Goal: Task Accomplishment & Management: Use online tool/utility

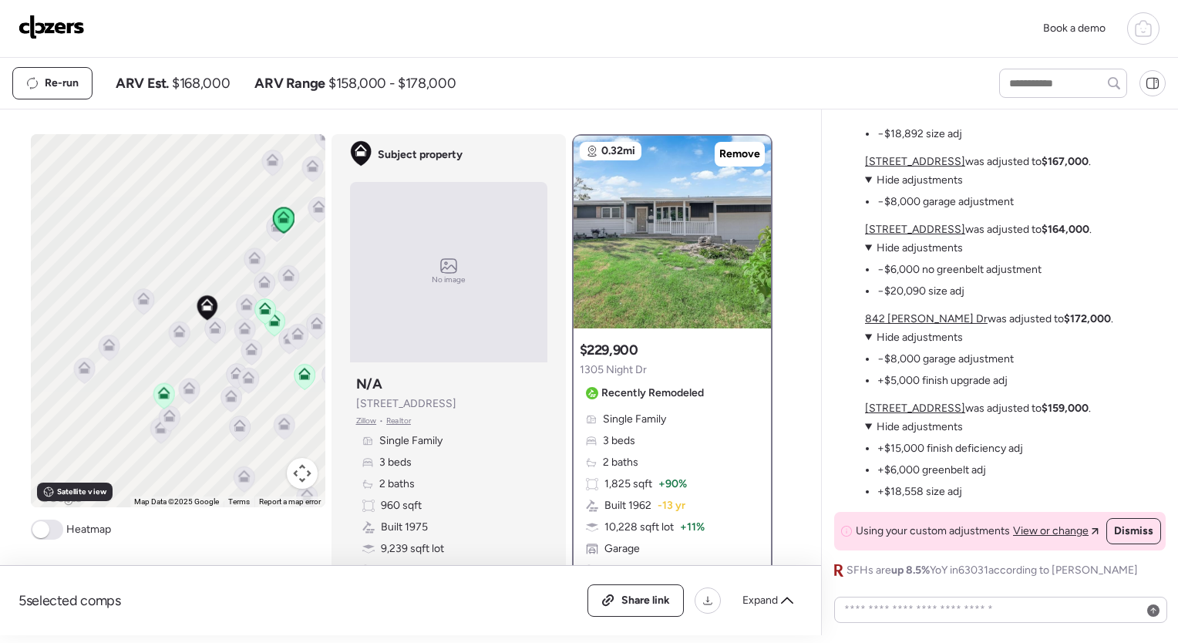
scroll to position [-416, 0]
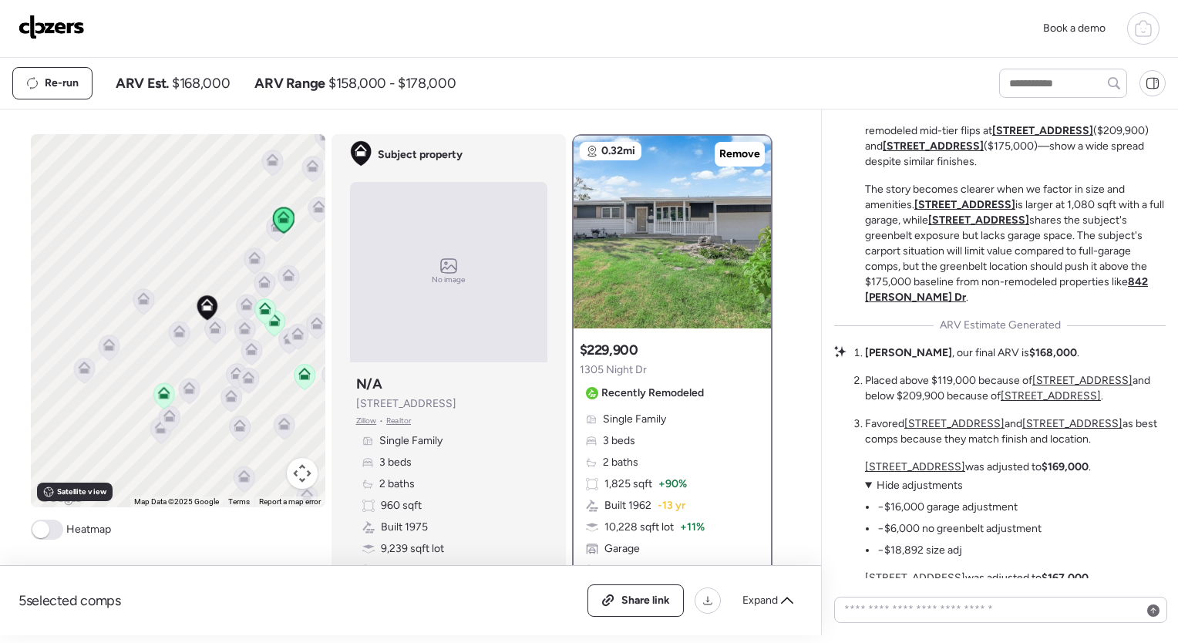
click at [408, 409] on span "2537 Clovermere Ct" at bounding box center [406, 403] width 100 height 15
drag, startPoint x: 408, startPoint y: 409, endPoint x: 507, endPoint y: 409, distance: 99.5
click at [507, 409] on div "Subject property N/A 2537 Clovermere Ct Zillow • Realtor Single Family 3 beds 2…" at bounding box center [448, 477] width 197 height 216
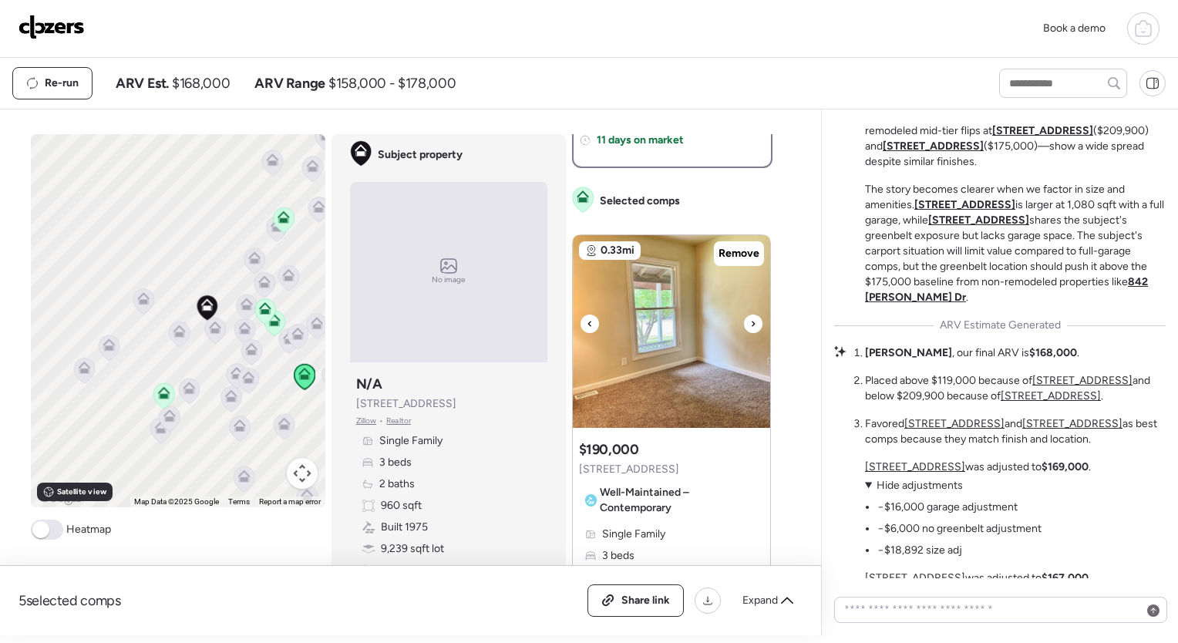
scroll to position [0, 0]
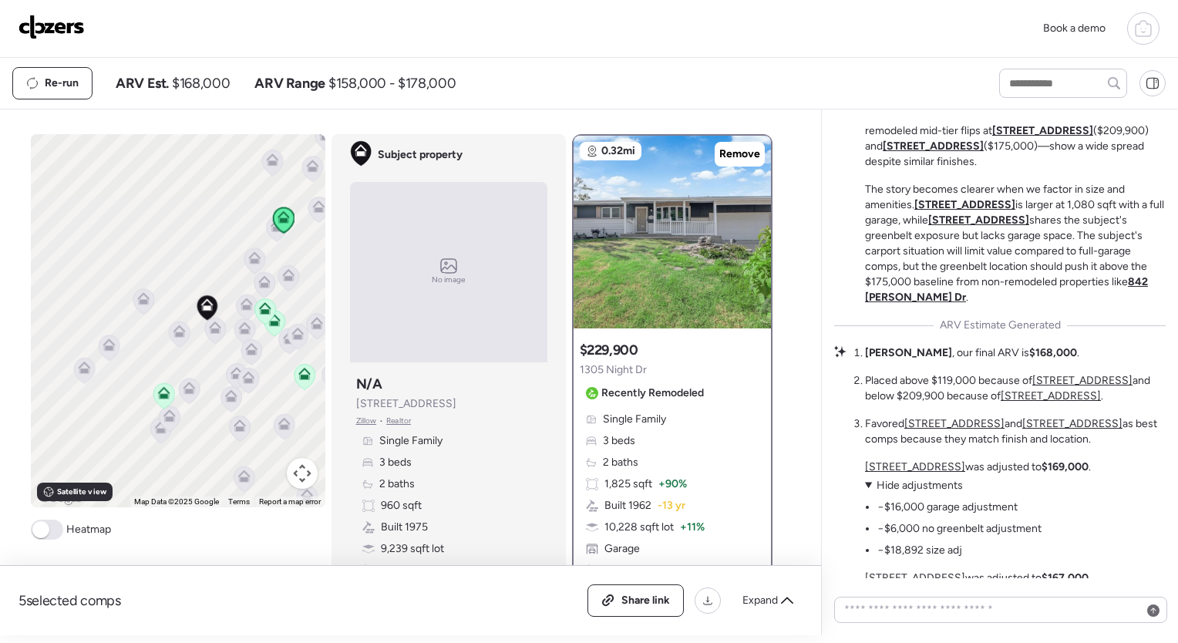
click at [389, 409] on span "2537 Clovermere Ct" at bounding box center [406, 403] width 100 height 15
copy span "2537 Clovermere Ct"
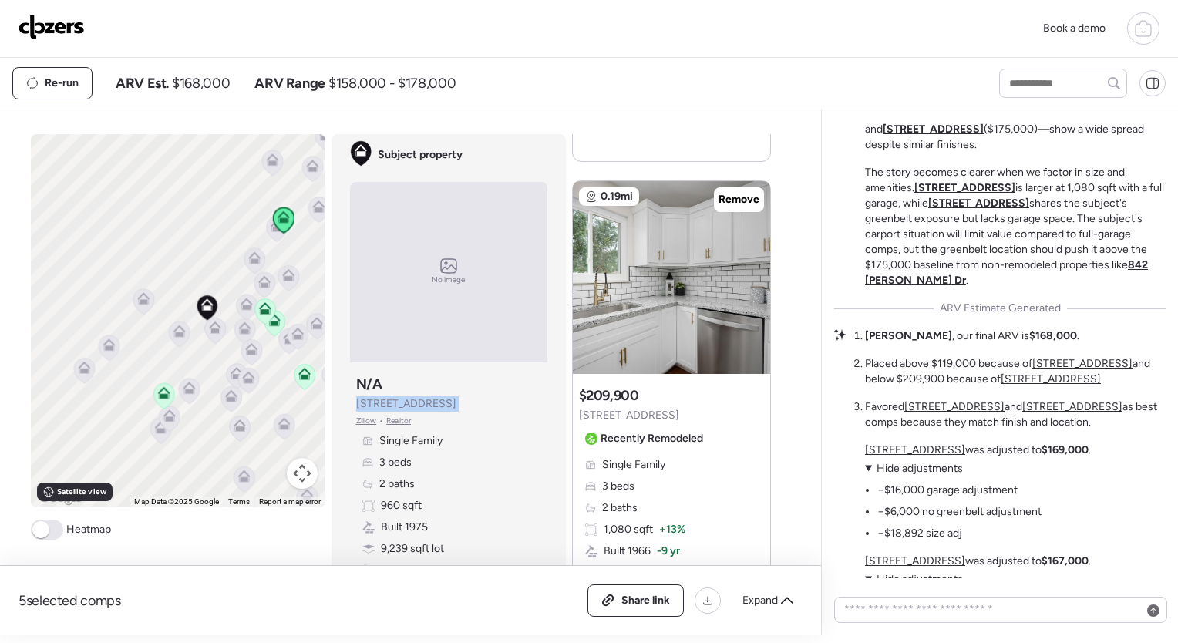
scroll to position [-404, 0]
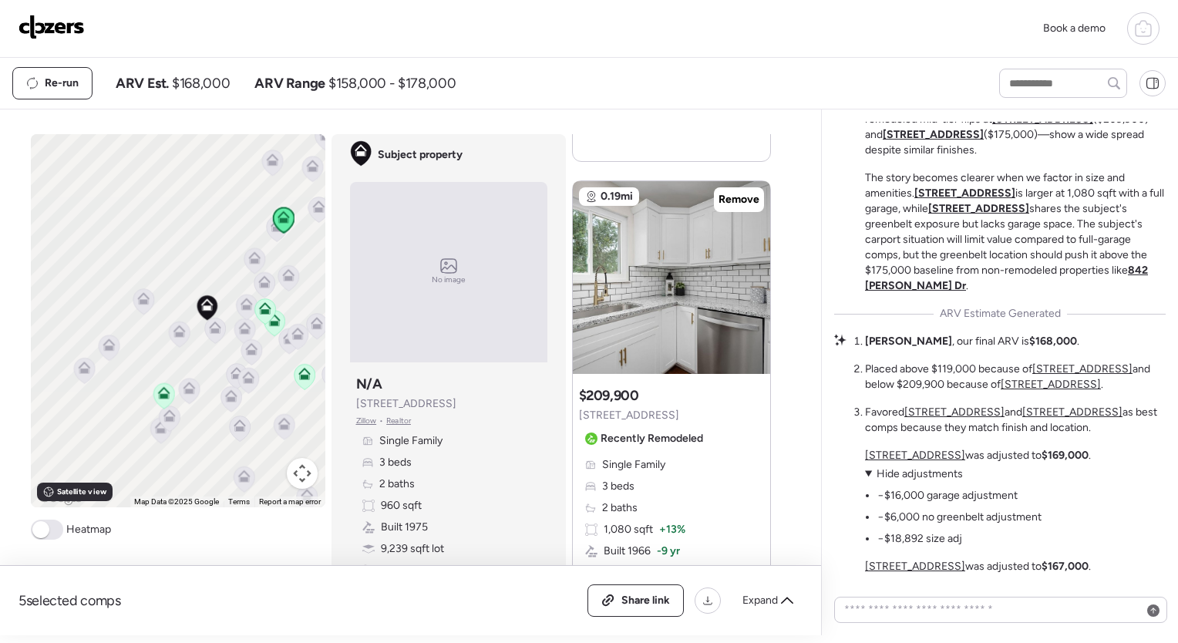
click at [1150, 29] on icon at bounding box center [1144, 28] width 19 height 19
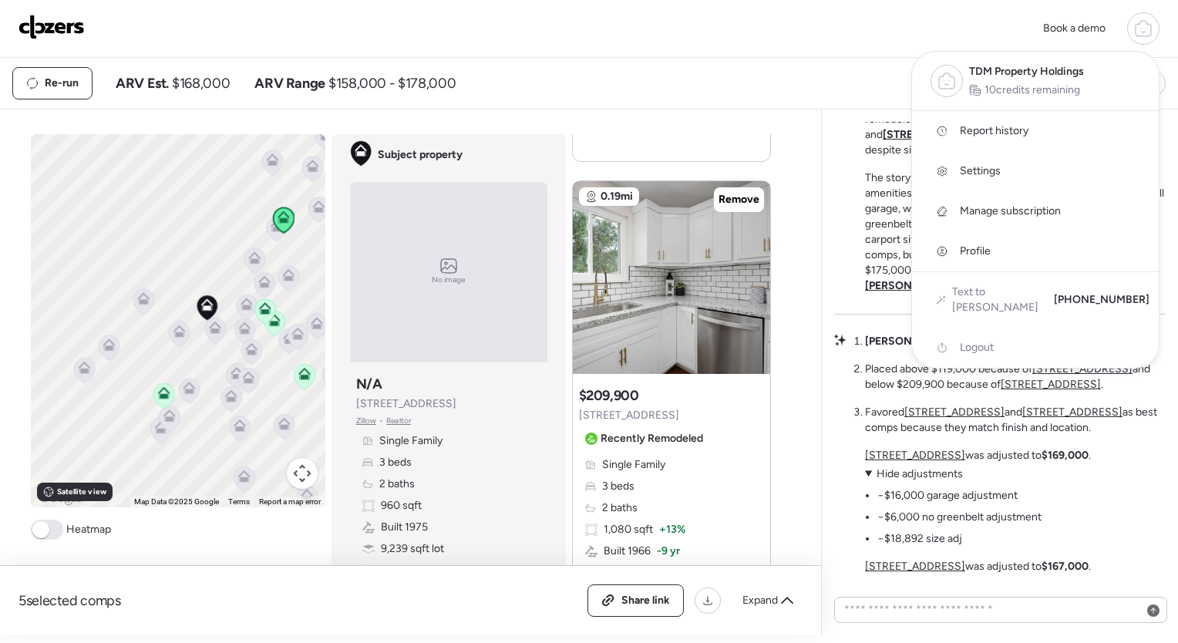
click at [1037, 132] on link "Report history" at bounding box center [1035, 131] width 247 height 40
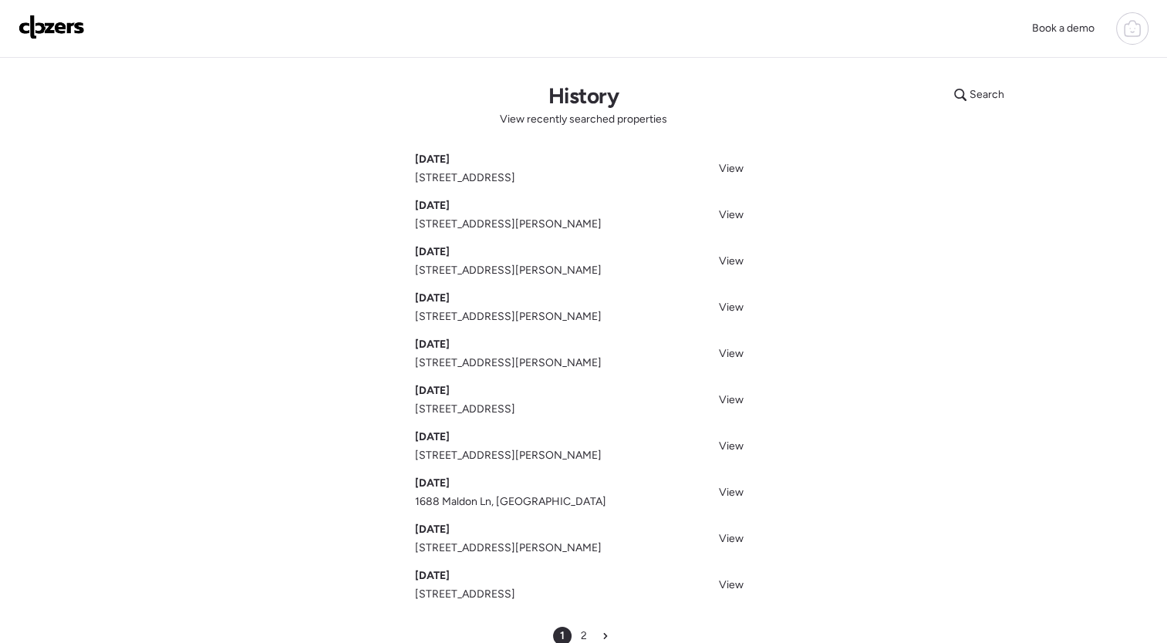
scroll to position [216, 0]
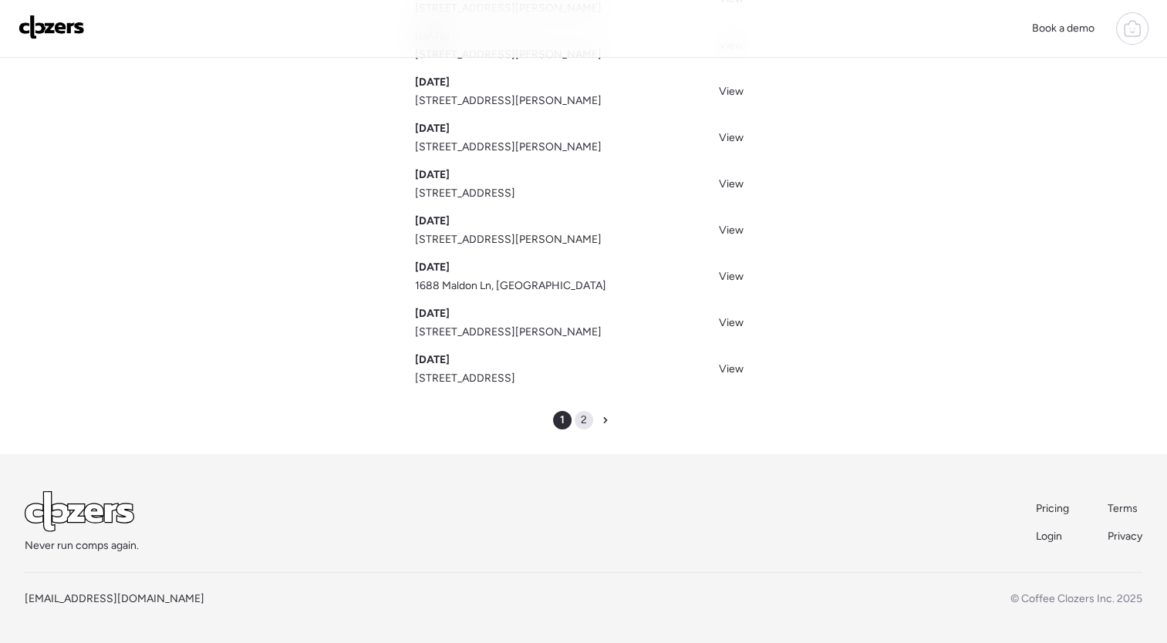
click at [583, 419] on span "2" at bounding box center [584, 420] width 6 height 15
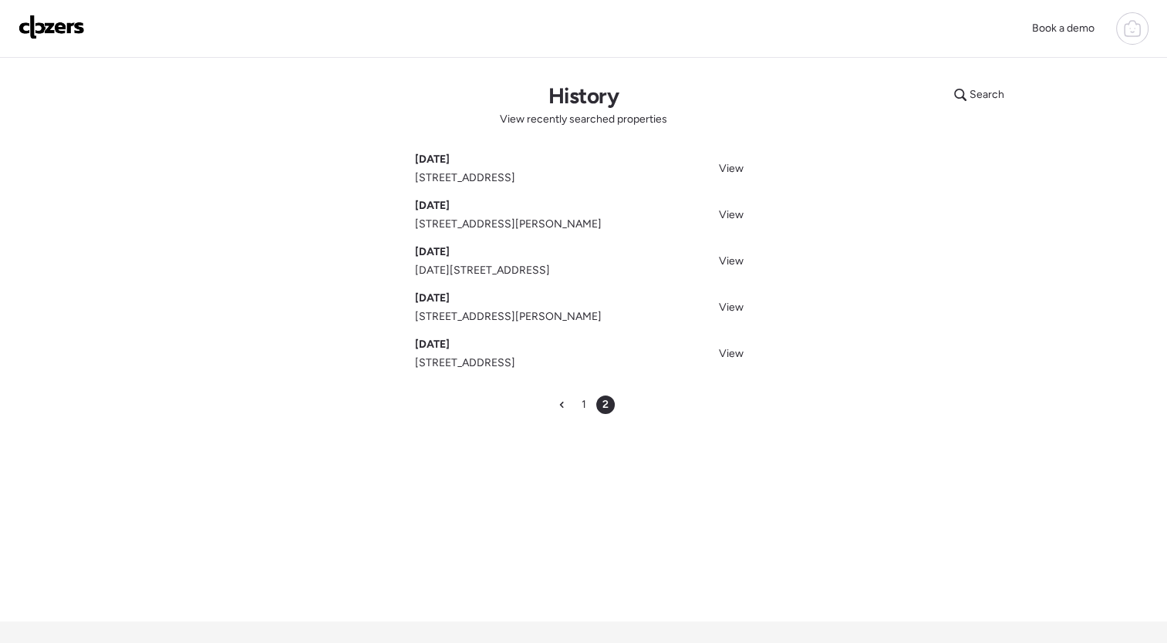
click at [56, 23] on img at bounding box center [52, 27] width 66 height 25
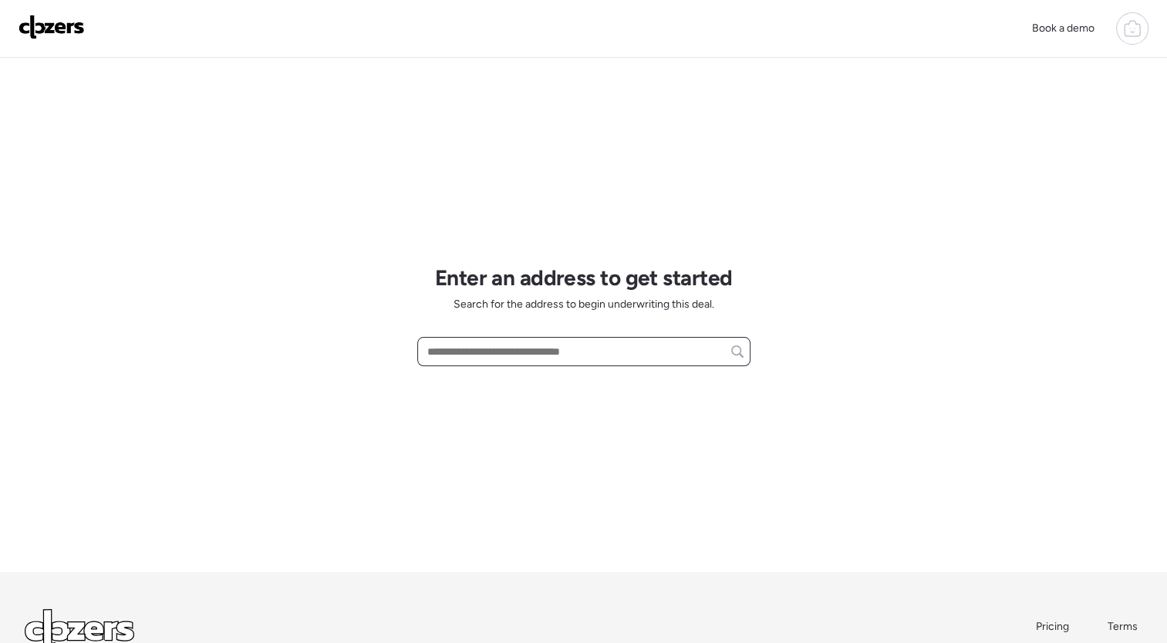
click at [524, 349] on input "text" at bounding box center [583, 352] width 319 height 22
paste input "**********"
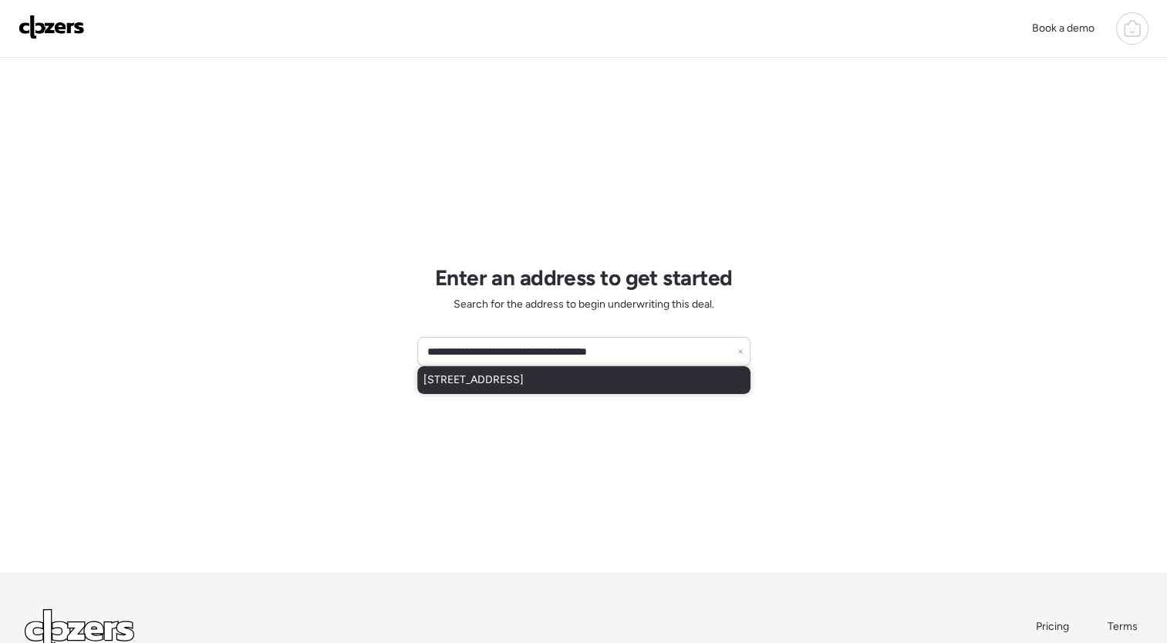
click at [524, 384] on span "[STREET_ADDRESS]" at bounding box center [473, 380] width 100 height 15
type input "**********"
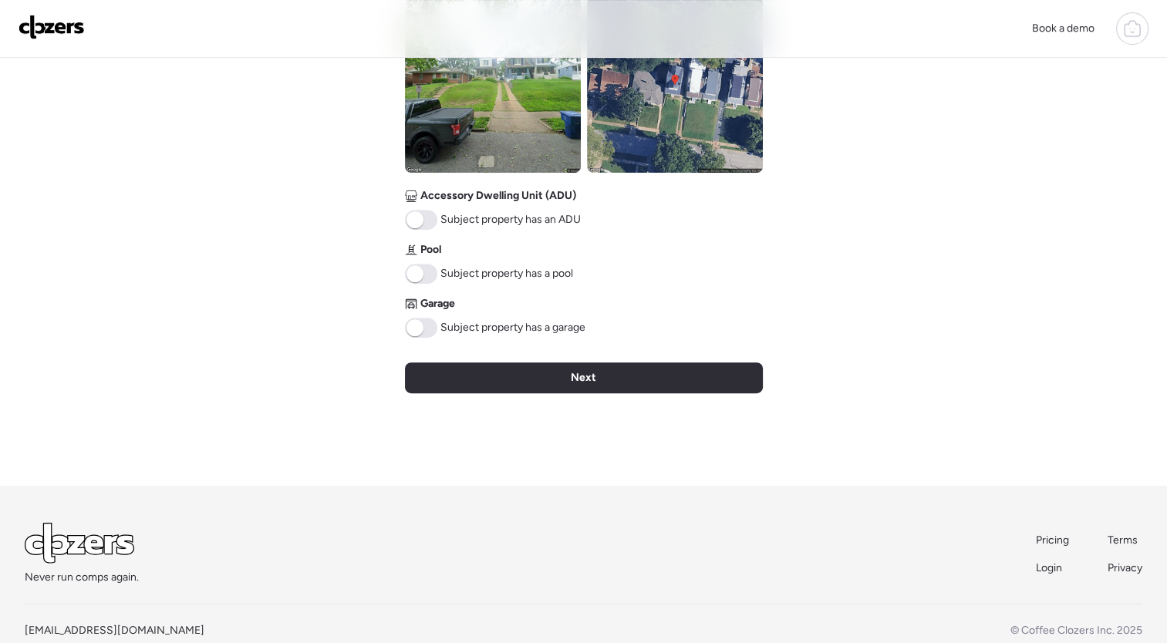
scroll to position [659, 0]
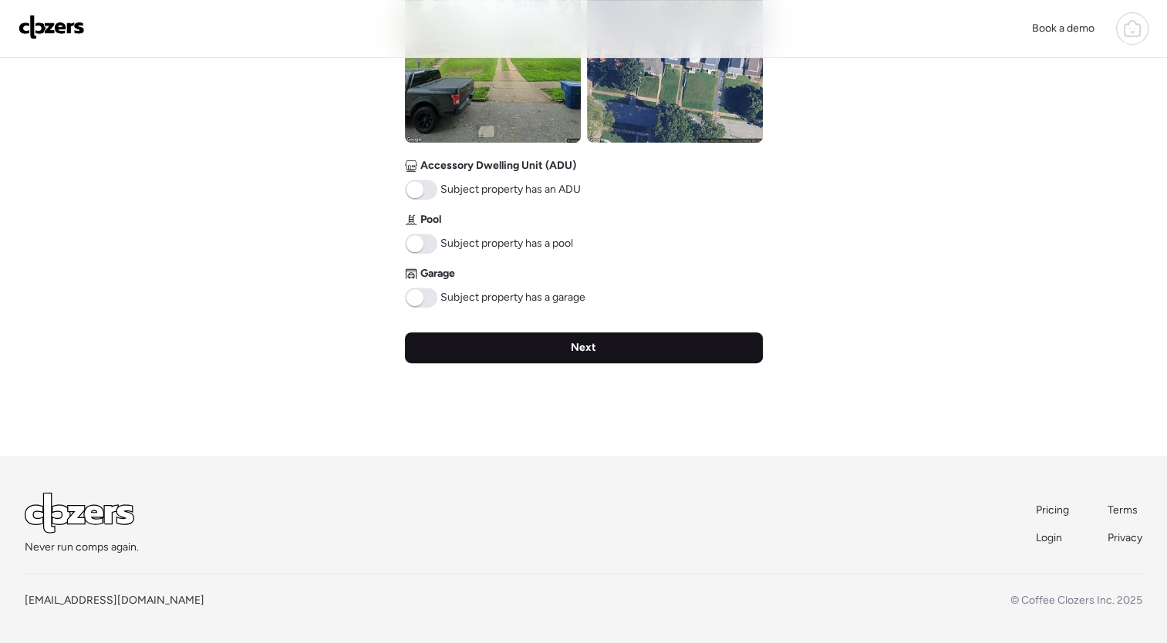
click at [647, 349] on div "Next" at bounding box center [584, 347] width 358 height 31
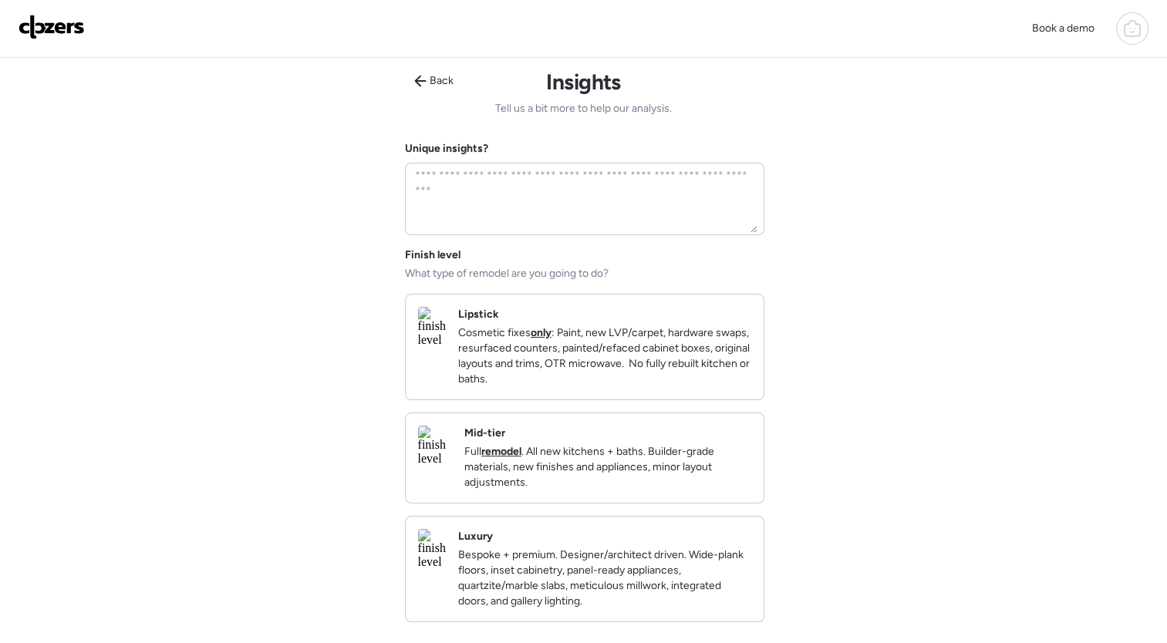
scroll to position [0, 0]
click at [630, 477] on p "Full remodel . All new kitchens + baths. Builder-grade materials, new finishes …" at bounding box center [607, 469] width 287 height 46
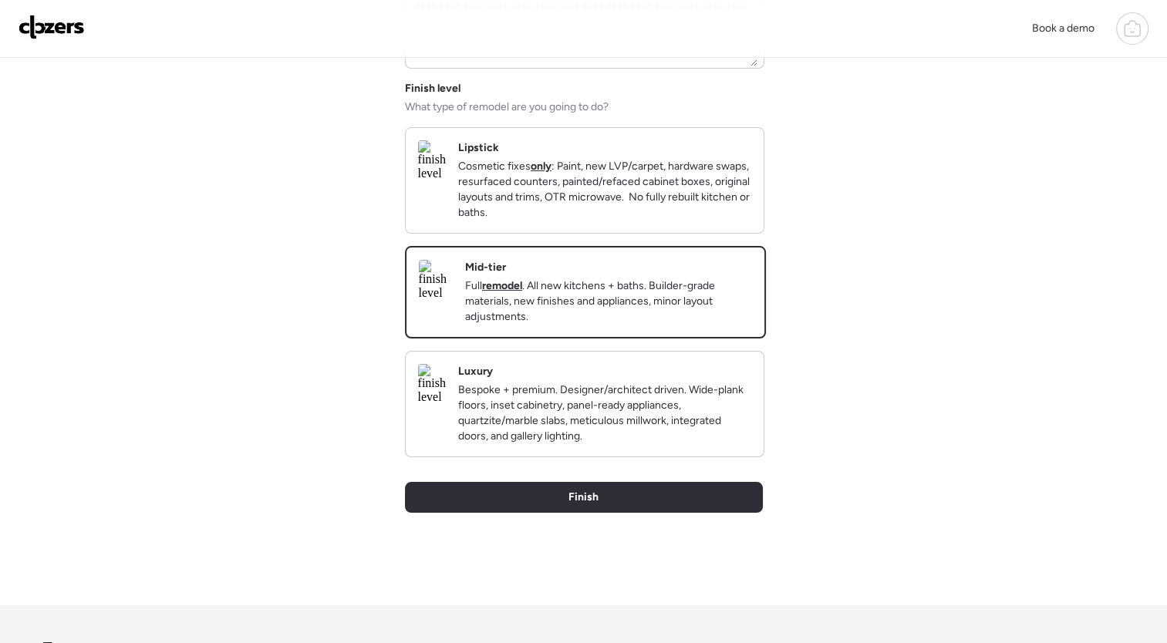
scroll to position [171, 0]
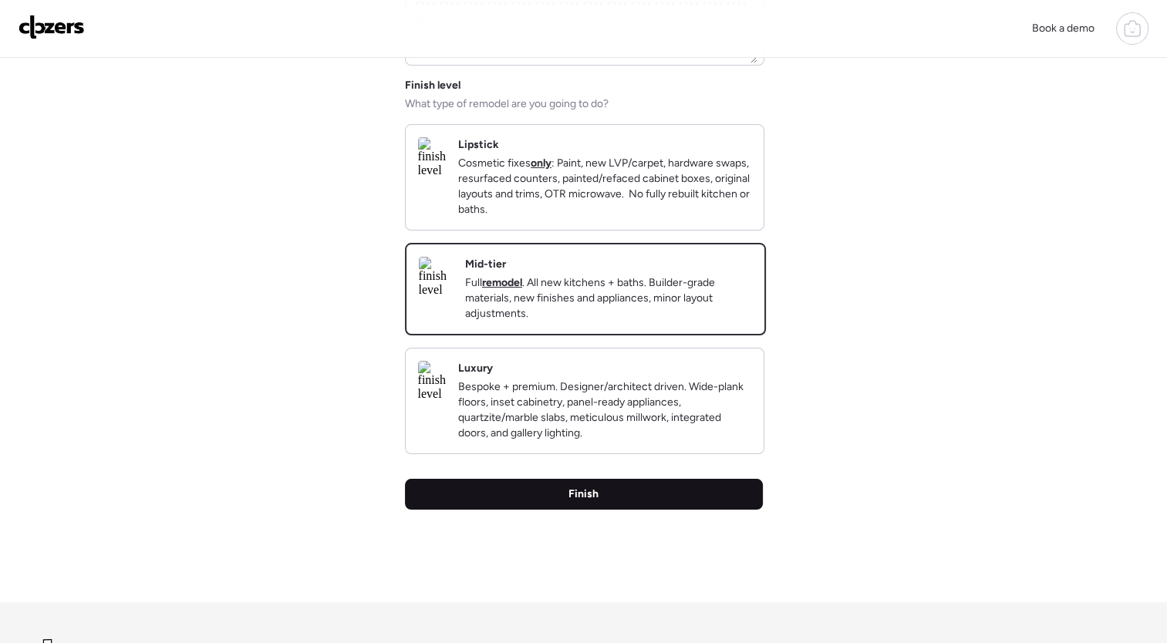
click at [733, 510] on div "Finish" at bounding box center [584, 494] width 358 height 31
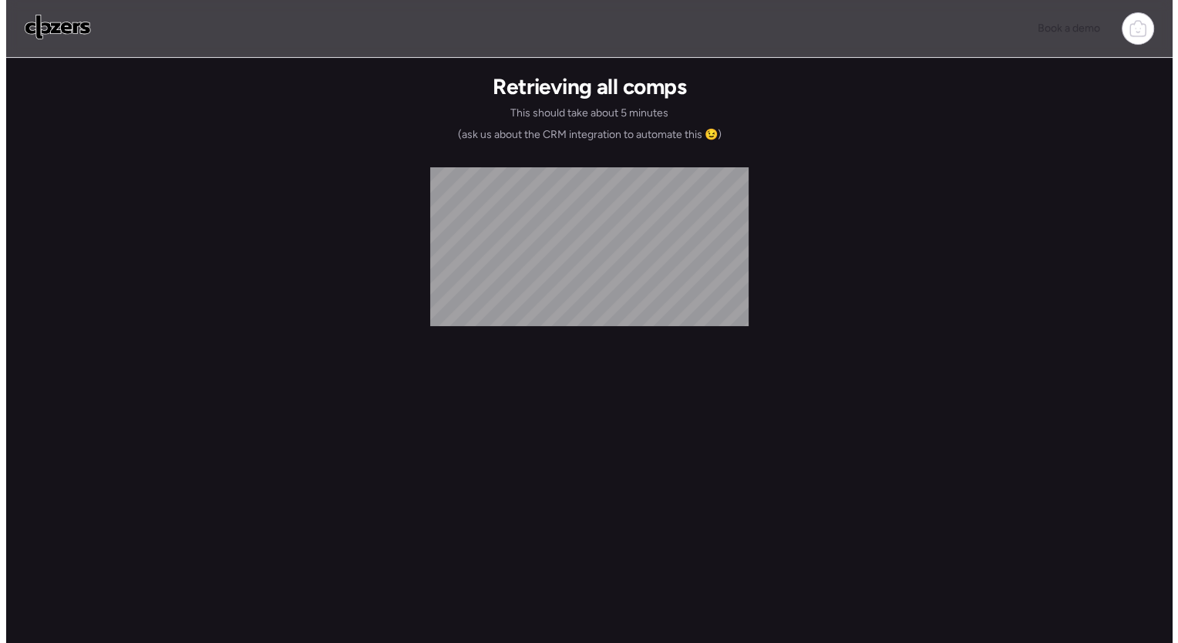
scroll to position [0, 0]
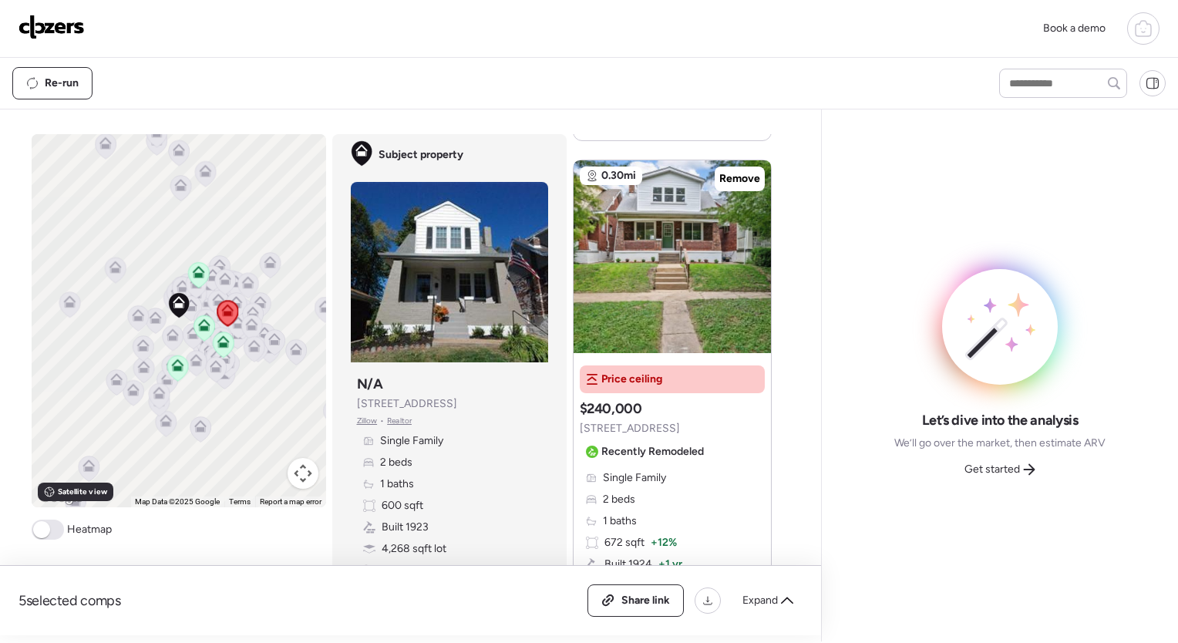
scroll to position [1418, 0]
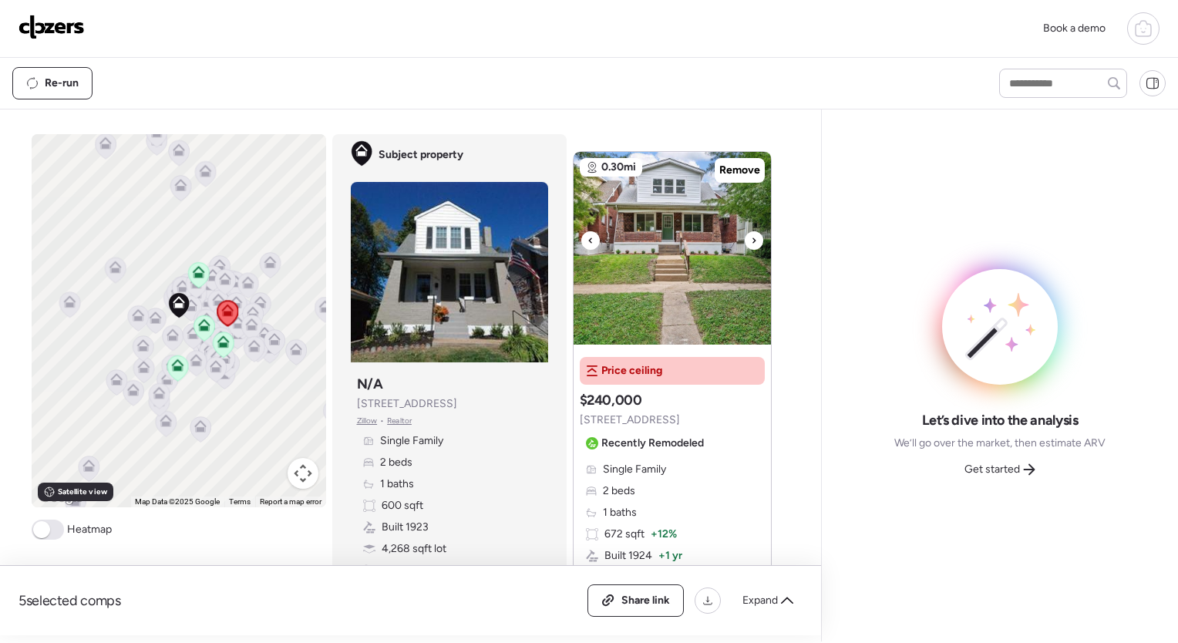
click at [751, 237] on icon at bounding box center [754, 240] width 6 height 19
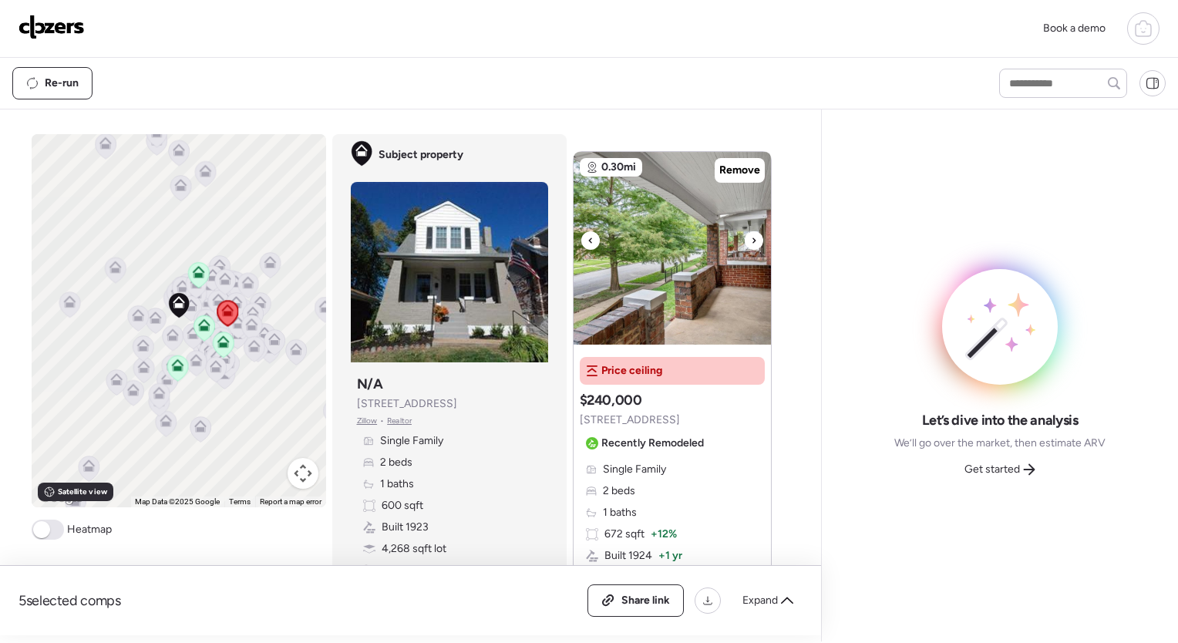
click at [751, 237] on icon at bounding box center [754, 240] width 6 height 19
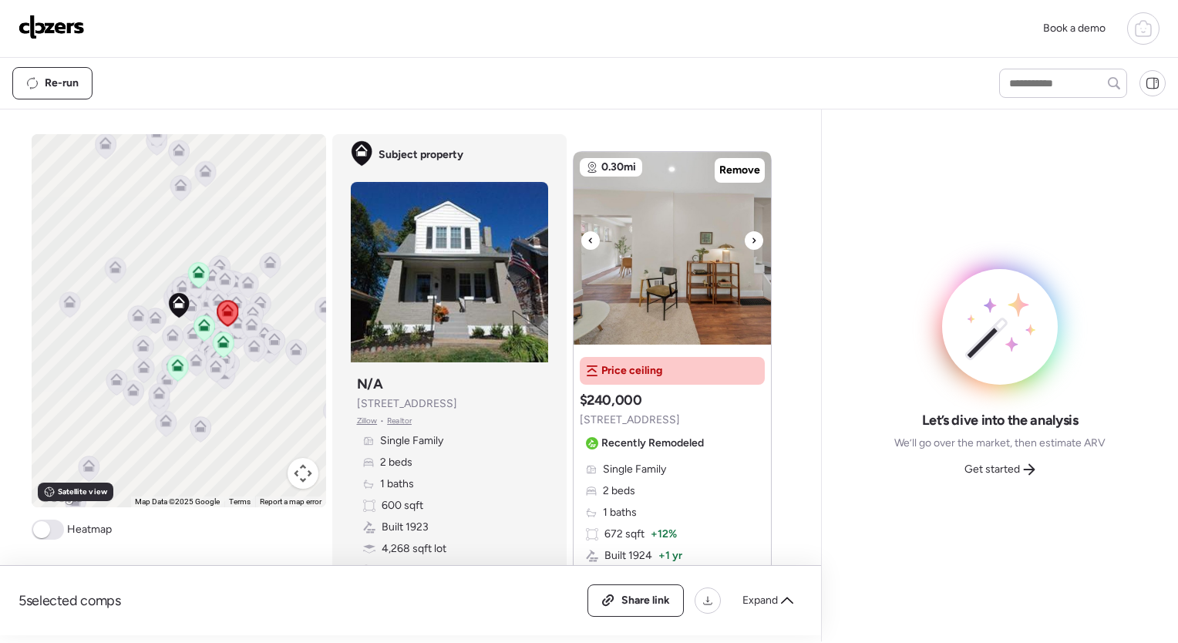
click at [751, 237] on icon at bounding box center [754, 240] width 6 height 19
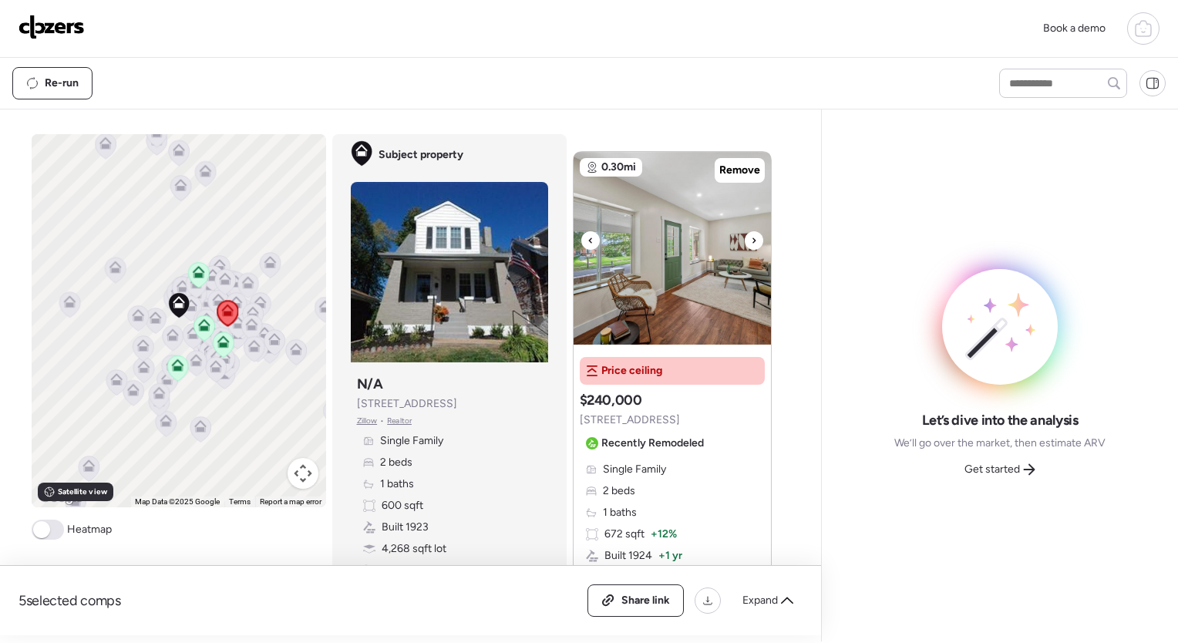
click at [751, 237] on icon at bounding box center [754, 240] width 6 height 19
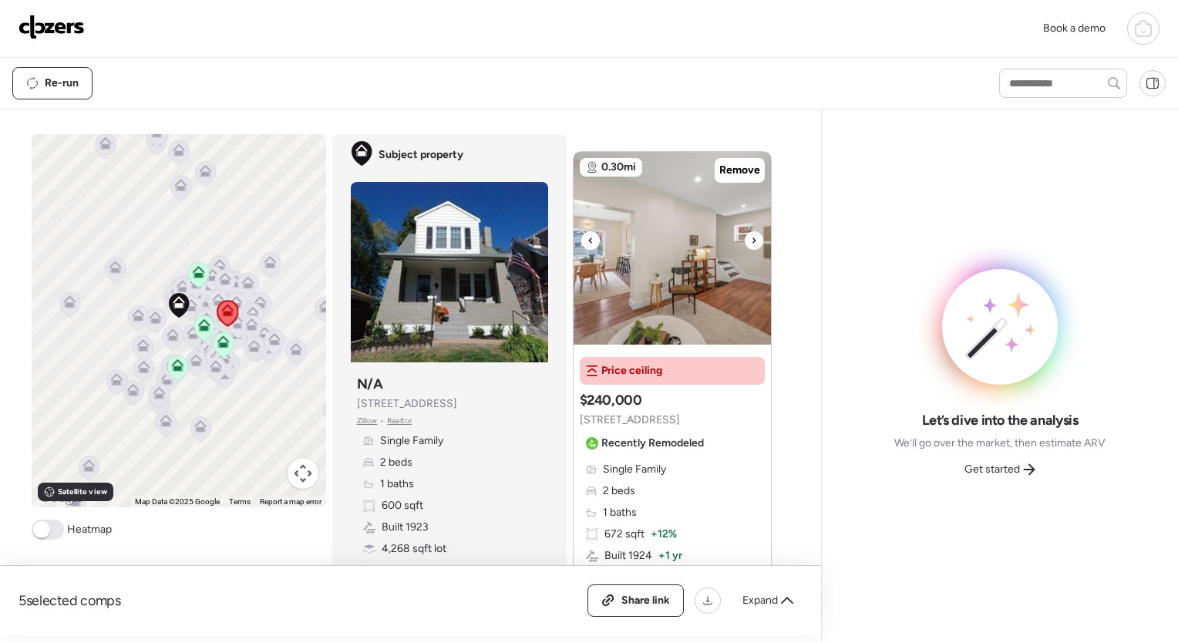
click at [751, 237] on icon at bounding box center [754, 240] width 6 height 19
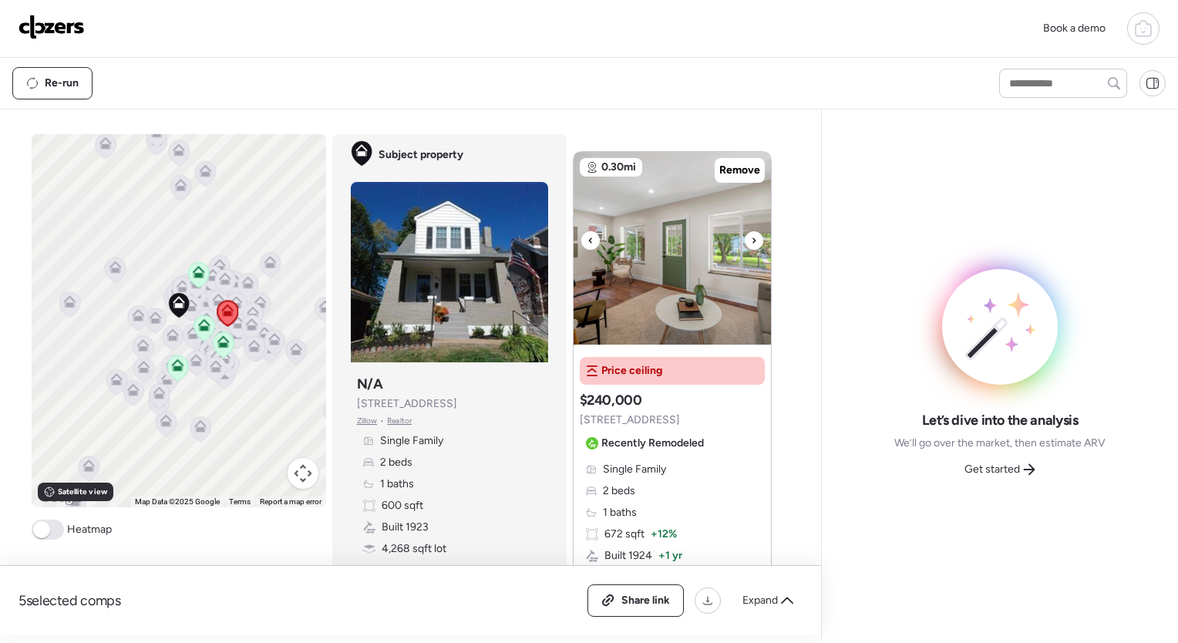
click at [751, 237] on icon at bounding box center [754, 240] width 6 height 19
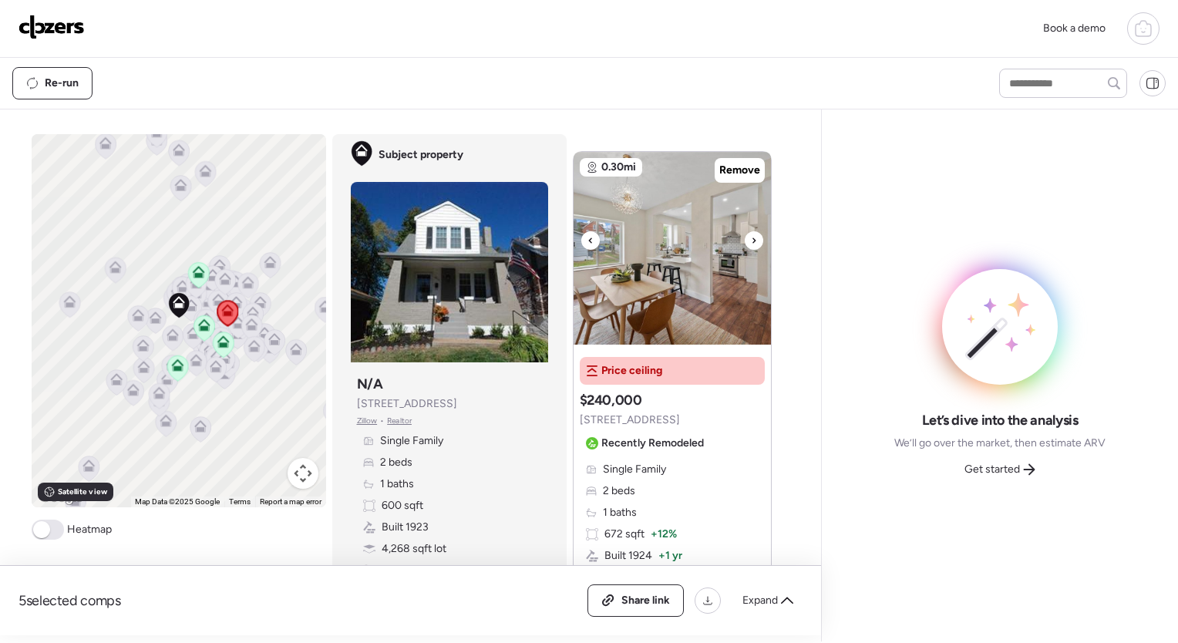
click at [751, 237] on icon at bounding box center [754, 240] width 6 height 19
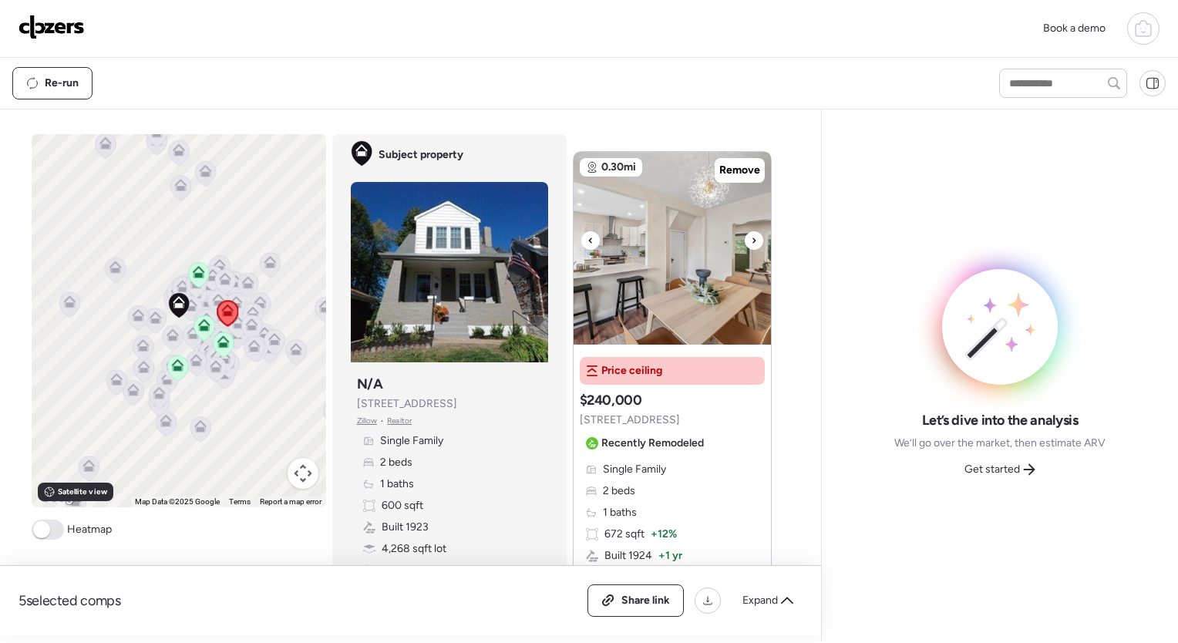
click at [751, 237] on icon at bounding box center [754, 240] width 6 height 19
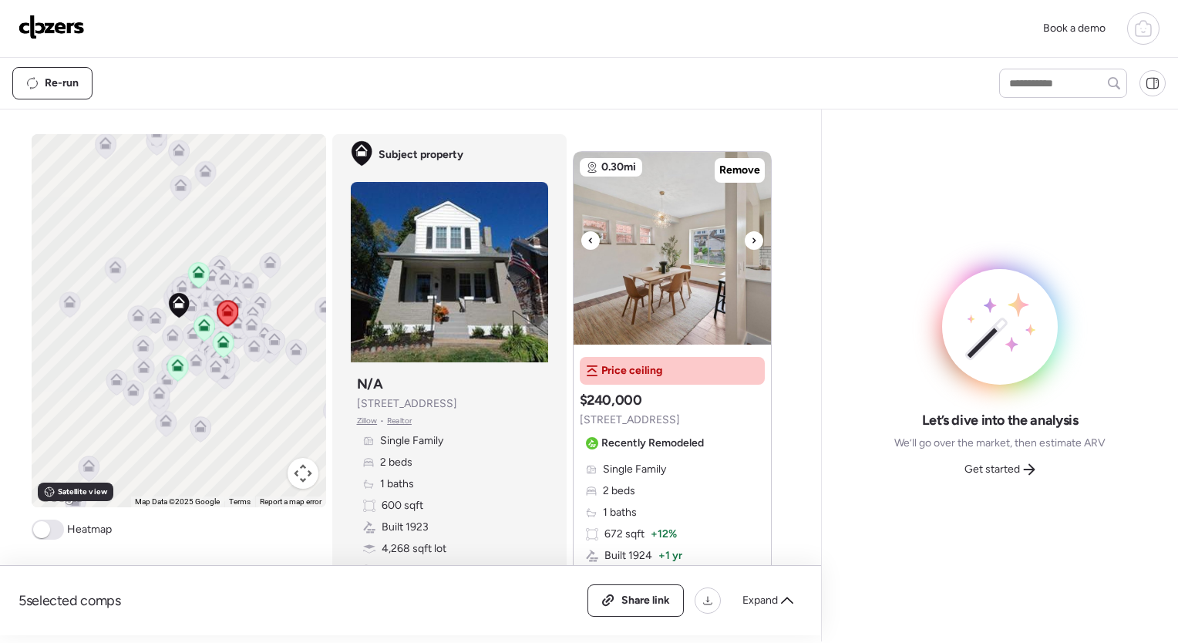
click at [751, 237] on icon at bounding box center [754, 240] width 6 height 19
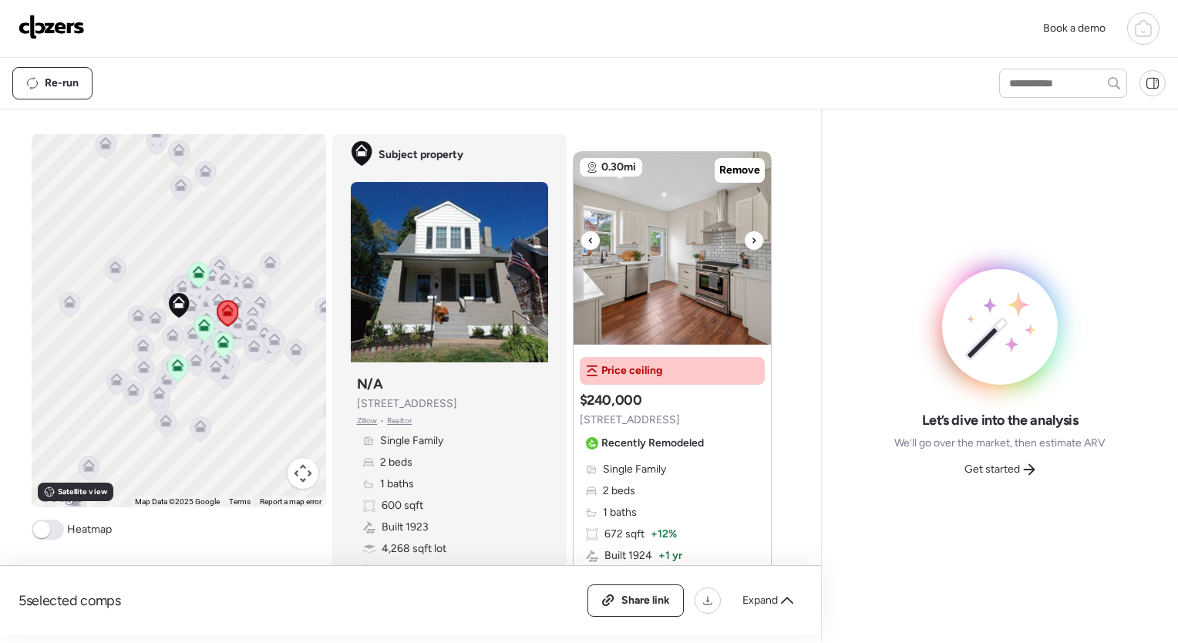
click at [751, 237] on icon at bounding box center [754, 240] width 6 height 19
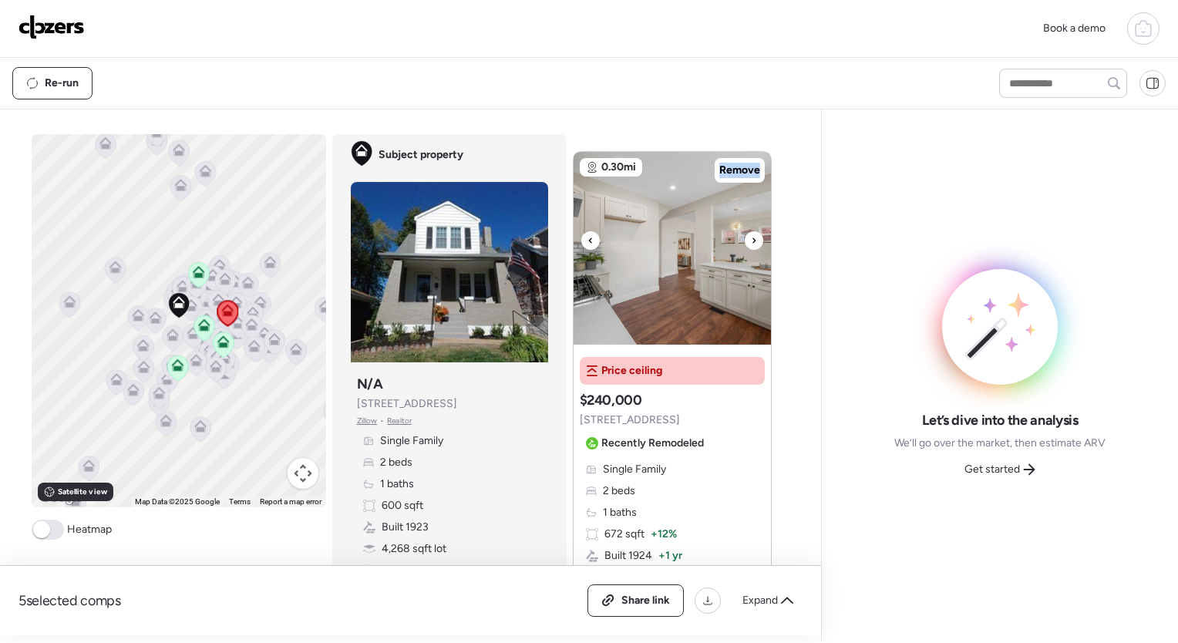
click at [751, 237] on icon at bounding box center [754, 240] width 6 height 19
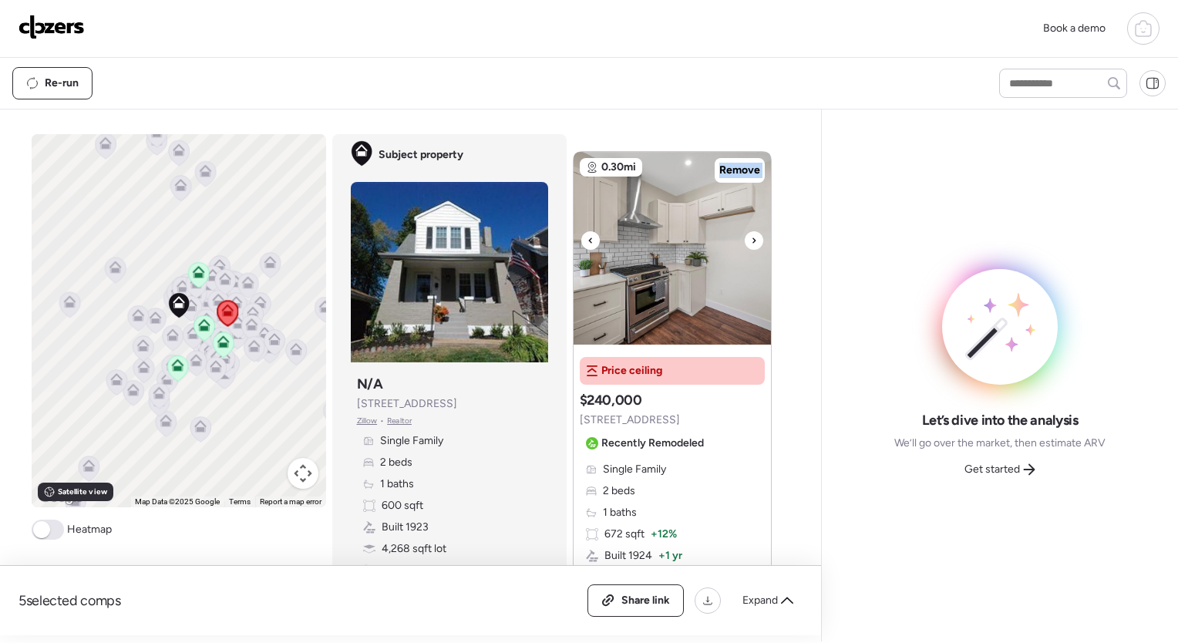
click at [751, 237] on icon at bounding box center [754, 240] width 6 height 19
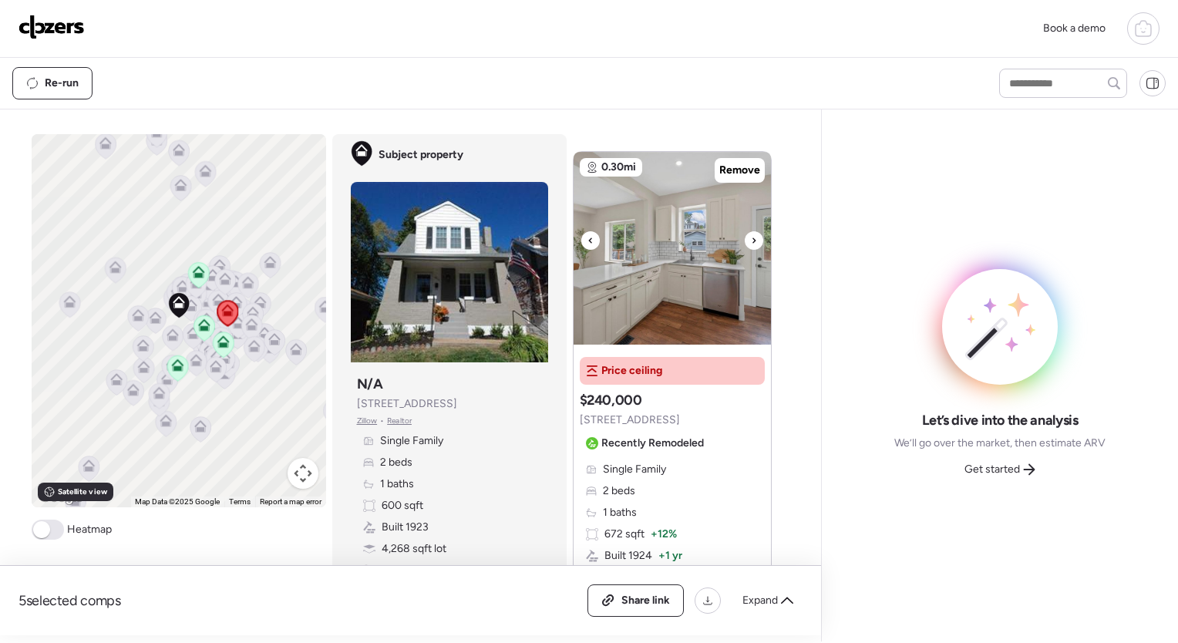
click at [751, 237] on icon at bounding box center [754, 240] width 6 height 19
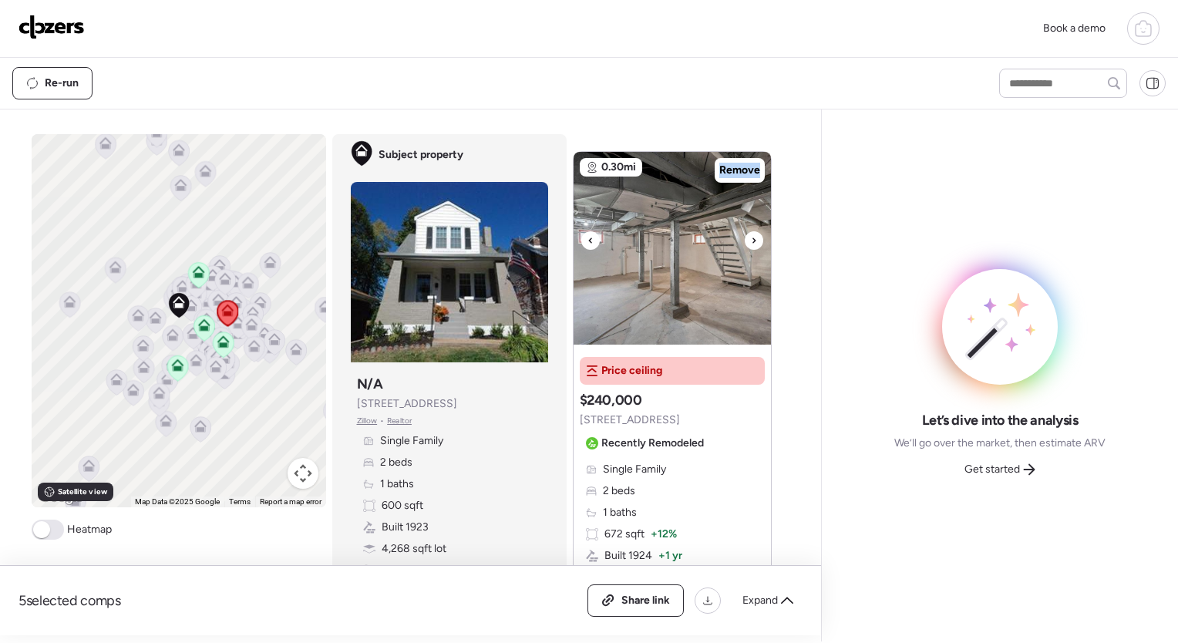
click at [751, 237] on icon at bounding box center [754, 240] width 6 height 19
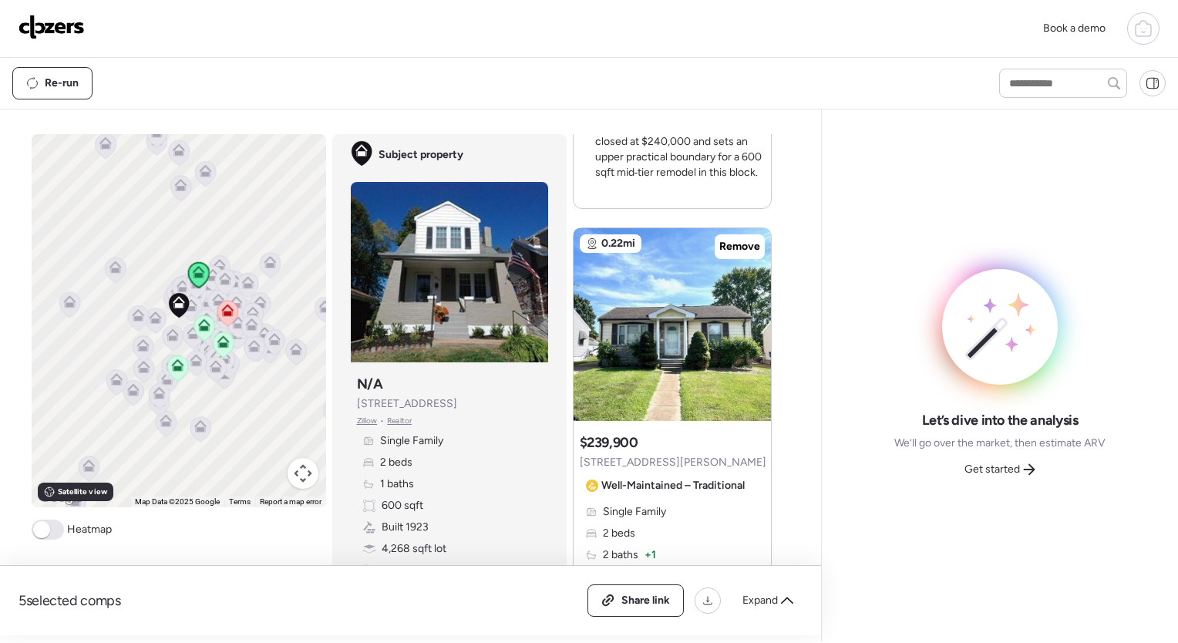
scroll to position [2168, 0]
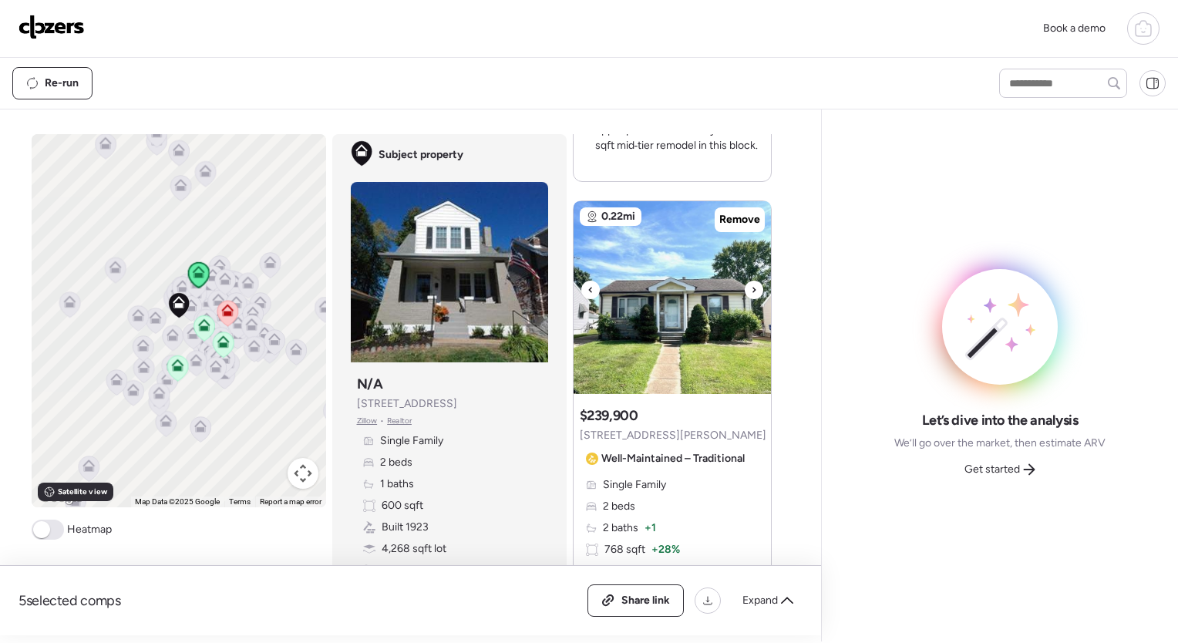
click at [753, 288] on icon at bounding box center [754, 289] width 3 height 5
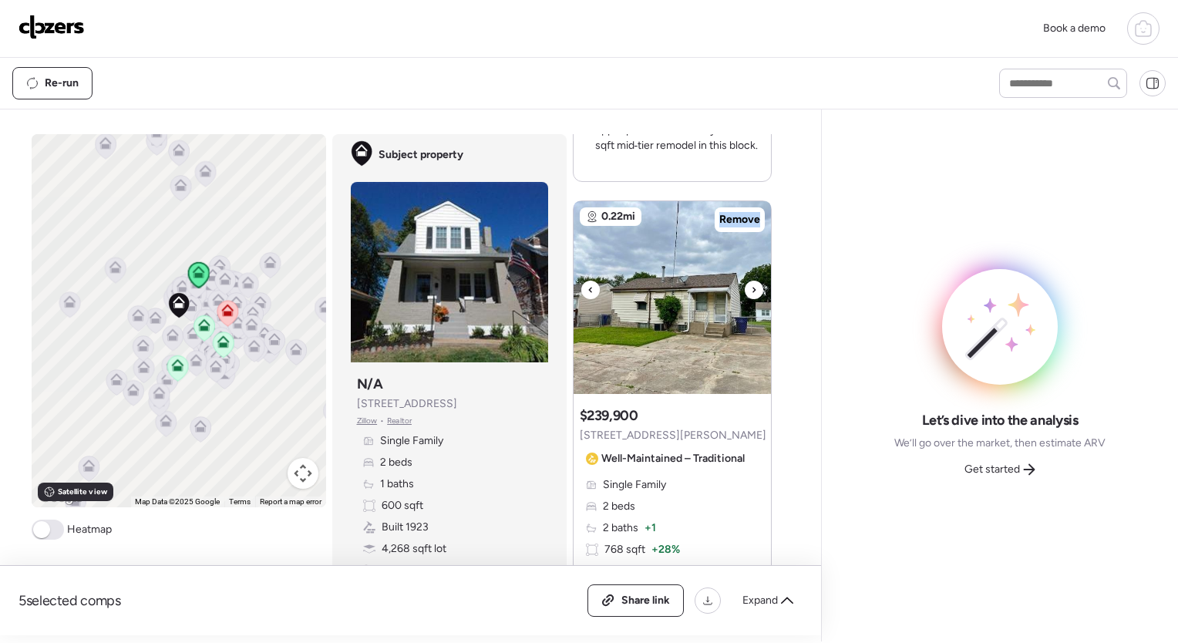
click at [753, 288] on icon at bounding box center [754, 289] width 3 height 5
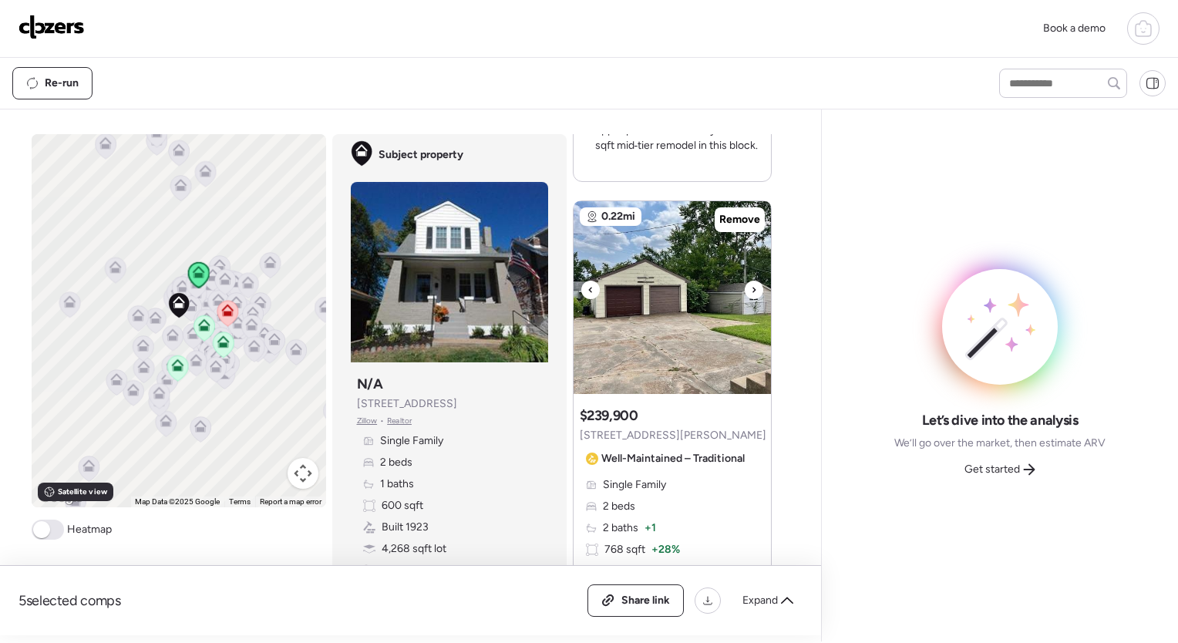
click at [753, 288] on icon at bounding box center [754, 289] width 3 height 5
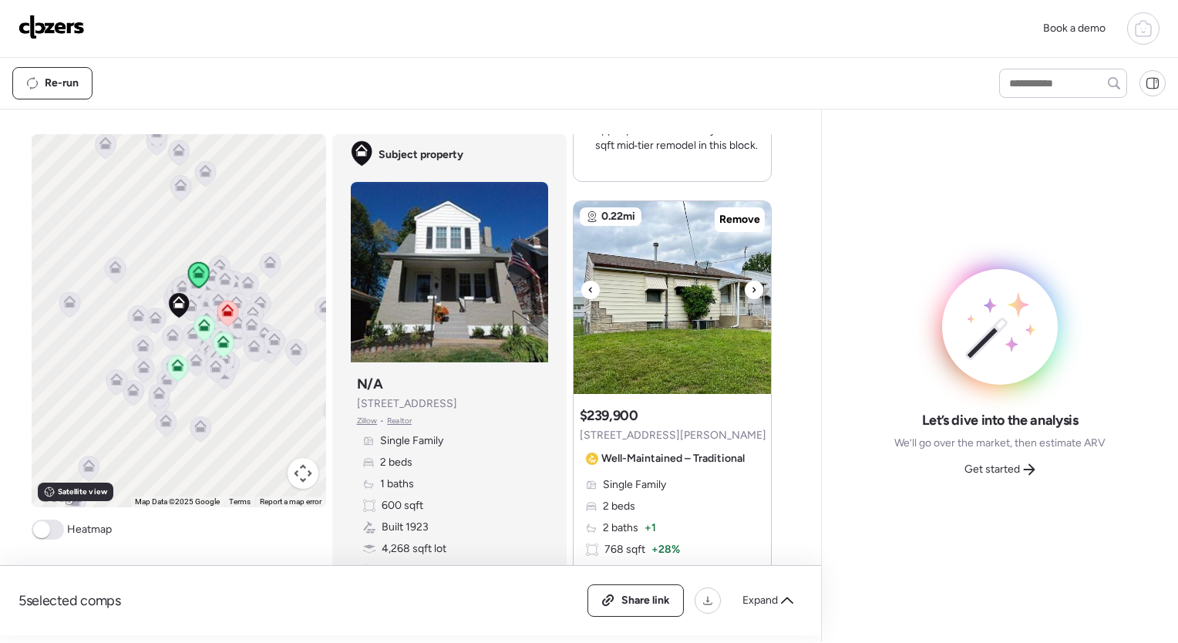
click at [753, 288] on icon at bounding box center [754, 289] width 3 height 5
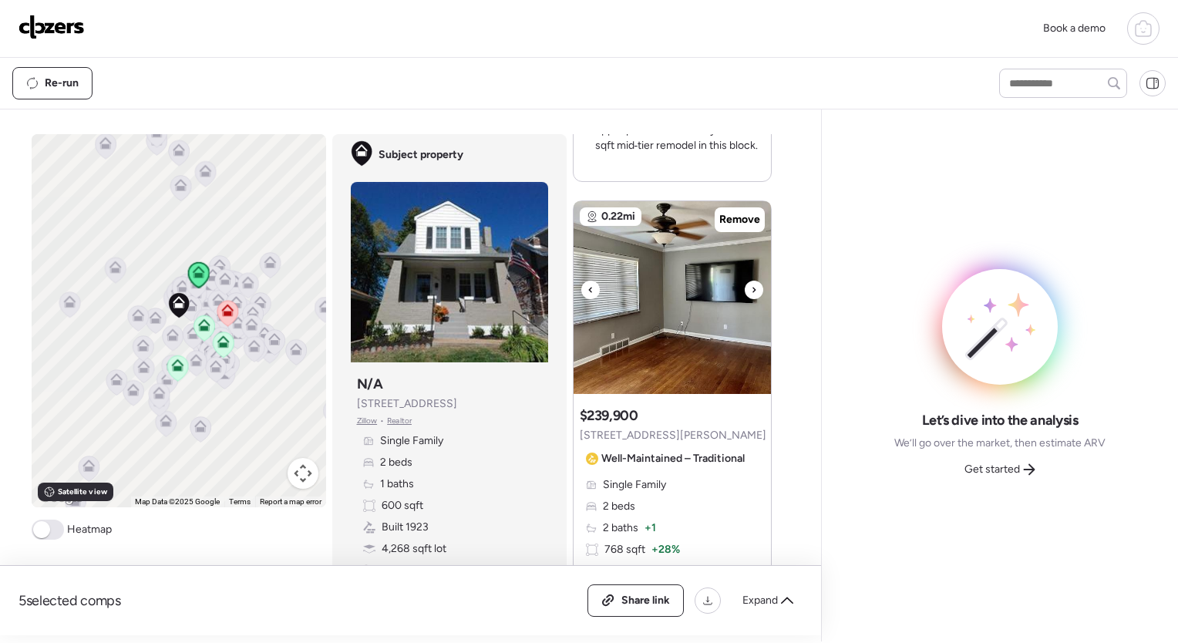
click at [753, 288] on icon at bounding box center [754, 289] width 3 height 5
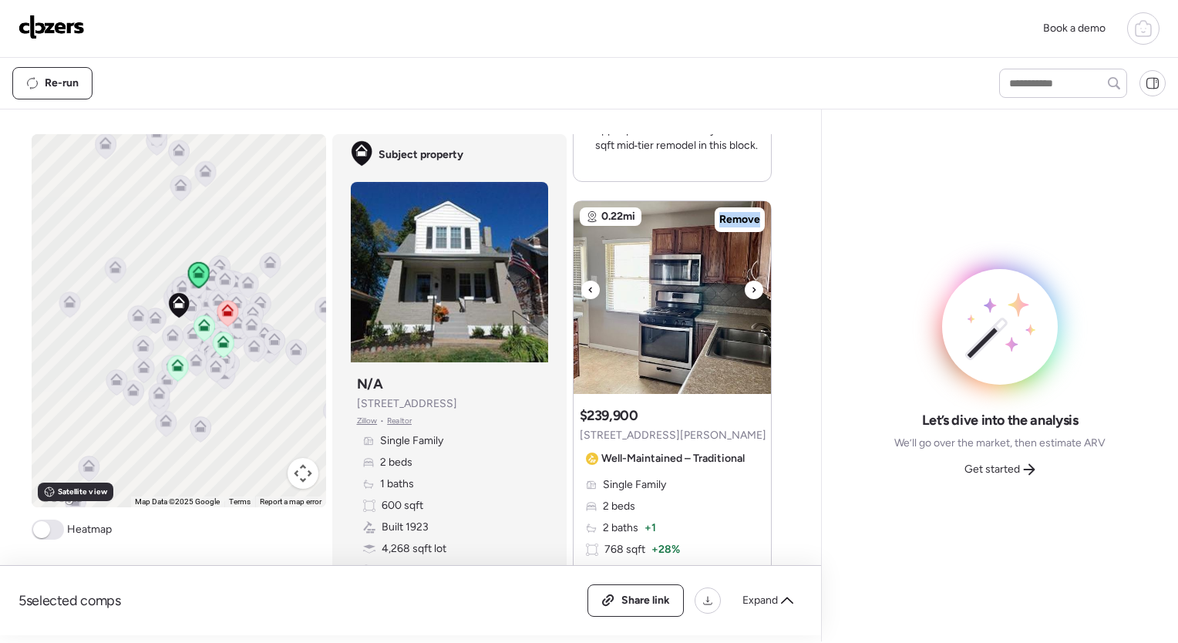
click at [753, 288] on icon at bounding box center [754, 289] width 3 height 5
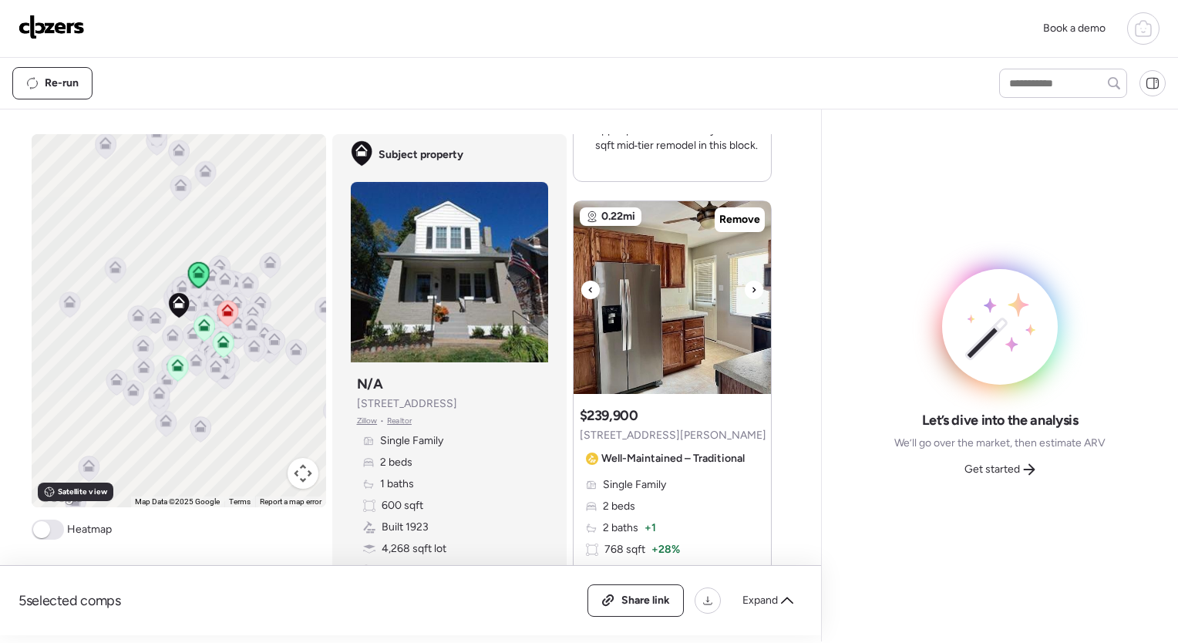
click at [753, 288] on icon at bounding box center [754, 289] width 3 height 5
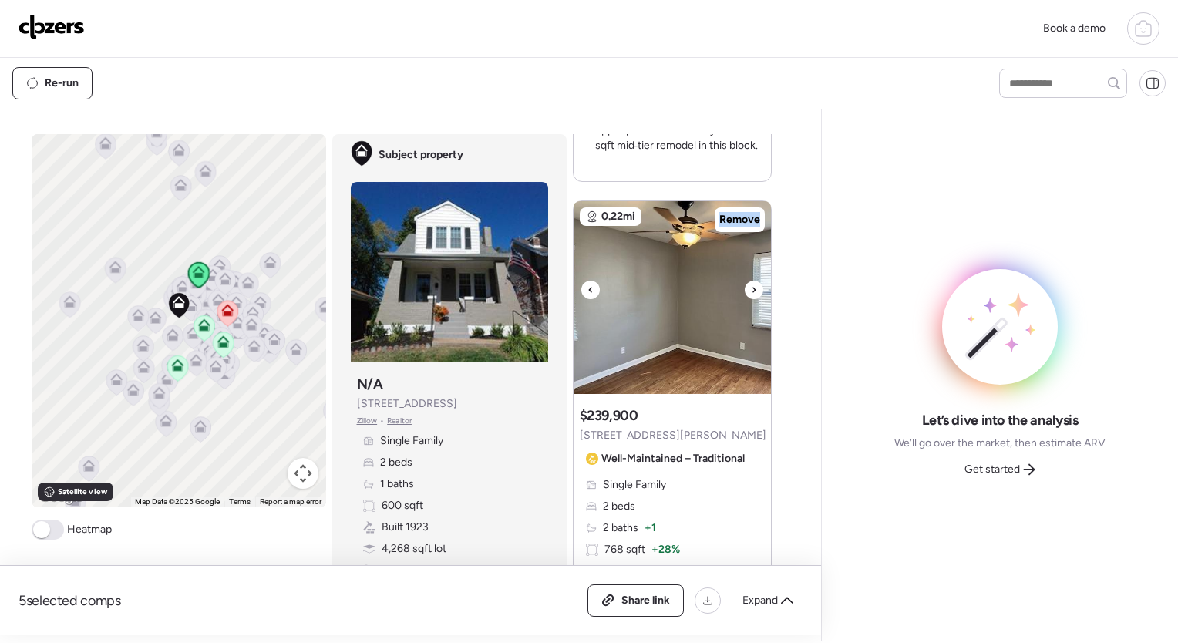
click at [753, 288] on icon at bounding box center [754, 289] width 3 height 5
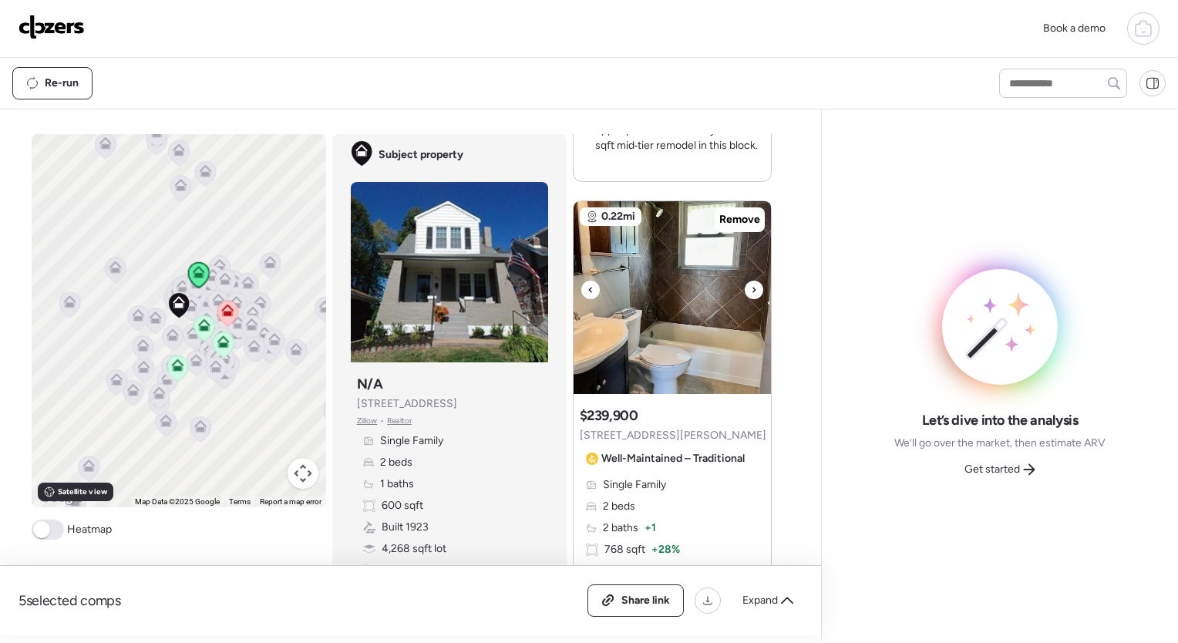
click at [753, 288] on icon at bounding box center [754, 289] width 3 height 5
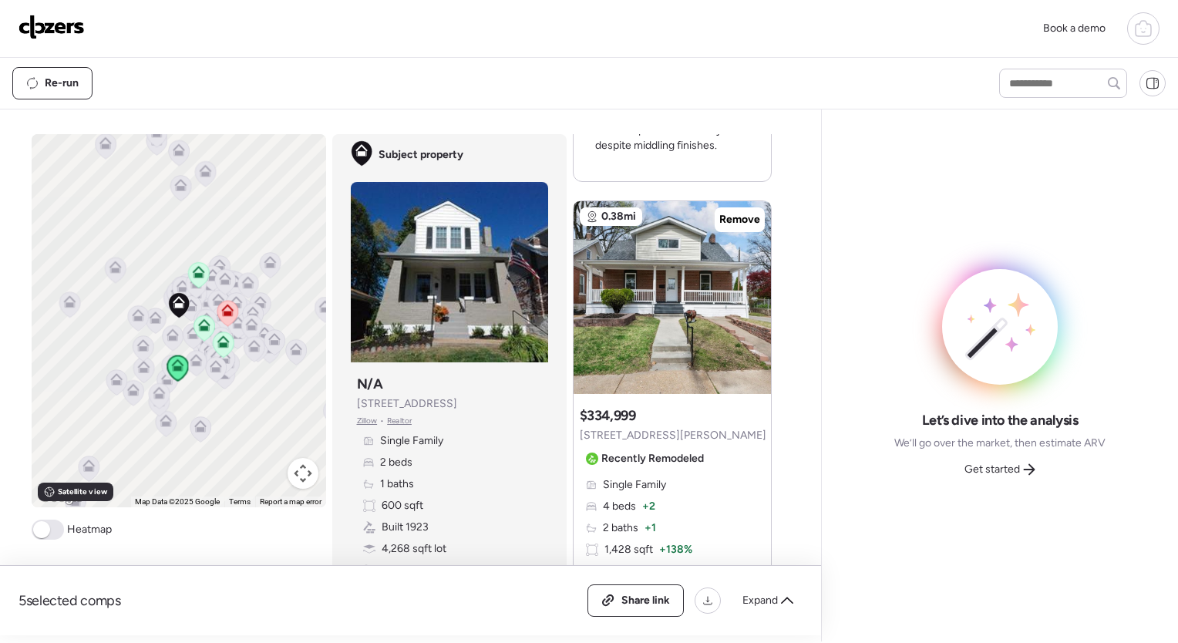
scroll to position [2856, 0]
click at [751, 288] on icon at bounding box center [754, 291] width 6 height 19
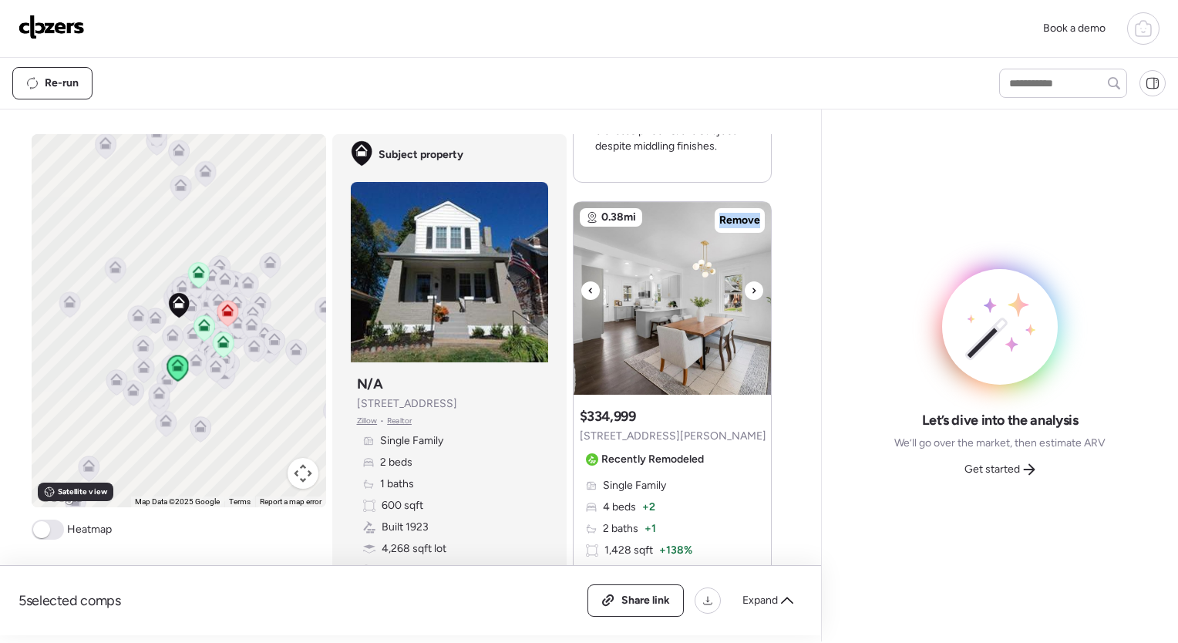
click at [751, 288] on icon at bounding box center [754, 291] width 6 height 19
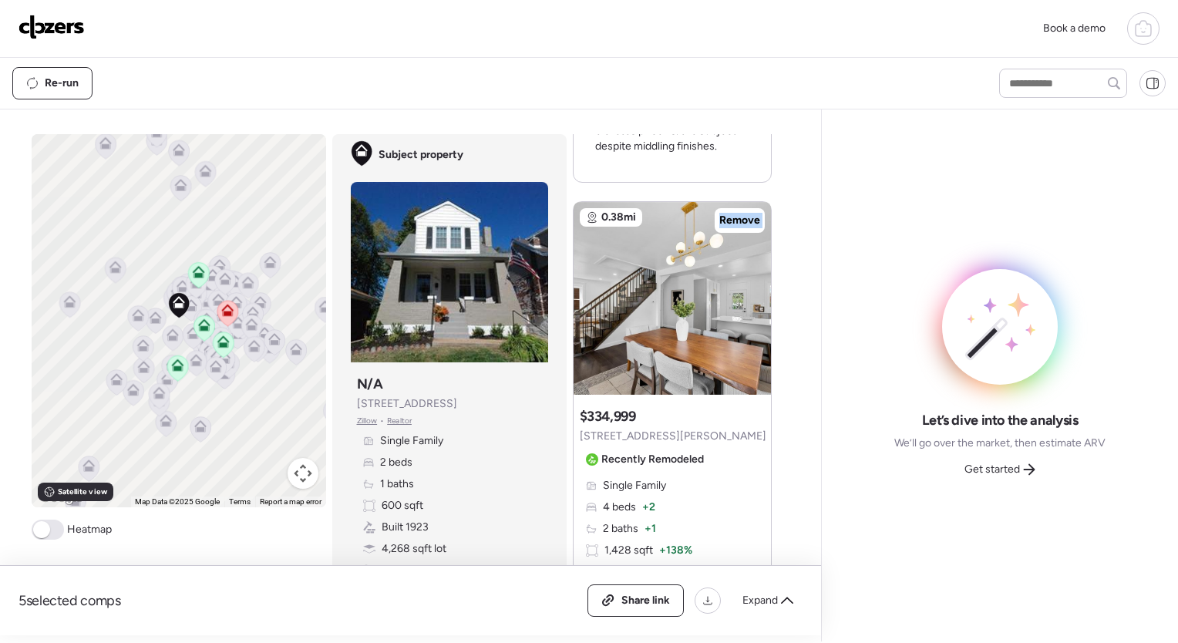
click at [751, 288] on icon at bounding box center [754, 291] width 6 height 19
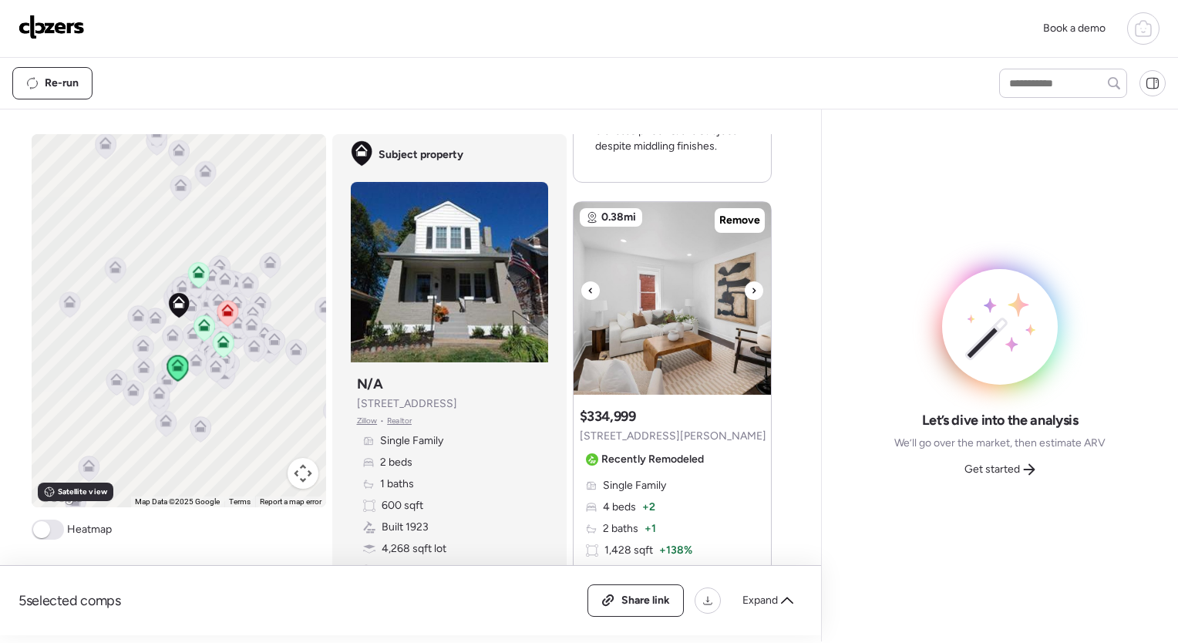
click at [751, 288] on icon at bounding box center [754, 291] width 6 height 19
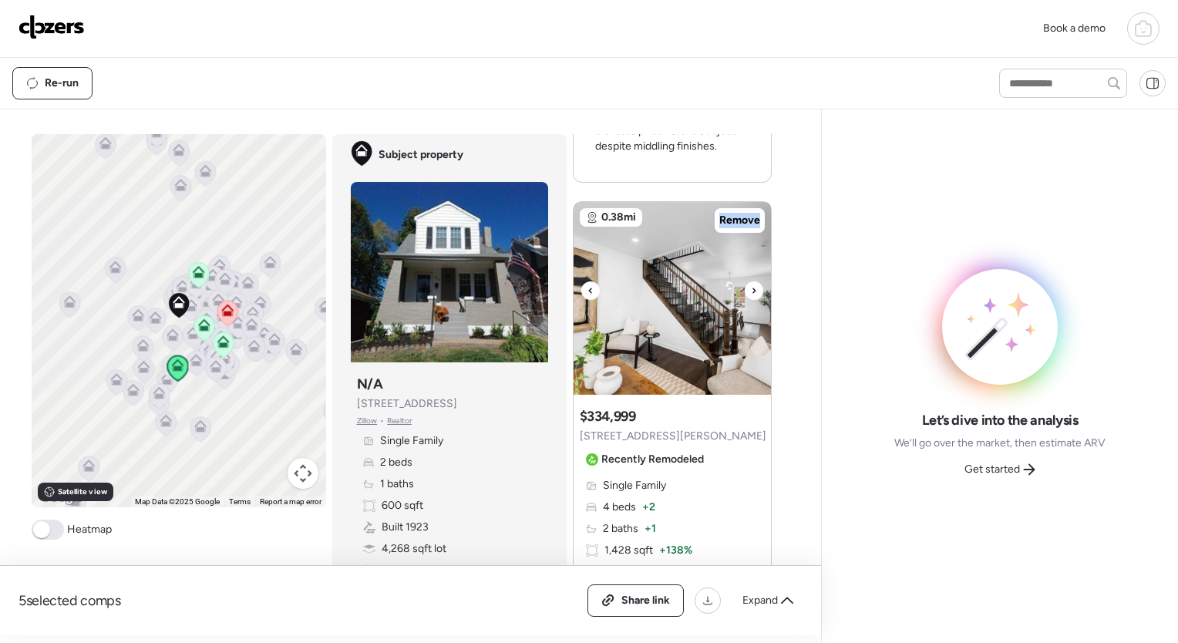
click at [751, 288] on icon at bounding box center [754, 291] width 6 height 19
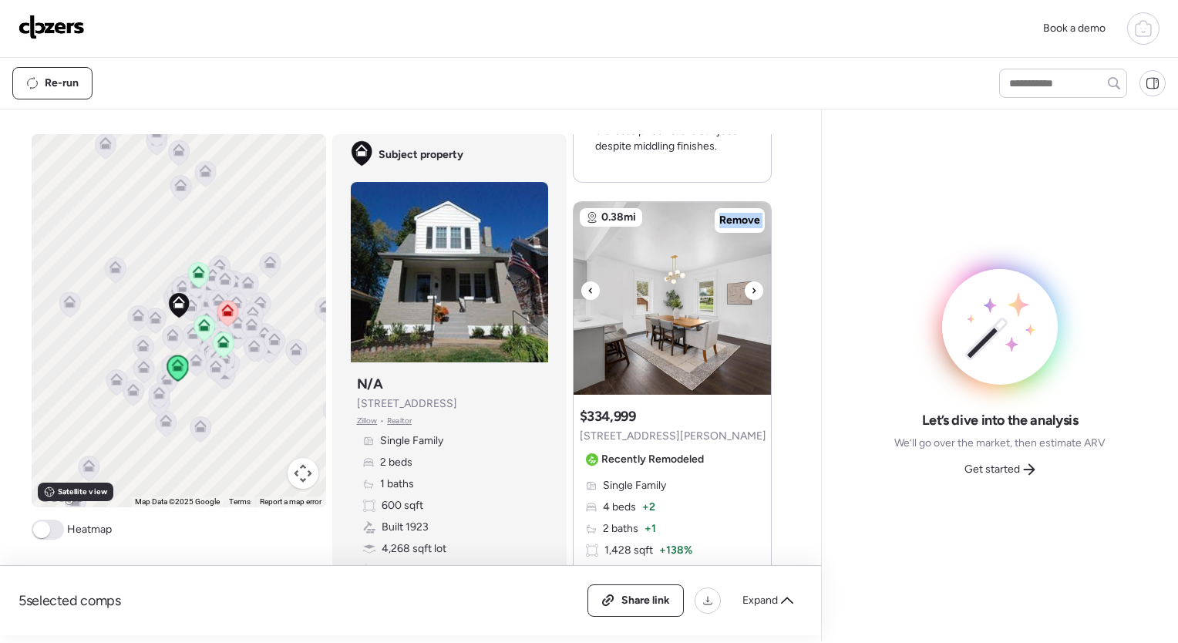
click at [751, 288] on icon at bounding box center [754, 291] width 6 height 19
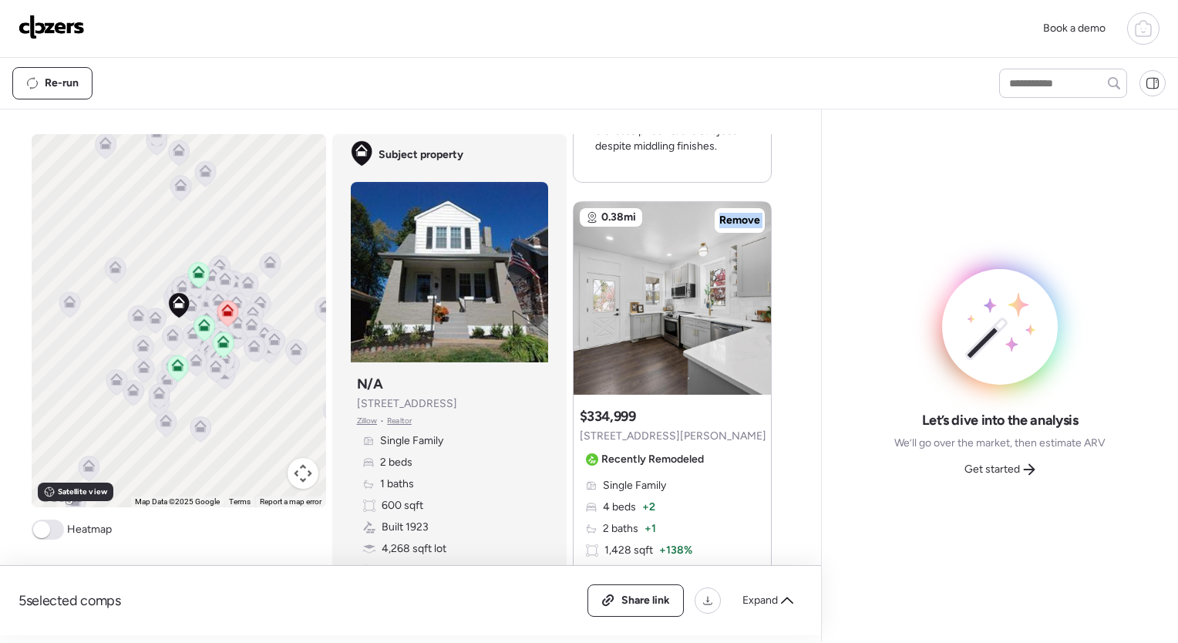
click at [751, 288] on icon at bounding box center [754, 291] width 6 height 19
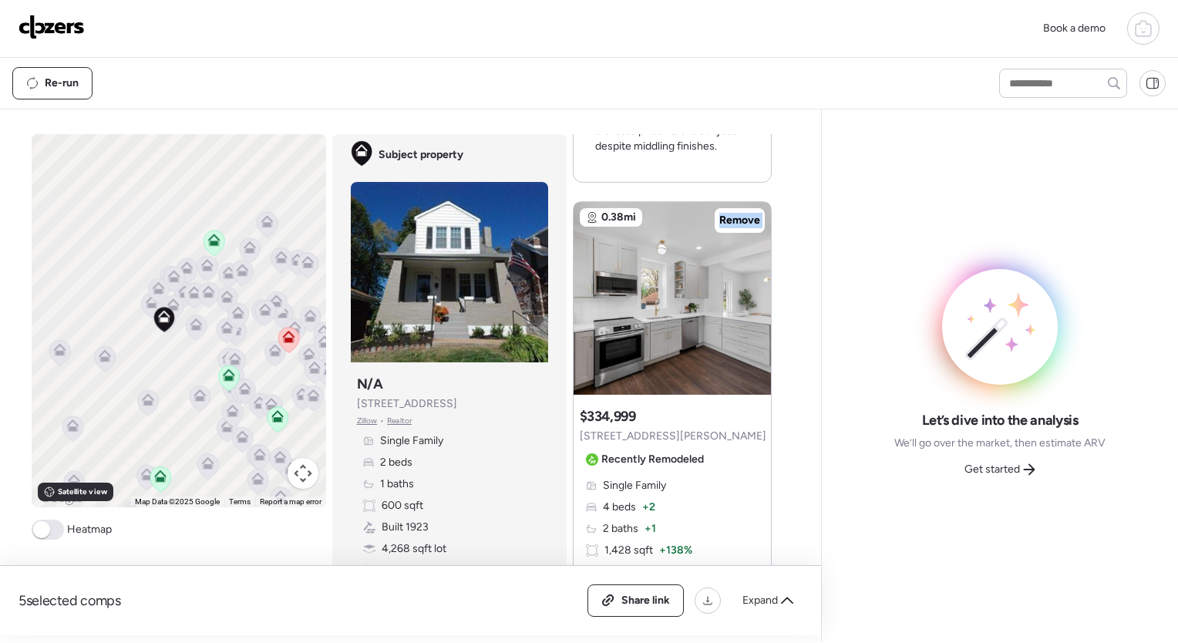
click at [43, 526] on span at bounding box center [41, 529] width 17 height 17
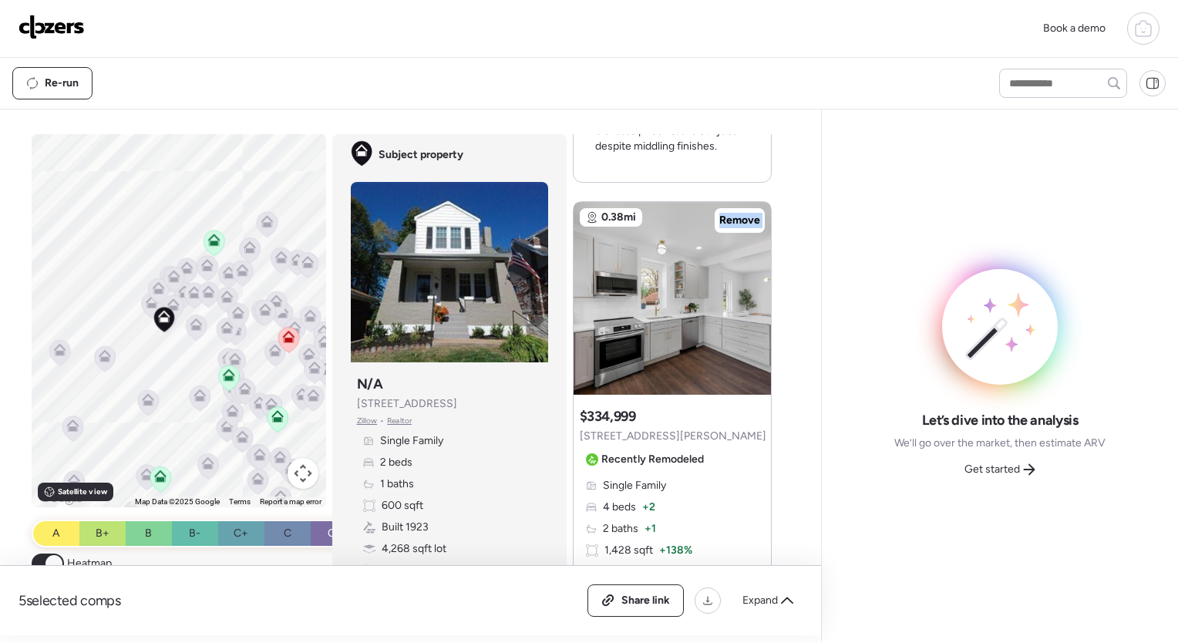
click at [46, 557] on span at bounding box center [54, 563] width 17 height 17
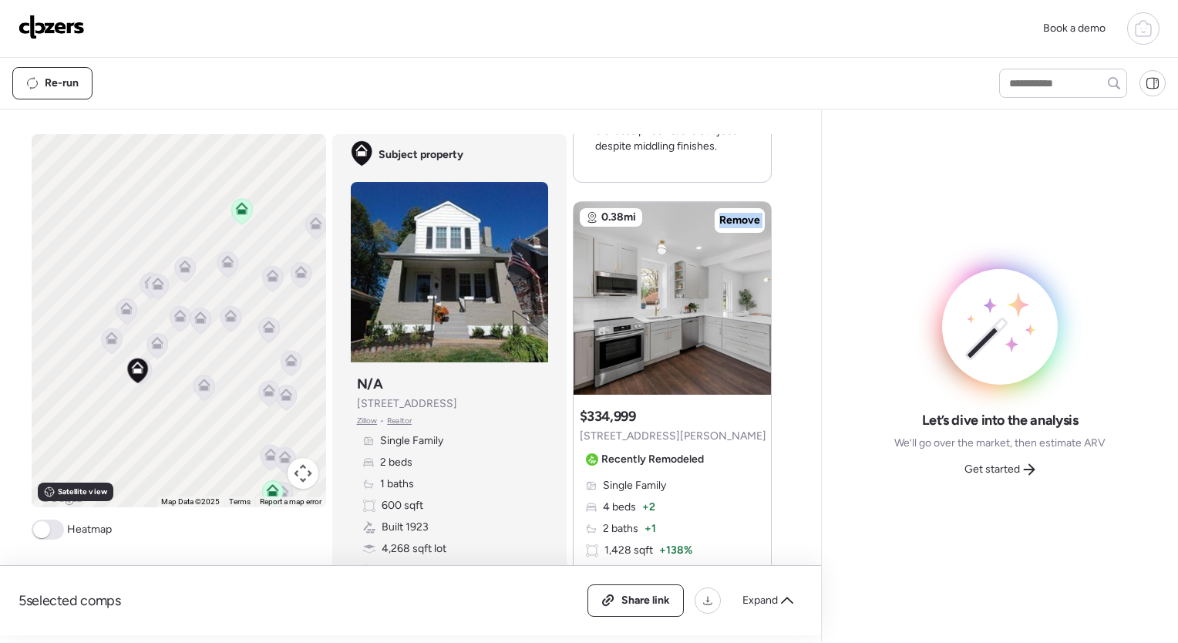
click at [106, 343] on icon at bounding box center [111, 341] width 10 height 5
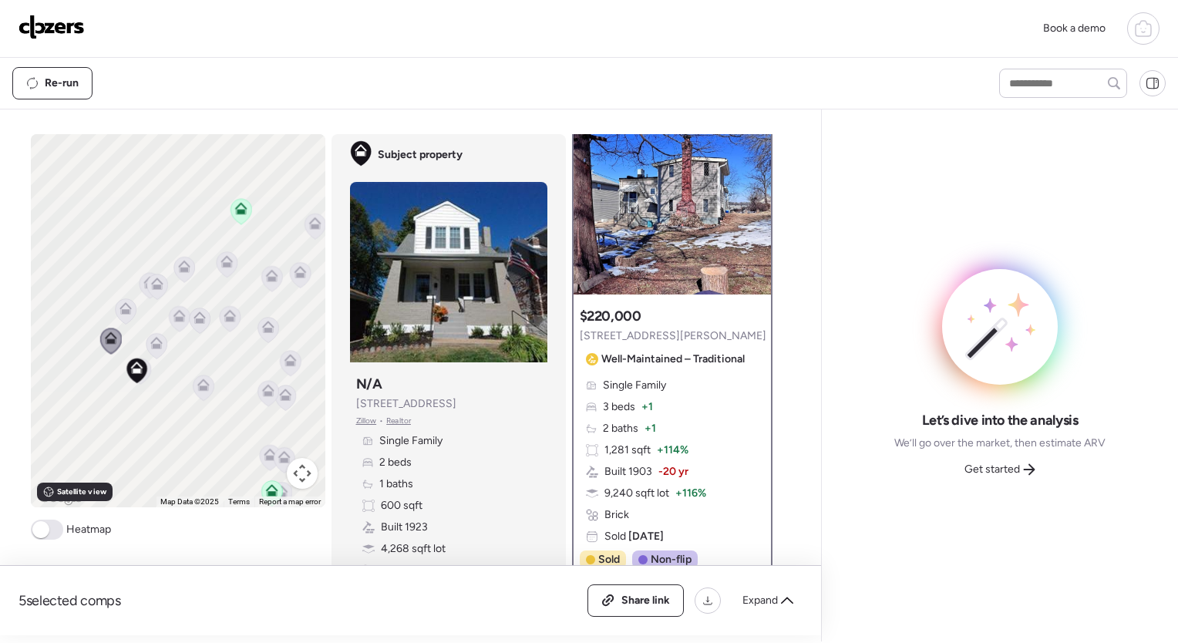
scroll to position [0, 0]
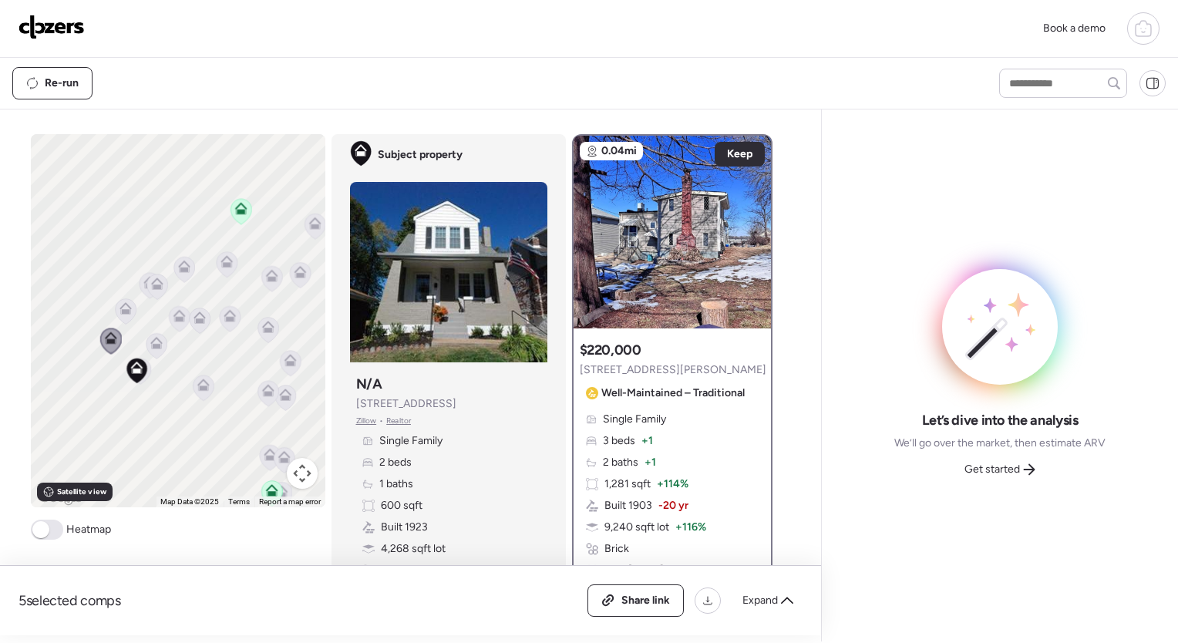
click at [153, 350] on icon at bounding box center [156, 346] width 21 height 25
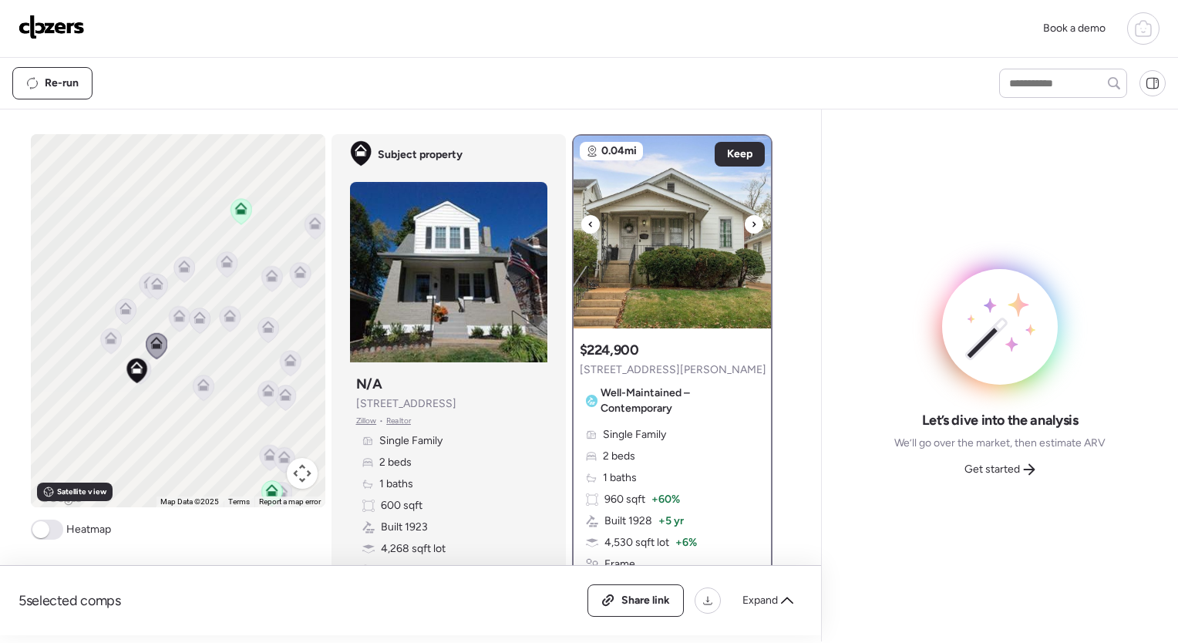
click at [751, 224] on icon at bounding box center [754, 224] width 6 height 19
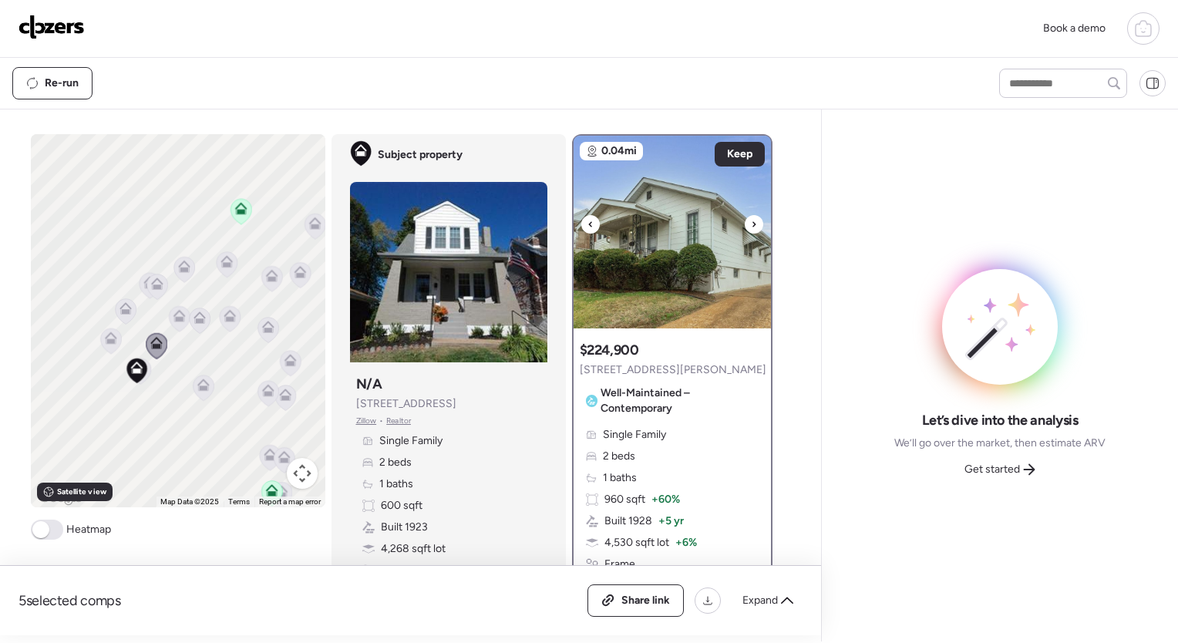
click at [751, 224] on icon at bounding box center [754, 224] width 6 height 19
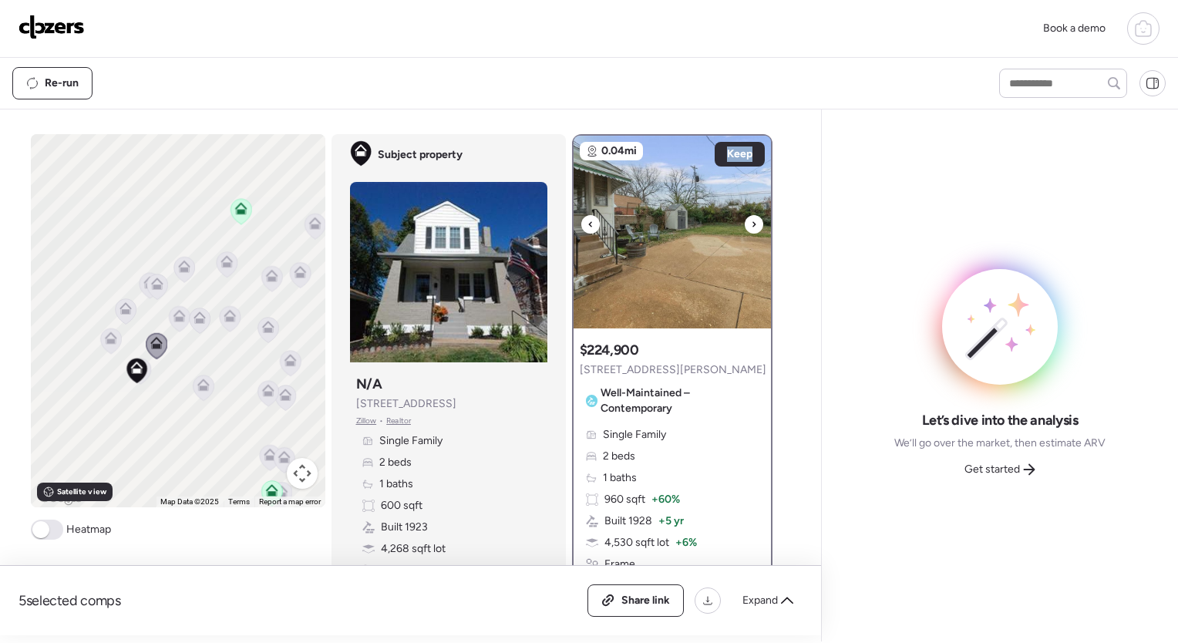
click at [751, 224] on icon at bounding box center [754, 224] width 6 height 19
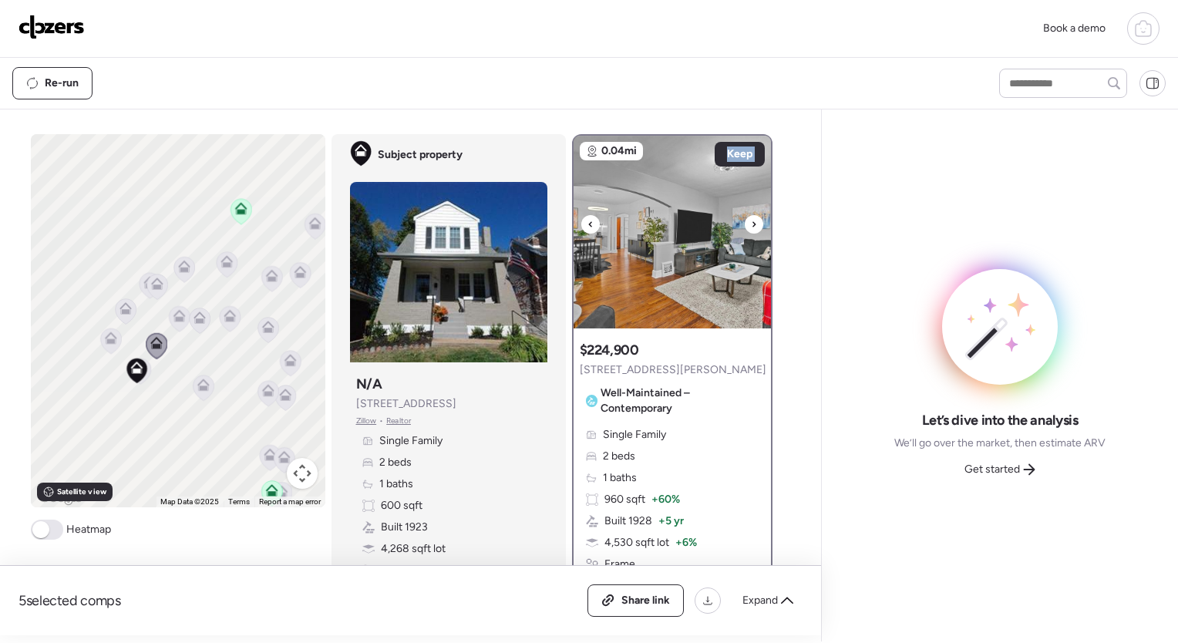
click at [751, 224] on icon at bounding box center [754, 224] width 6 height 19
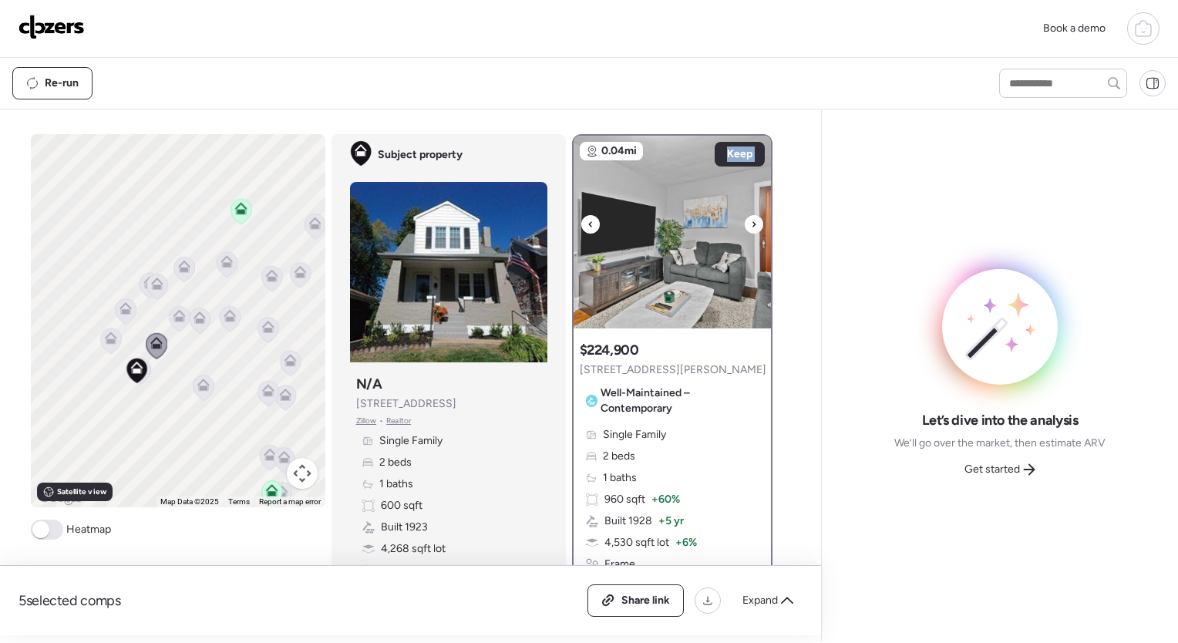
click at [751, 224] on icon at bounding box center [754, 224] width 6 height 19
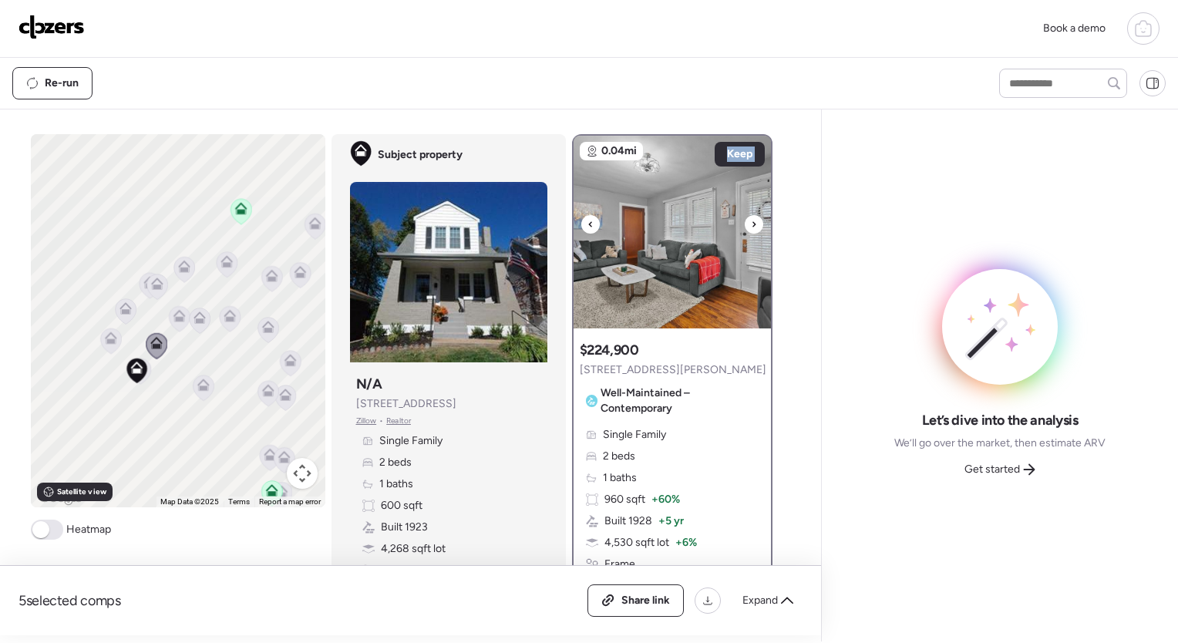
click at [751, 224] on icon at bounding box center [754, 224] width 6 height 19
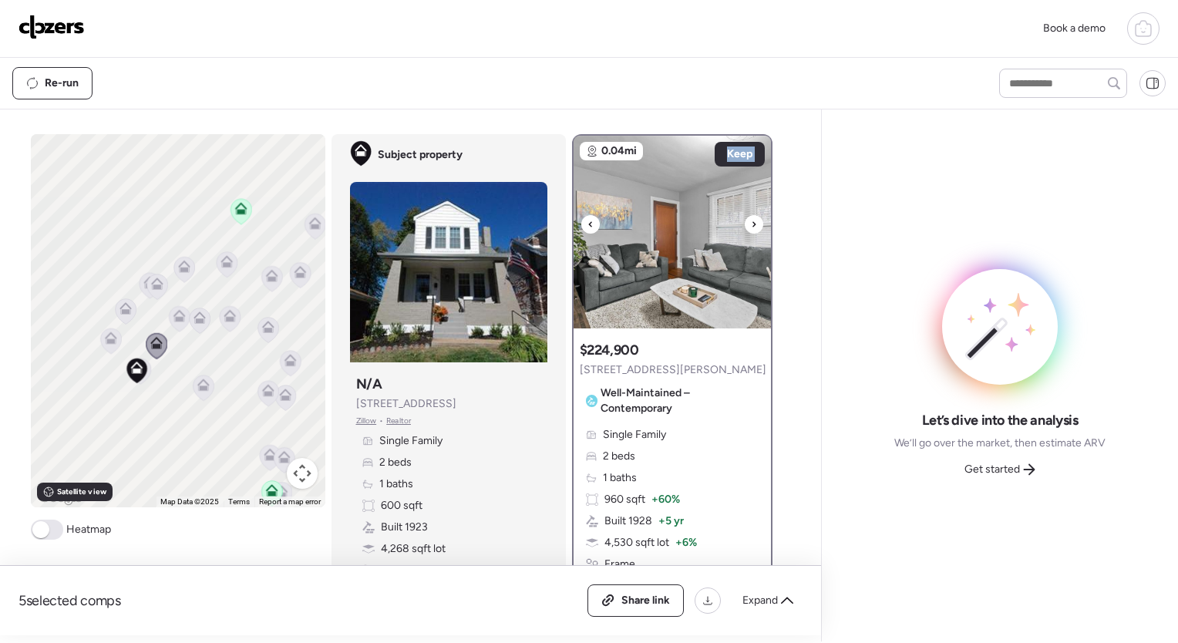
click at [751, 224] on icon at bounding box center [754, 224] width 6 height 19
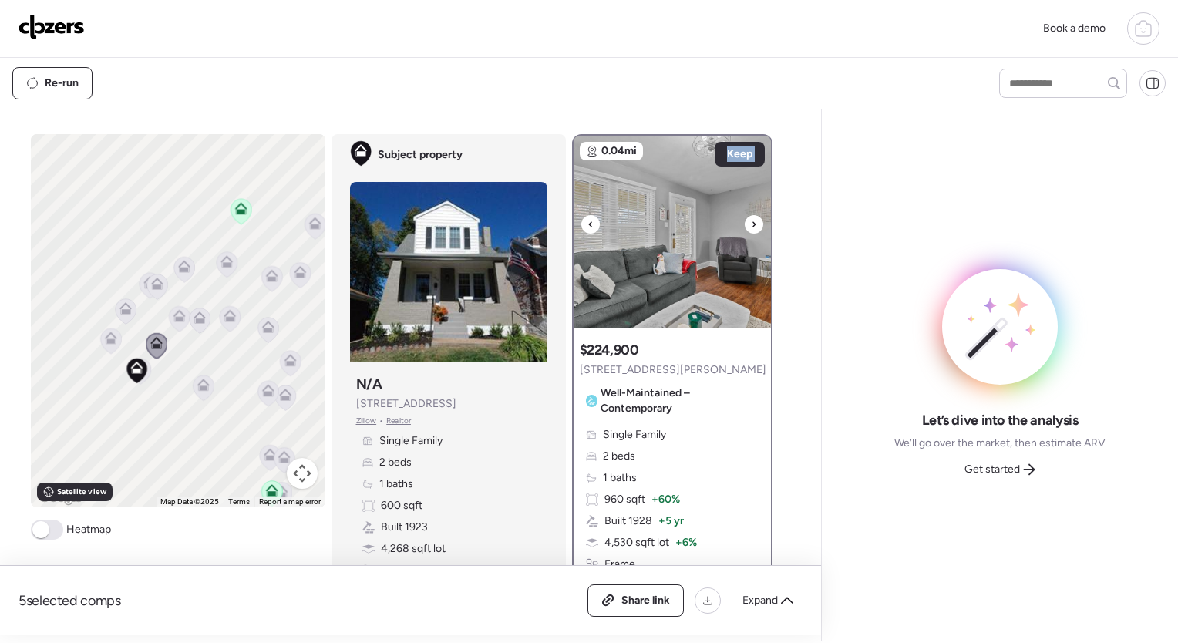
click at [751, 224] on icon at bounding box center [754, 224] width 6 height 19
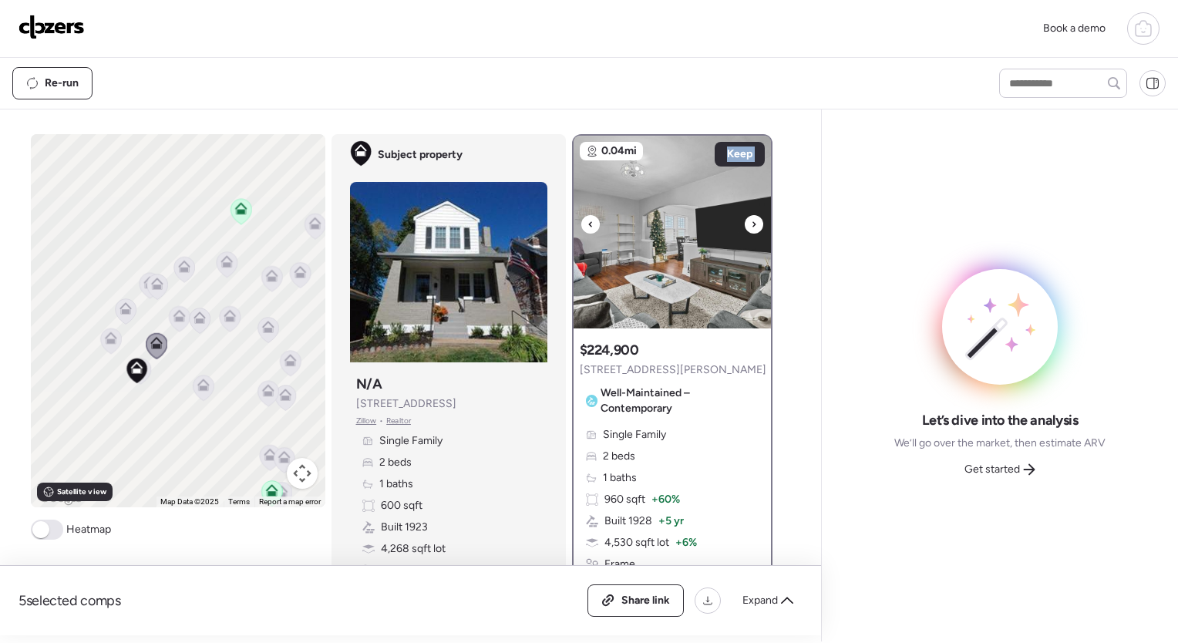
click at [751, 224] on icon at bounding box center [754, 224] width 6 height 19
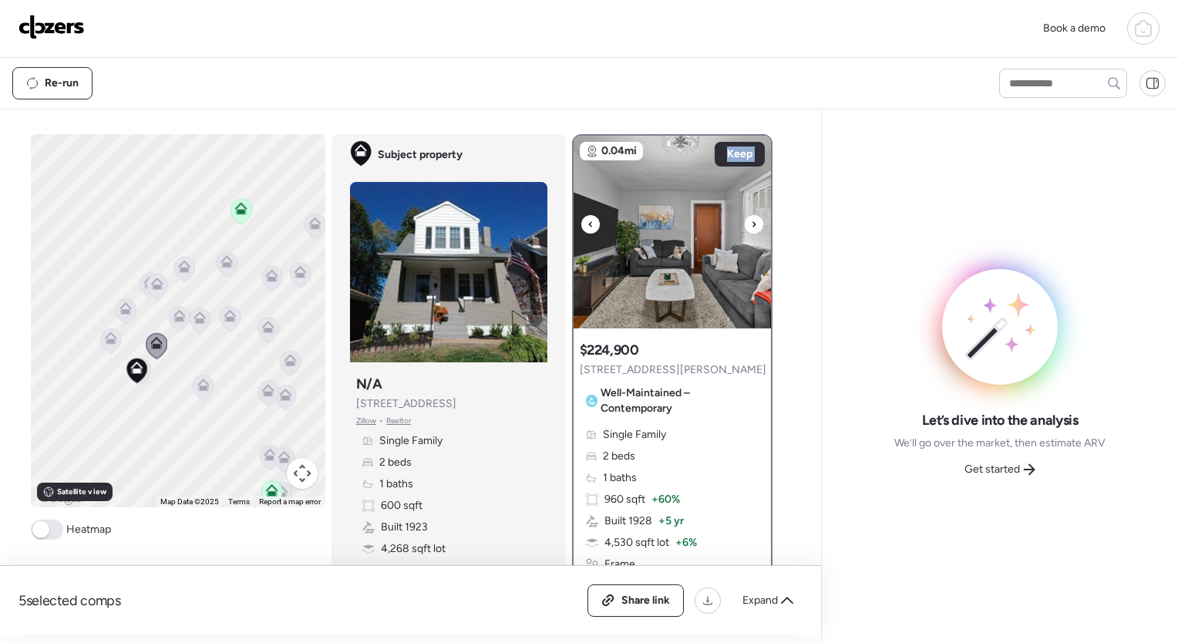
click at [751, 224] on icon at bounding box center [754, 224] width 6 height 19
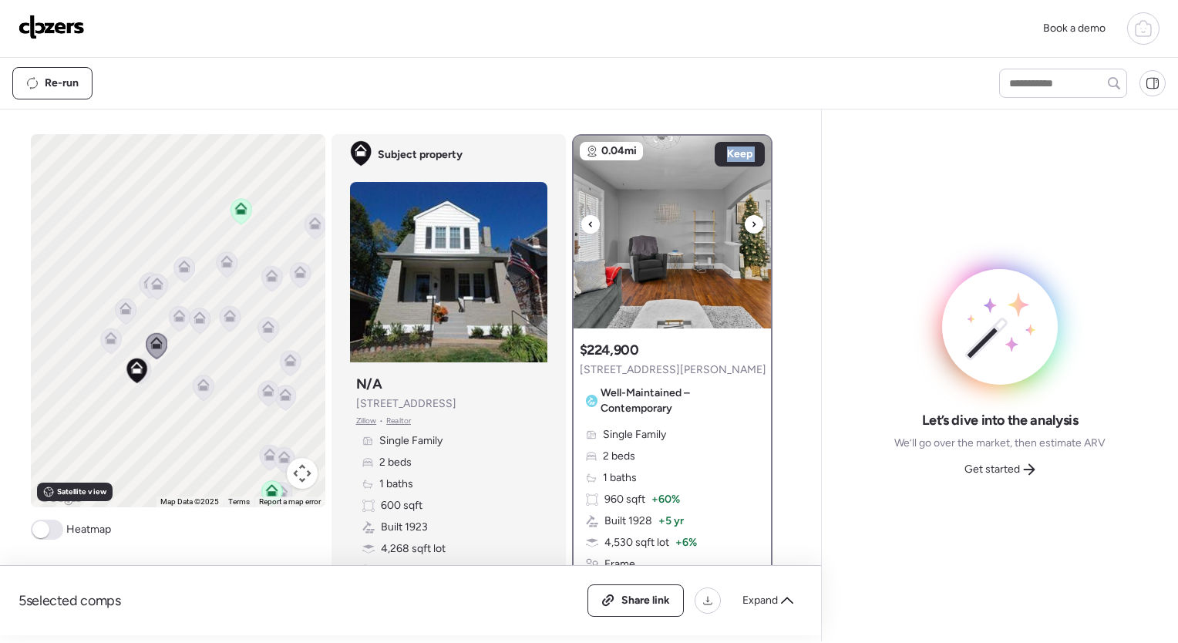
click at [751, 224] on icon at bounding box center [754, 224] width 6 height 19
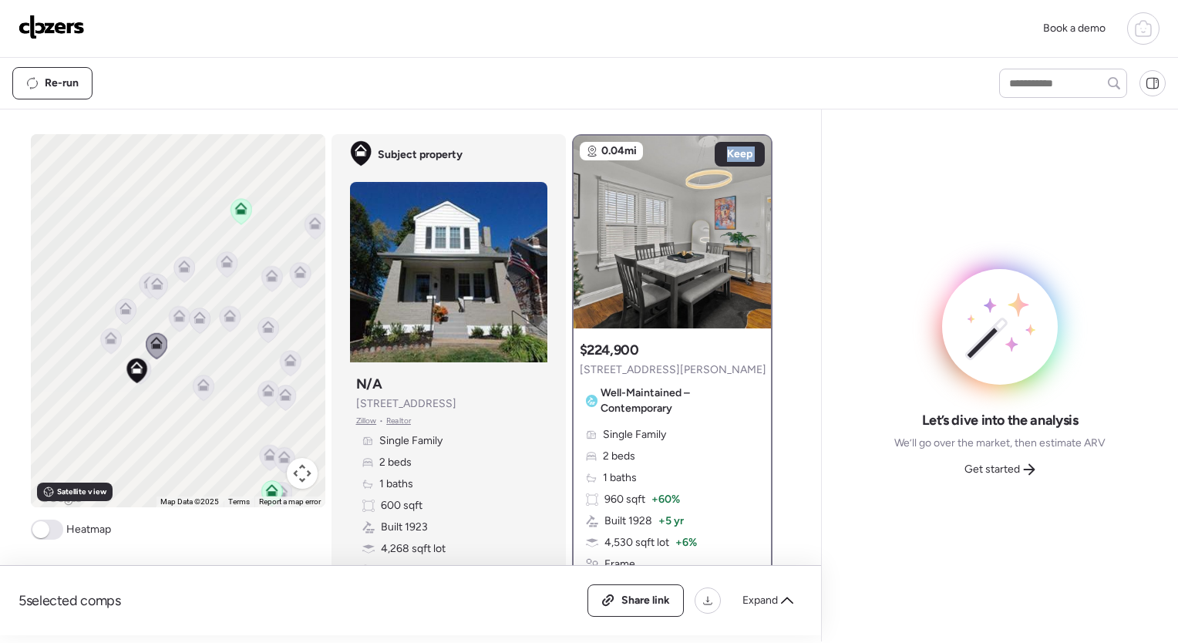
click at [751, 224] on icon at bounding box center [754, 224] width 6 height 19
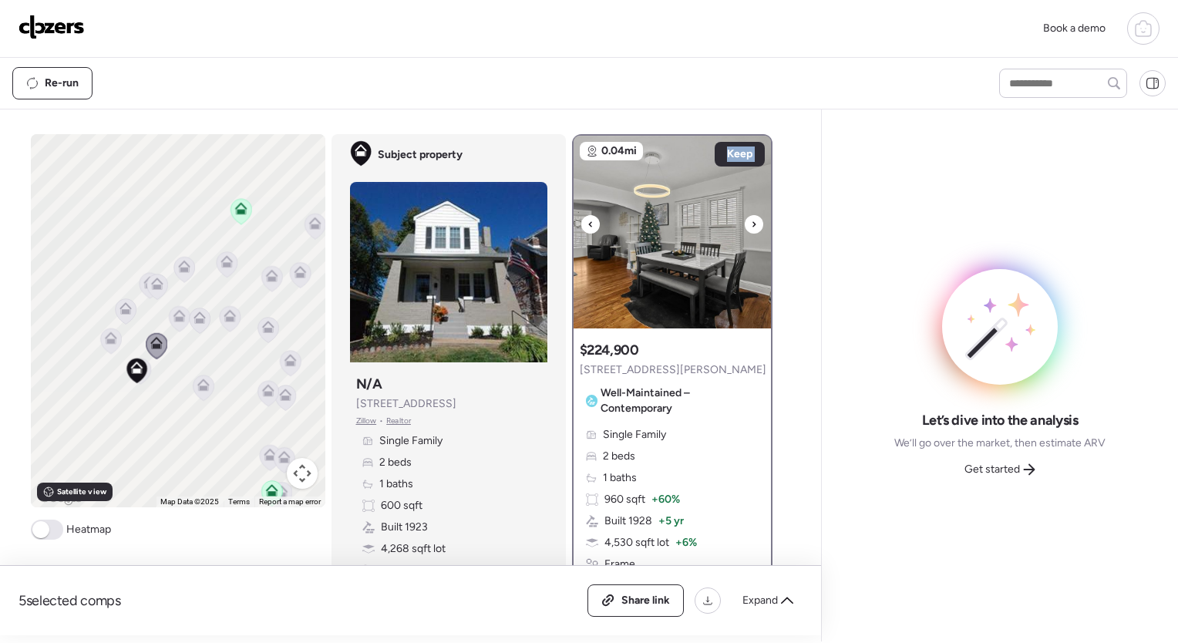
click at [751, 224] on icon at bounding box center [754, 224] width 6 height 19
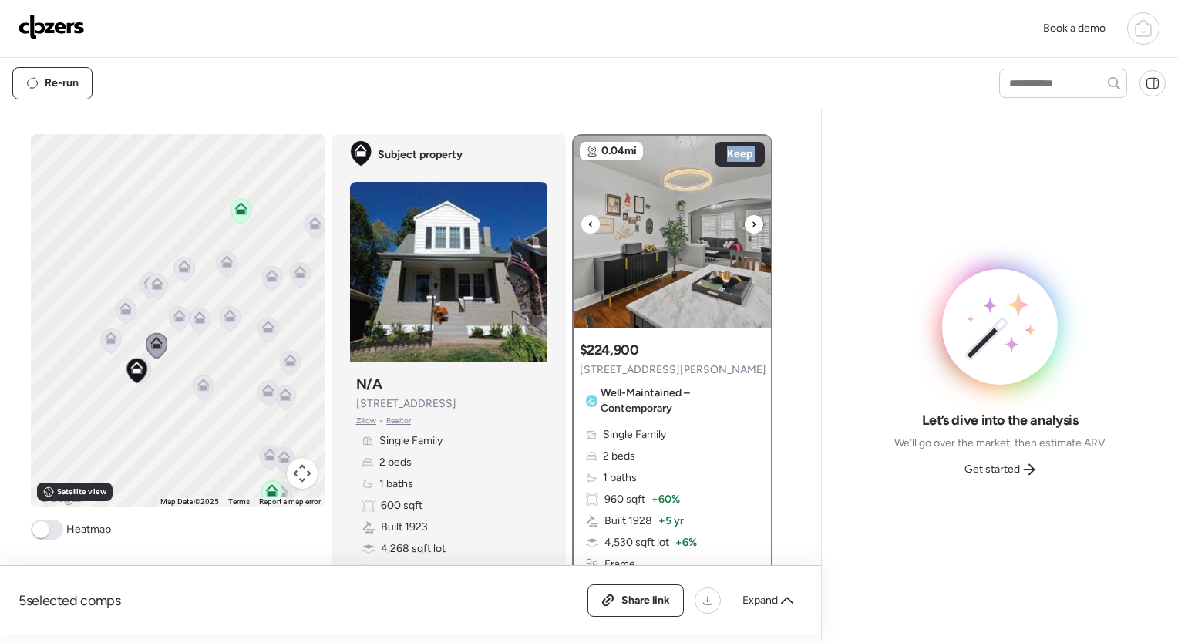
click at [751, 224] on icon at bounding box center [754, 224] width 6 height 19
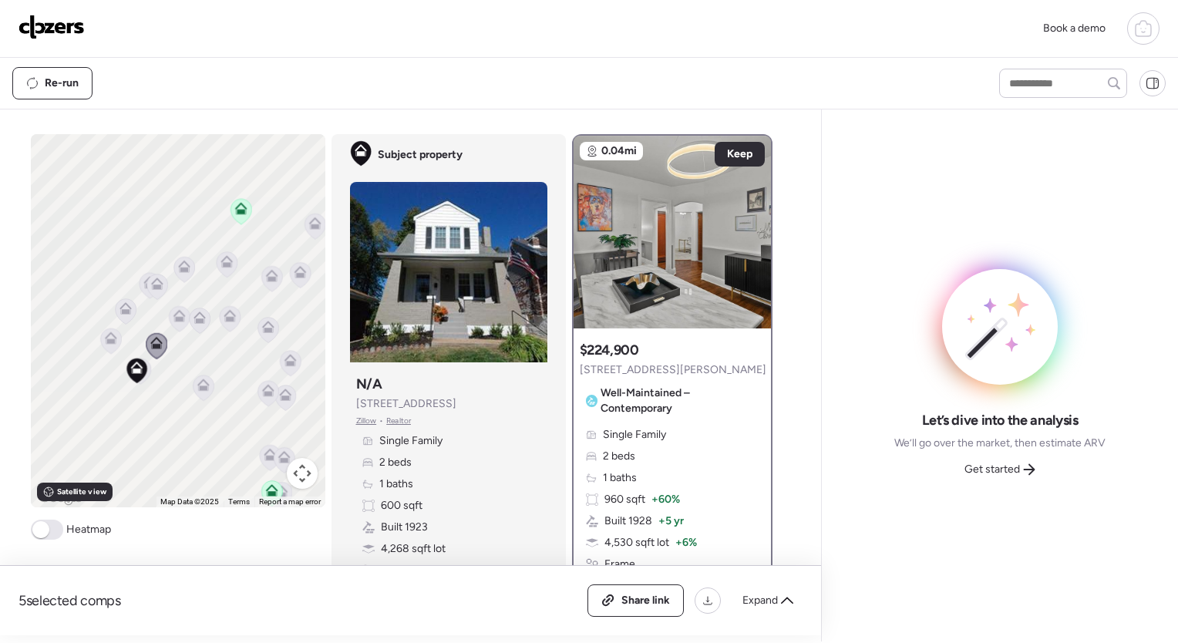
click at [663, 363] on span "[STREET_ADDRESS][PERSON_NAME]" at bounding box center [673, 369] width 187 height 15
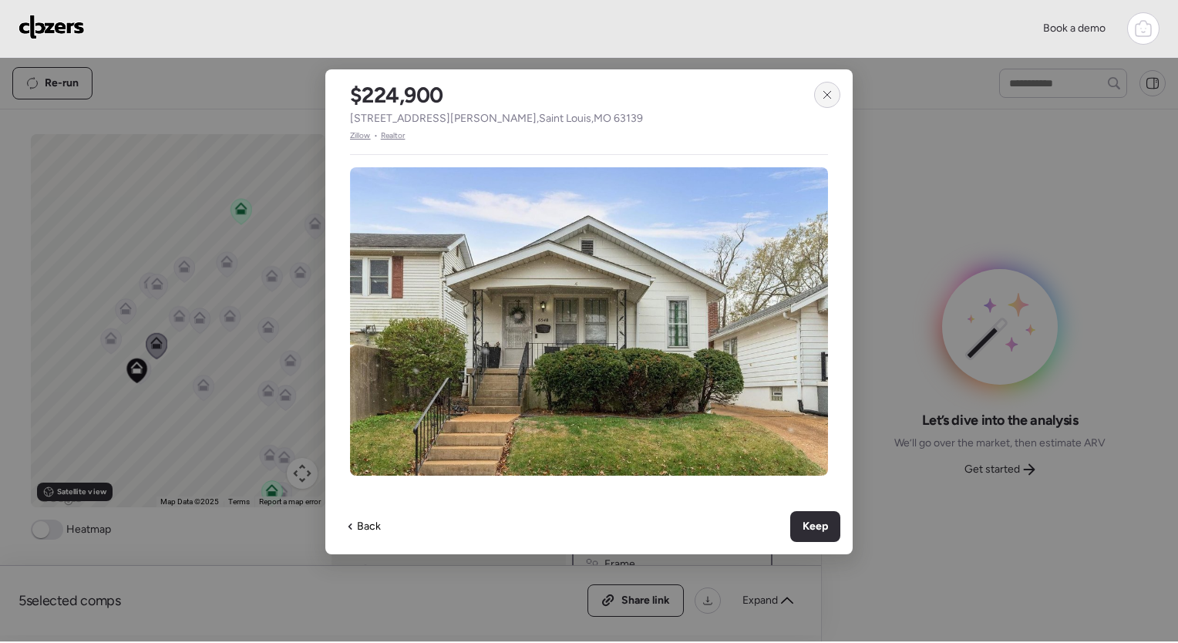
click at [825, 90] on icon at bounding box center [827, 95] width 12 height 12
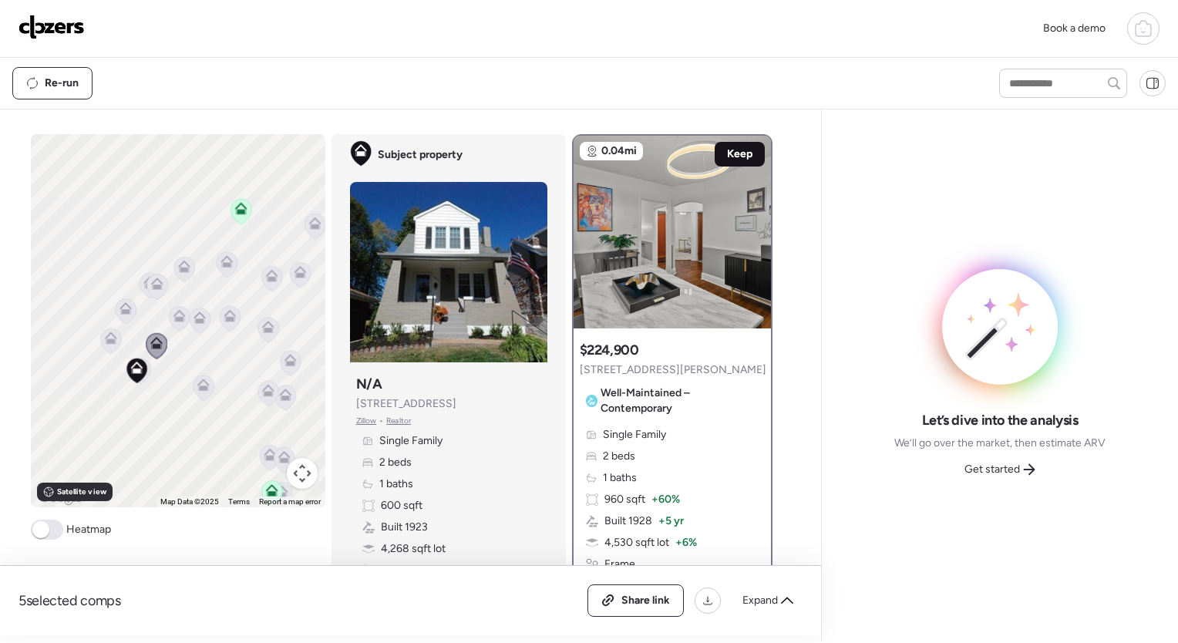
click at [731, 159] on span "Keep" at bounding box center [739, 154] width 25 height 15
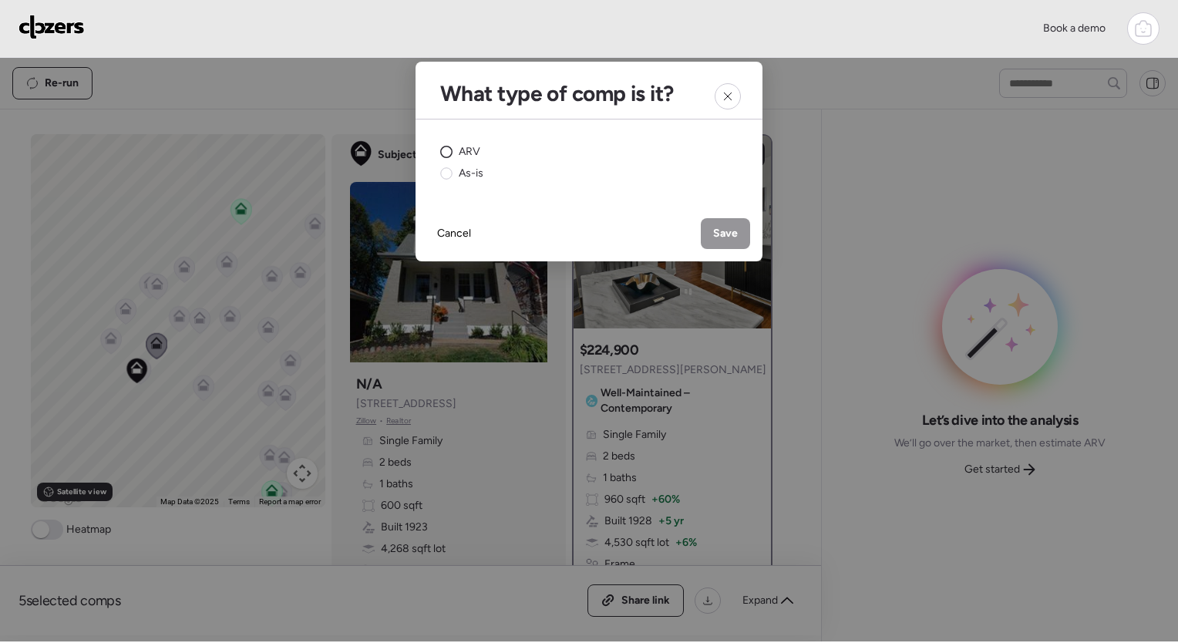
click at [466, 157] on span "ARV" at bounding box center [470, 151] width 22 height 15
click at [737, 227] on span "Save" at bounding box center [725, 233] width 25 height 15
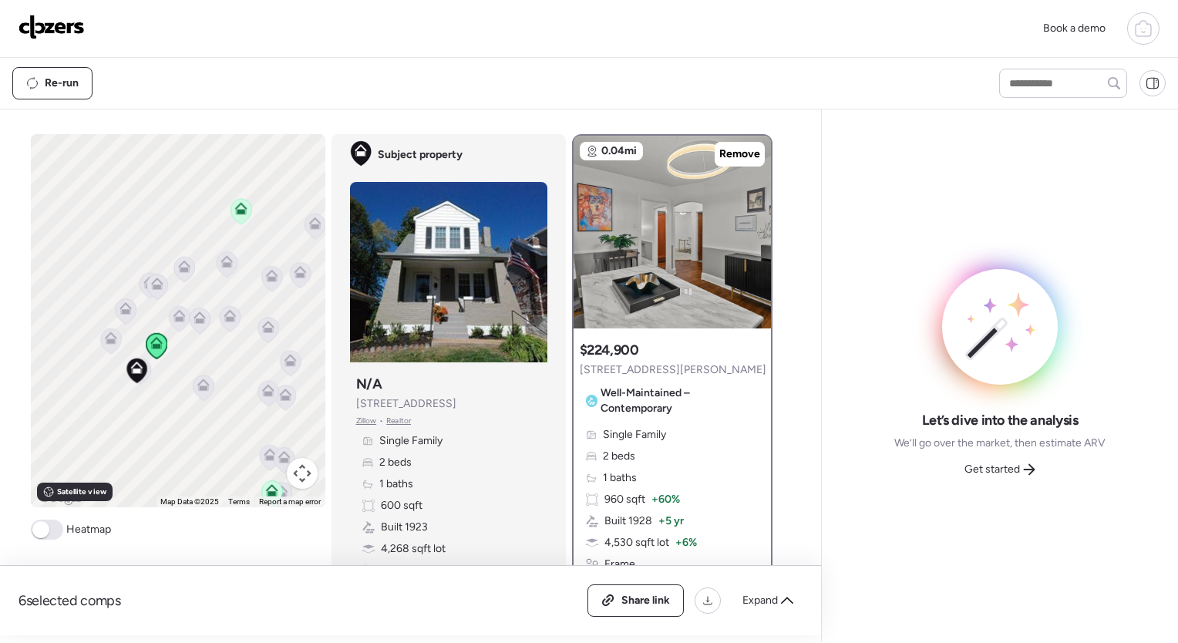
click at [198, 392] on icon at bounding box center [203, 388] width 21 height 25
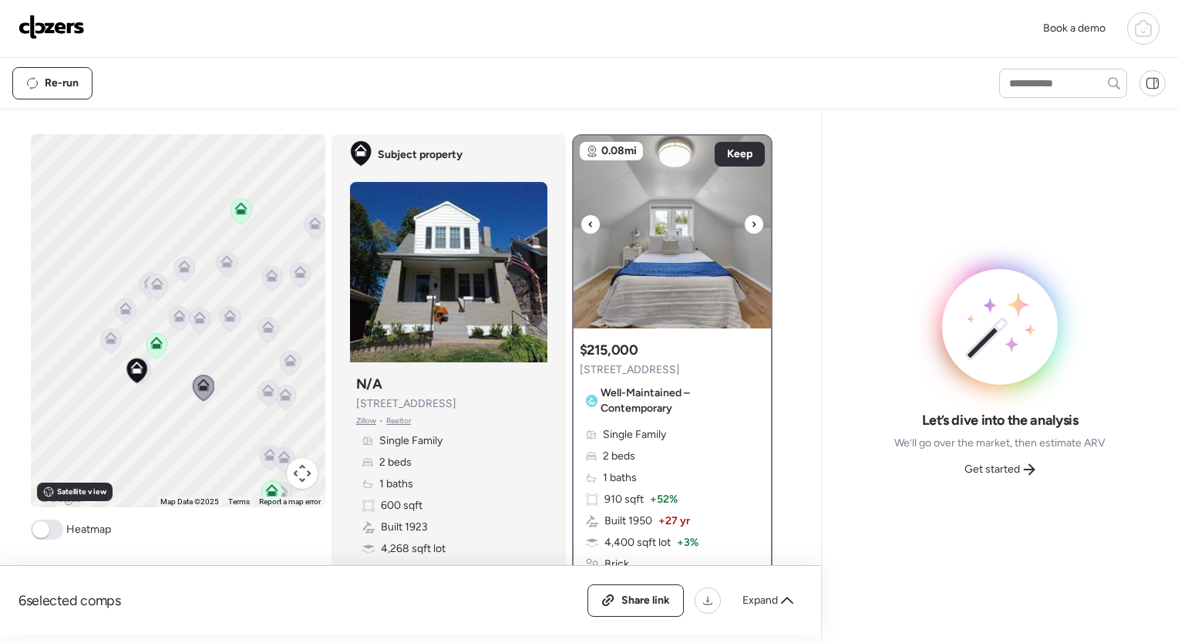
click at [751, 224] on icon at bounding box center [754, 224] width 6 height 19
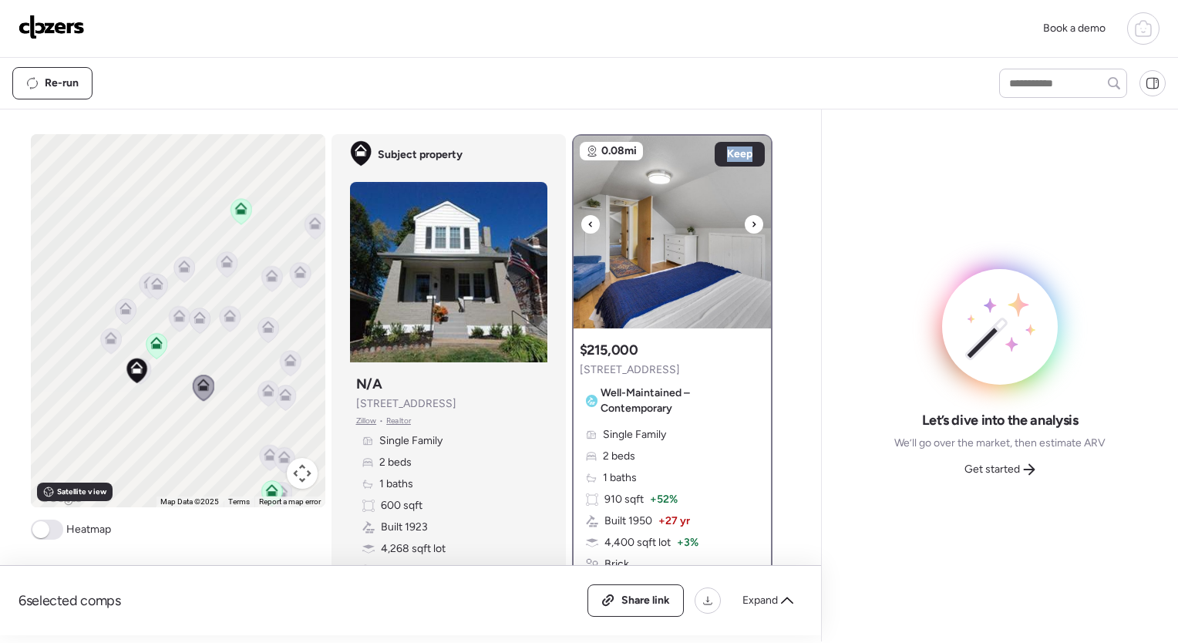
click at [751, 224] on icon at bounding box center [754, 224] width 6 height 19
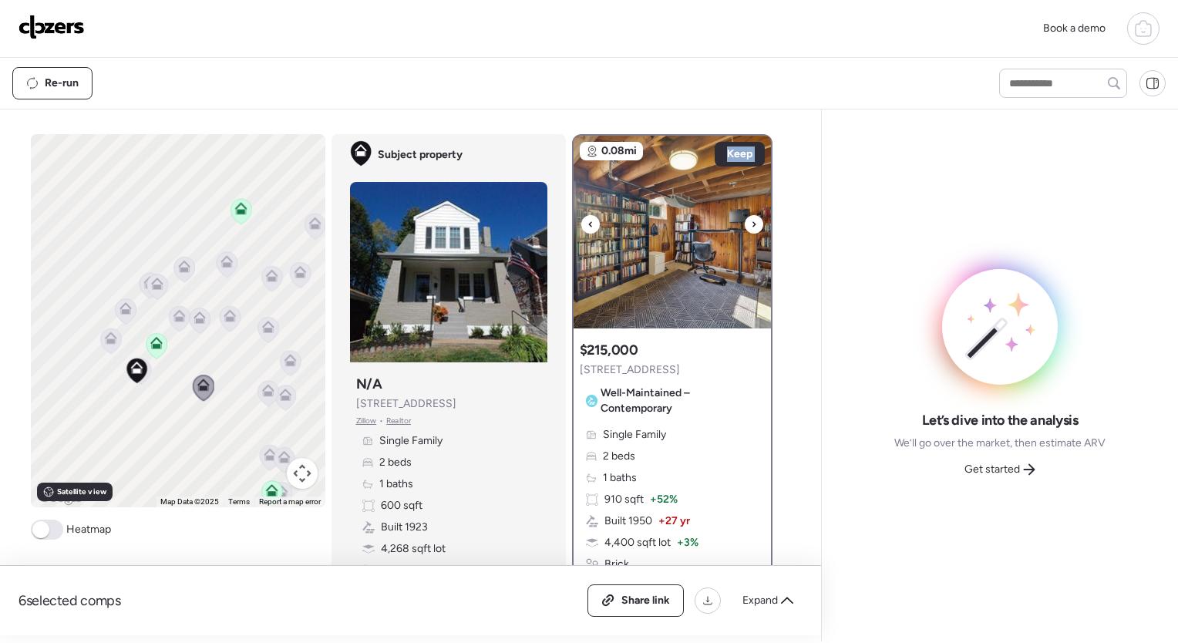
click at [751, 224] on icon at bounding box center [754, 224] width 6 height 19
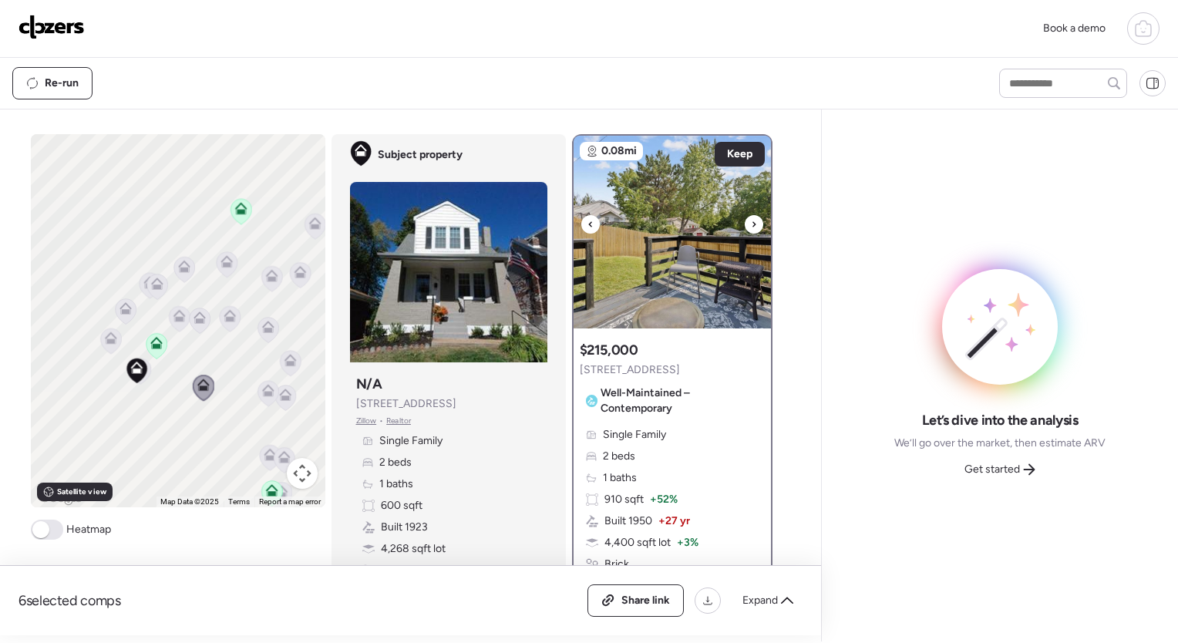
click at [751, 224] on icon at bounding box center [754, 224] width 6 height 19
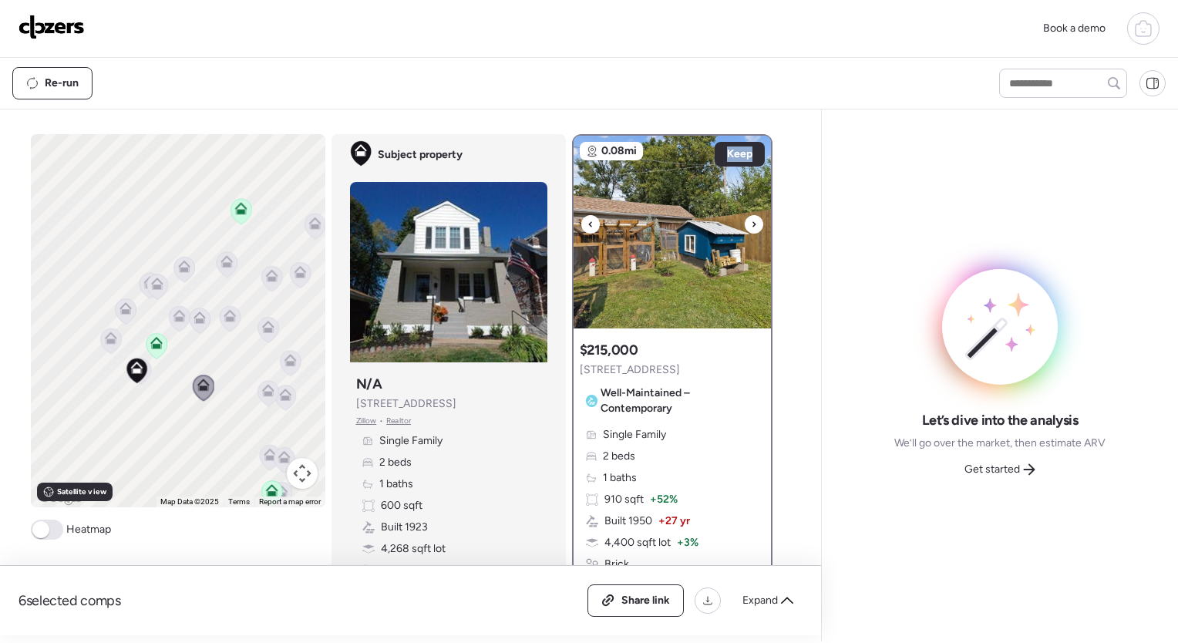
click at [751, 224] on icon at bounding box center [754, 224] width 6 height 19
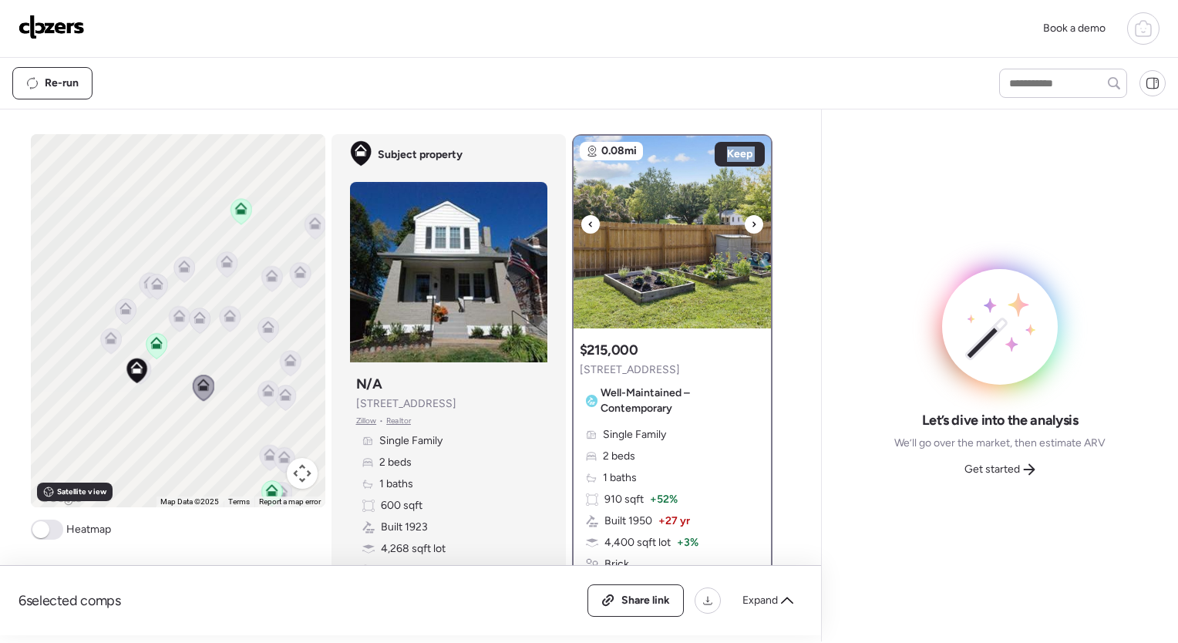
click at [751, 224] on icon at bounding box center [754, 224] width 6 height 19
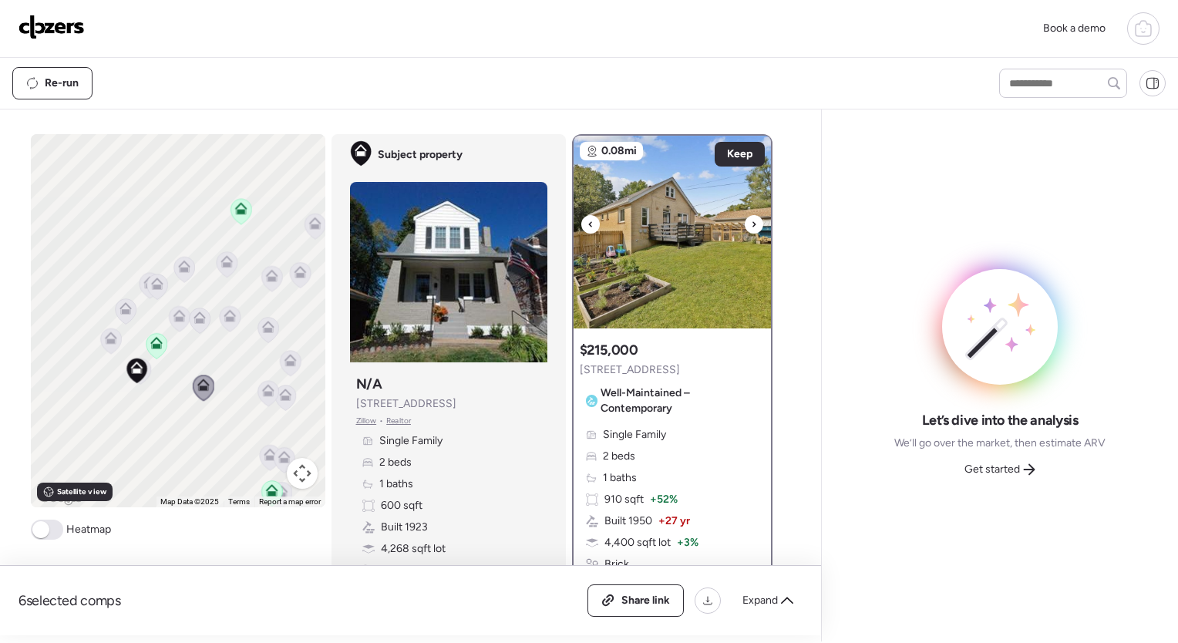
click at [751, 224] on icon at bounding box center [754, 224] width 6 height 19
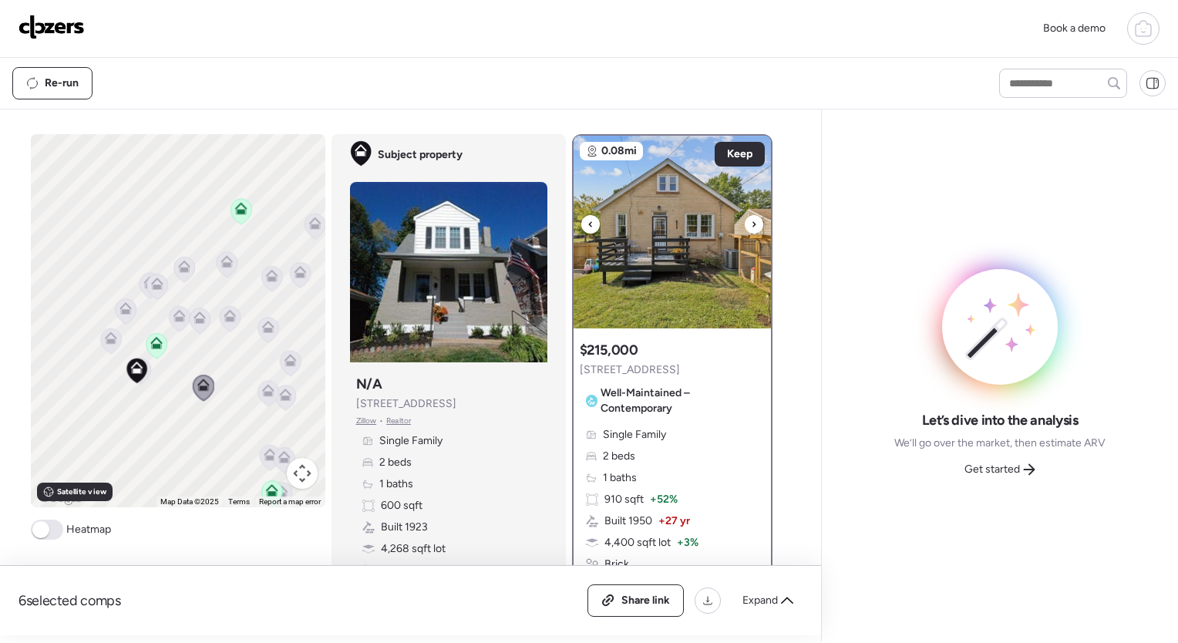
click at [751, 224] on icon at bounding box center [754, 224] width 6 height 19
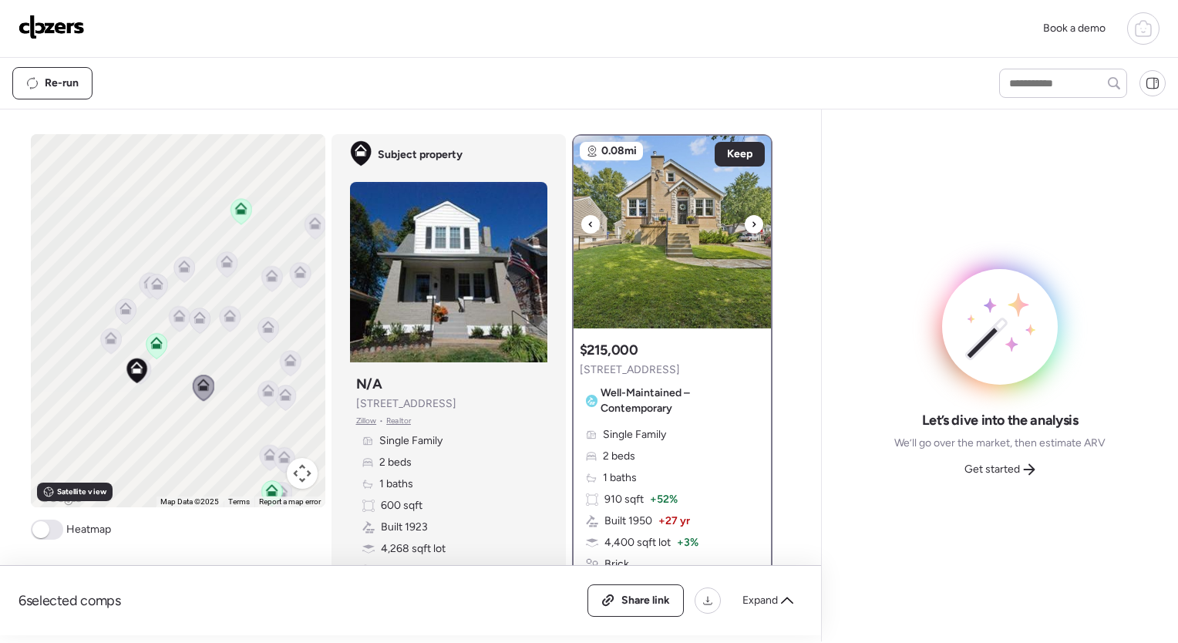
click at [751, 224] on icon at bounding box center [754, 224] width 6 height 19
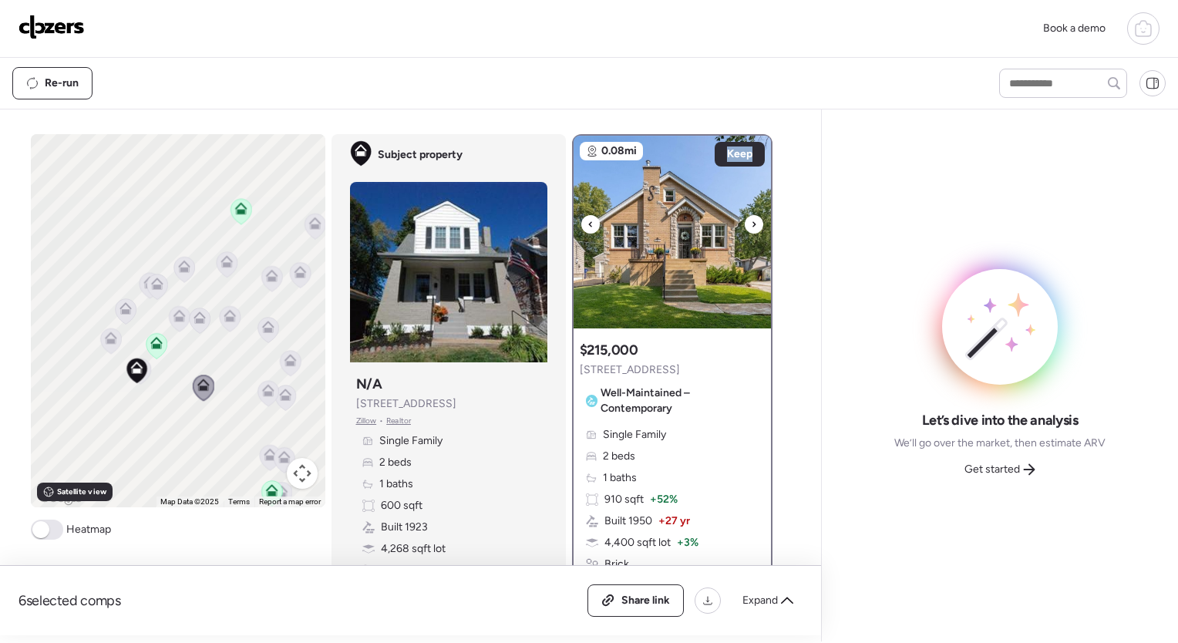
click at [751, 224] on icon at bounding box center [754, 224] width 6 height 19
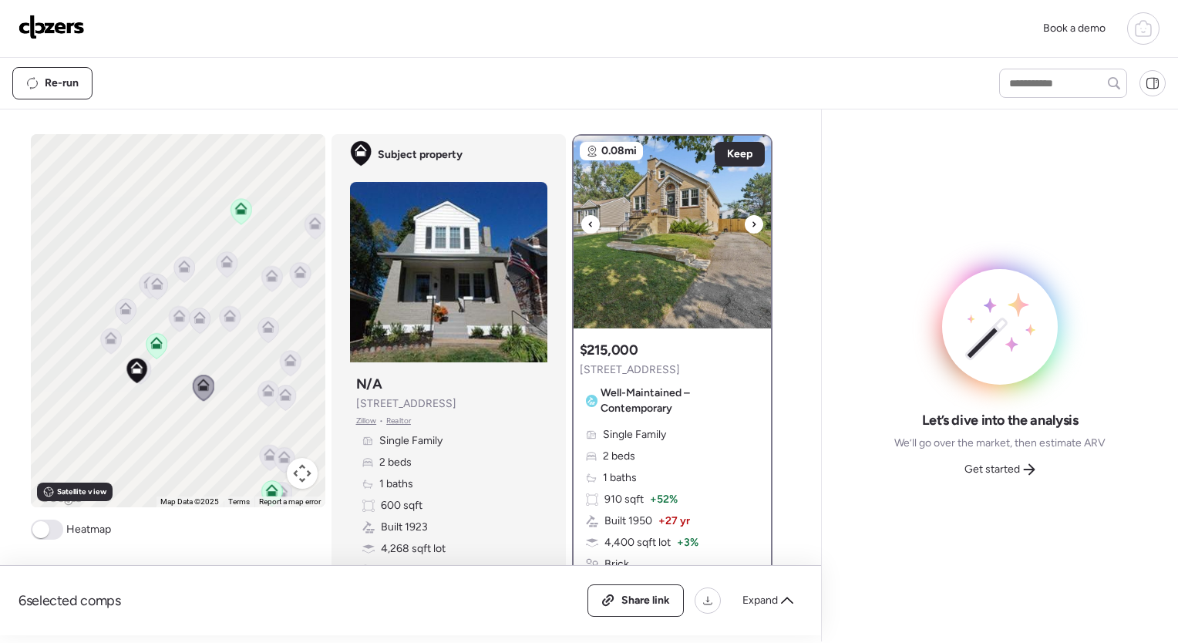
click at [751, 224] on icon at bounding box center [754, 224] width 6 height 19
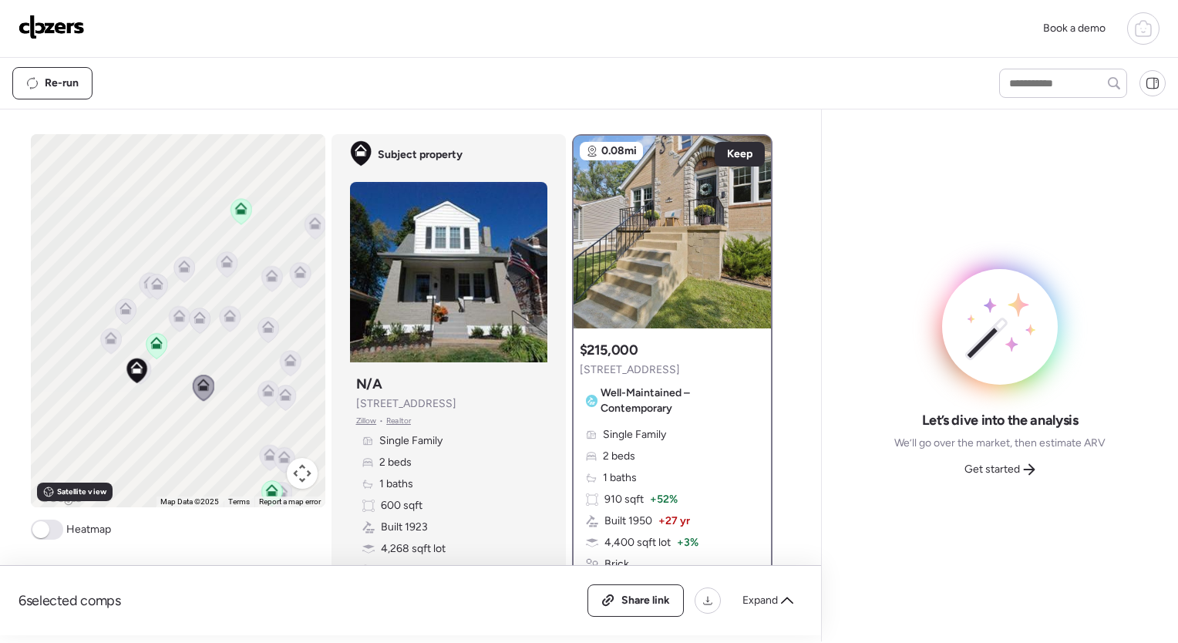
click at [225, 325] on icon at bounding box center [229, 318] width 21 height 25
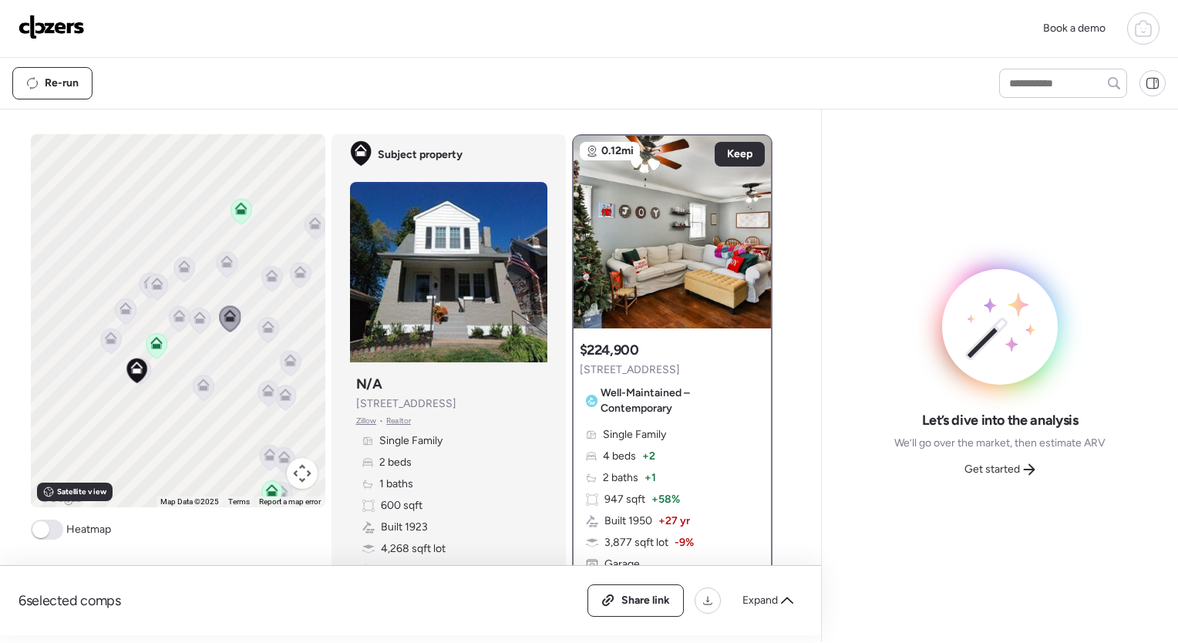
click at [197, 324] on icon at bounding box center [199, 321] width 21 height 25
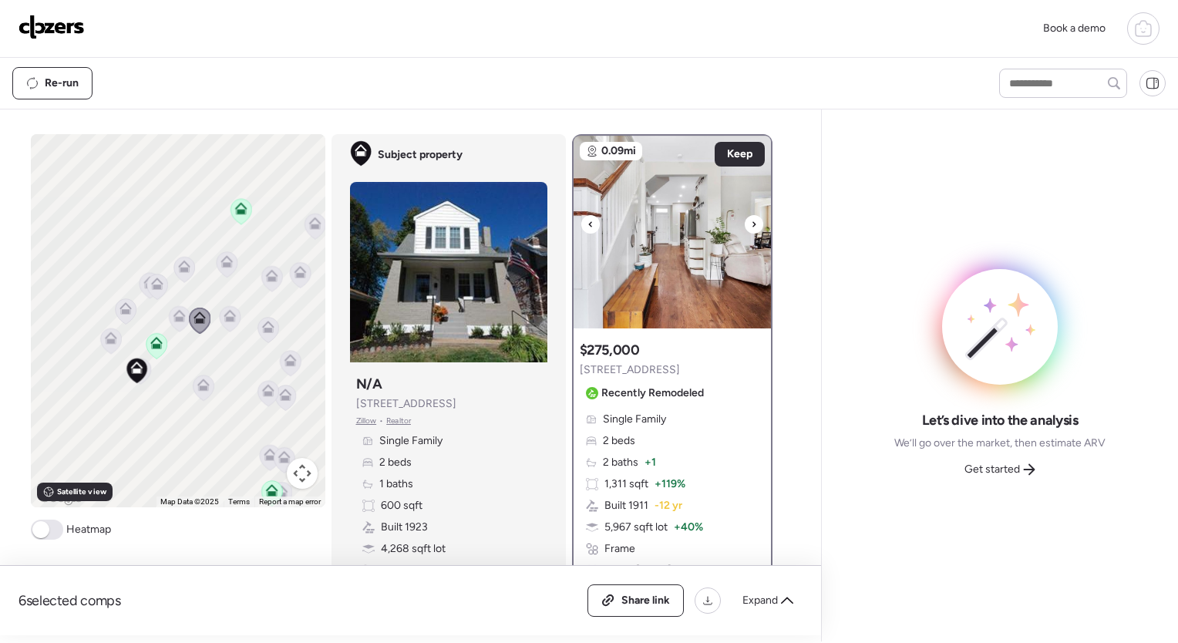
click at [745, 222] on div at bounding box center [754, 224] width 19 height 19
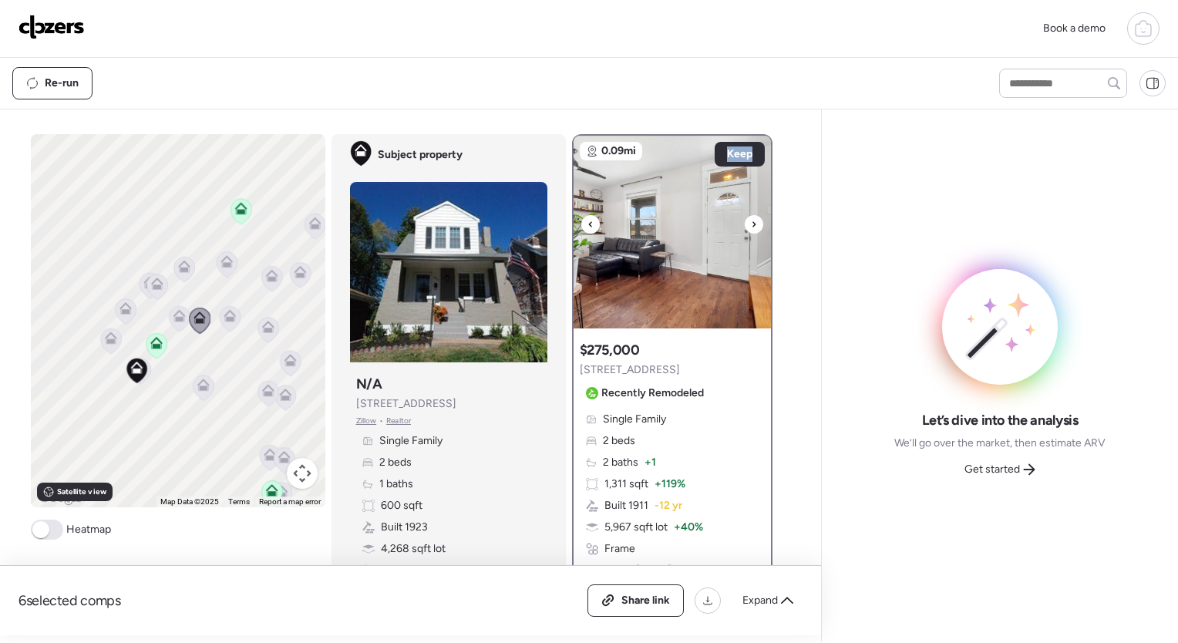
click at [745, 222] on div at bounding box center [754, 224] width 19 height 19
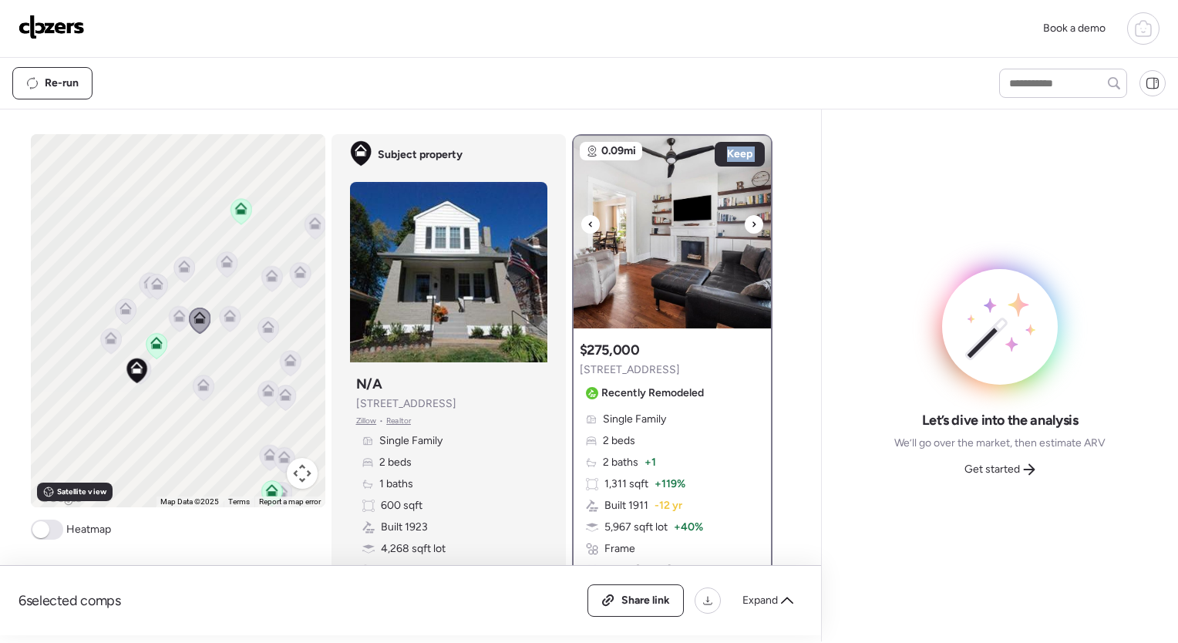
click at [745, 222] on div at bounding box center [754, 224] width 19 height 19
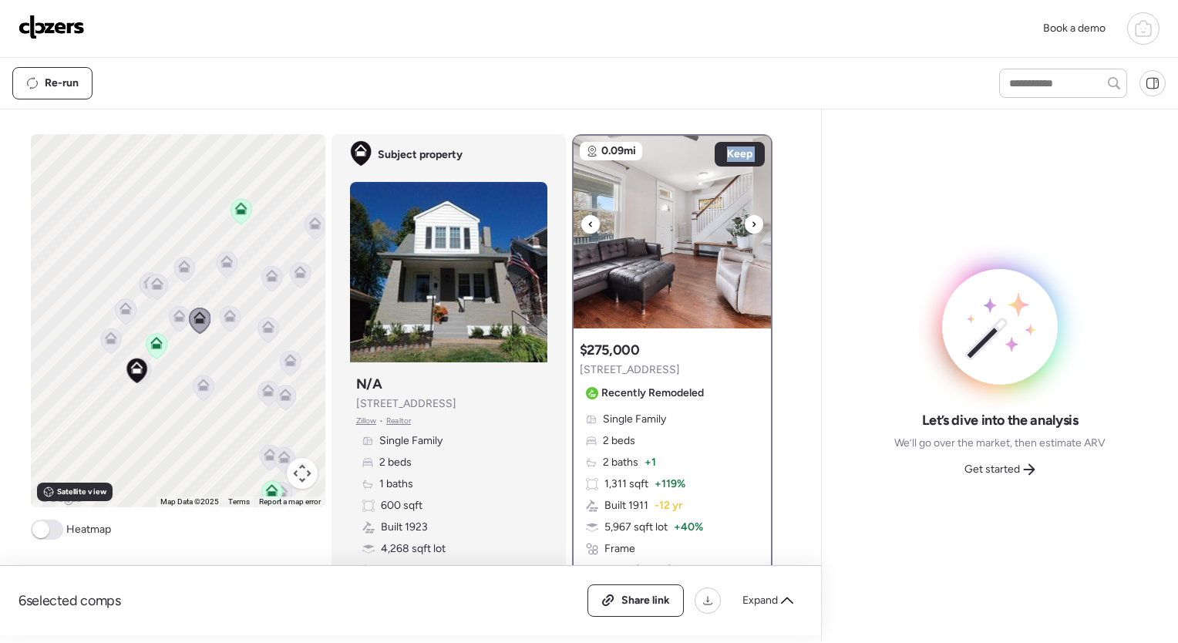
click at [745, 222] on div at bounding box center [754, 224] width 19 height 19
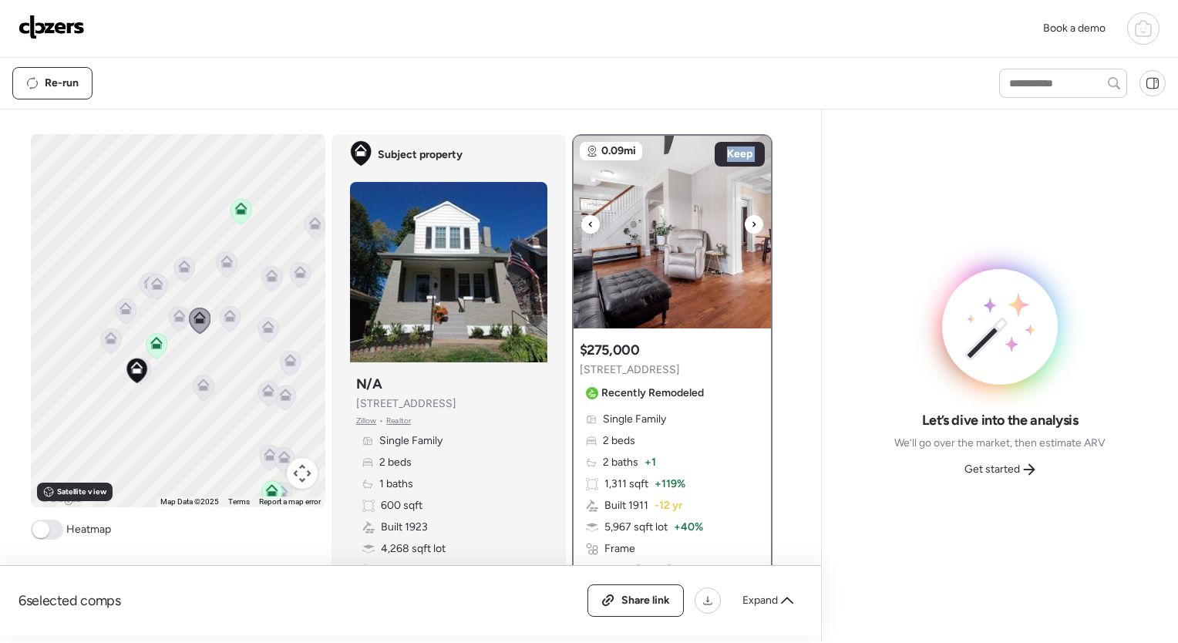
click at [745, 222] on div at bounding box center [754, 224] width 19 height 19
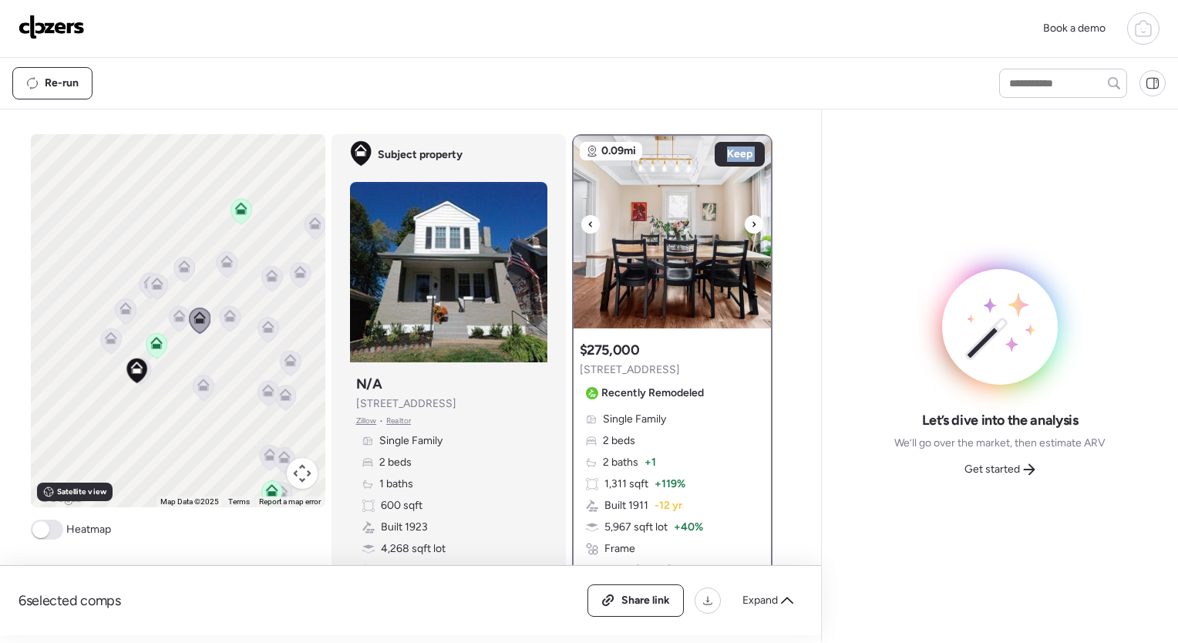
click at [745, 222] on div at bounding box center [754, 224] width 19 height 19
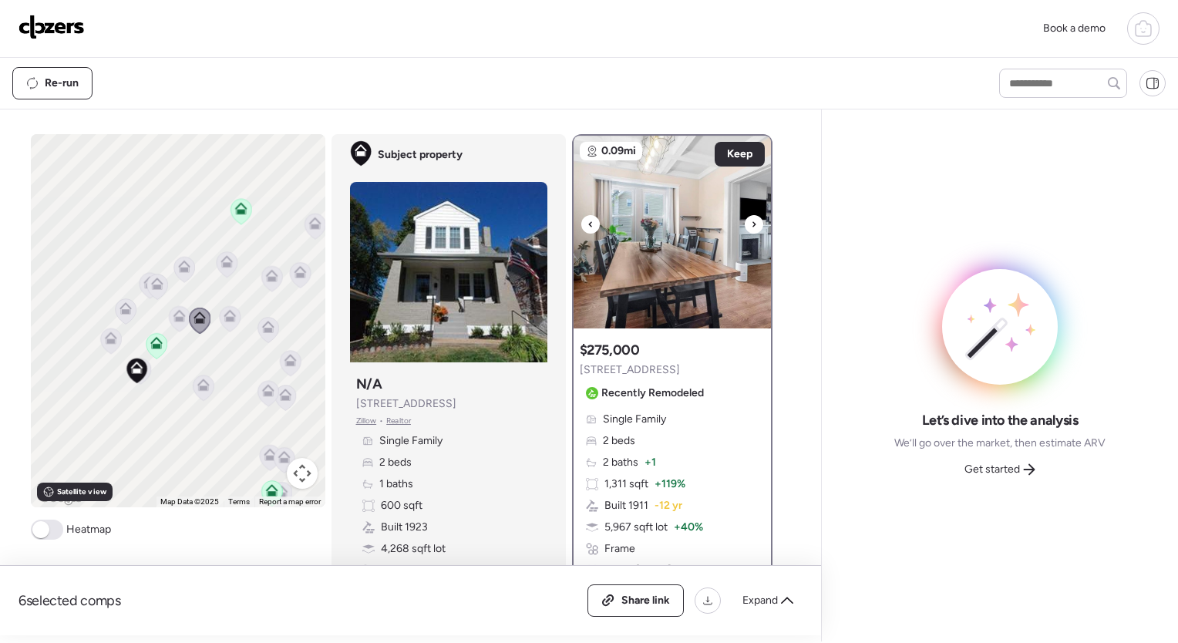
click at [745, 222] on div at bounding box center [754, 224] width 19 height 19
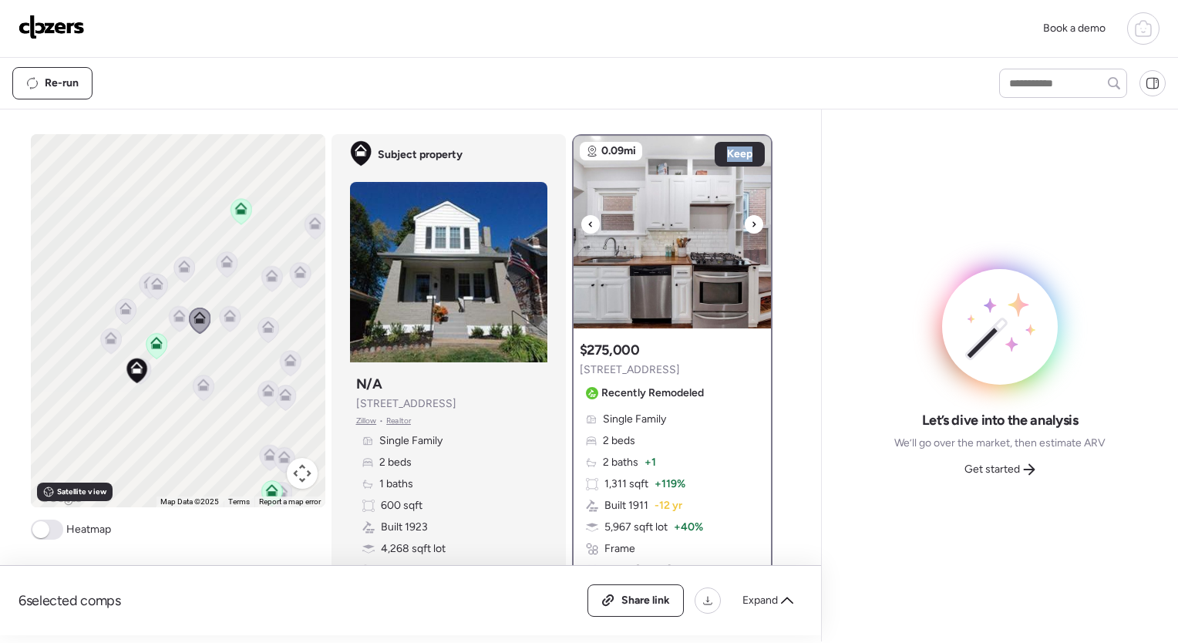
click at [745, 222] on div at bounding box center [754, 224] width 19 height 19
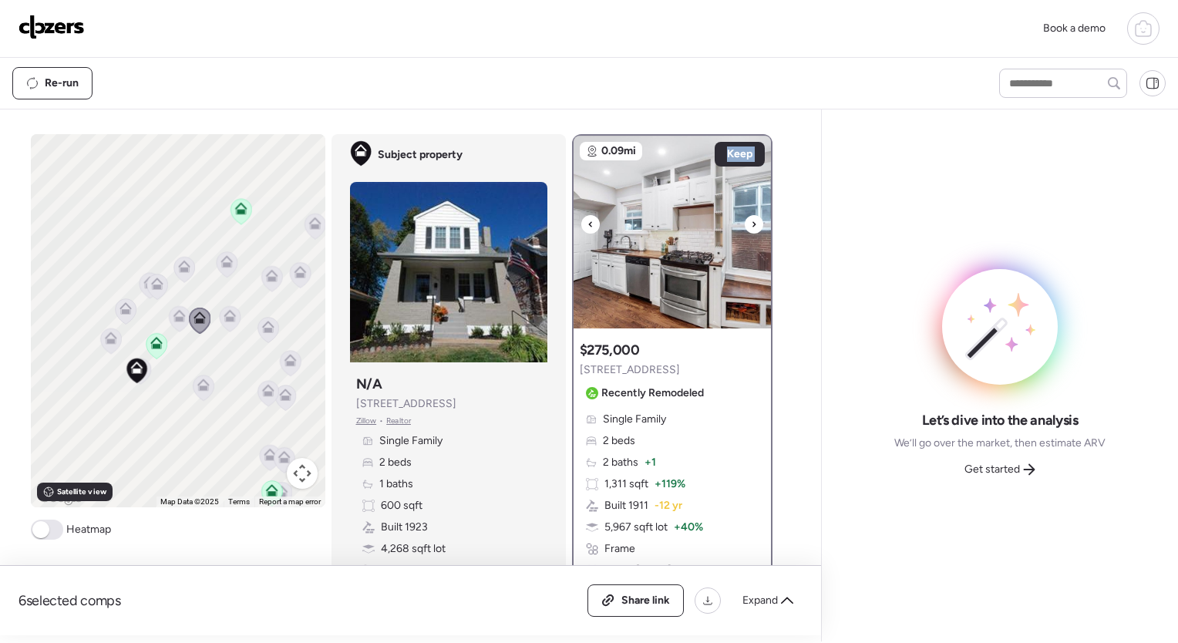
click at [745, 222] on div at bounding box center [754, 224] width 19 height 19
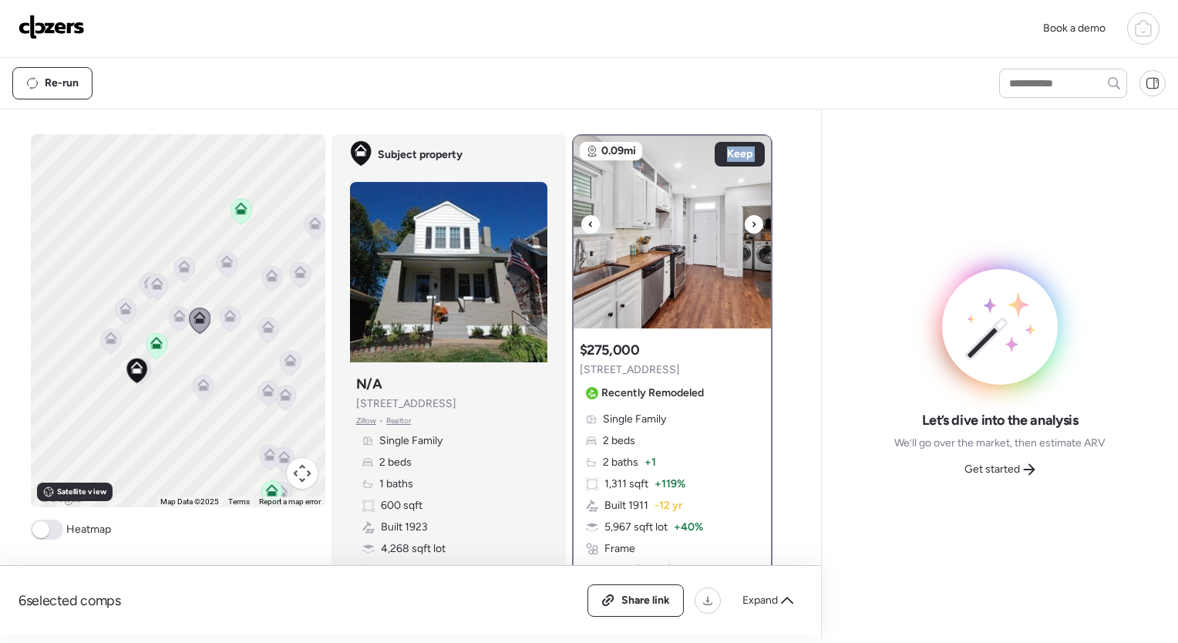
click at [745, 222] on div at bounding box center [754, 224] width 19 height 19
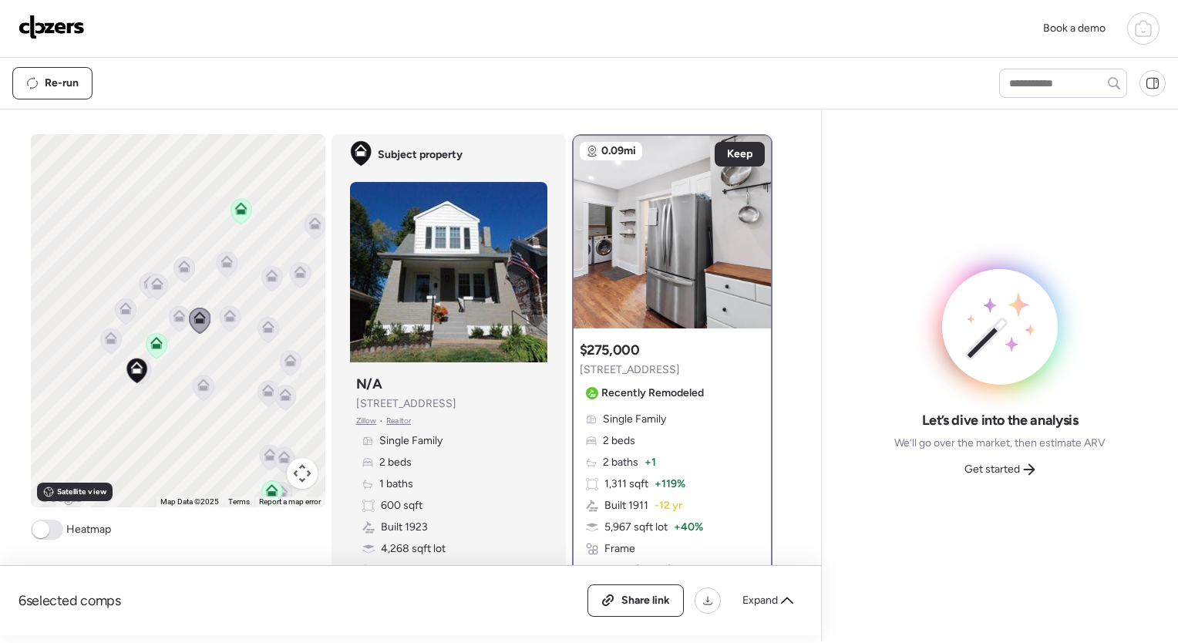
click at [745, 222] on div at bounding box center [754, 224] width 19 height 19
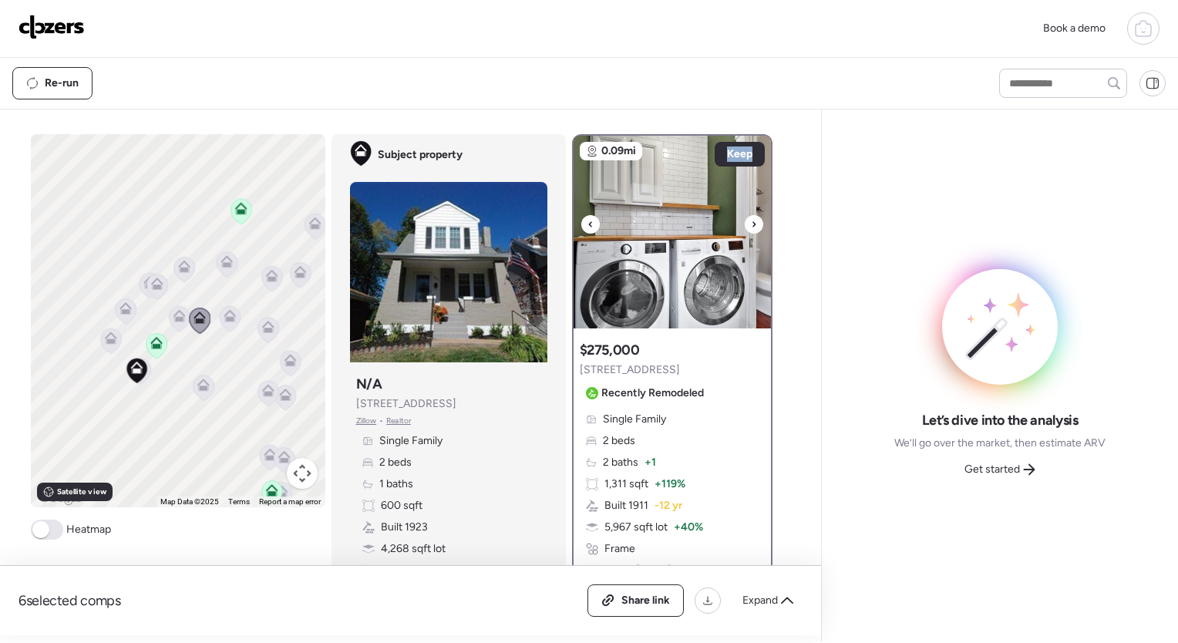
click at [745, 222] on div at bounding box center [754, 224] width 19 height 19
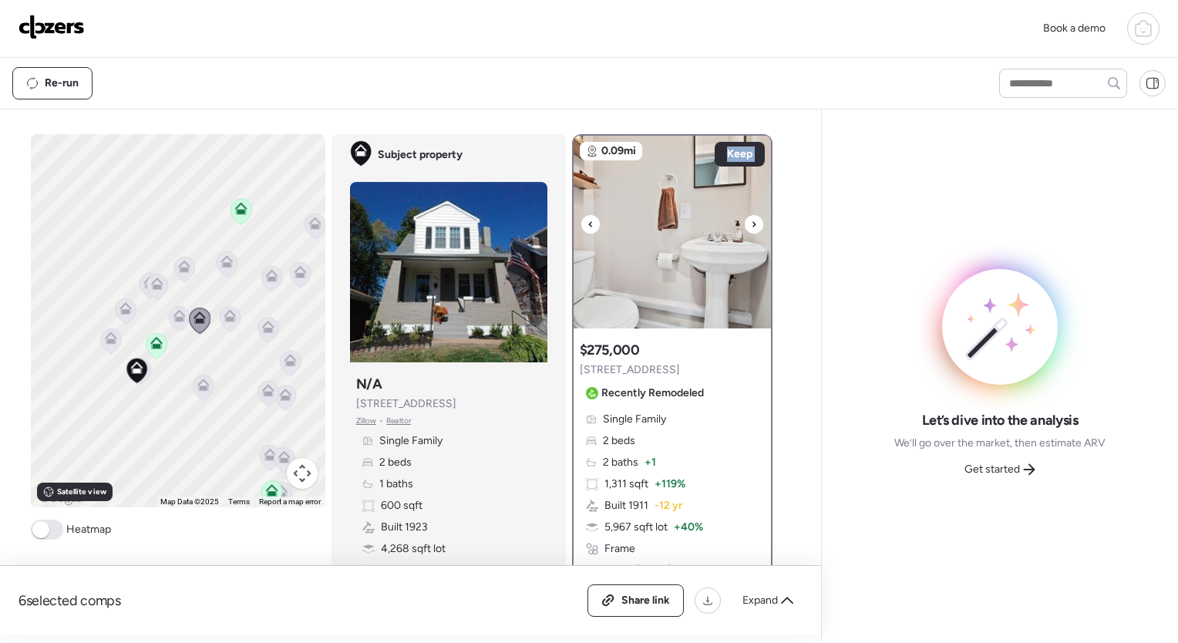
click at [745, 222] on div at bounding box center [754, 224] width 19 height 19
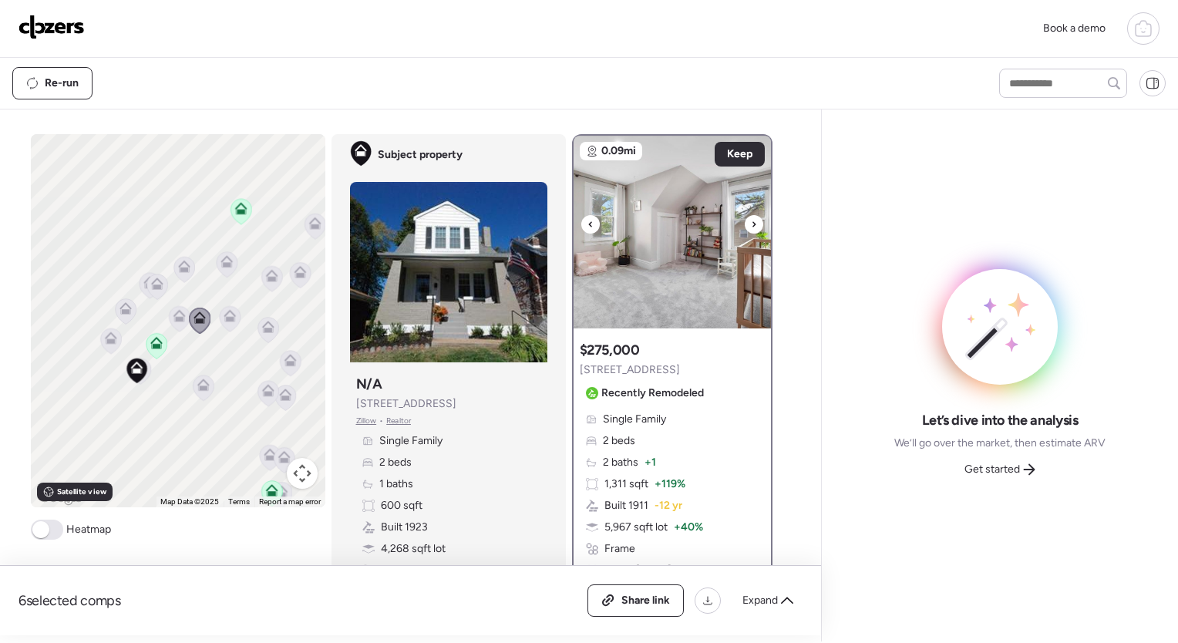
click at [745, 222] on div at bounding box center [754, 224] width 19 height 19
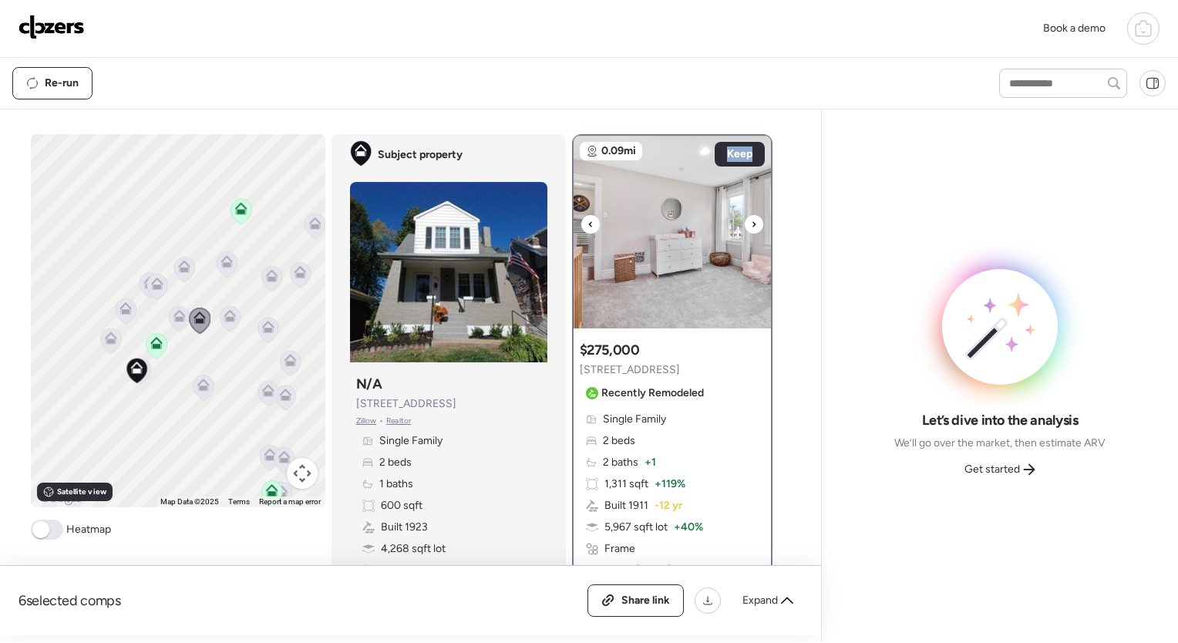
click at [745, 222] on div at bounding box center [754, 224] width 19 height 19
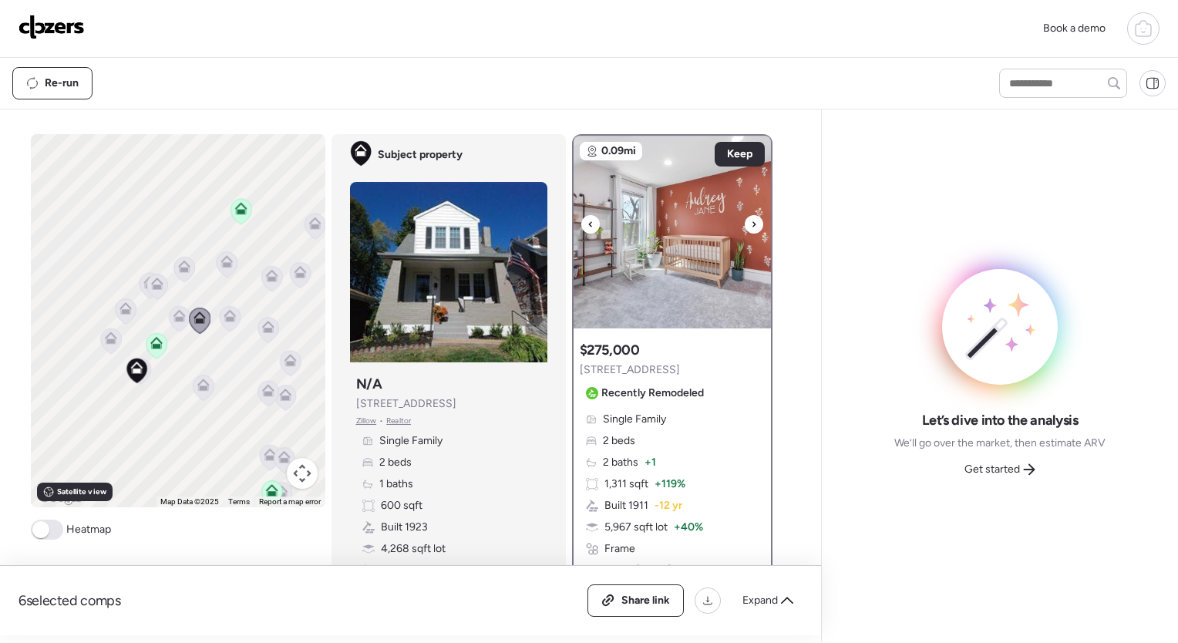
click at [745, 222] on div at bounding box center [754, 224] width 19 height 19
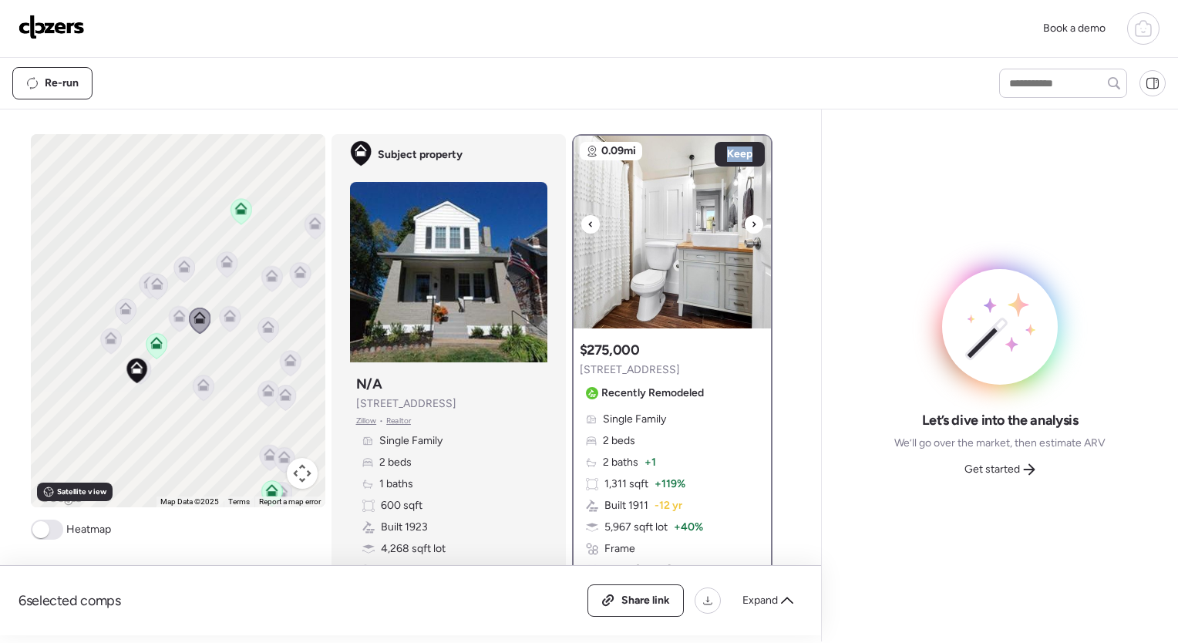
click at [745, 222] on div at bounding box center [754, 224] width 19 height 19
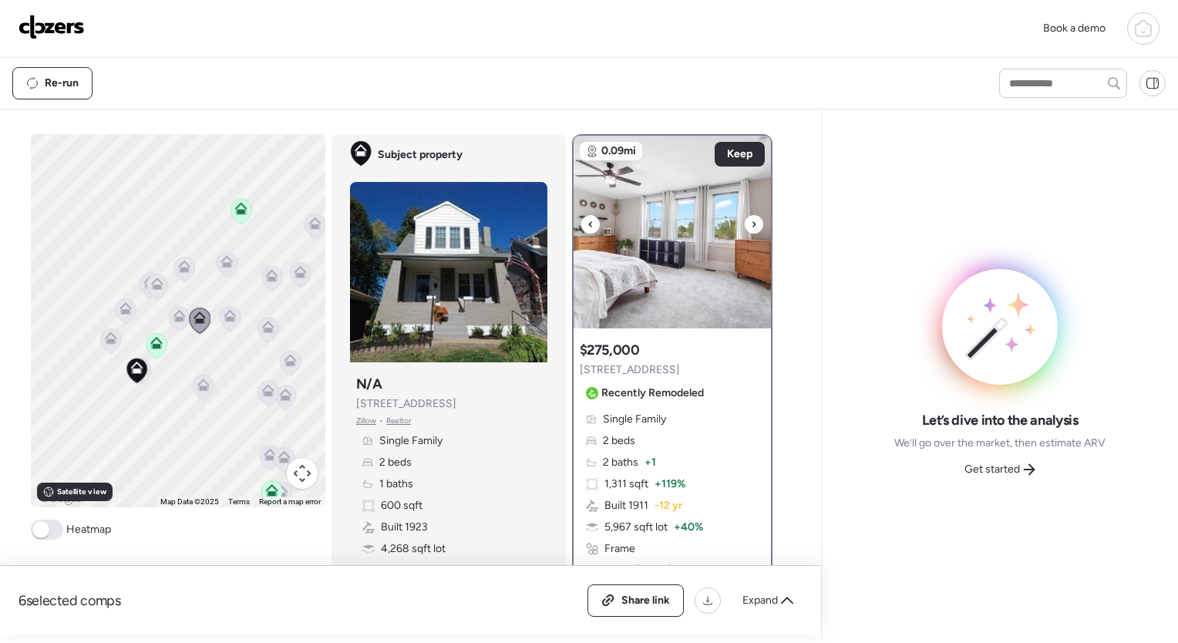
click at [745, 222] on div at bounding box center [754, 224] width 19 height 19
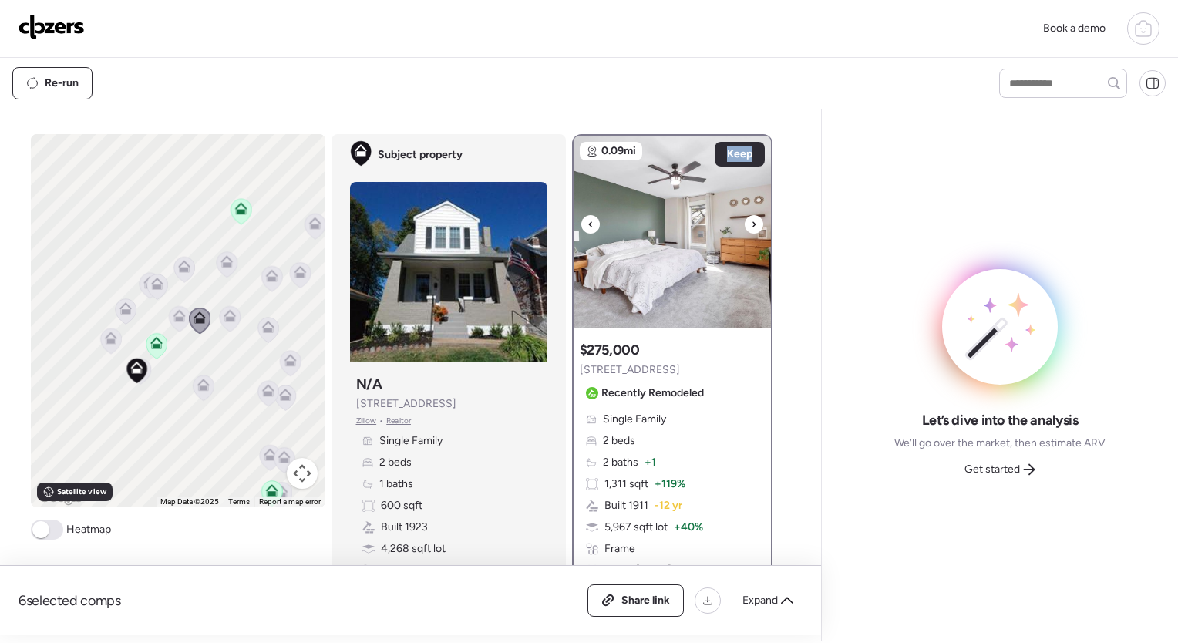
click at [745, 222] on div at bounding box center [754, 224] width 19 height 19
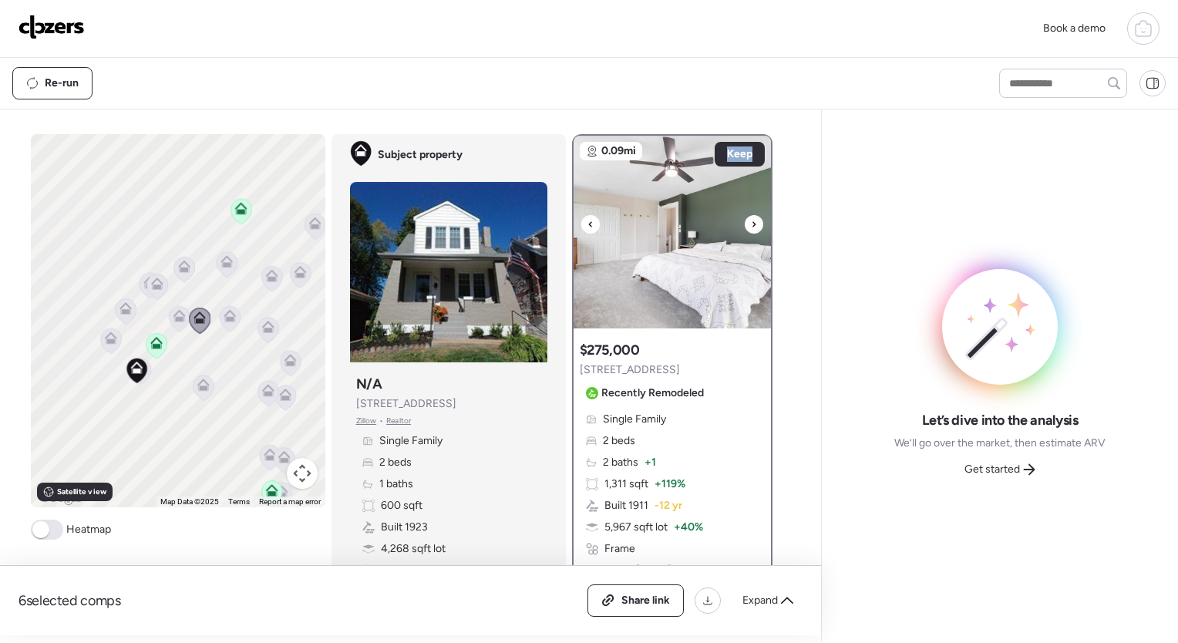
click at [578, 230] on img at bounding box center [672, 232] width 197 height 193
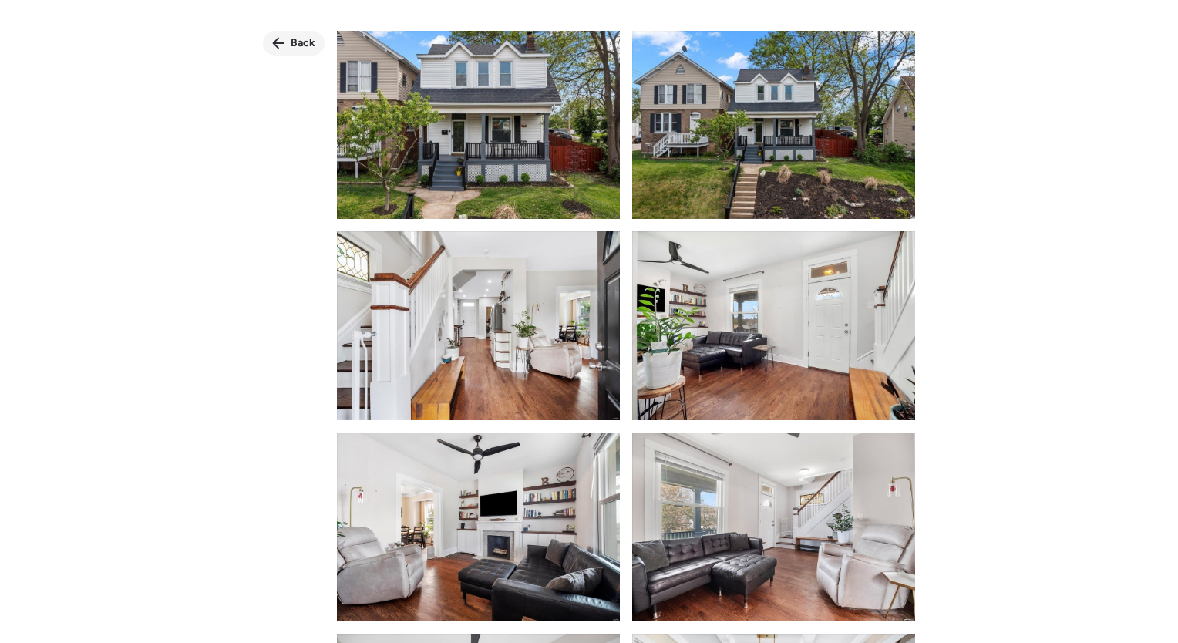
click at [302, 42] on span "Back" at bounding box center [303, 42] width 25 height 15
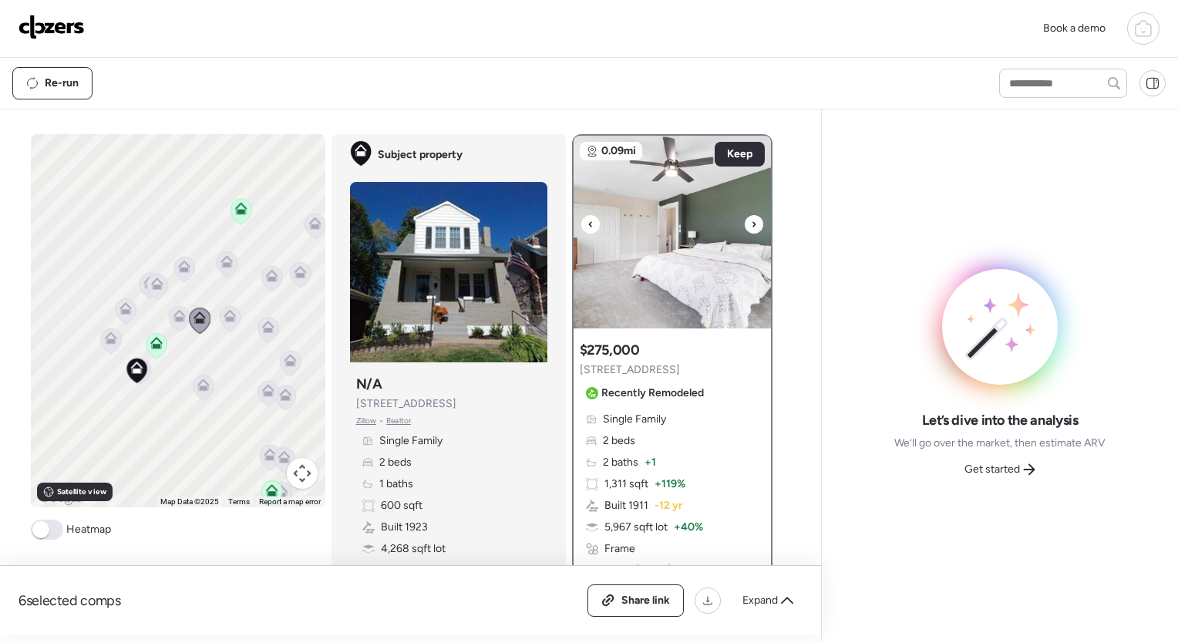
click at [751, 227] on icon at bounding box center [754, 224] width 6 height 19
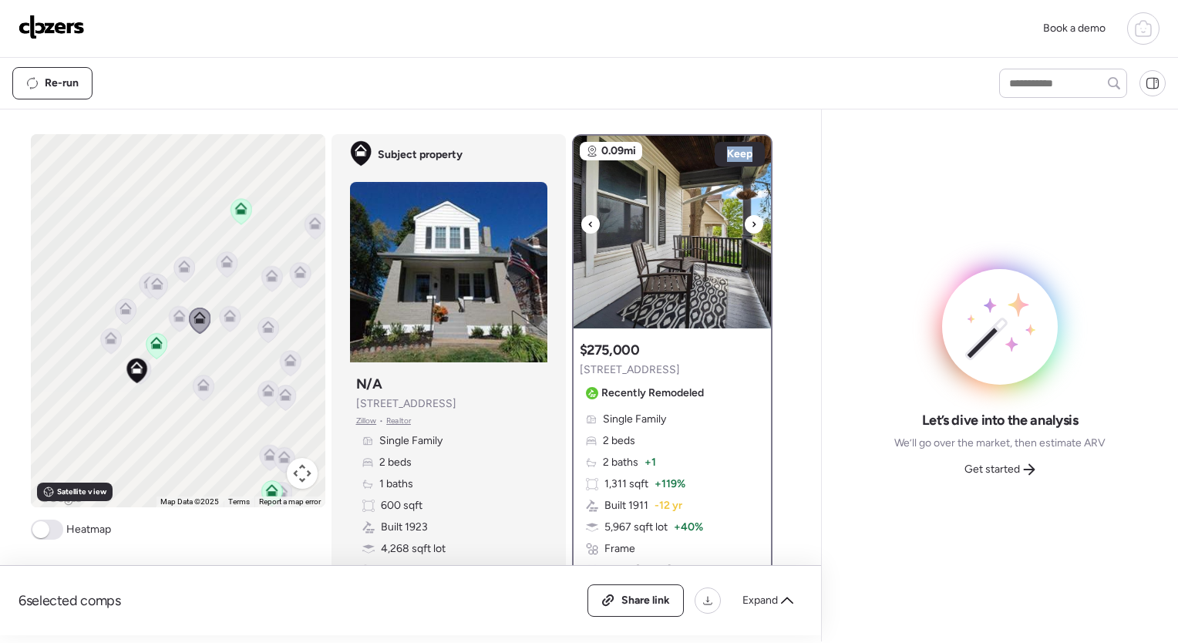
click at [751, 227] on icon at bounding box center [754, 224] width 6 height 19
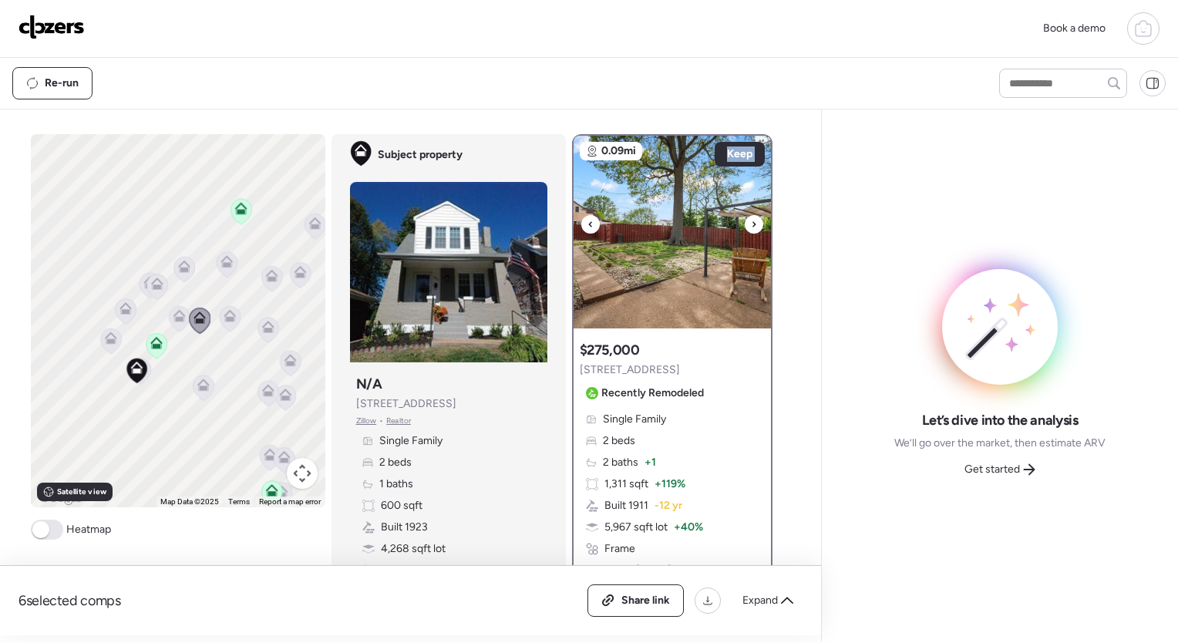
click at [751, 227] on icon at bounding box center [754, 224] width 6 height 19
drag, startPoint x: 749, startPoint y: 227, endPoint x: 727, endPoint y: 151, distance: 78.8
click at [727, 151] on span "Keep" at bounding box center [739, 154] width 25 height 15
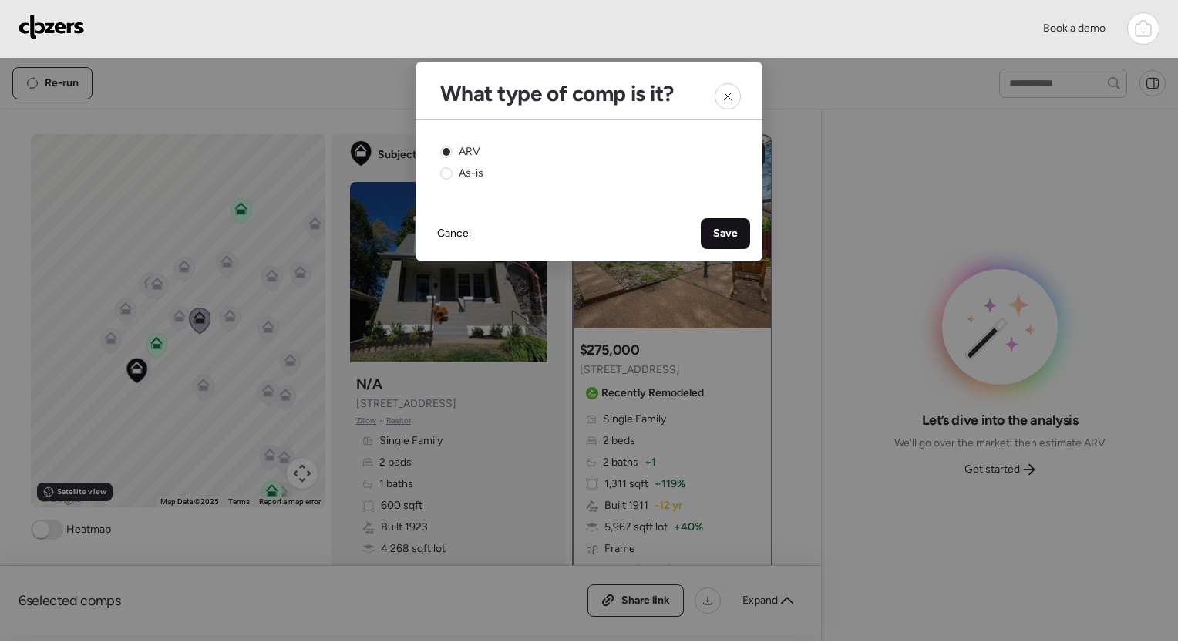
click at [723, 235] on span "Save" at bounding box center [725, 233] width 25 height 15
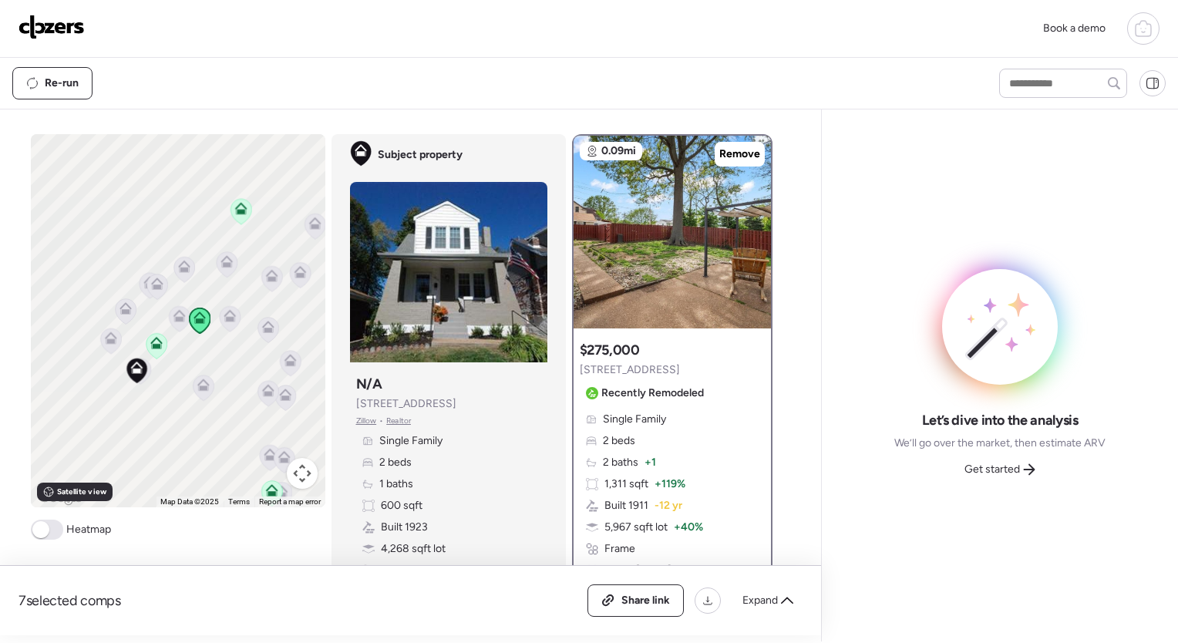
click at [265, 389] on icon at bounding box center [268, 388] width 12 height 7
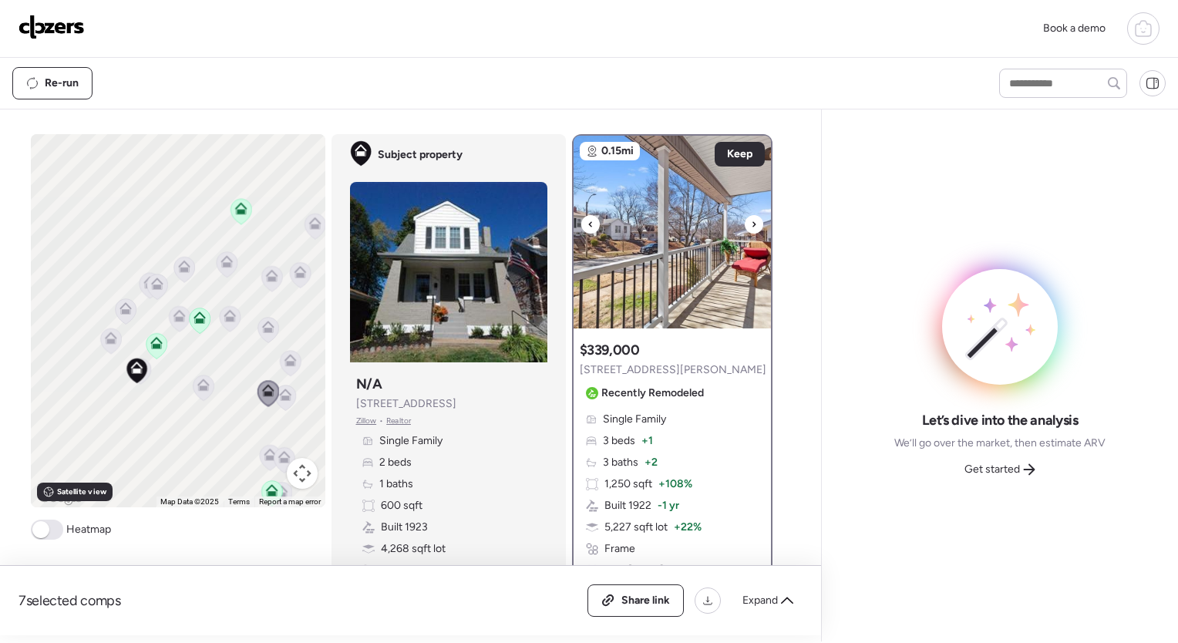
click at [751, 219] on icon at bounding box center [754, 224] width 6 height 19
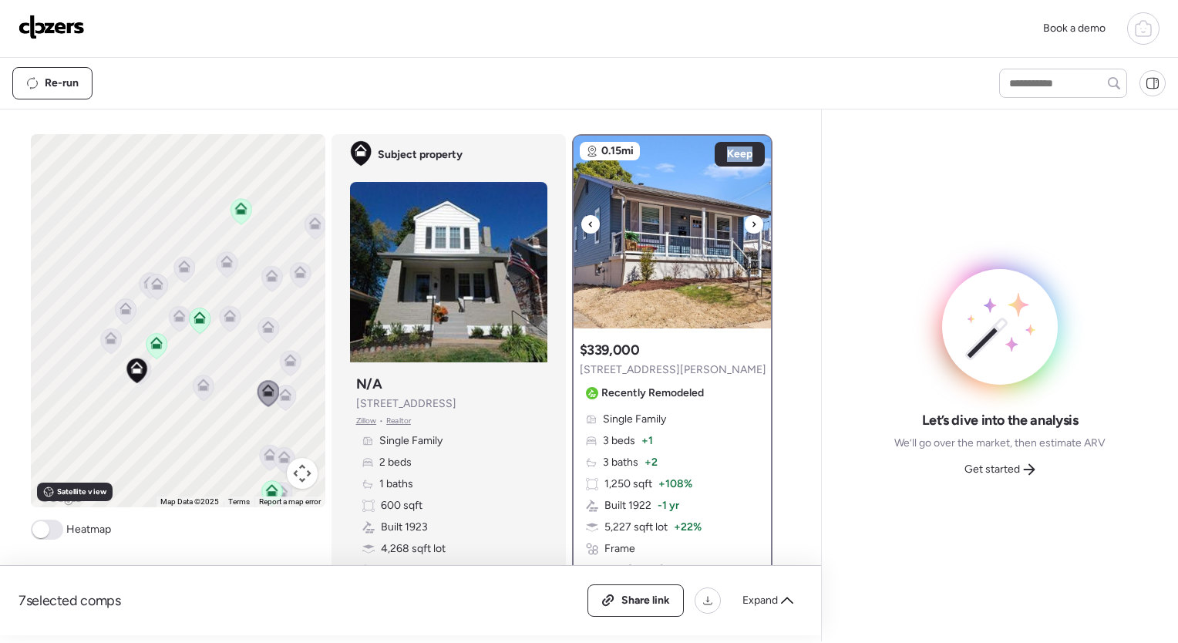
click at [751, 219] on icon at bounding box center [754, 224] width 6 height 19
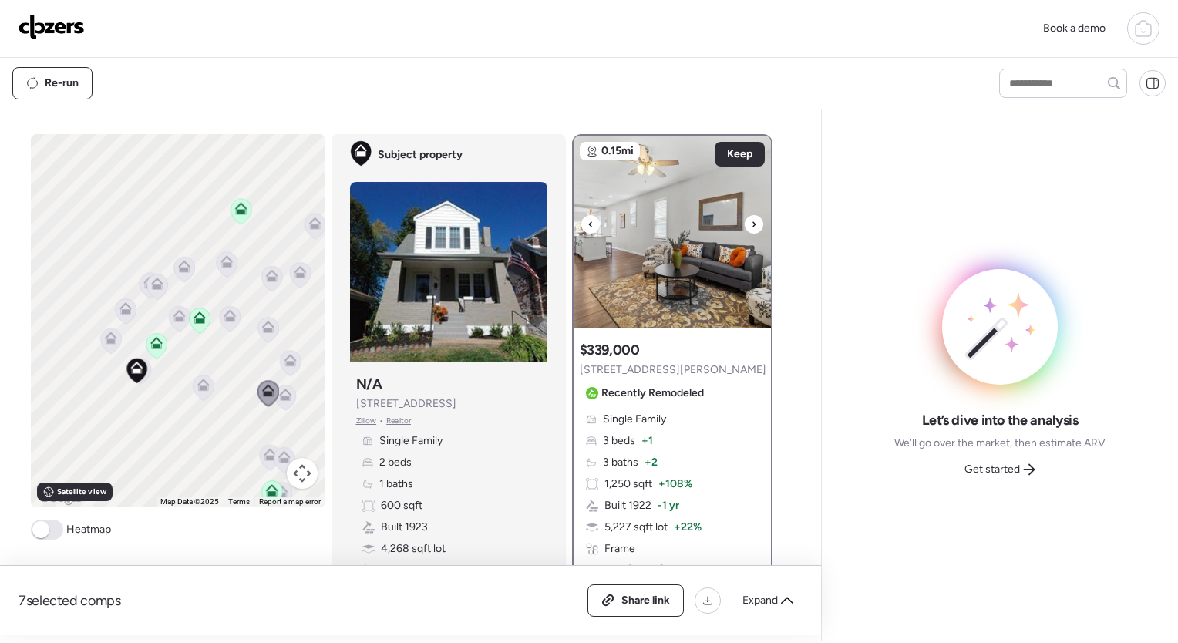
click at [751, 219] on icon at bounding box center [754, 224] width 6 height 19
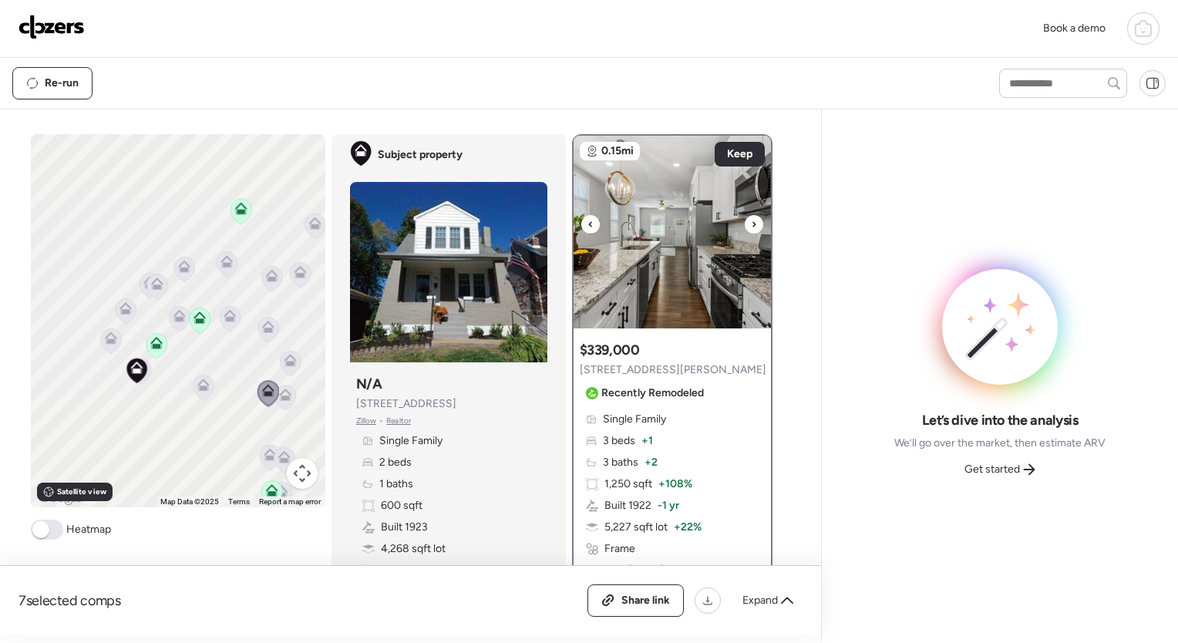
click at [751, 219] on icon at bounding box center [754, 224] width 6 height 19
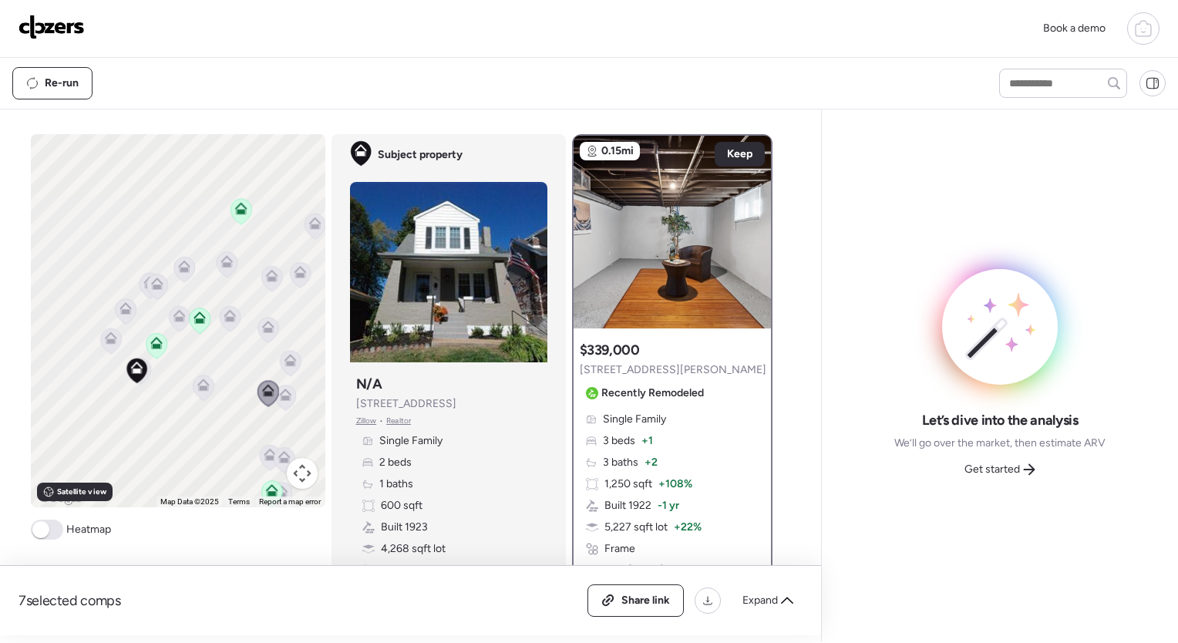
click at [281, 403] on icon at bounding box center [285, 398] width 21 height 25
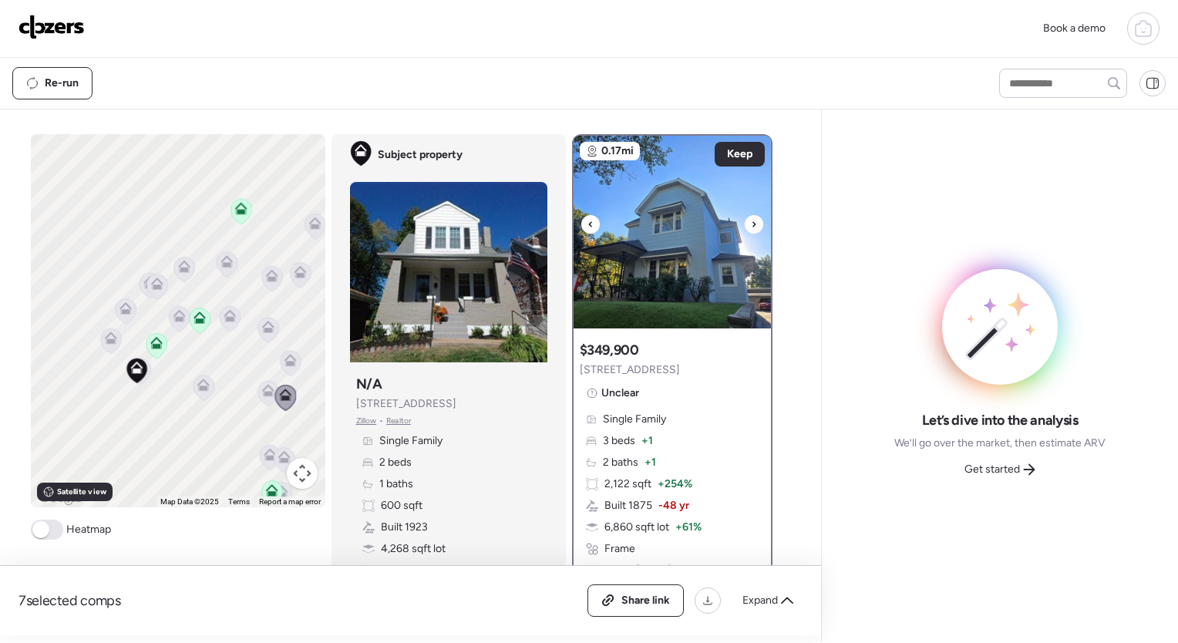
click at [751, 220] on div at bounding box center [754, 224] width 19 height 19
click at [285, 361] on icon at bounding box center [290, 363] width 10 height 5
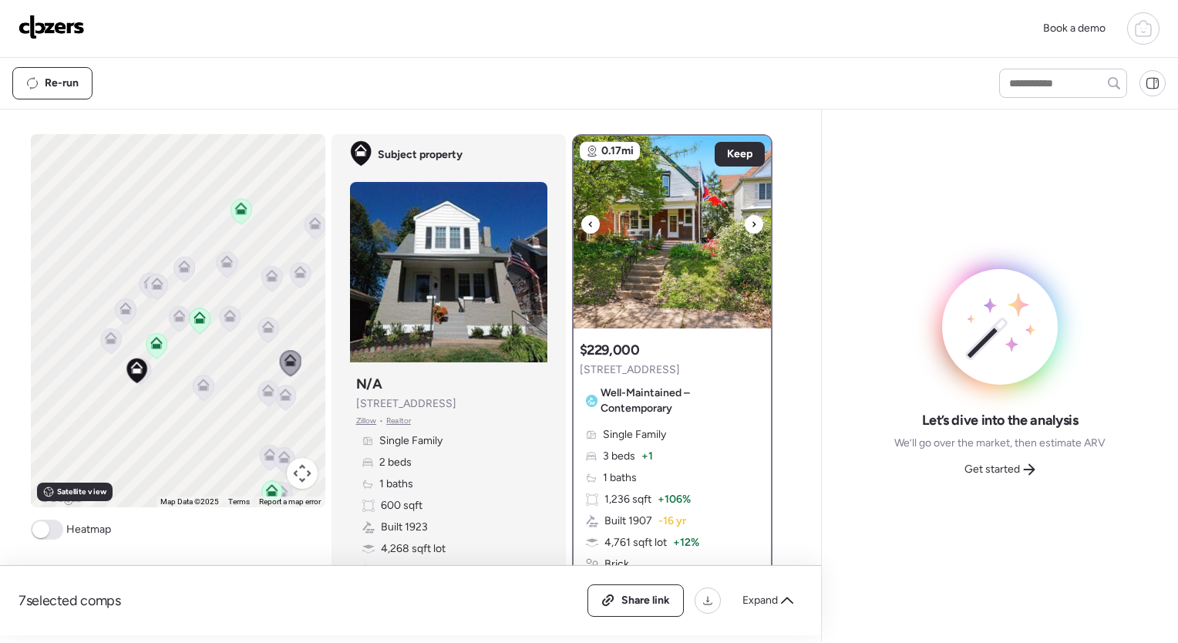
click at [751, 230] on icon at bounding box center [754, 224] width 6 height 19
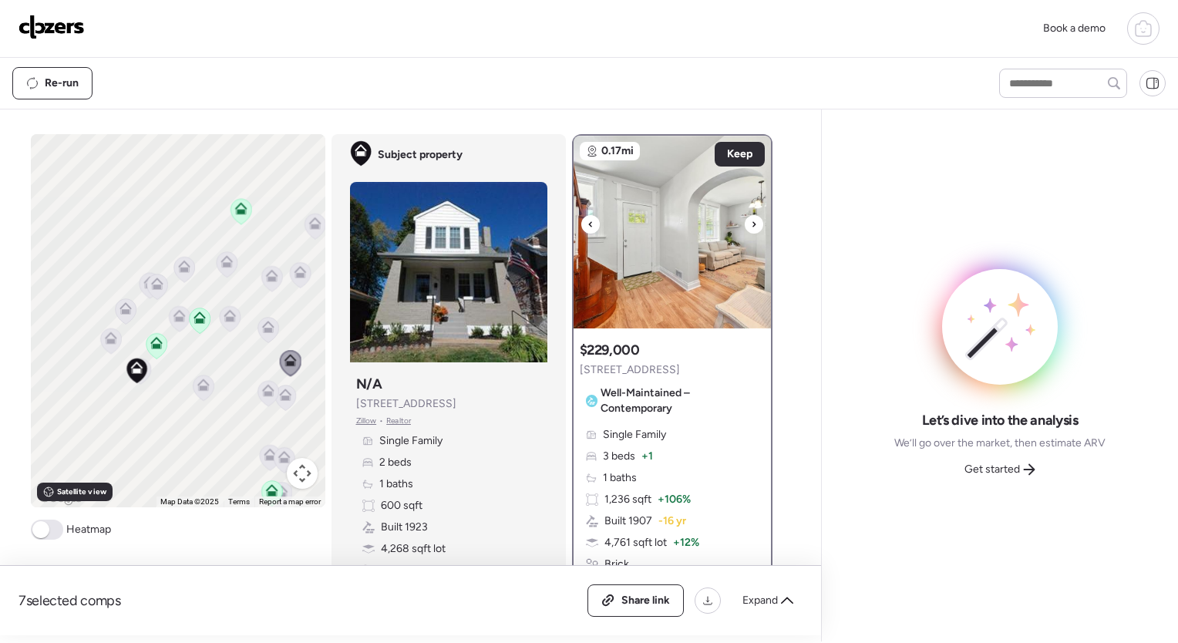
click at [751, 230] on icon at bounding box center [754, 224] width 6 height 19
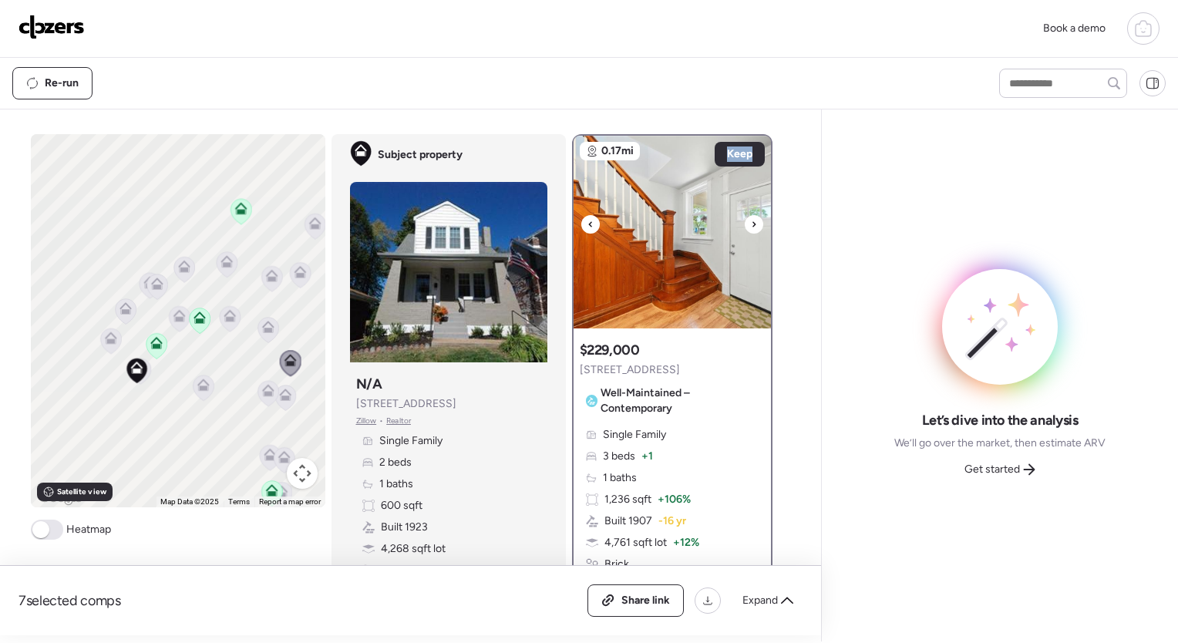
click at [751, 230] on icon at bounding box center [754, 224] width 6 height 19
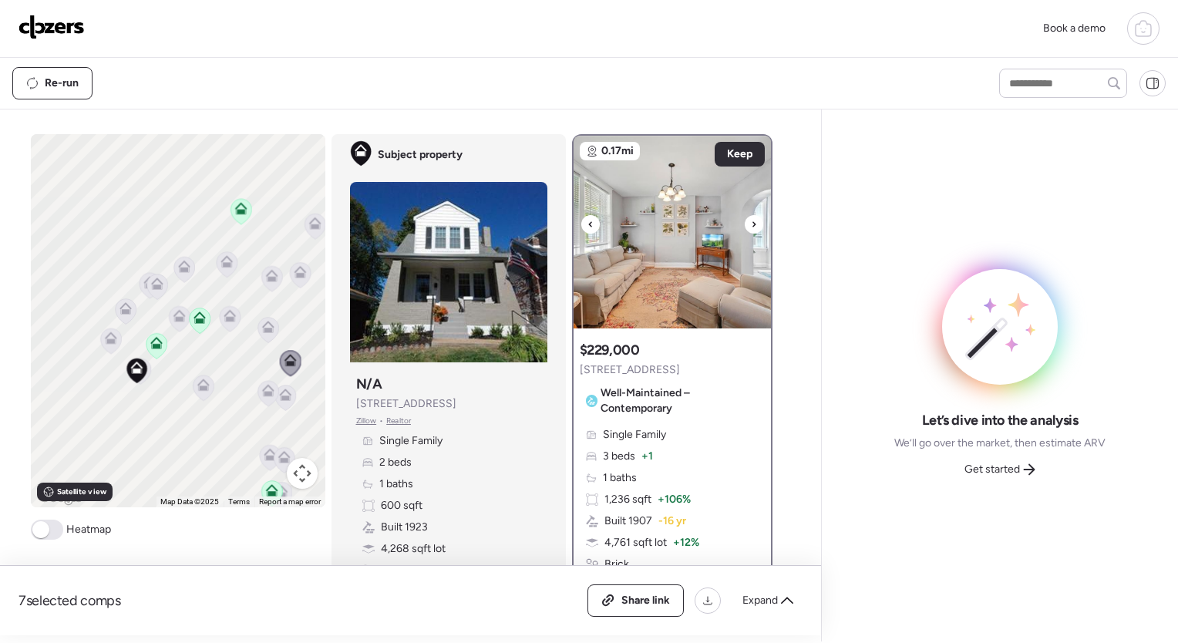
click at [588, 221] on icon at bounding box center [591, 224] width 6 height 19
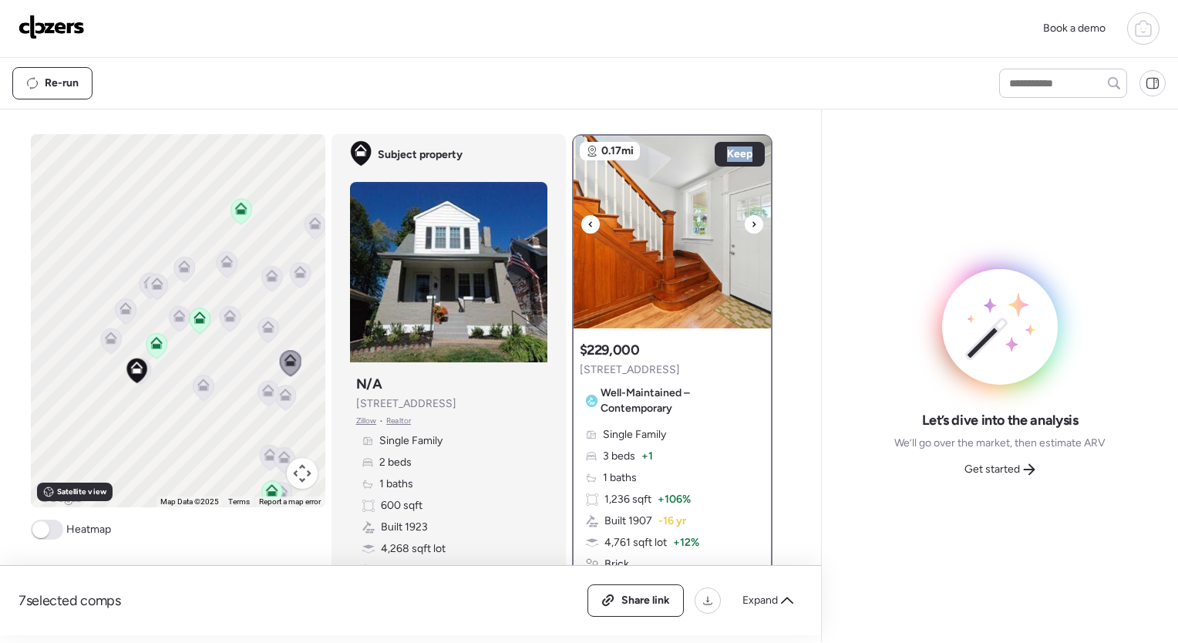
click at [588, 221] on icon at bounding box center [591, 224] width 6 height 19
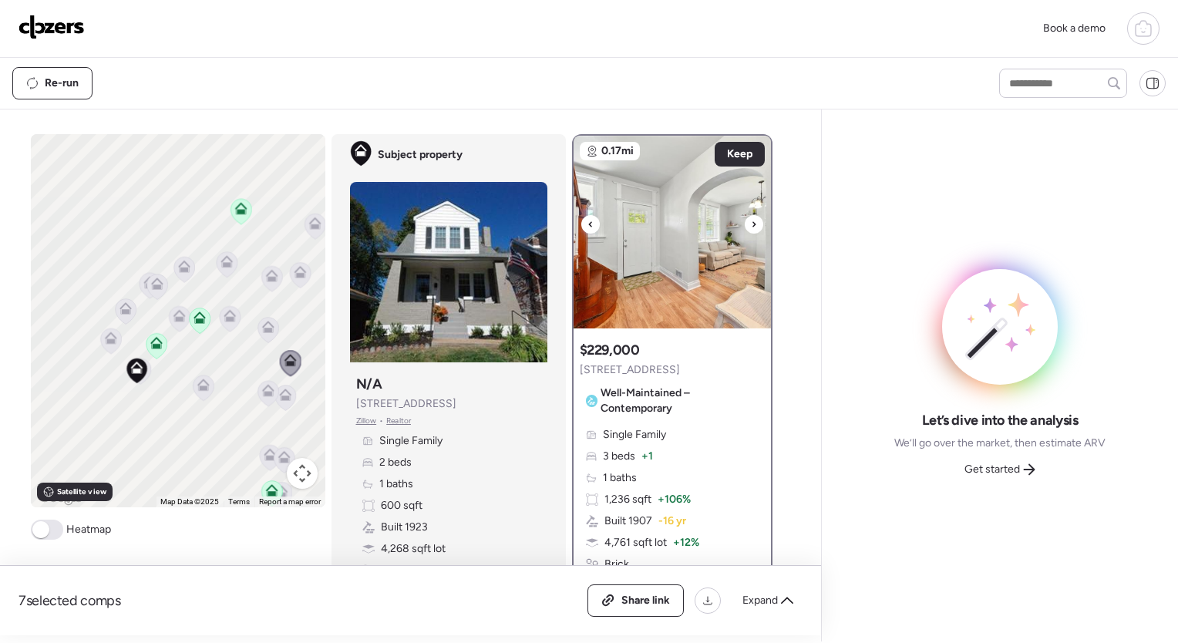
click at [588, 221] on icon at bounding box center [591, 224] width 6 height 19
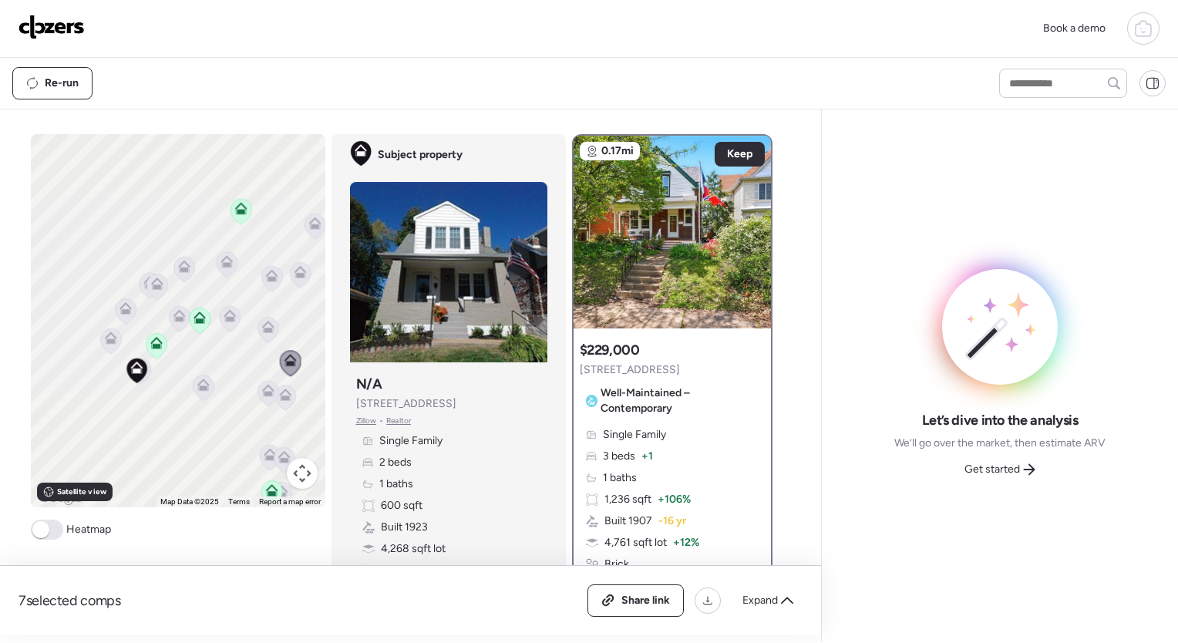
click at [266, 332] on icon at bounding box center [267, 327] width 12 height 12
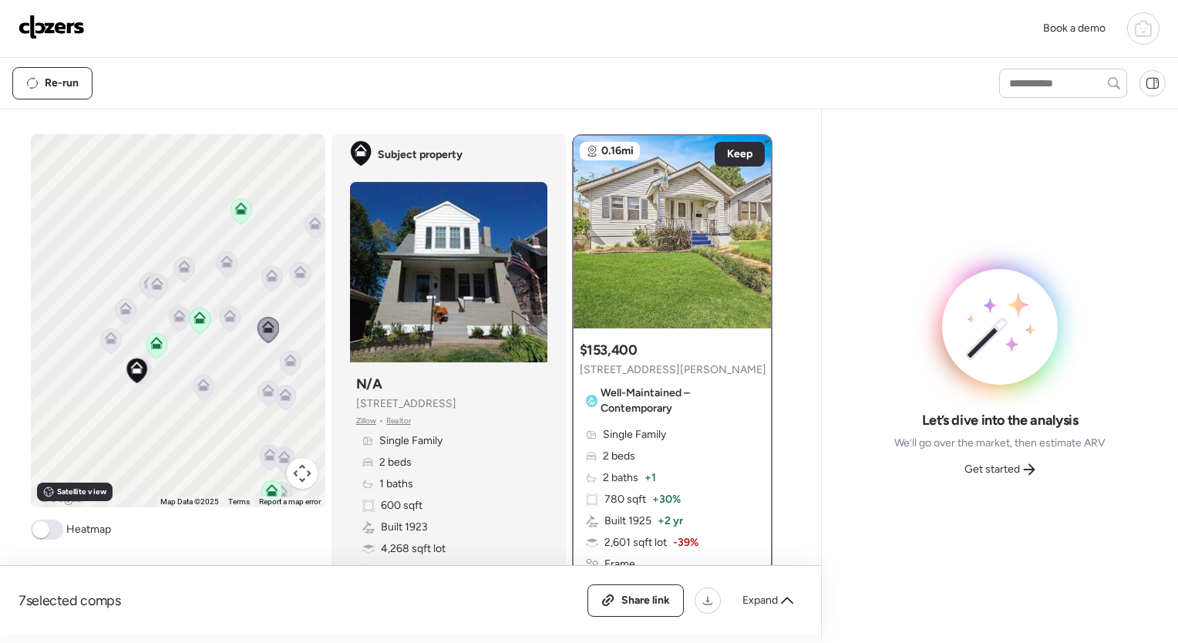
click at [198, 388] on icon at bounding box center [203, 388] width 10 height 5
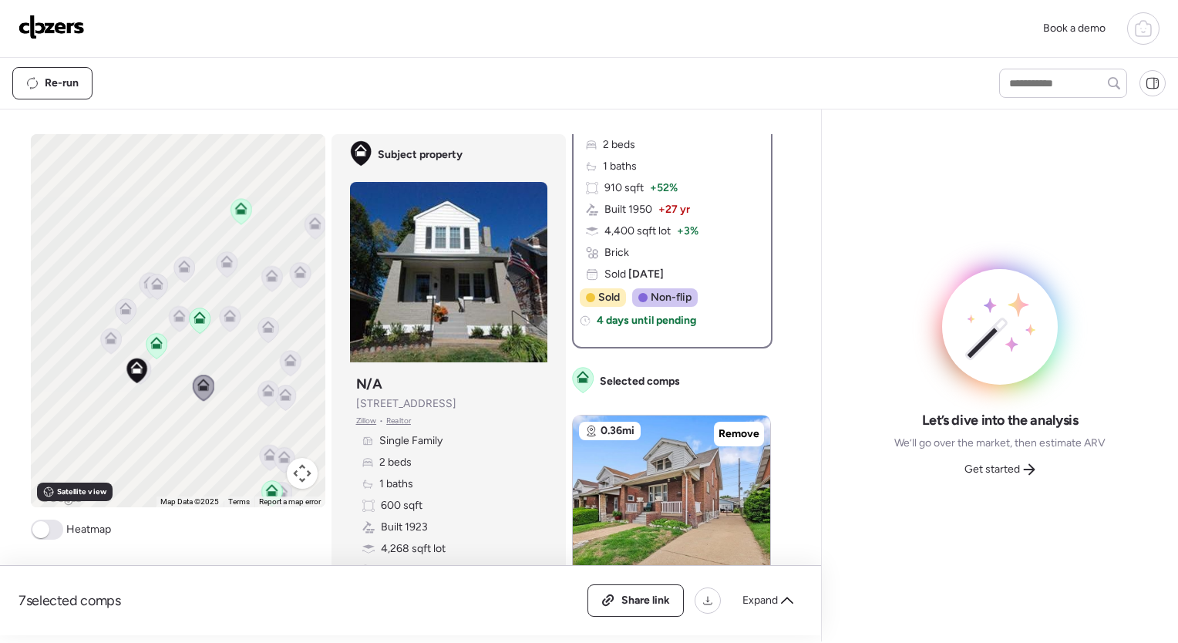
scroll to position [314, 0]
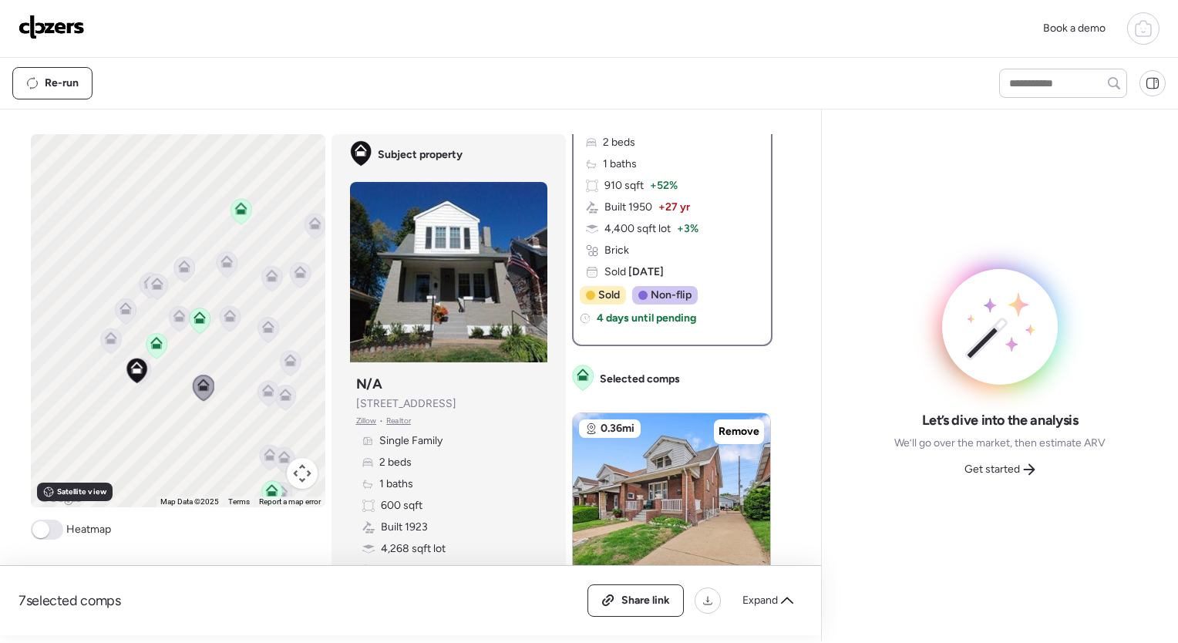
click at [265, 457] on icon at bounding box center [270, 458] width 10 height 5
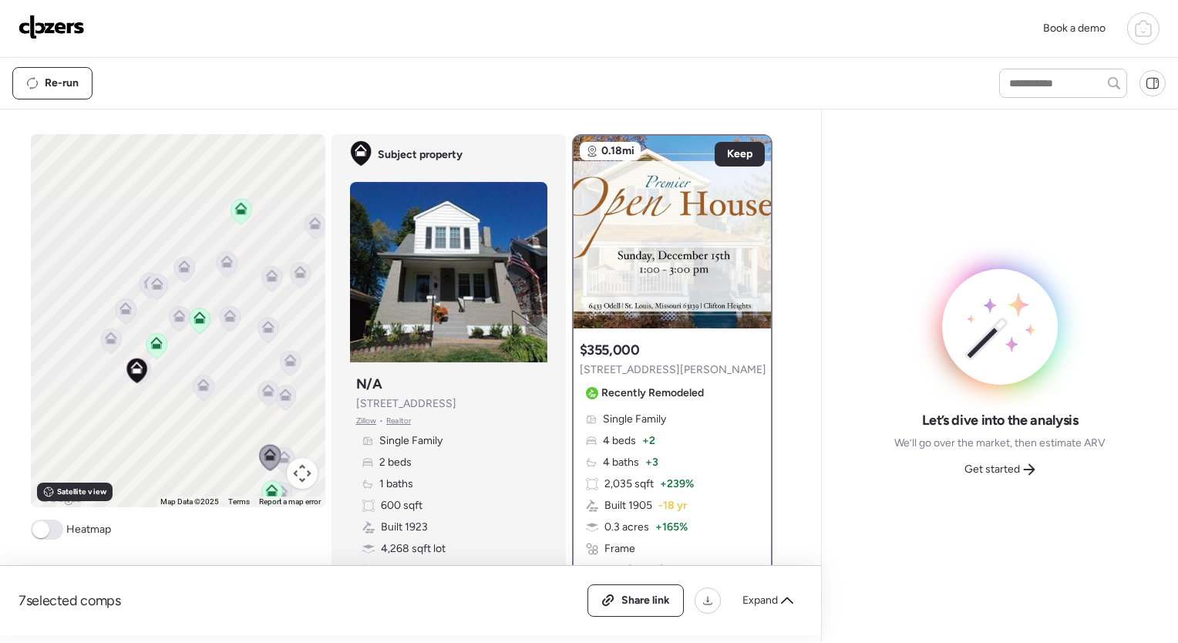
scroll to position [0, 0]
click at [279, 455] on icon at bounding box center [284, 457] width 12 height 12
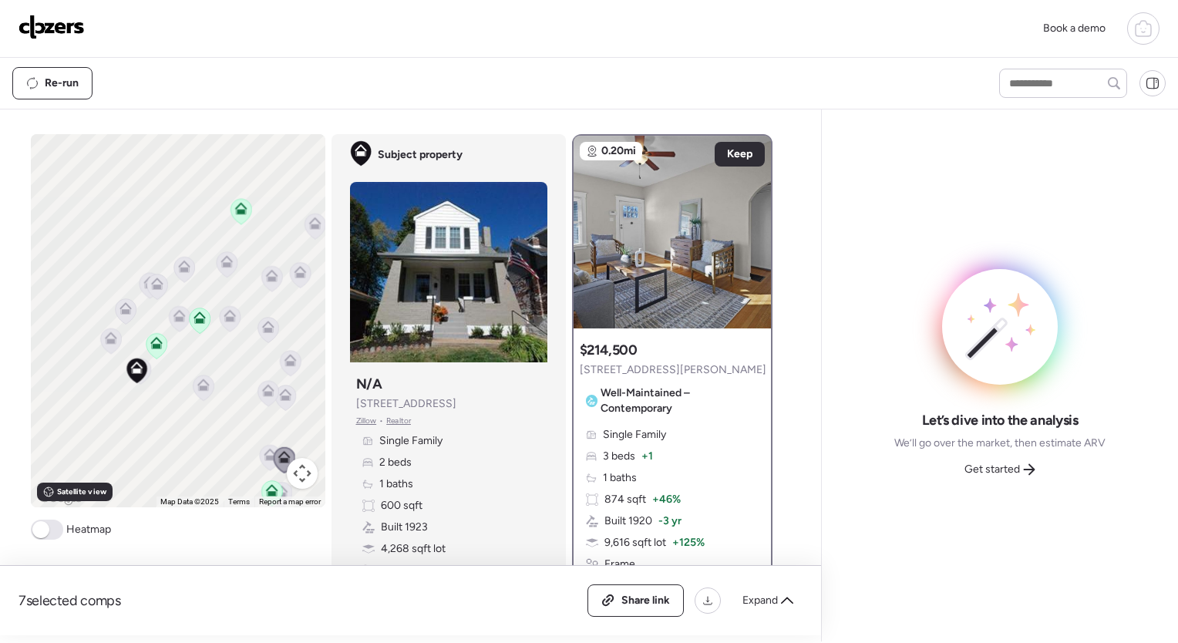
click at [265, 456] on icon at bounding box center [270, 458] width 10 height 5
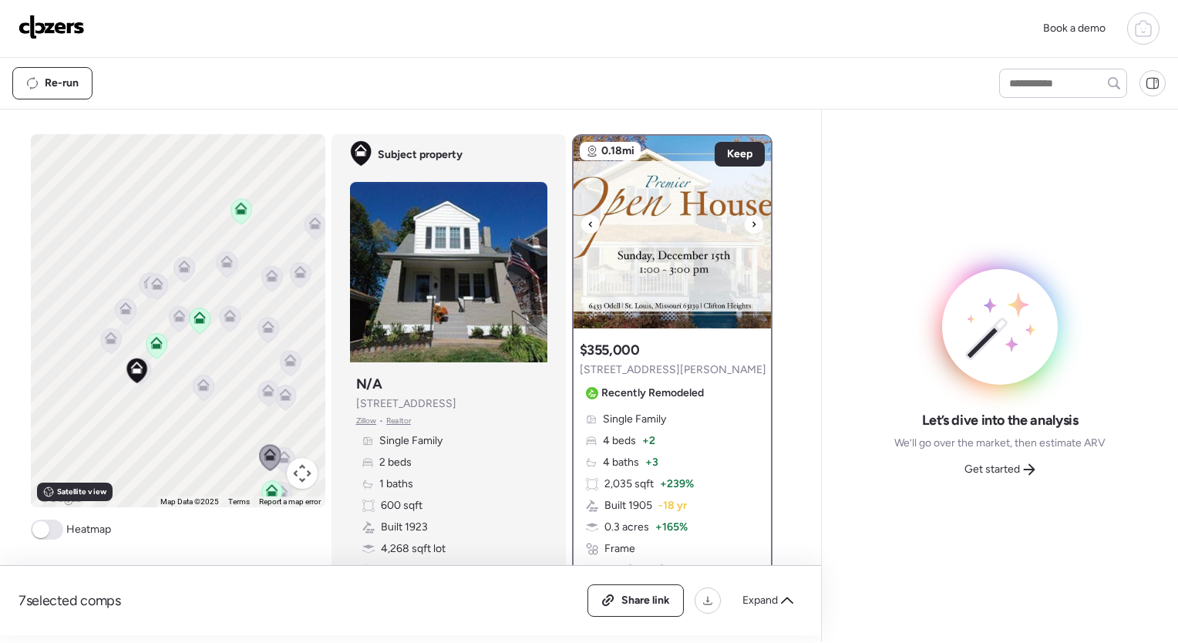
click at [751, 222] on icon at bounding box center [754, 224] width 6 height 19
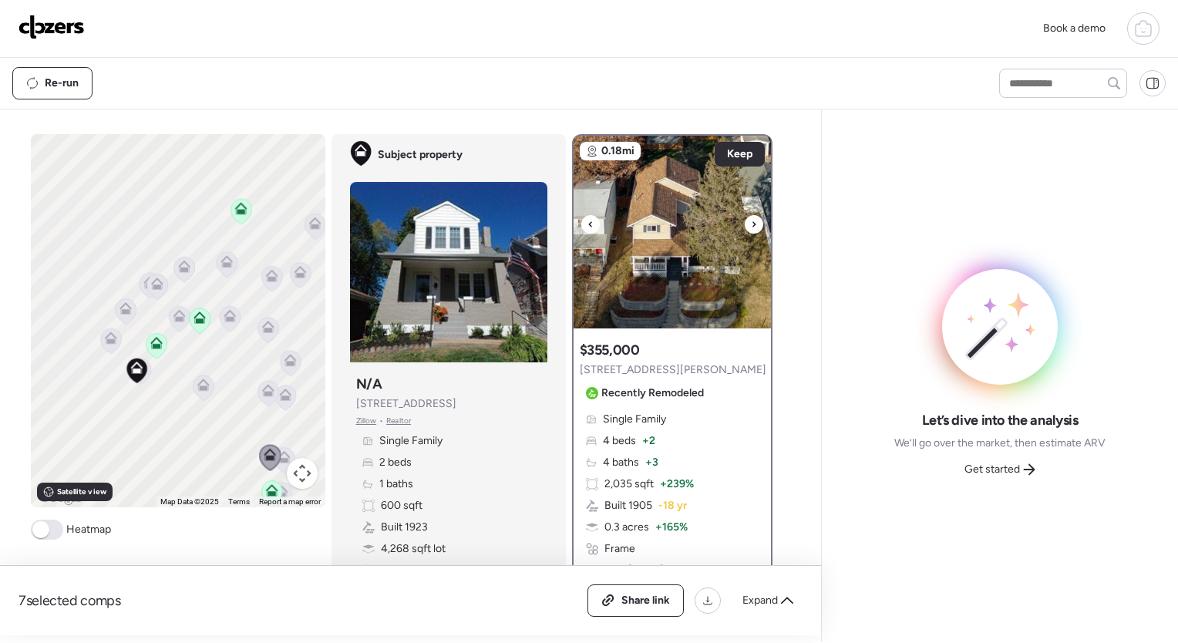
click at [751, 222] on icon at bounding box center [754, 224] width 6 height 19
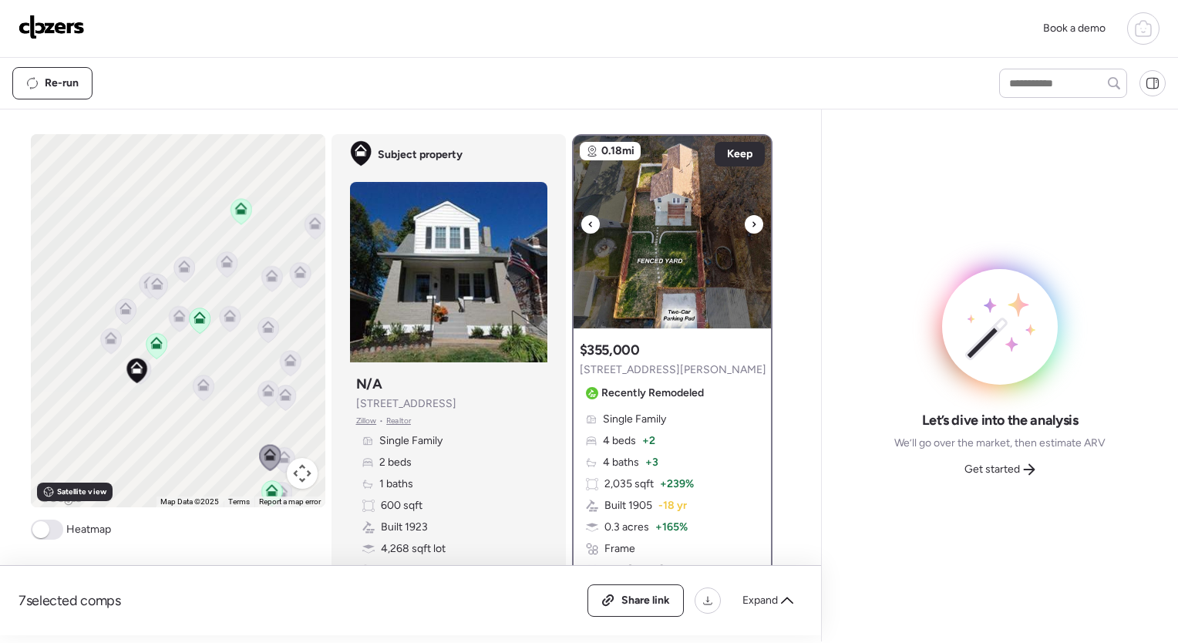
click at [751, 222] on icon at bounding box center [754, 224] width 6 height 19
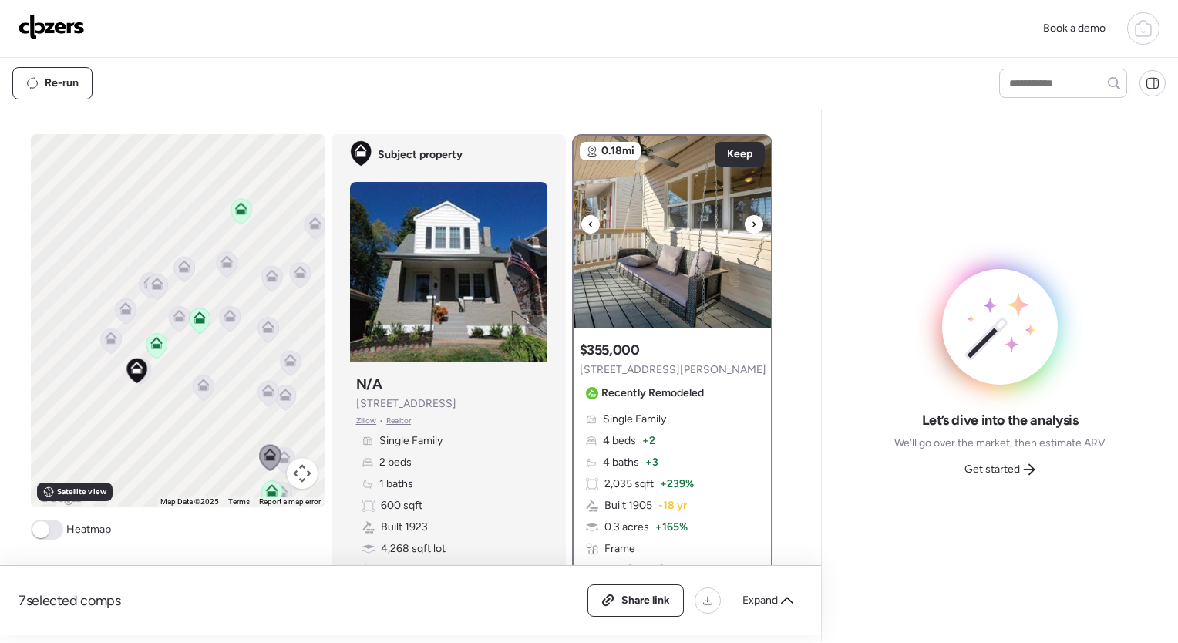
click at [751, 222] on icon at bounding box center [754, 224] width 6 height 19
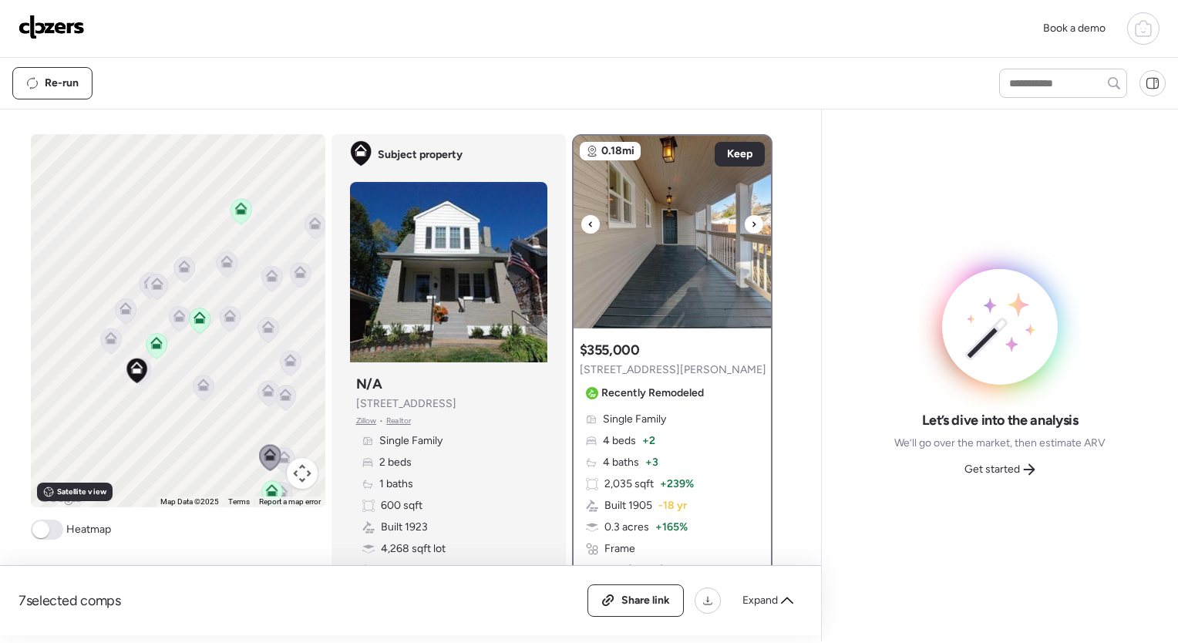
click at [751, 222] on icon at bounding box center [754, 224] width 6 height 19
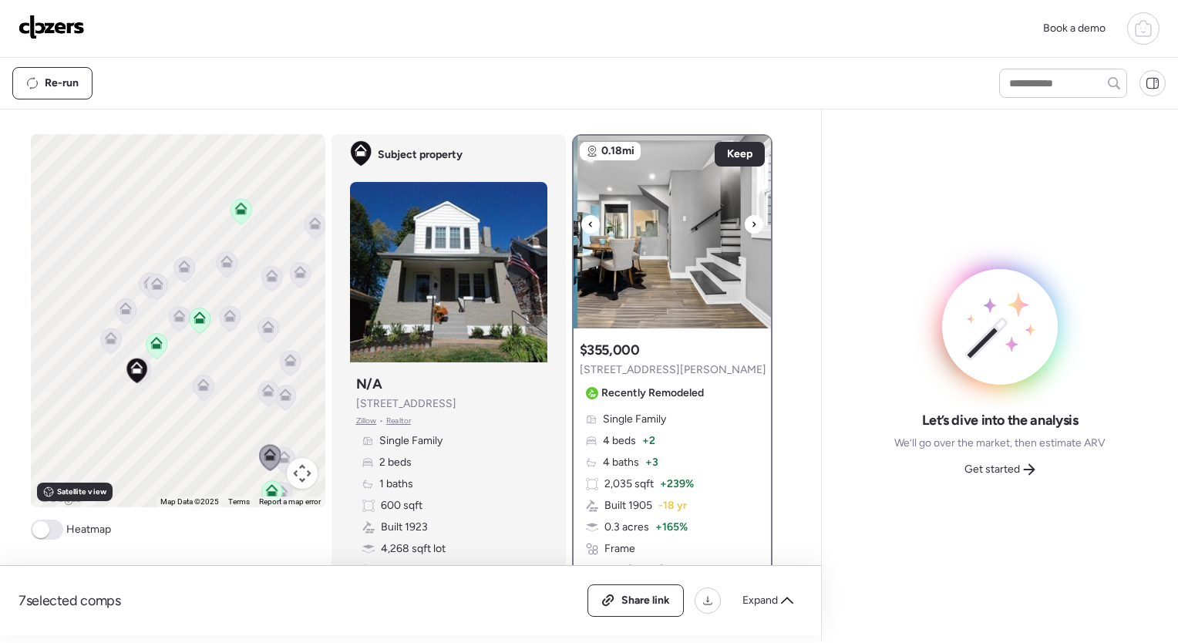
click at [751, 222] on icon at bounding box center [754, 224] width 6 height 19
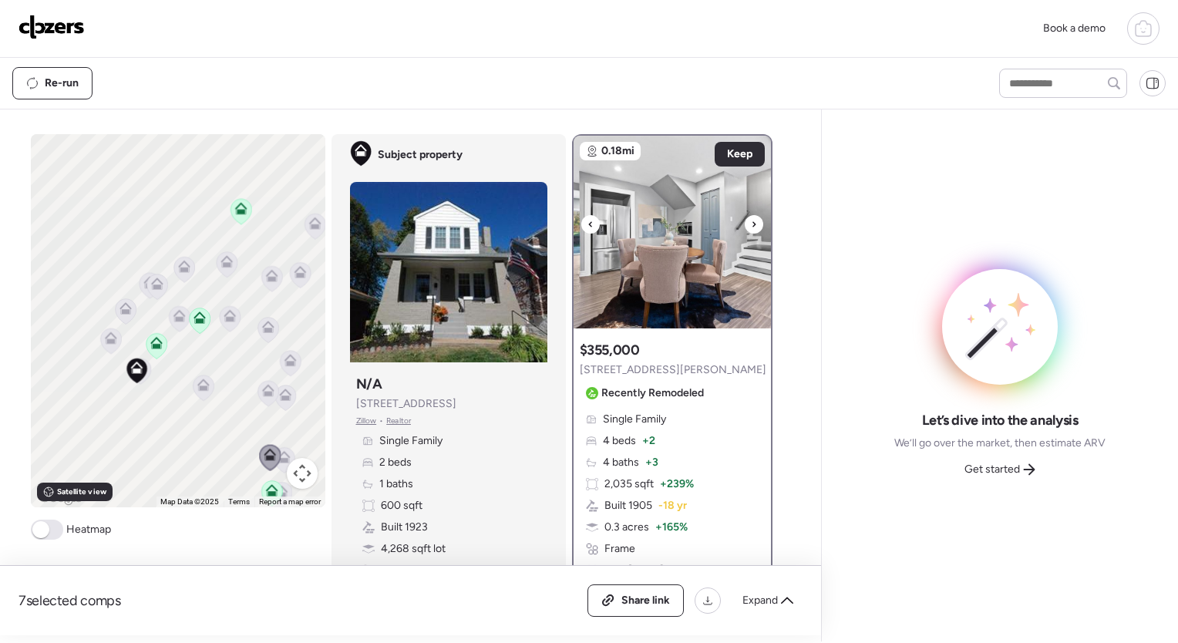
click at [751, 222] on icon at bounding box center [754, 224] width 6 height 19
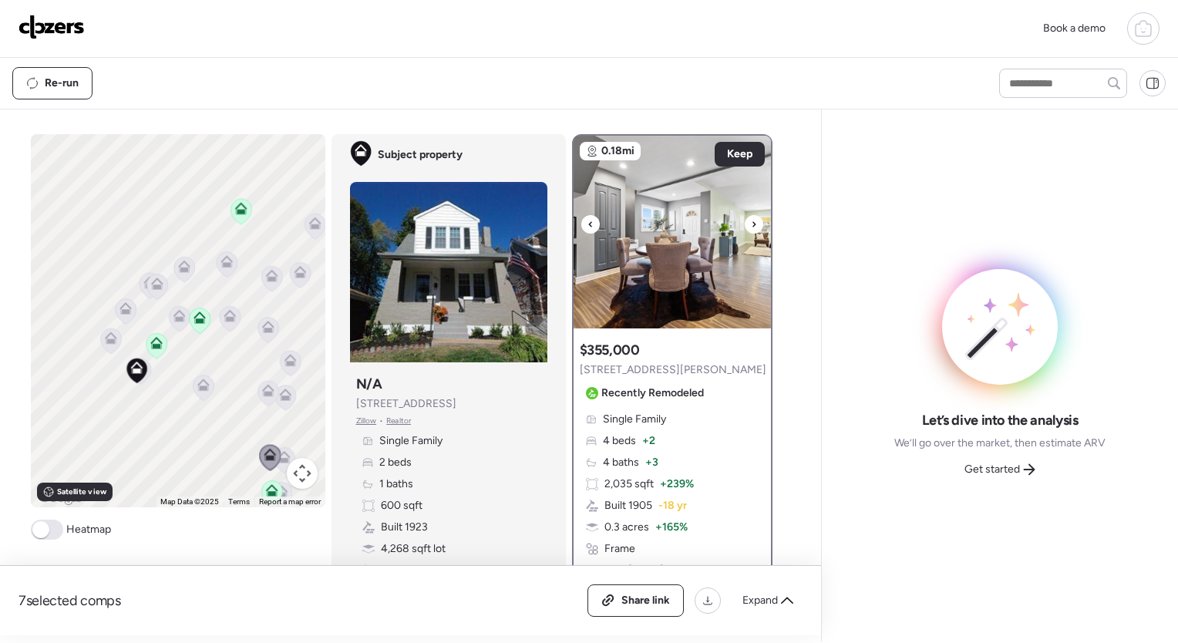
click at [751, 222] on icon at bounding box center [754, 224] width 6 height 19
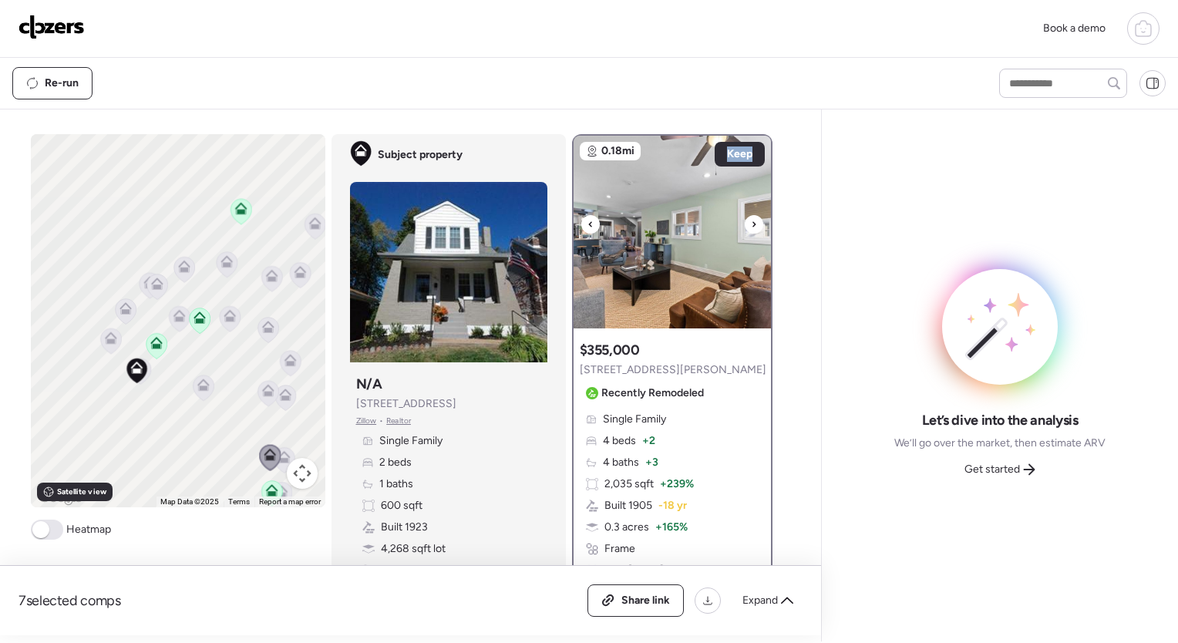
click at [751, 222] on icon at bounding box center [754, 224] width 6 height 19
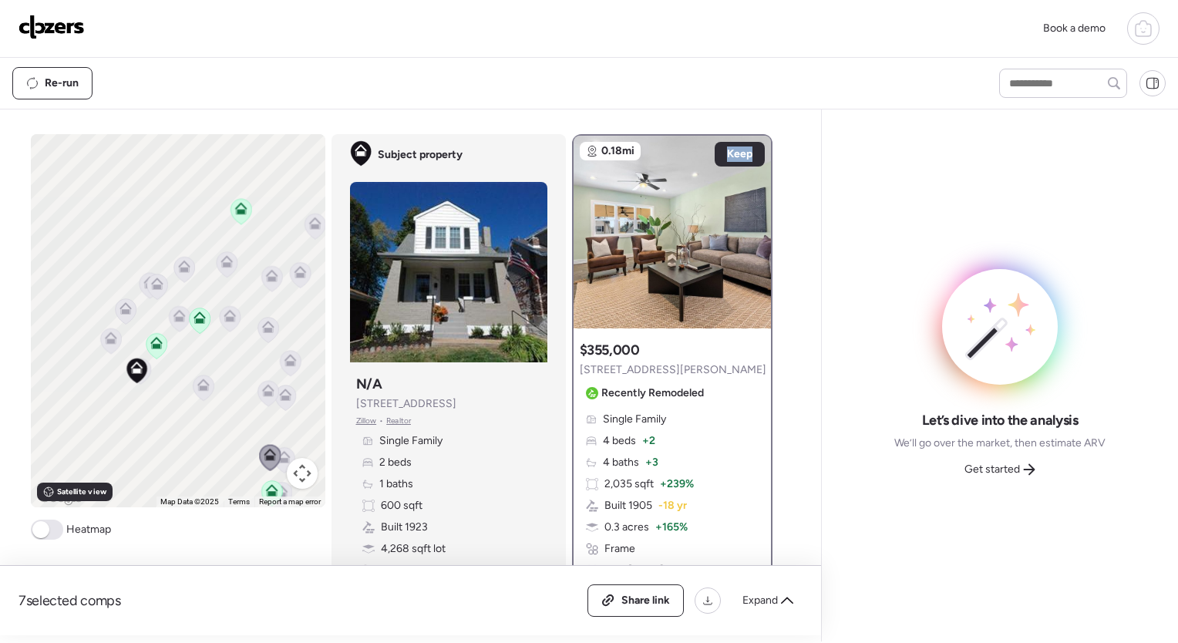
click at [278, 453] on icon at bounding box center [284, 457] width 12 height 12
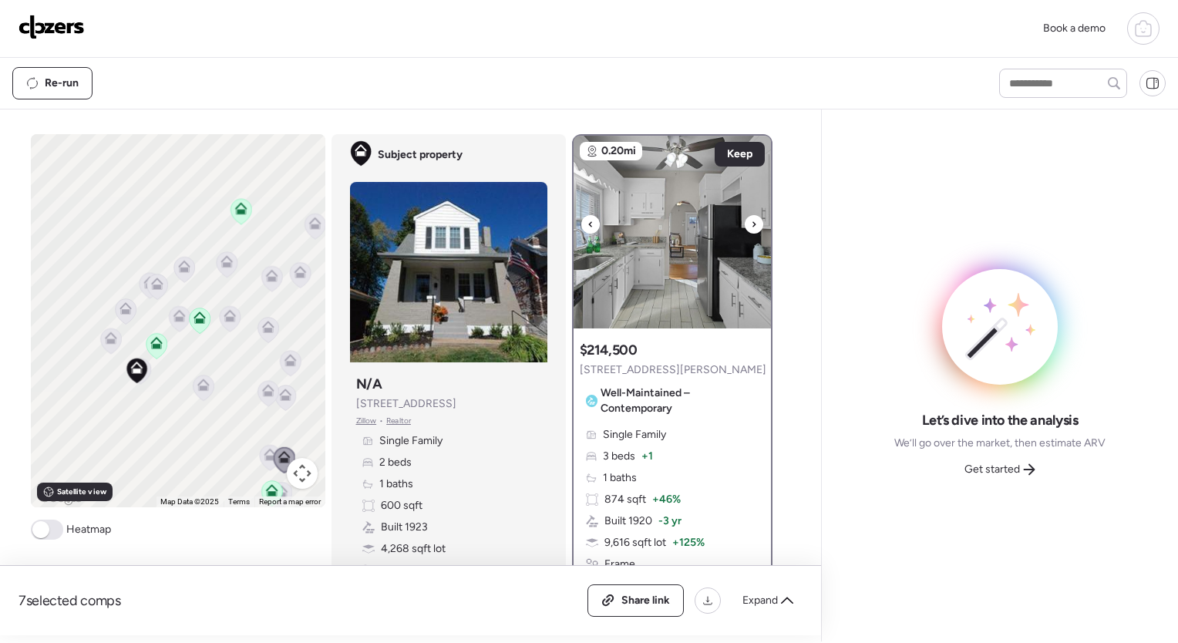
click at [751, 228] on icon at bounding box center [754, 224] width 6 height 19
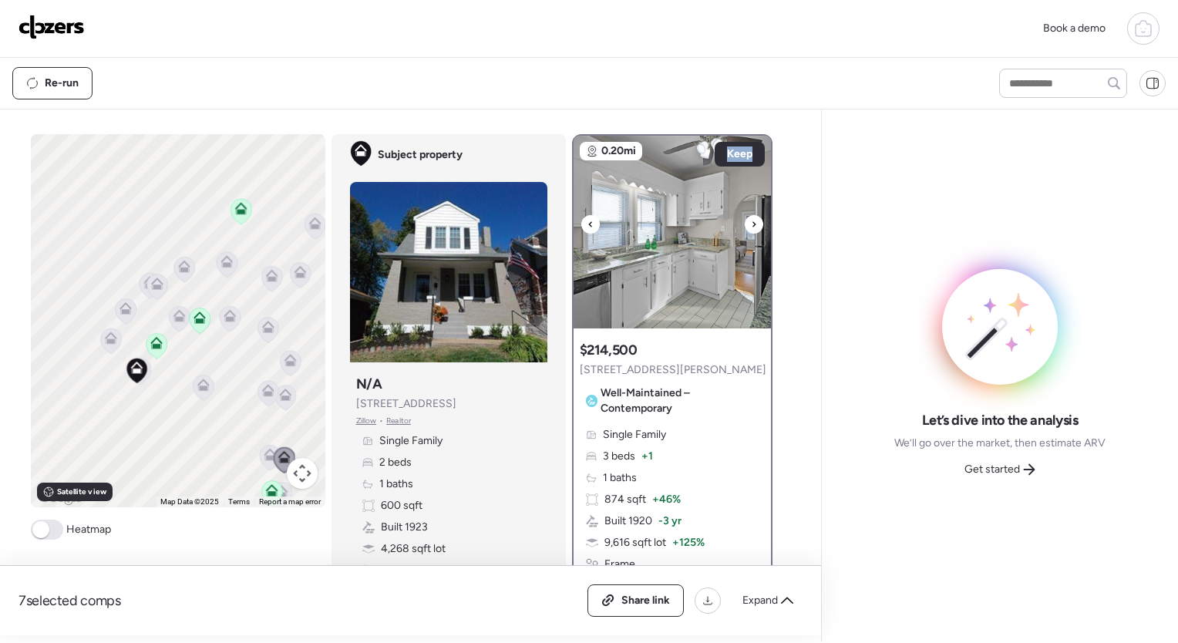
click at [751, 228] on icon at bounding box center [754, 224] width 6 height 19
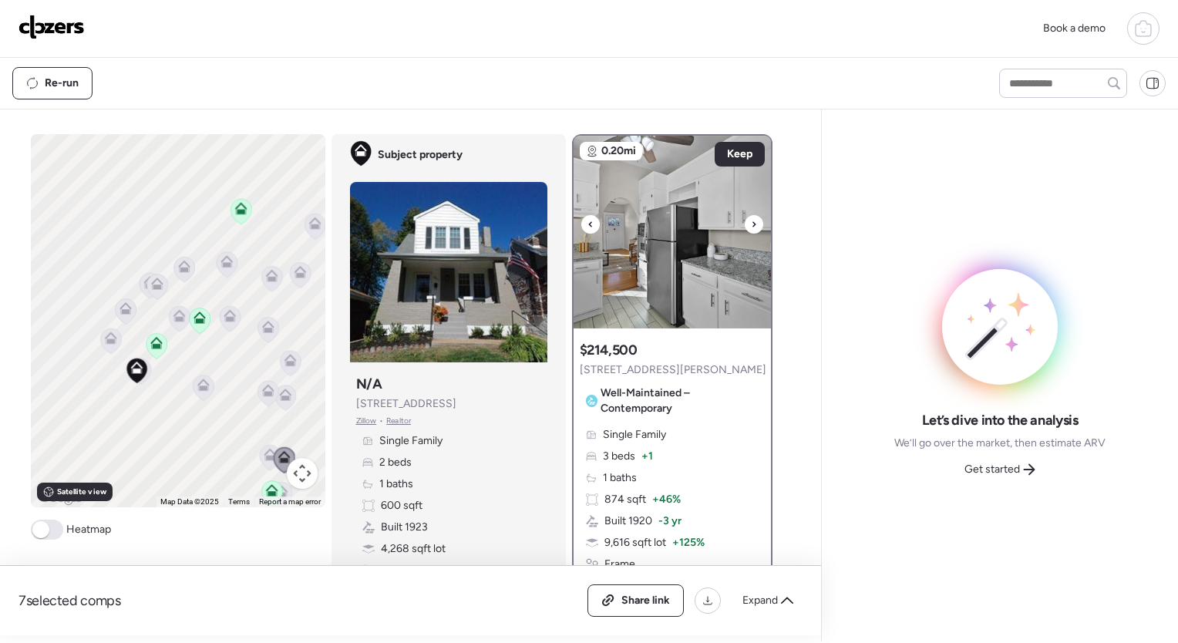
click at [751, 228] on icon at bounding box center [754, 224] width 6 height 19
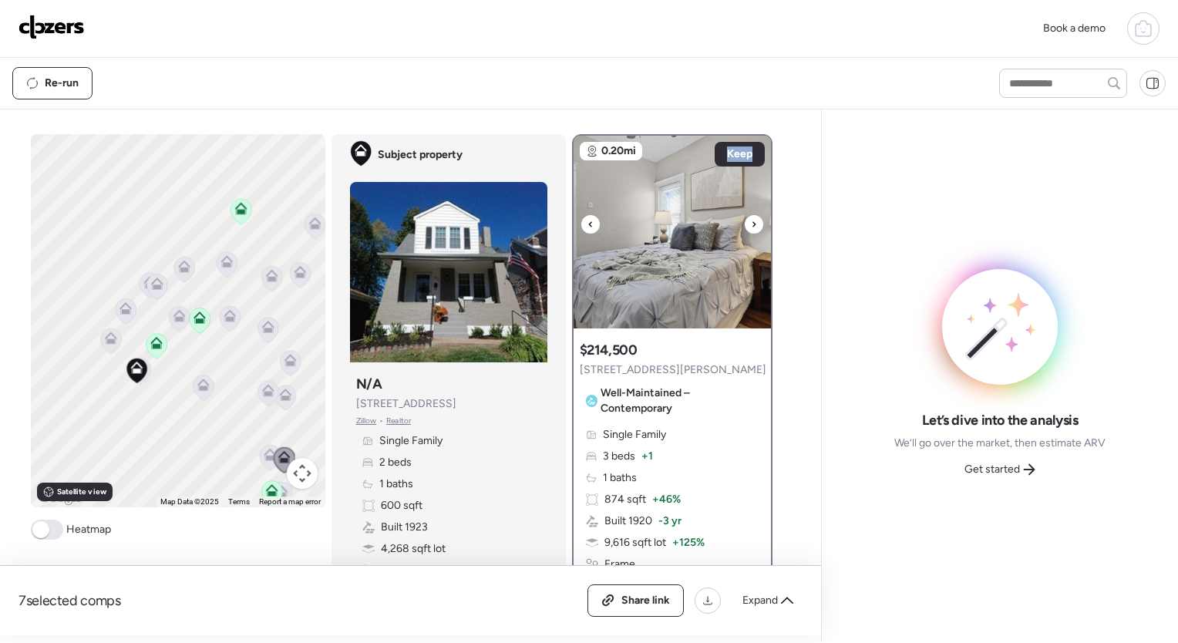
click at [751, 228] on icon at bounding box center [754, 224] width 6 height 19
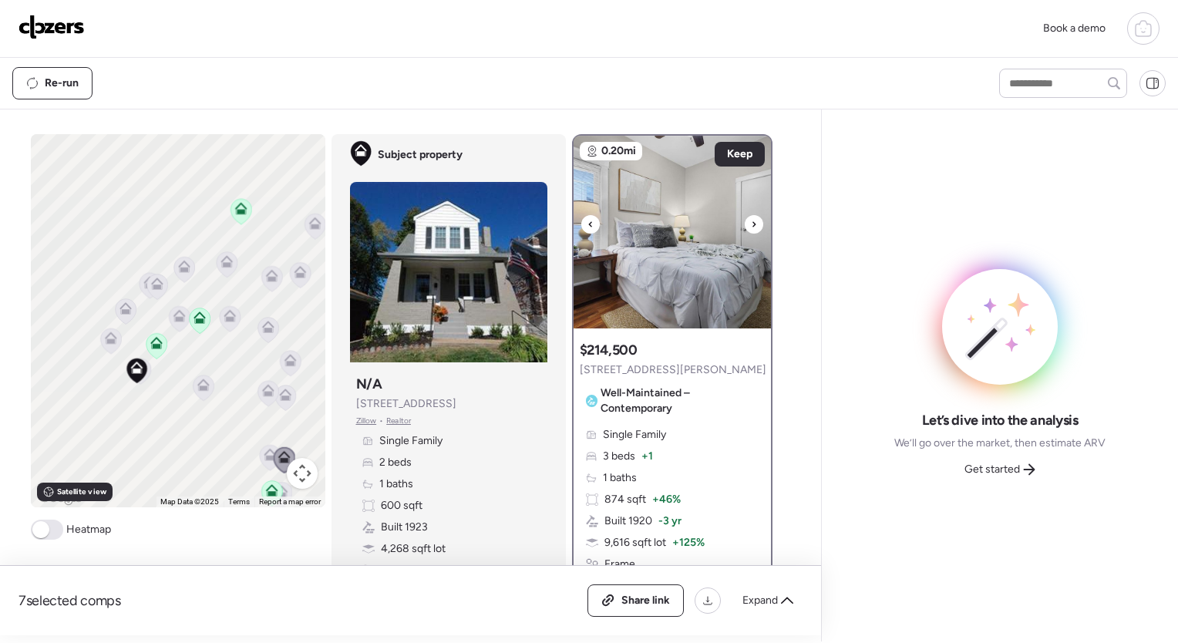
click at [751, 228] on icon at bounding box center [754, 224] width 6 height 19
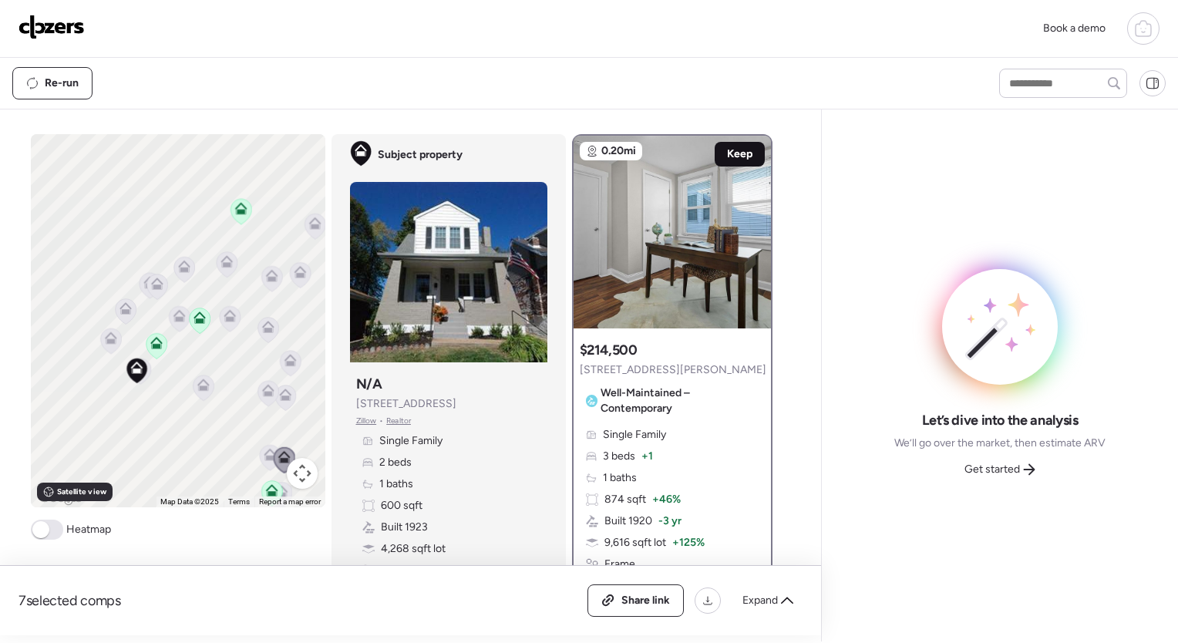
click at [727, 153] on span "Keep" at bounding box center [739, 154] width 25 height 15
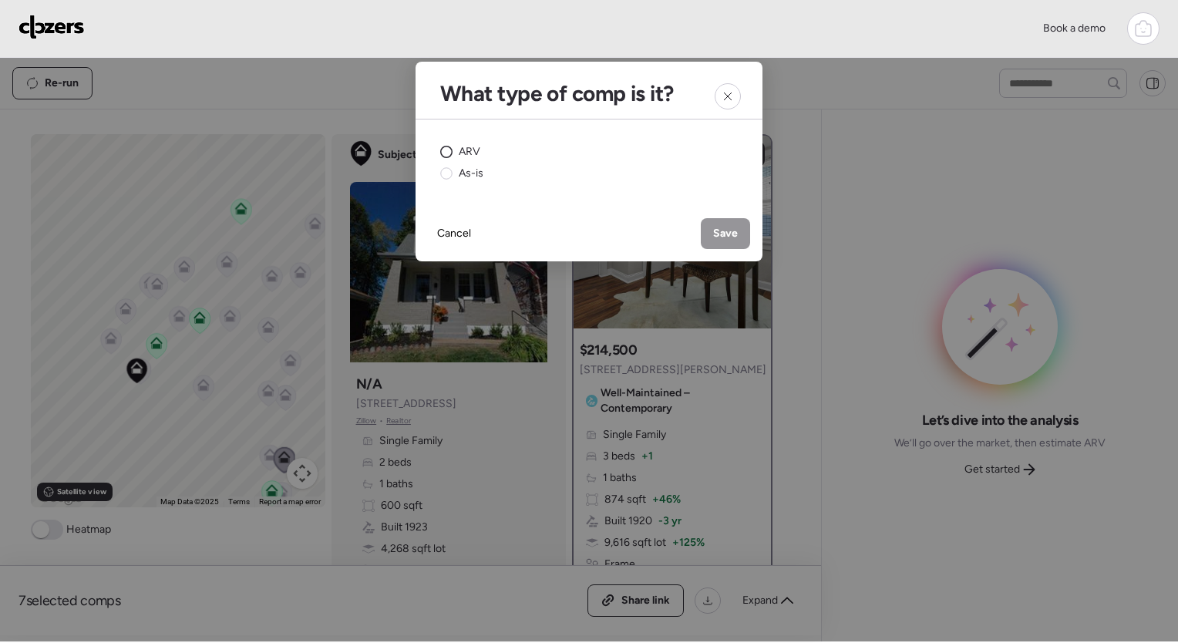
click at [459, 153] on span "ARV" at bounding box center [470, 151] width 22 height 15
click at [714, 234] on span "Save" at bounding box center [725, 233] width 25 height 15
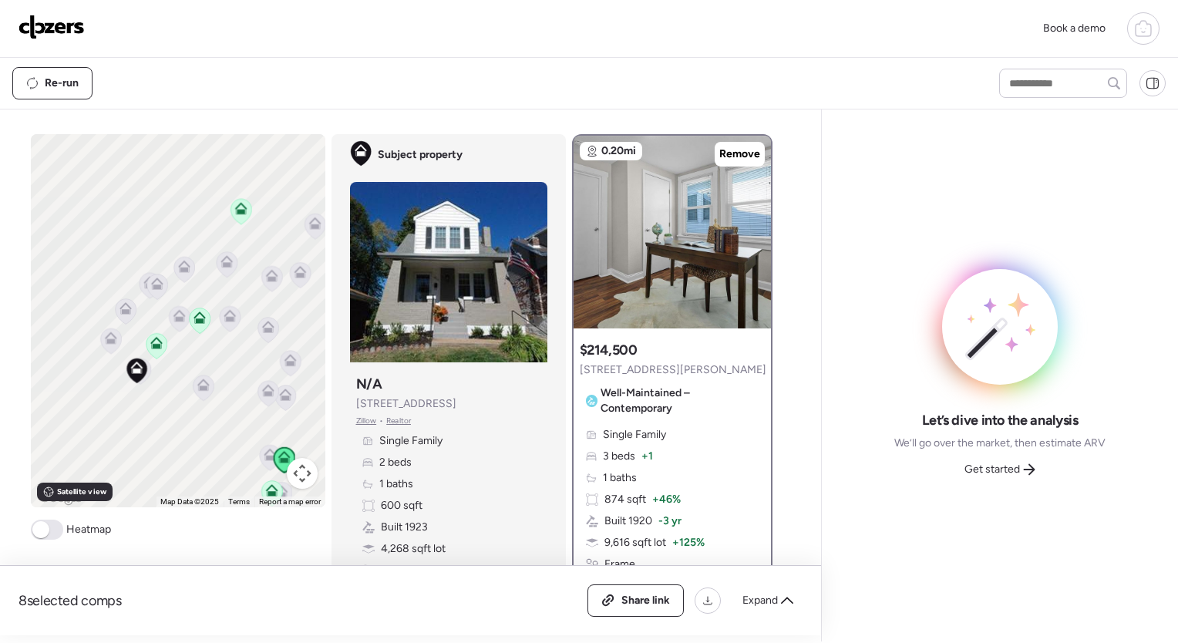
click at [308, 231] on icon at bounding box center [315, 226] width 21 height 25
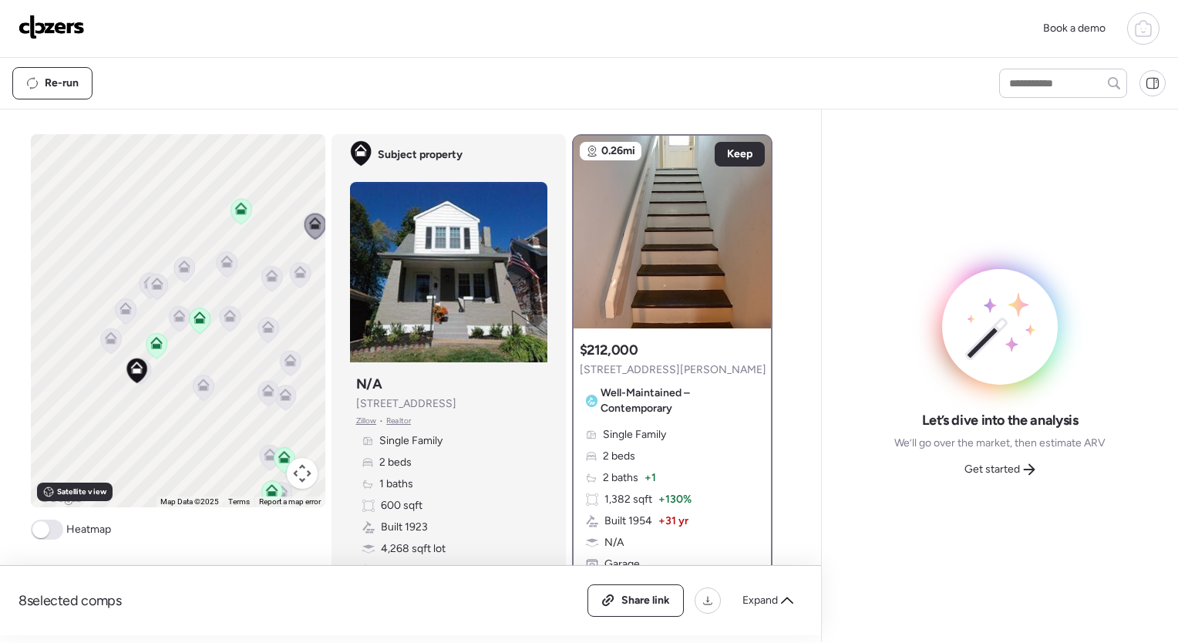
click at [299, 278] on icon at bounding box center [300, 272] width 12 height 12
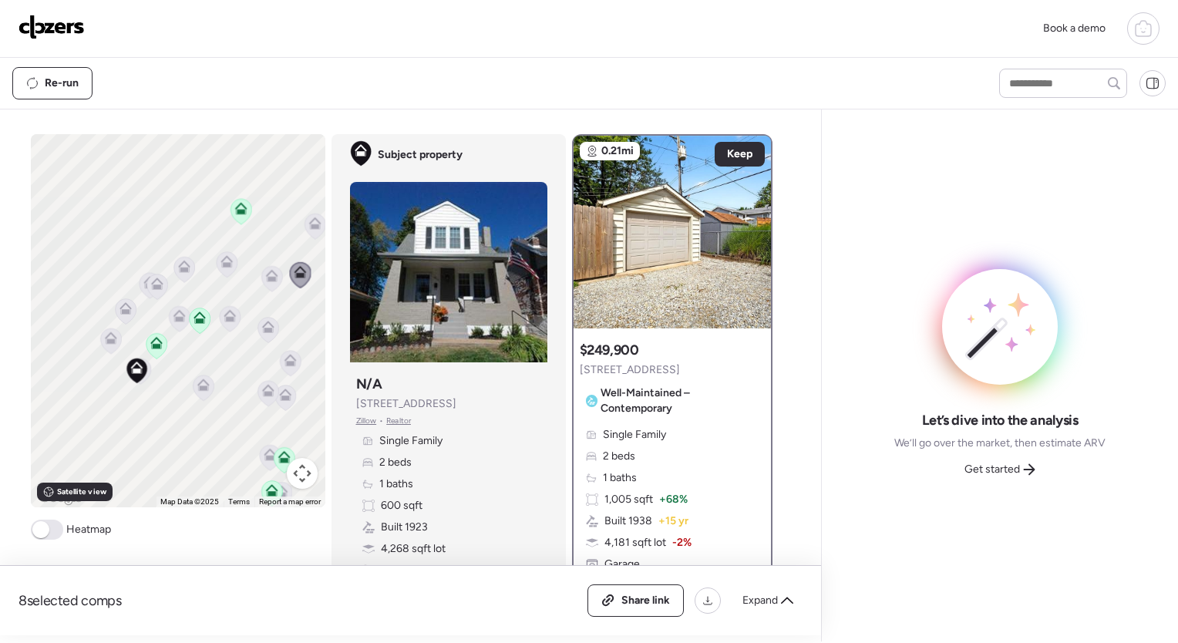
click at [288, 369] on icon at bounding box center [290, 363] width 21 height 25
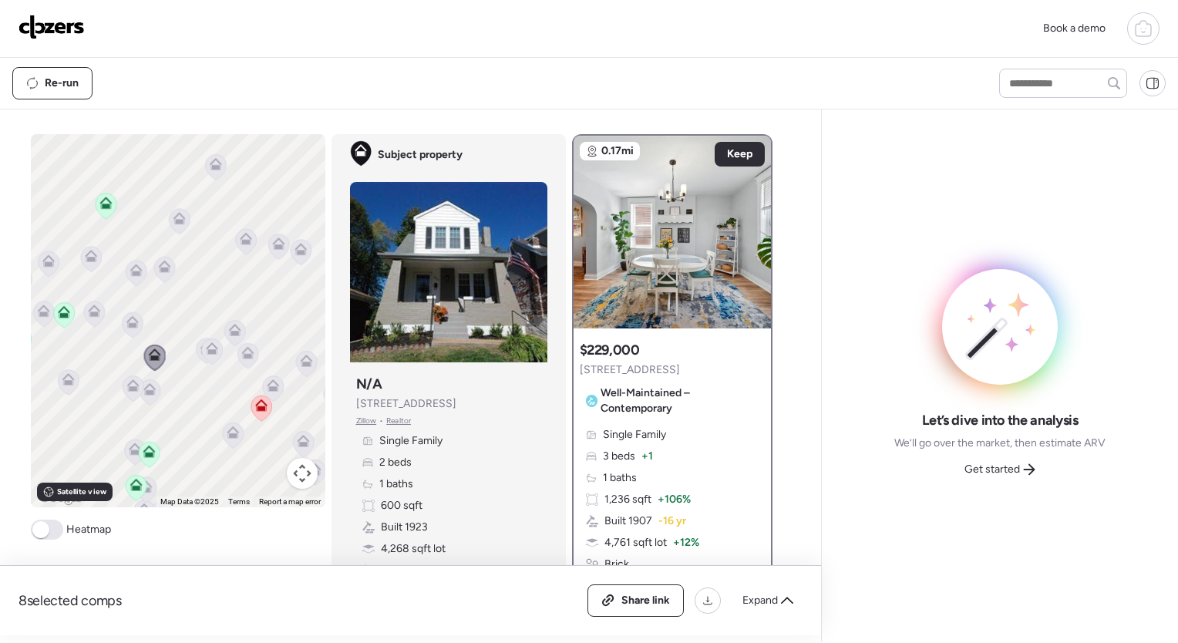
drag, startPoint x: 236, startPoint y: 404, endPoint x: 64, endPoint y: 376, distance: 174.3
click at [64, 376] on div "To activate drag with keyboard, press Alt + Enter. Once in keyboard drag state,…" at bounding box center [178, 320] width 295 height 373
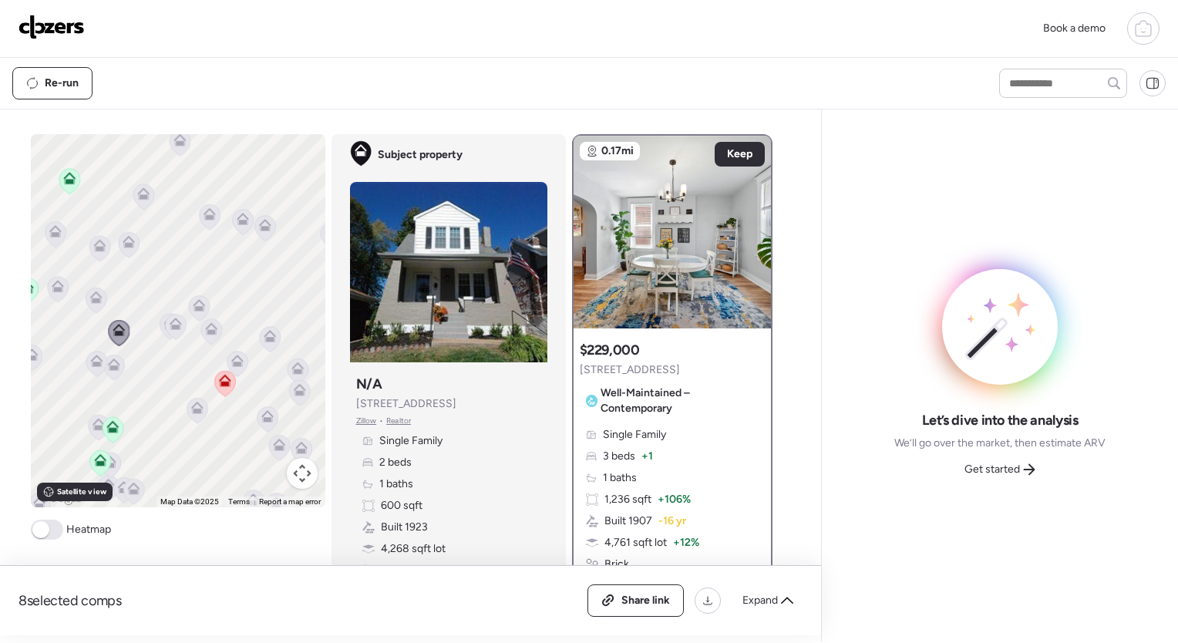
click at [165, 324] on icon at bounding box center [175, 327] width 21 height 25
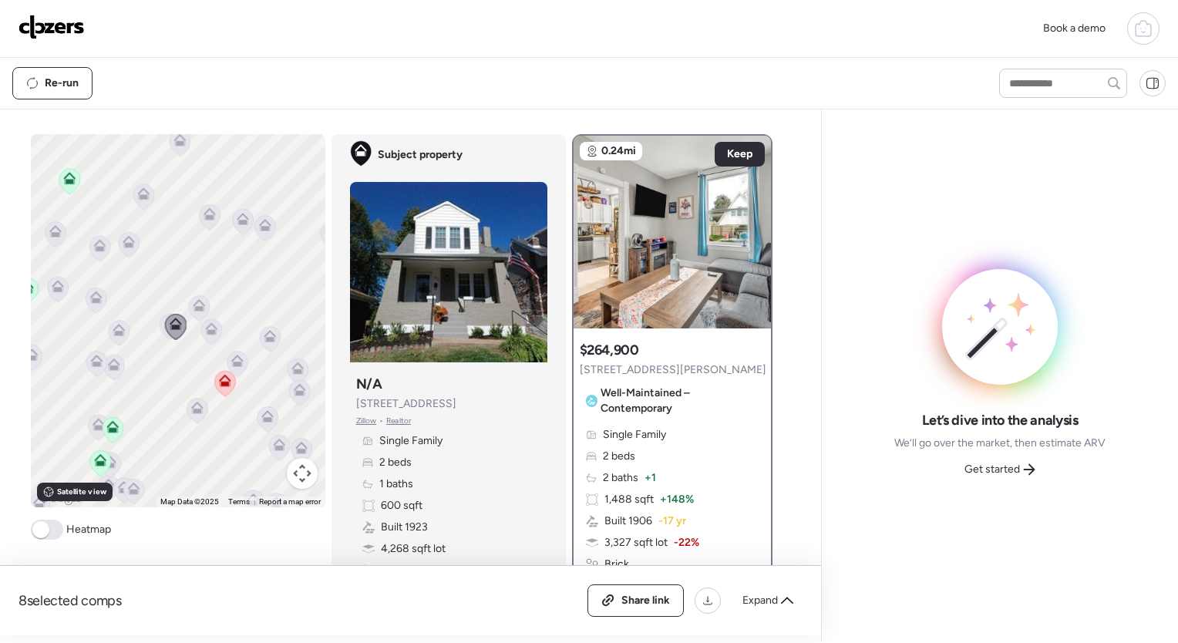
click at [207, 331] on icon at bounding box center [211, 332] width 10 height 5
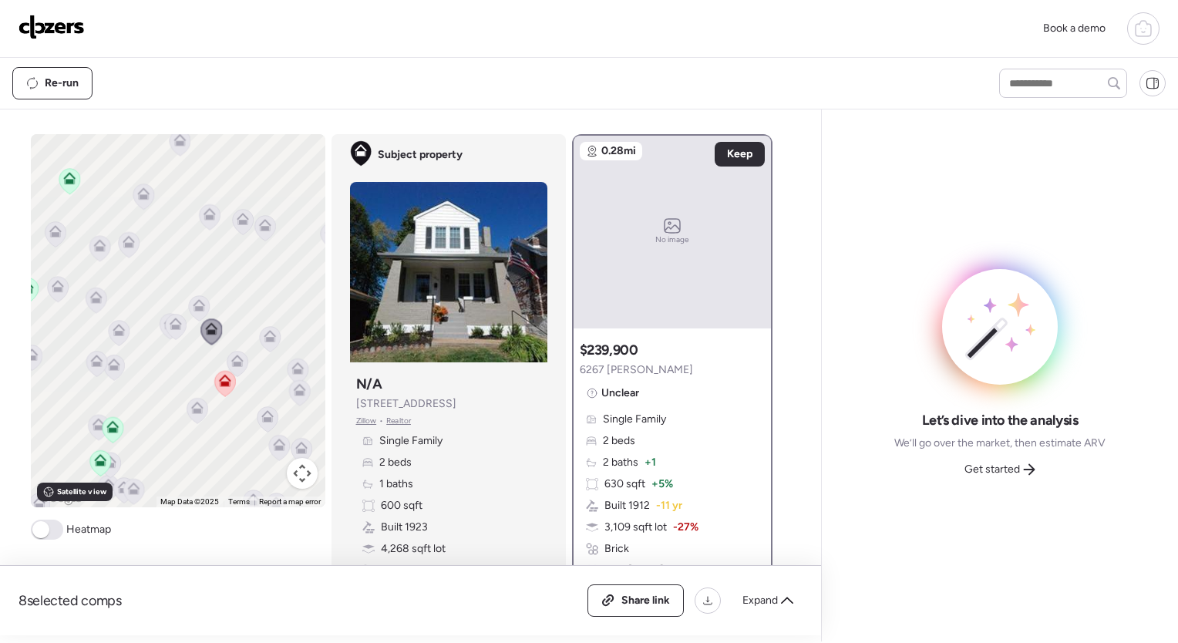
click at [194, 310] on icon at bounding box center [199, 308] width 10 height 5
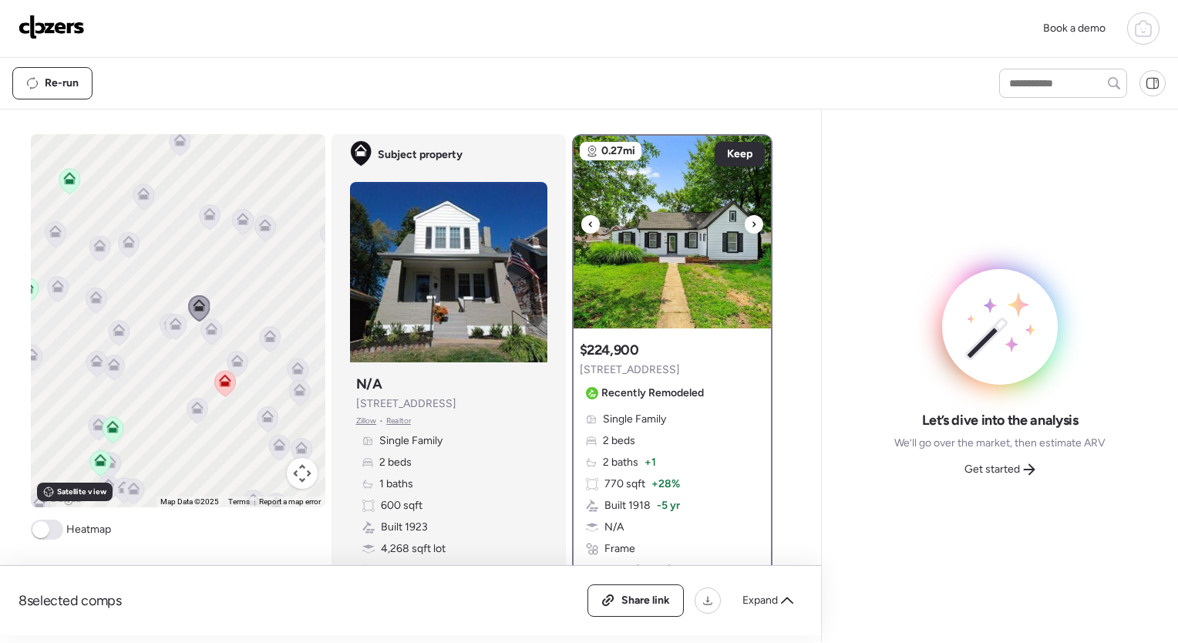
click at [751, 221] on icon at bounding box center [754, 224] width 6 height 19
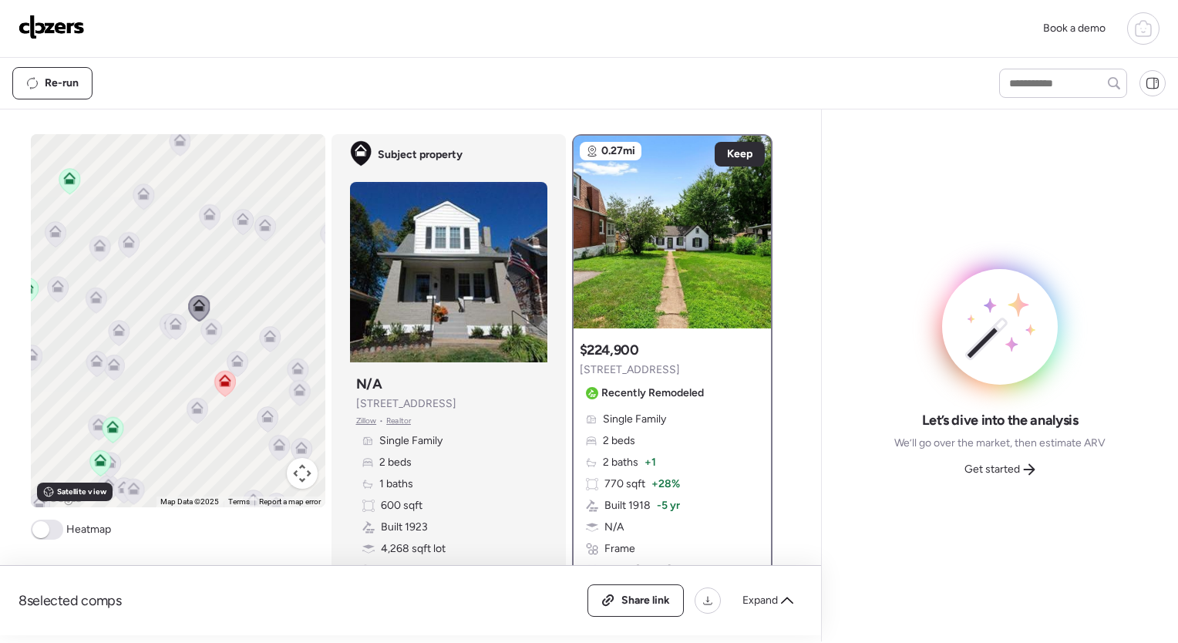
click at [262, 418] on icon at bounding box center [267, 419] width 10 height 5
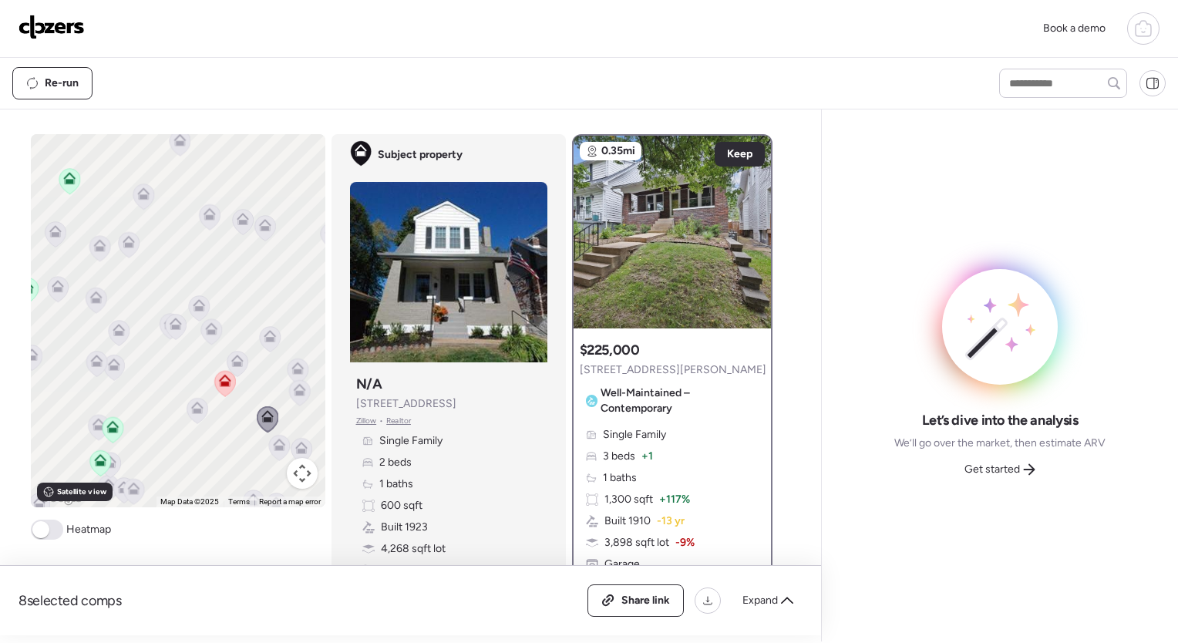
click at [194, 420] on icon at bounding box center [197, 411] width 21 height 25
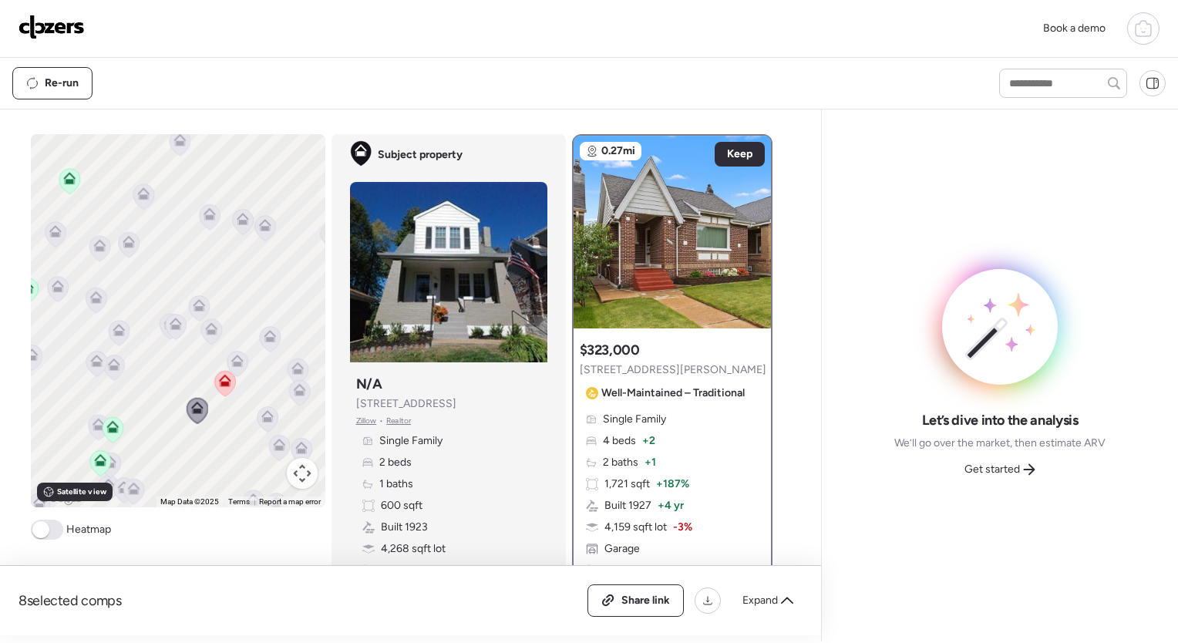
click at [273, 444] on icon at bounding box center [279, 445] width 12 height 12
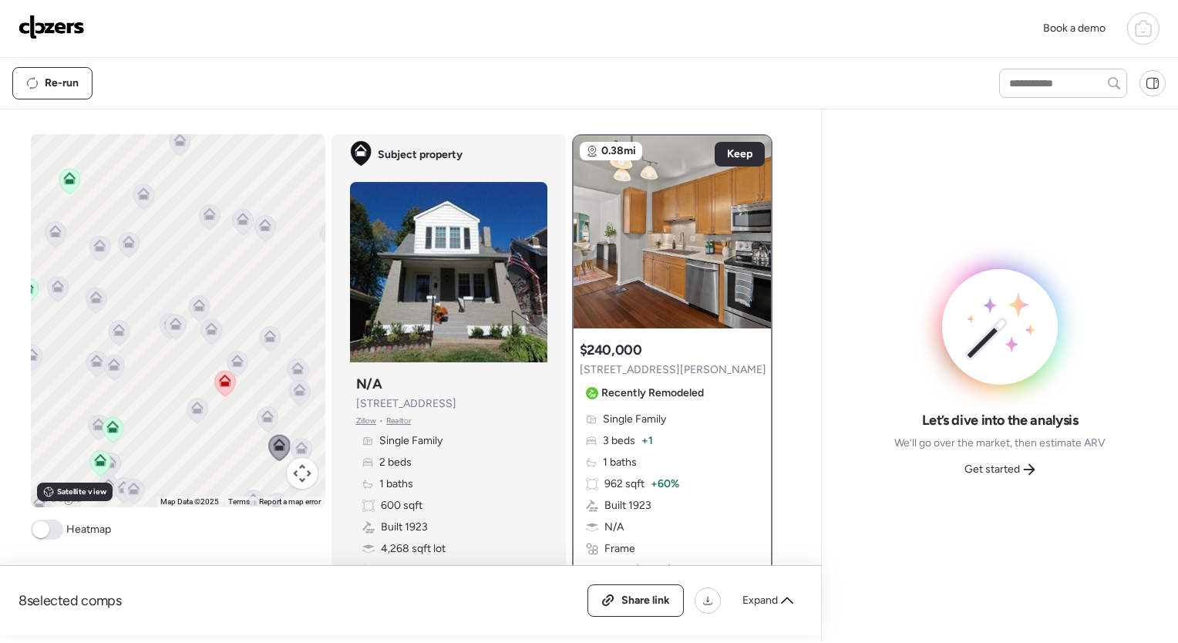
click at [296, 450] on icon at bounding box center [301, 451] width 10 height 5
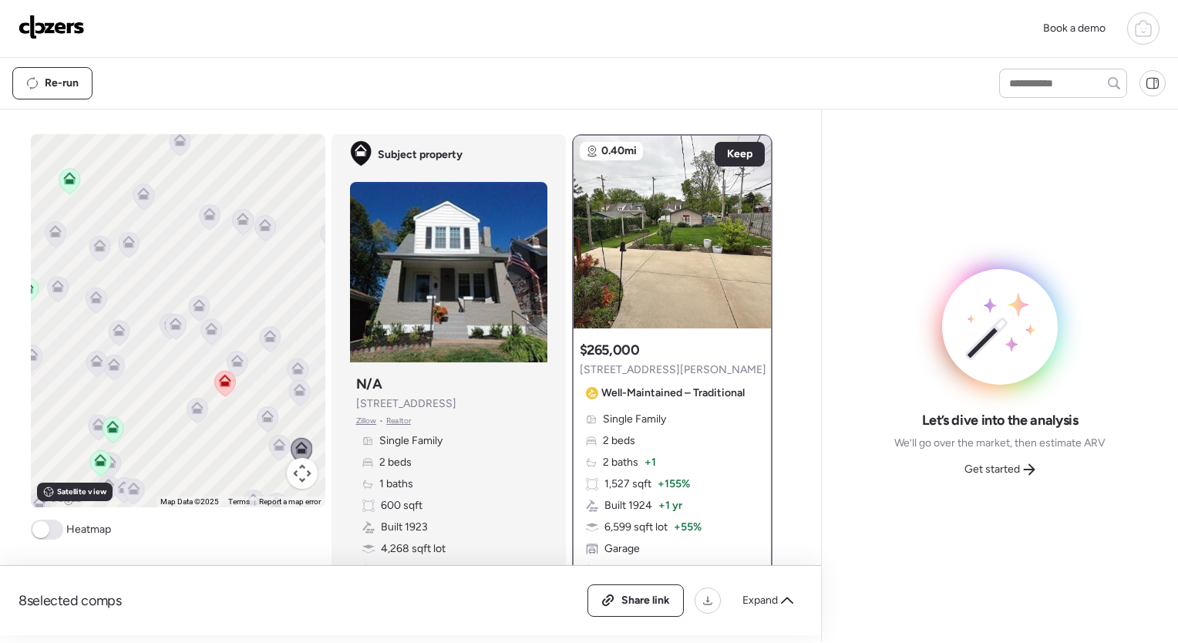
click at [123, 491] on icon at bounding box center [133, 491] width 21 height 25
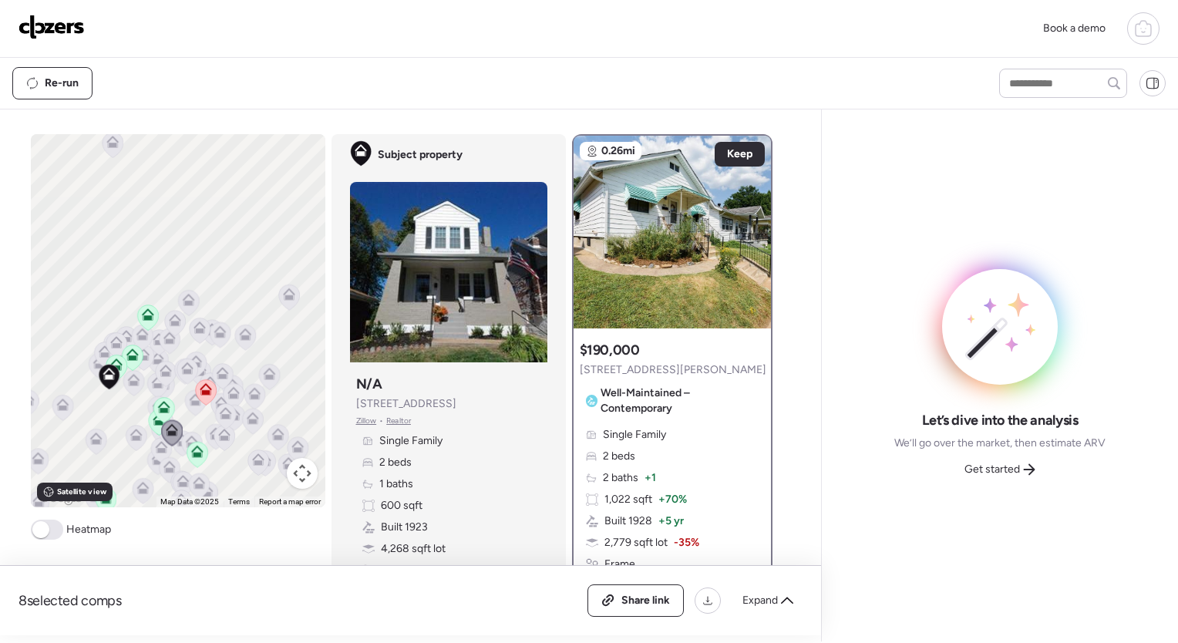
click at [155, 447] on icon at bounding box center [161, 444] width 12 height 7
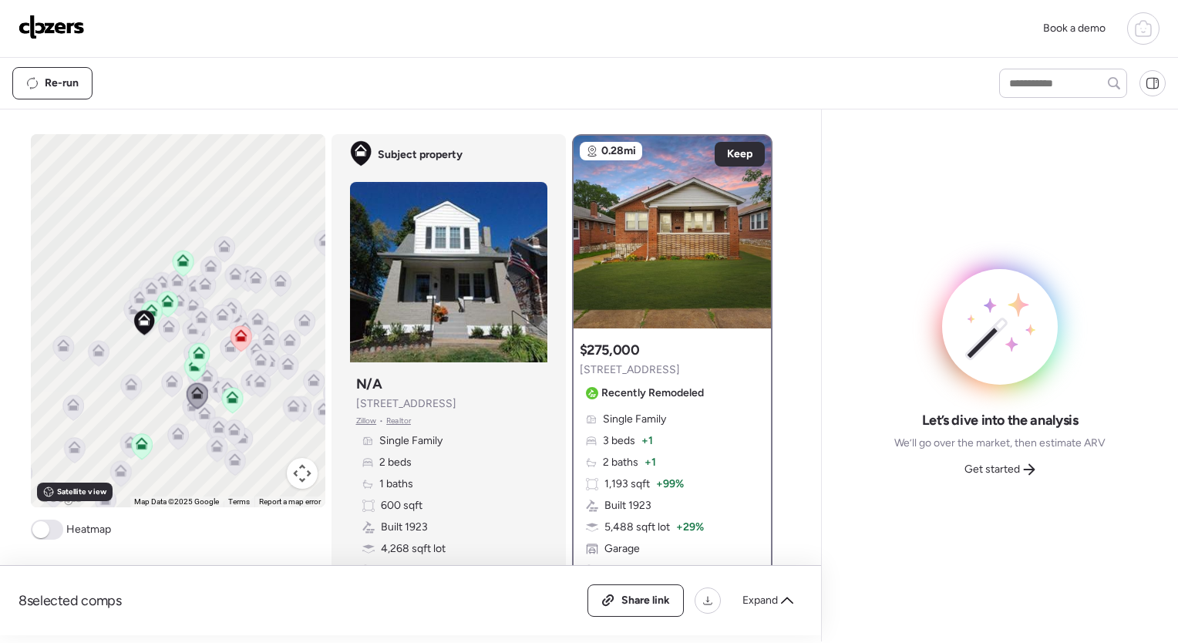
drag, startPoint x: 143, startPoint y: 388, endPoint x: 188, endPoint y: 297, distance: 101.4
click at [188, 319] on icon at bounding box center [192, 331] width 21 height 25
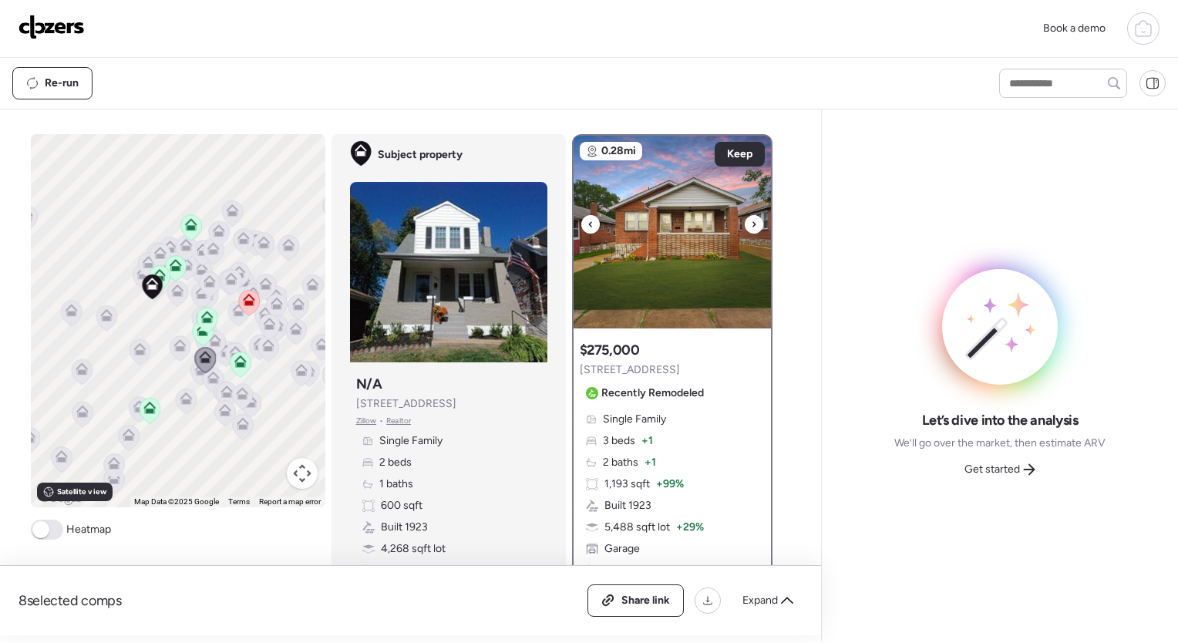
click at [753, 222] on icon at bounding box center [754, 223] width 3 height 5
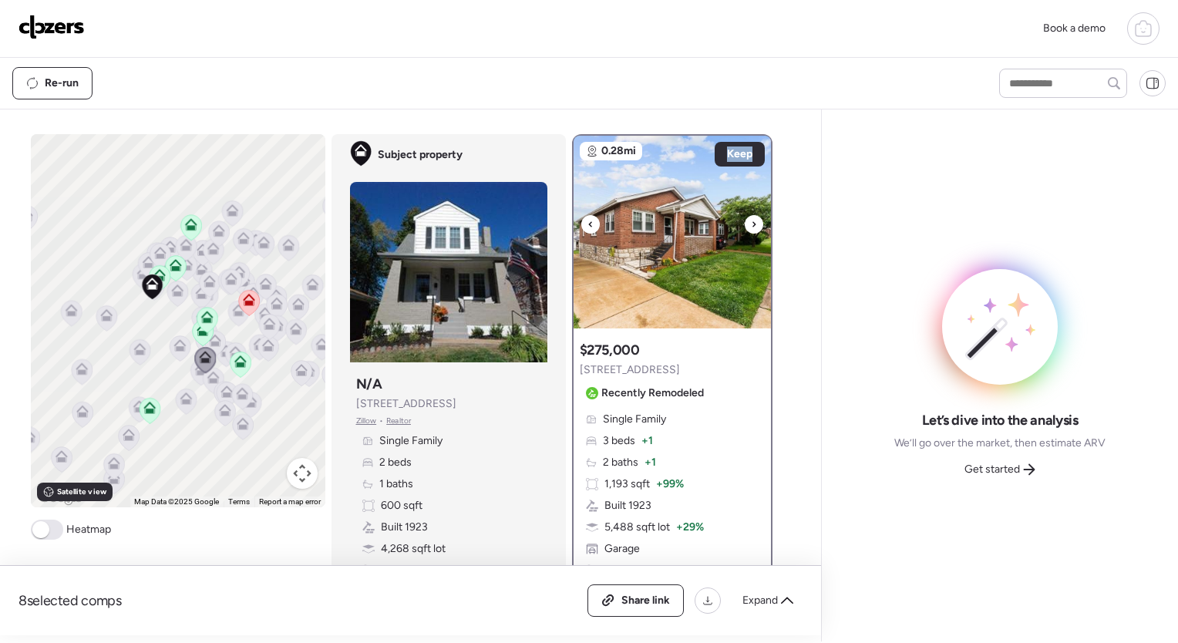
click at [753, 222] on icon at bounding box center [754, 223] width 3 height 5
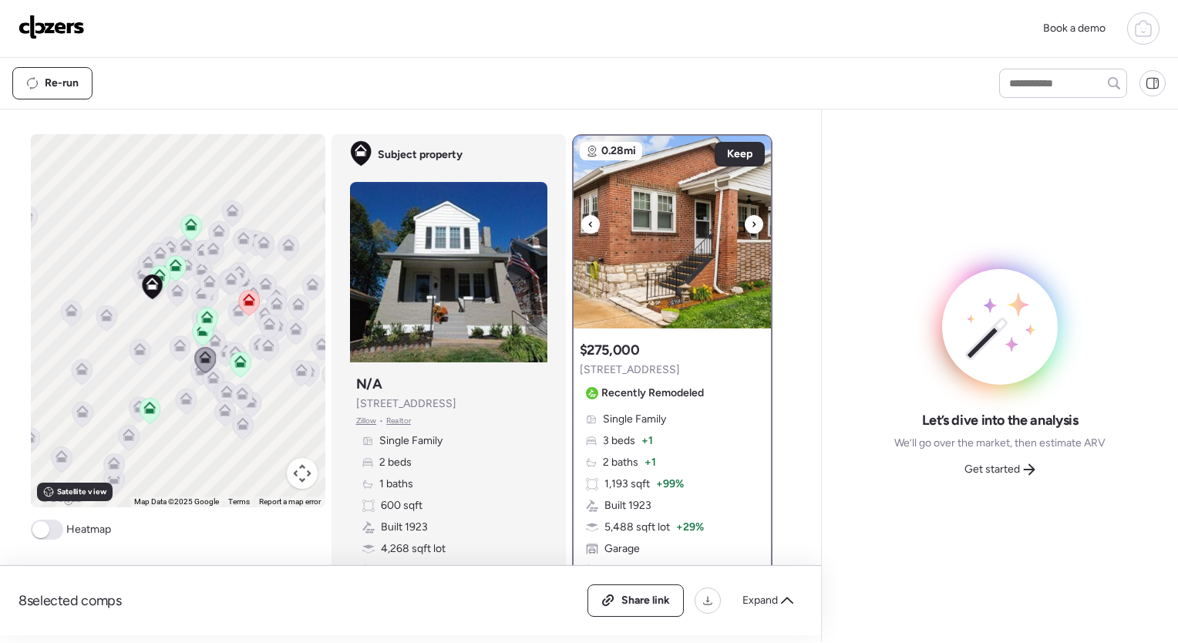
click at [753, 222] on icon at bounding box center [754, 223] width 3 height 5
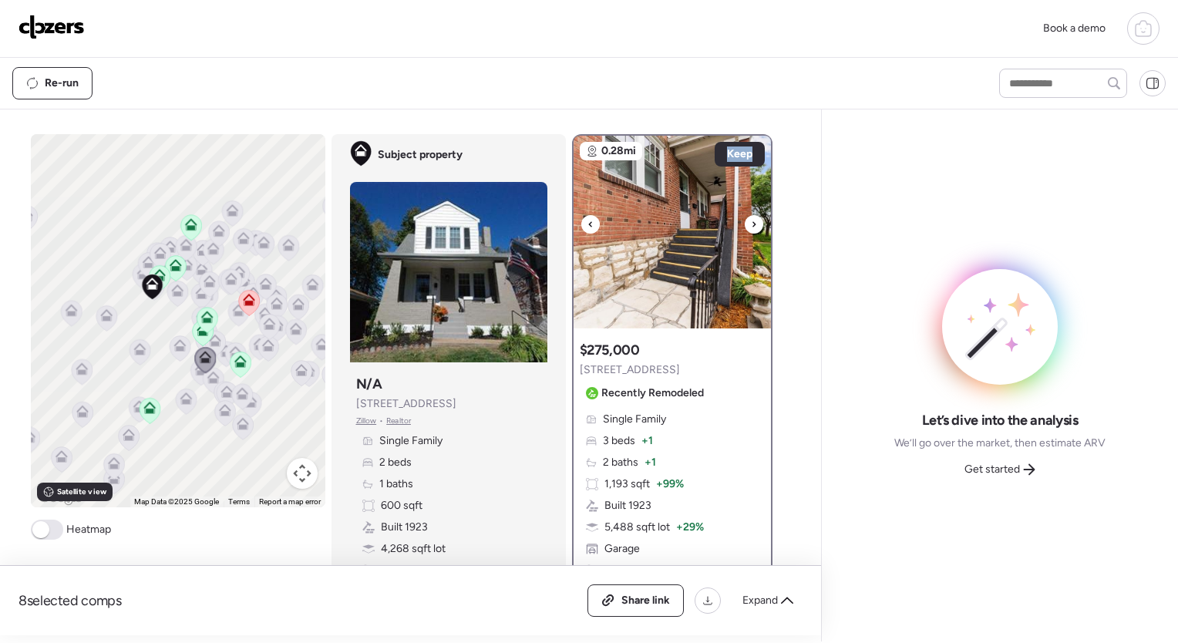
click at [753, 222] on icon at bounding box center [754, 223] width 3 height 5
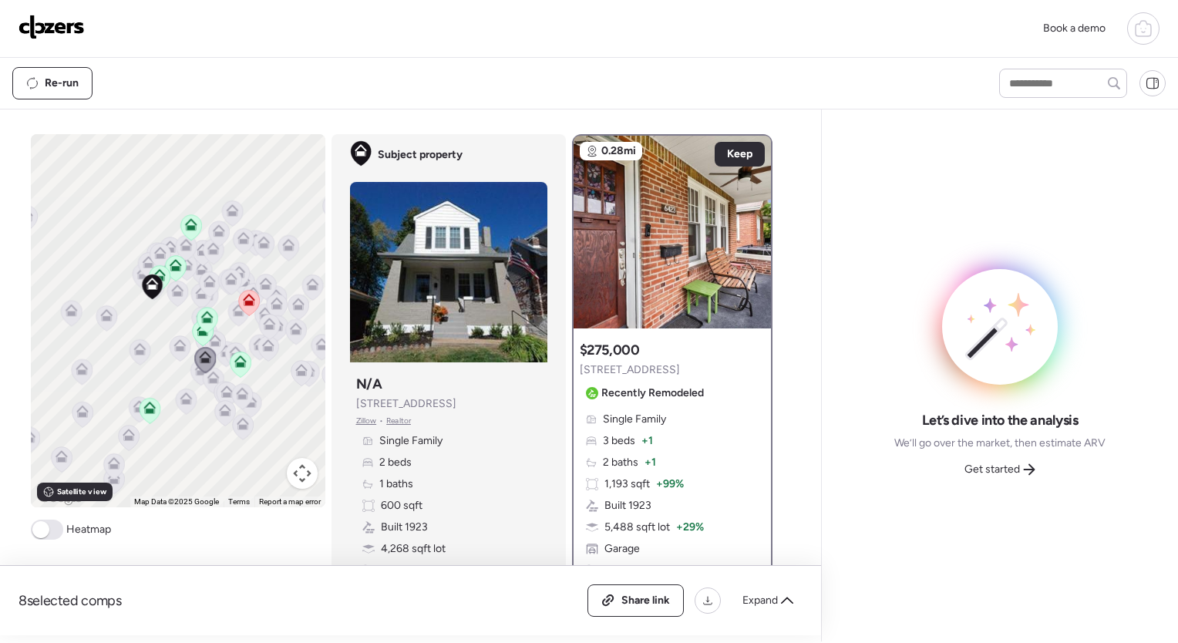
click at [753, 222] on icon at bounding box center [754, 223] width 3 height 5
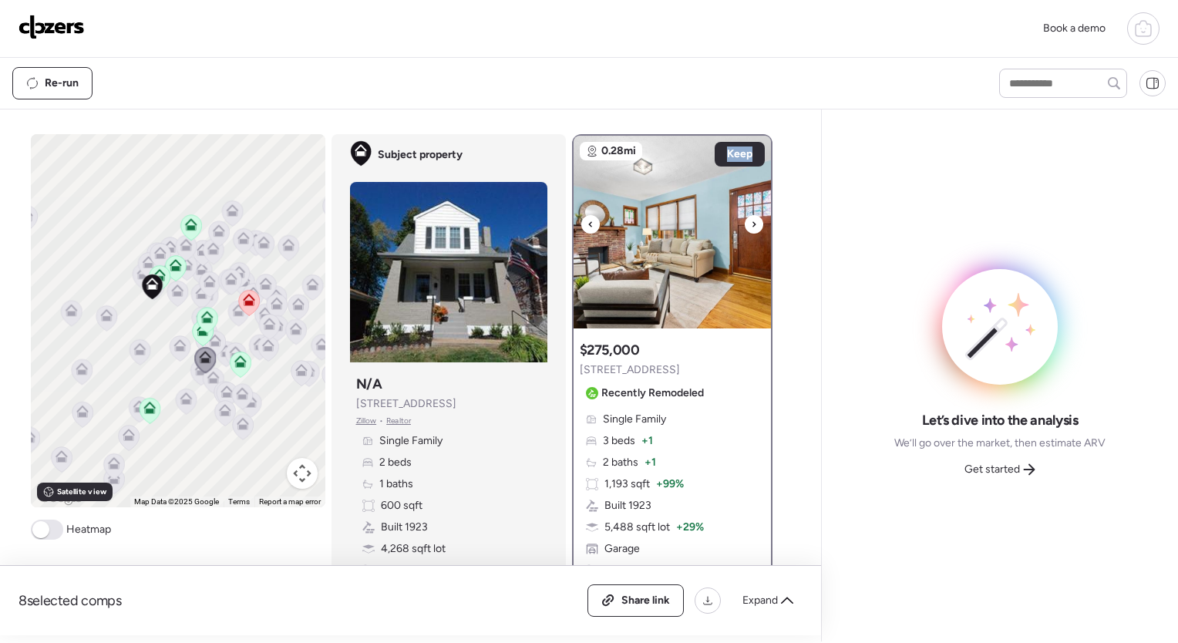
click at [753, 222] on icon at bounding box center [754, 223] width 3 height 5
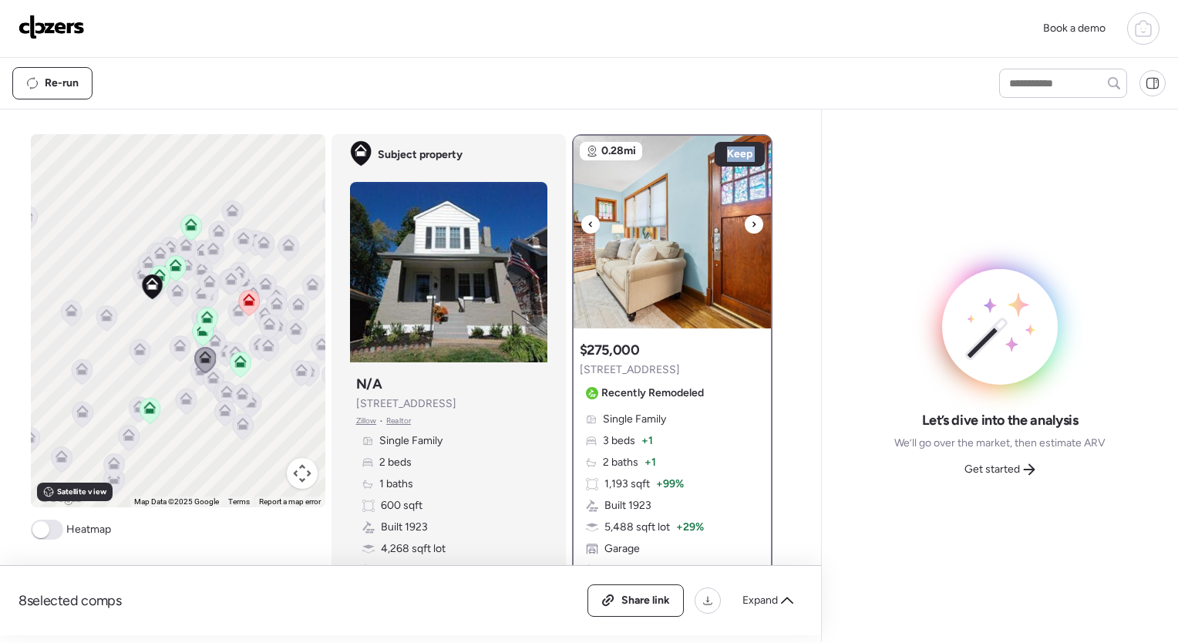
click at [753, 222] on icon at bounding box center [754, 223] width 3 height 5
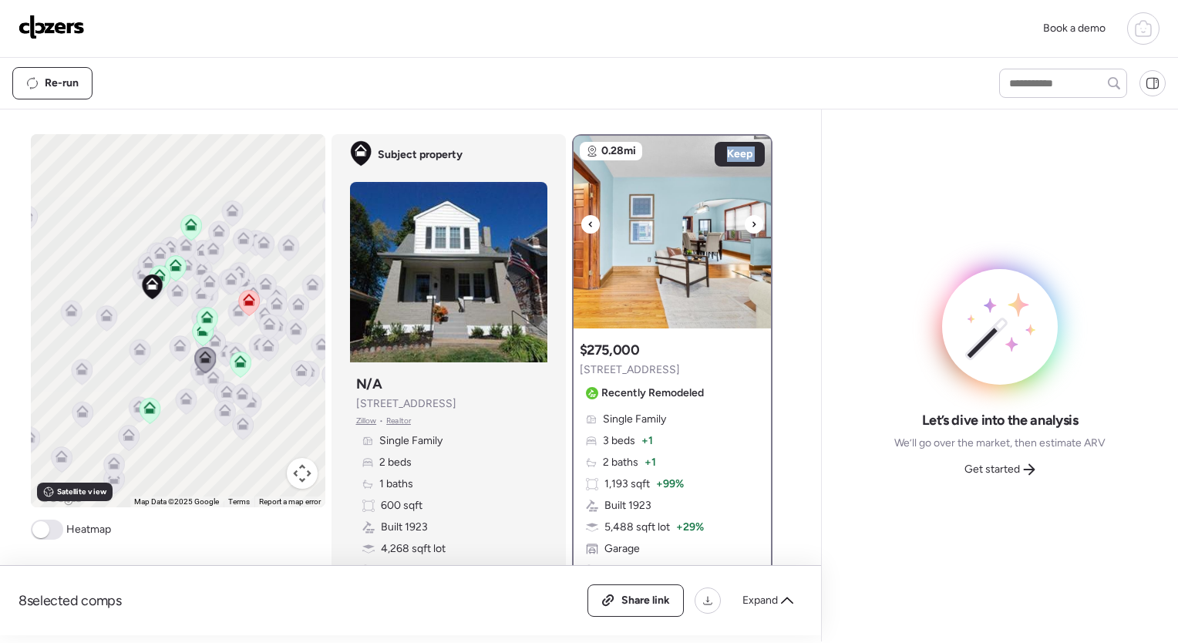
click at [753, 222] on icon at bounding box center [754, 223] width 3 height 5
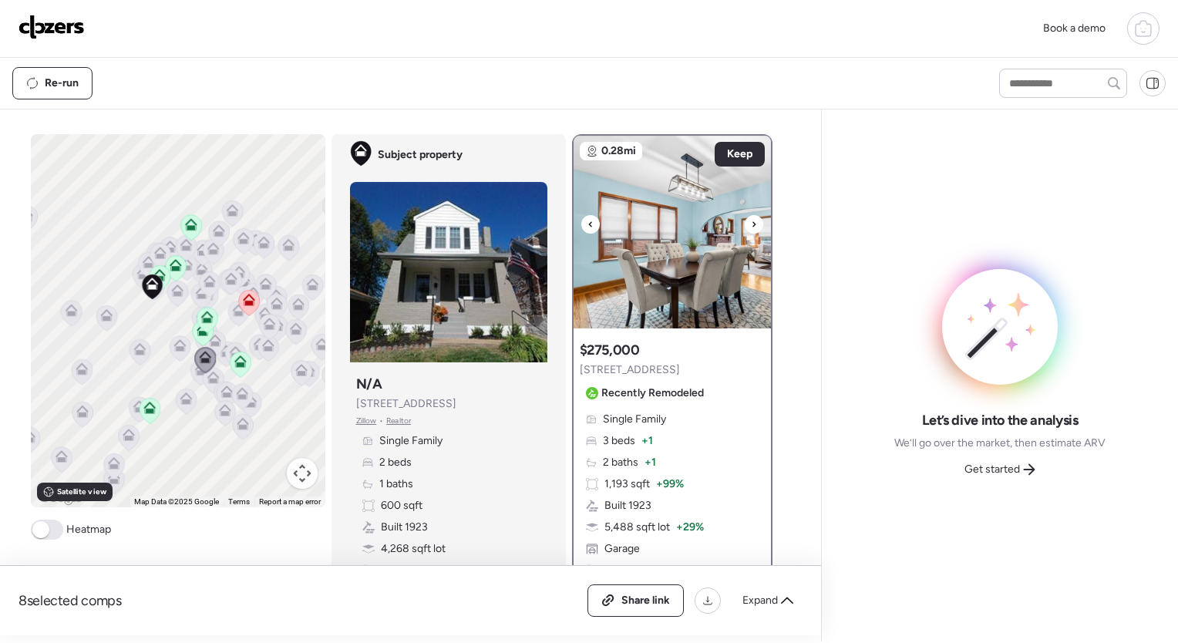
click at [753, 222] on icon at bounding box center [754, 223] width 3 height 5
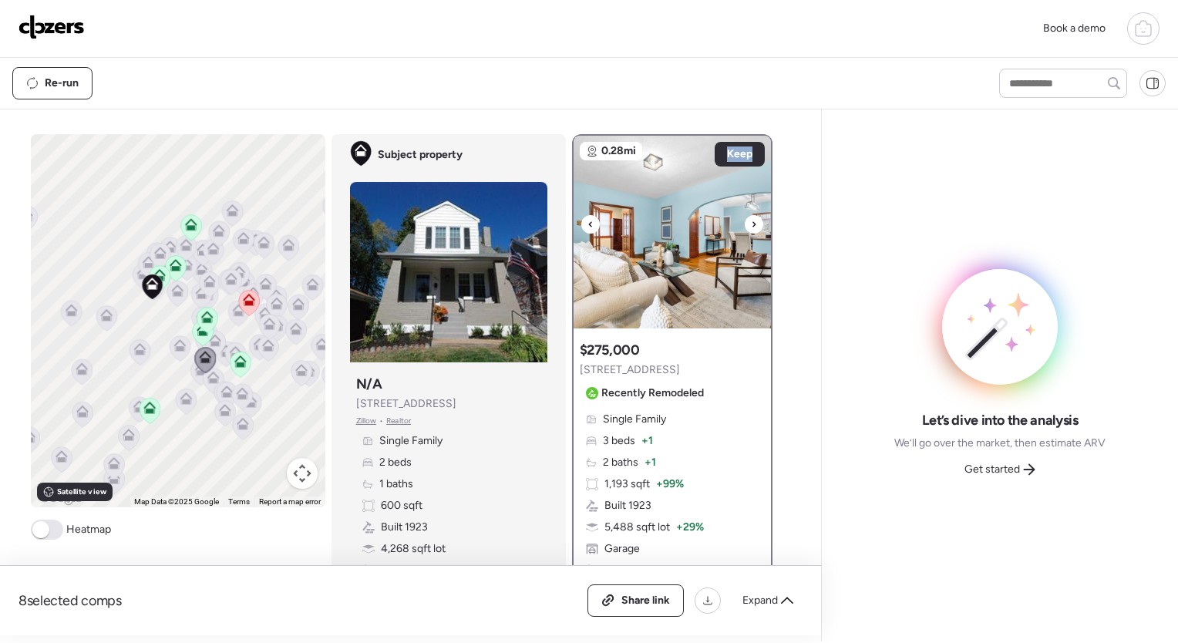
click at [753, 222] on icon at bounding box center [754, 223] width 3 height 5
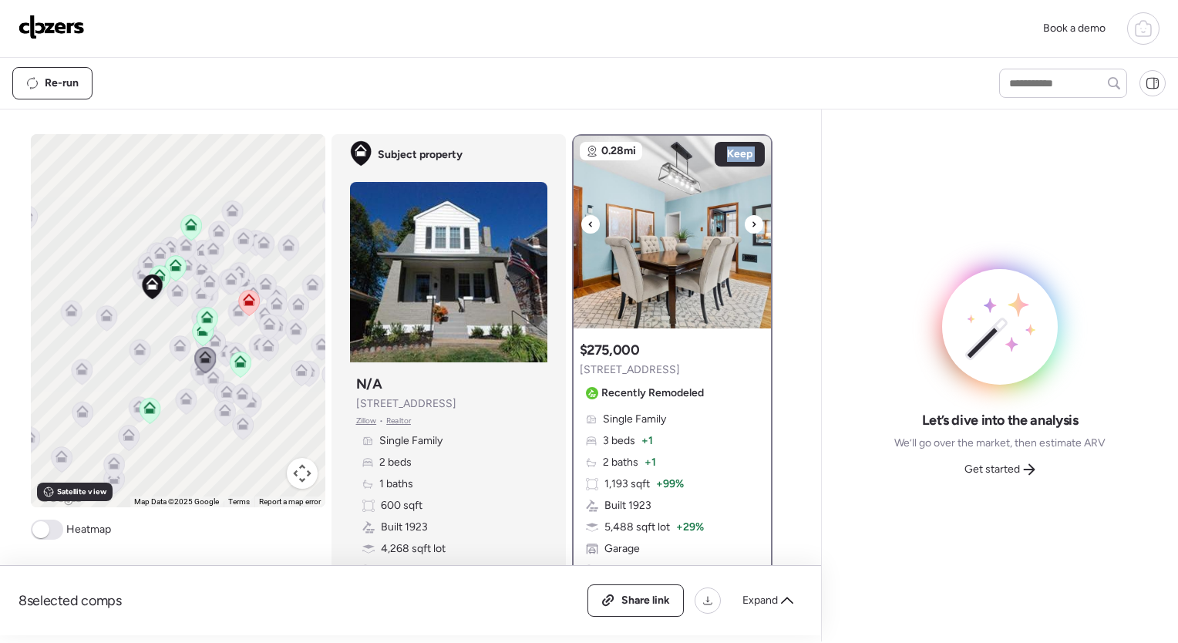
click at [753, 222] on icon at bounding box center [754, 223] width 3 height 5
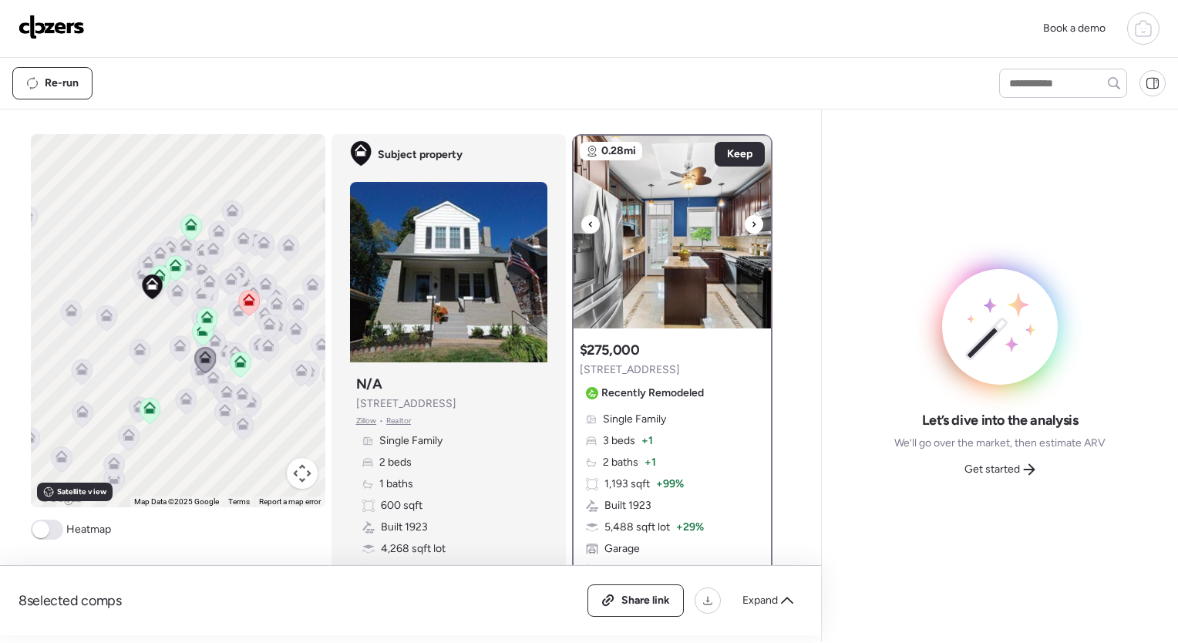
click at [753, 222] on icon at bounding box center [754, 223] width 3 height 5
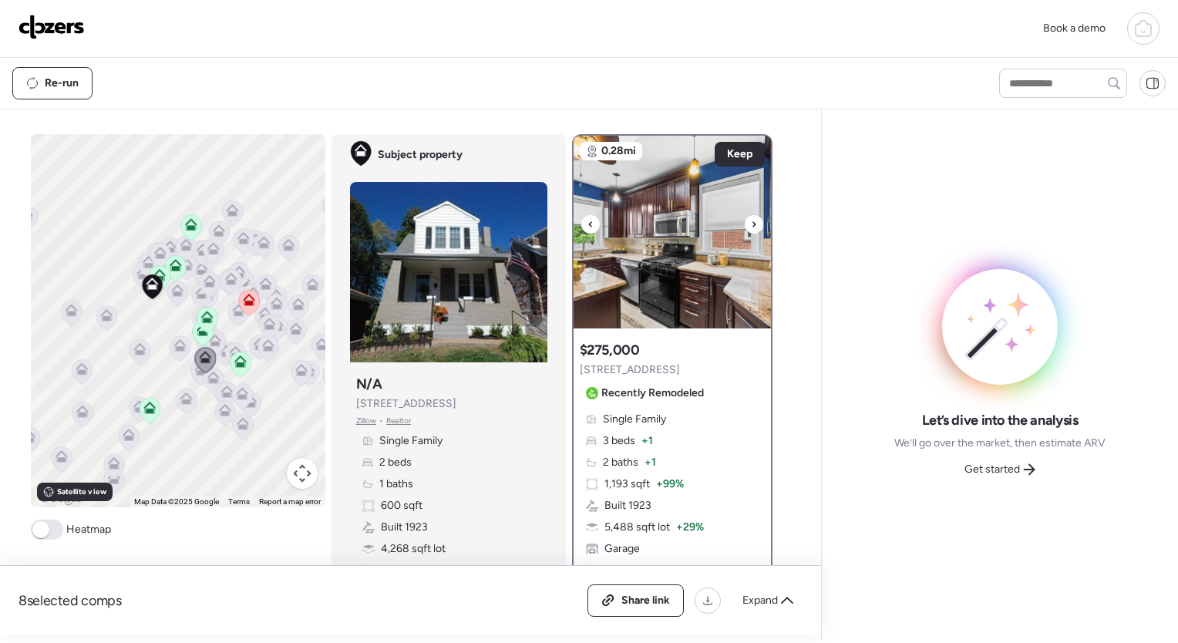
click at [753, 222] on icon at bounding box center [754, 223] width 3 height 5
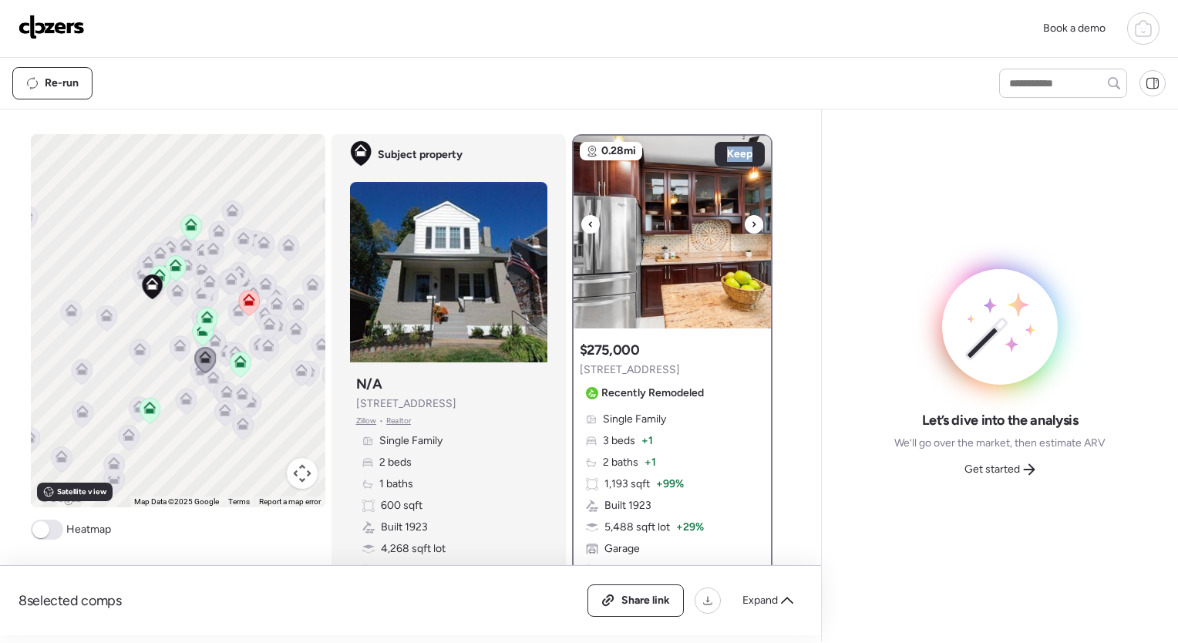
click at [753, 222] on icon at bounding box center [754, 223] width 3 height 5
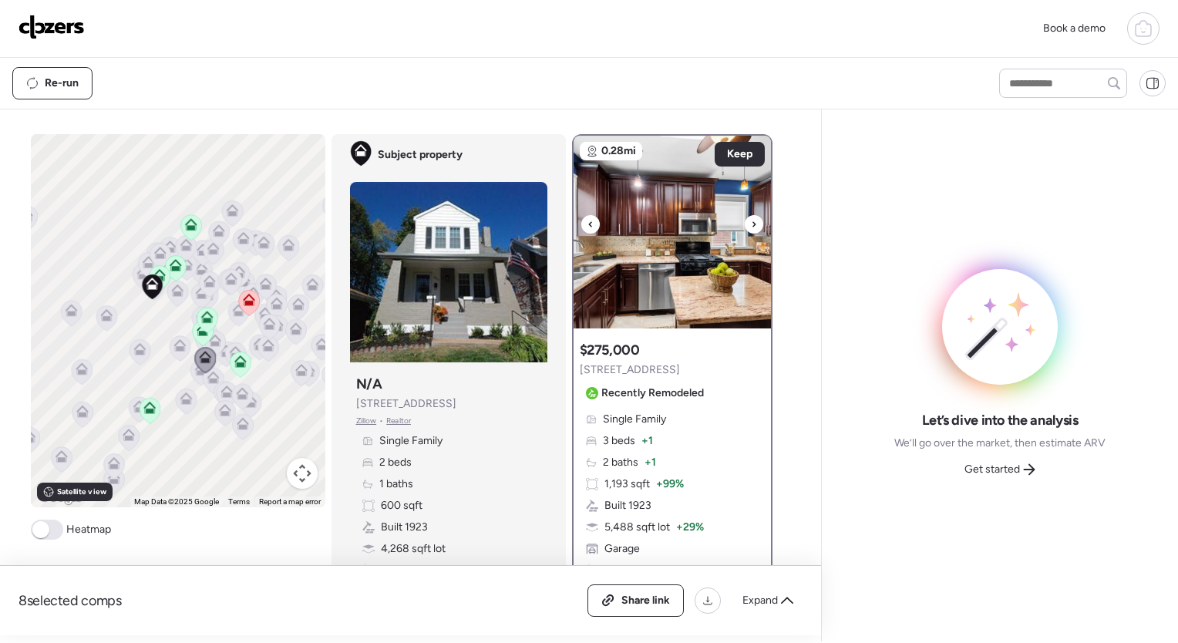
click at [753, 222] on icon at bounding box center [754, 223] width 3 height 5
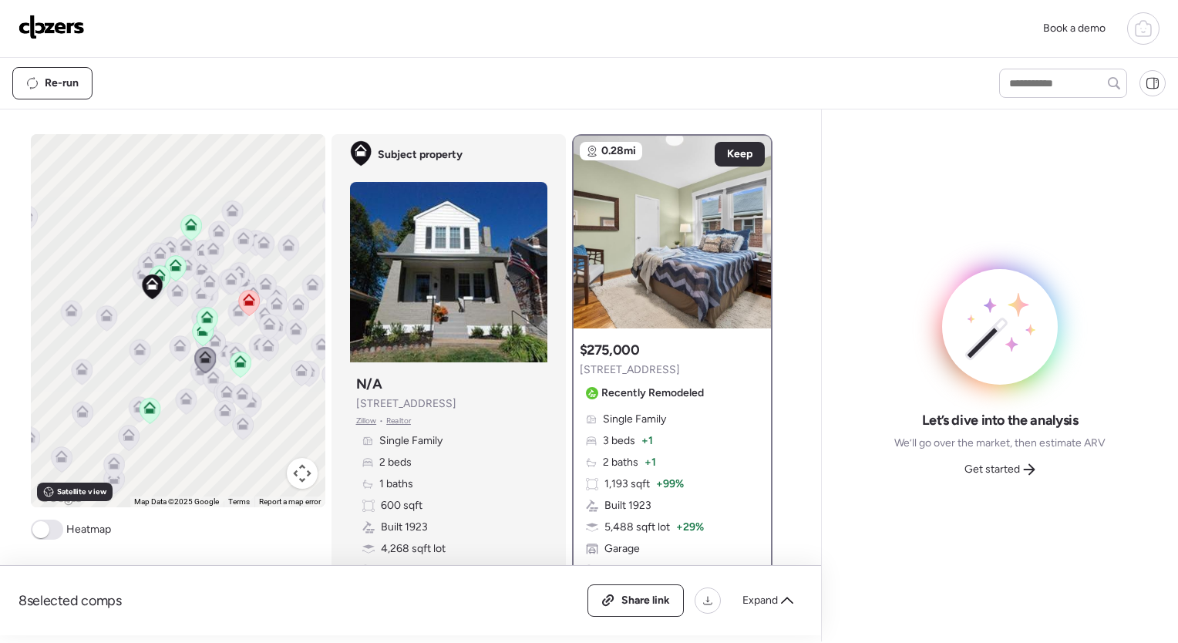
click at [194, 375] on icon at bounding box center [200, 369] width 12 height 12
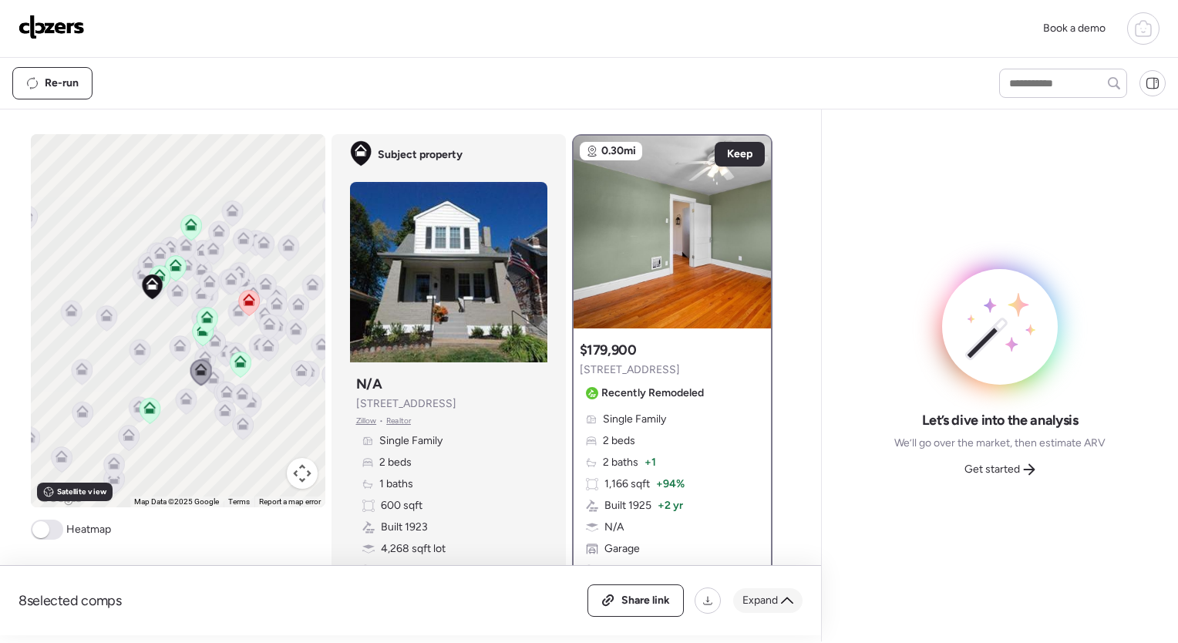
click at [786, 602] on icon at bounding box center [787, 601] width 12 height 12
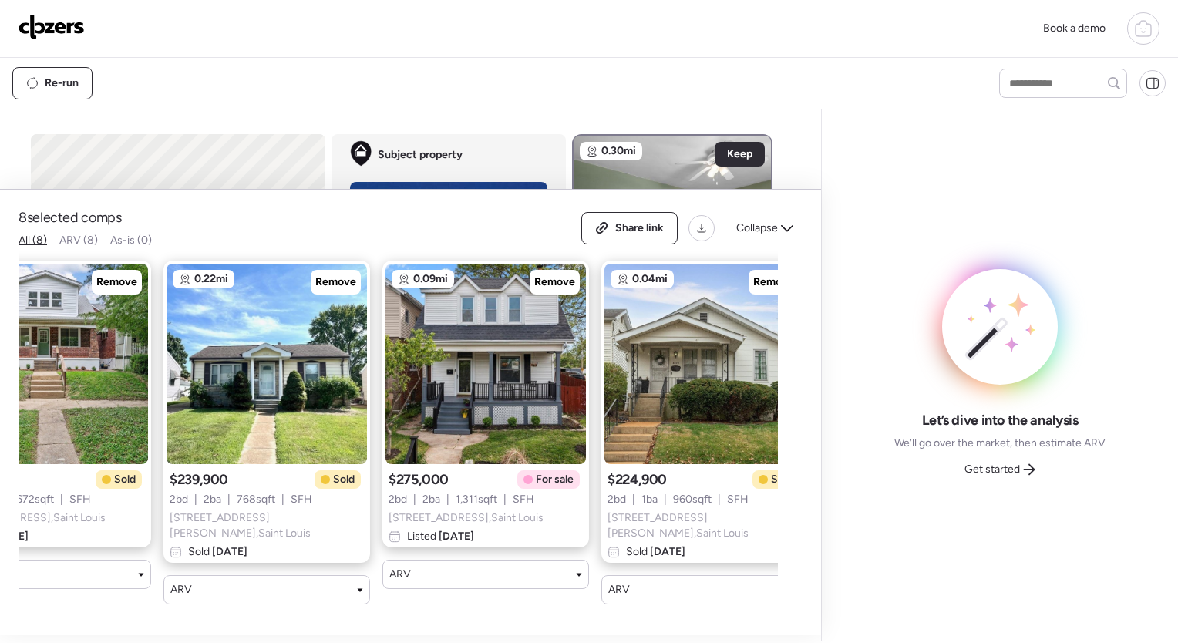
scroll to position [0, 555]
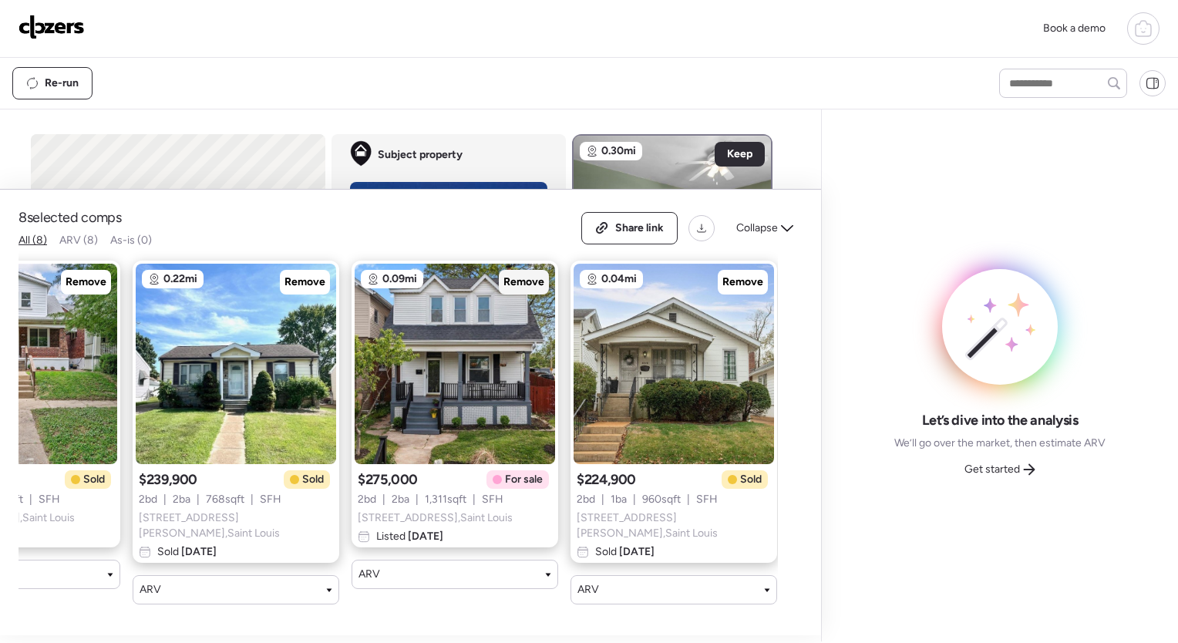
click at [524, 288] on span "Remove" at bounding box center [524, 282] width 41 height 15
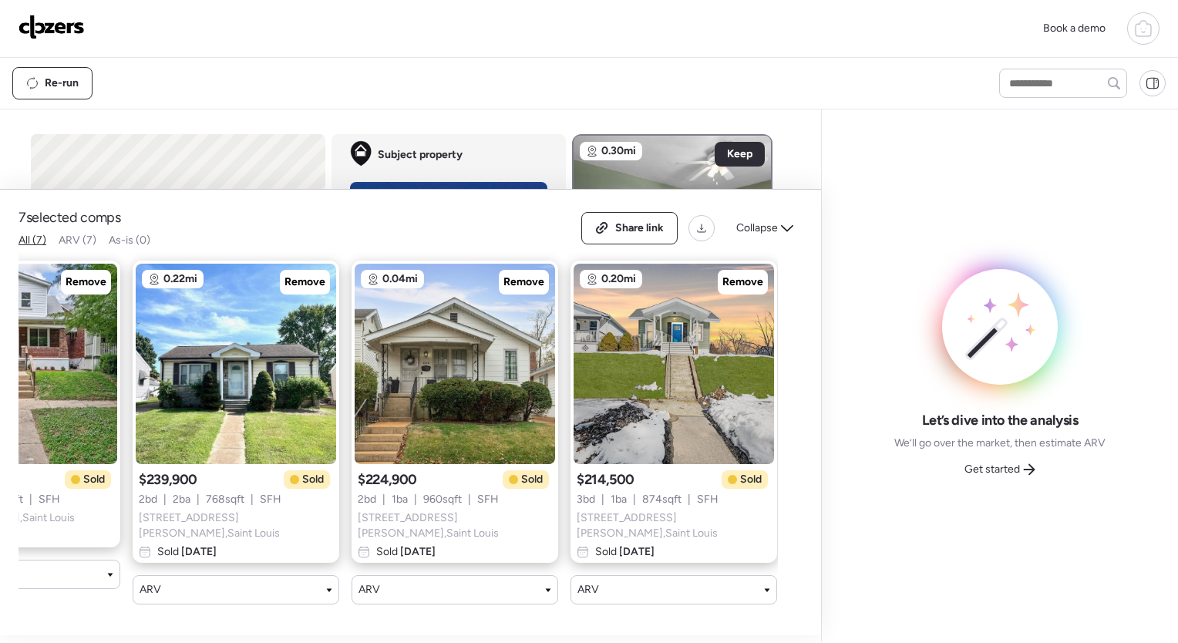
click at [778, 607] on div "7 selected comps All (7) ARV (7) As-is (0) Share link Collapse 0.36mi Remove $2…" at bounding box center [410, 413] width 821 height 446
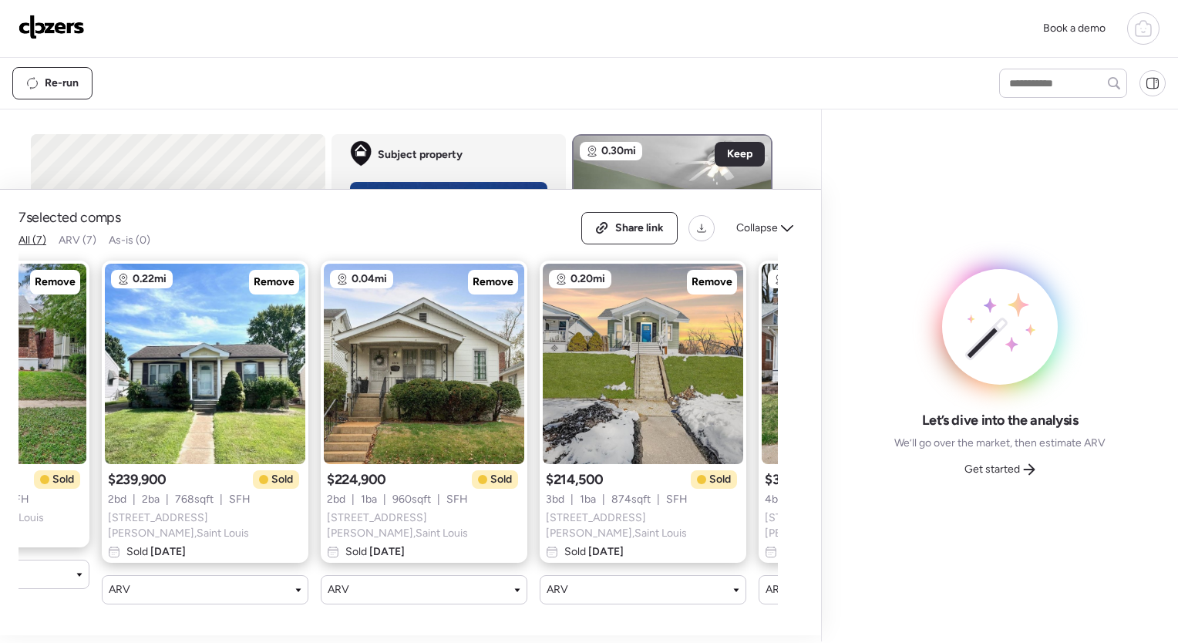
click at [768, 615] on div "0.36mi Remove $217,000 Sold 2 bd | 1 ba | 708 sqft | SFH [STREET_ADDRESS] Sold …" at bounding box center [399, 432] width 760 height 369
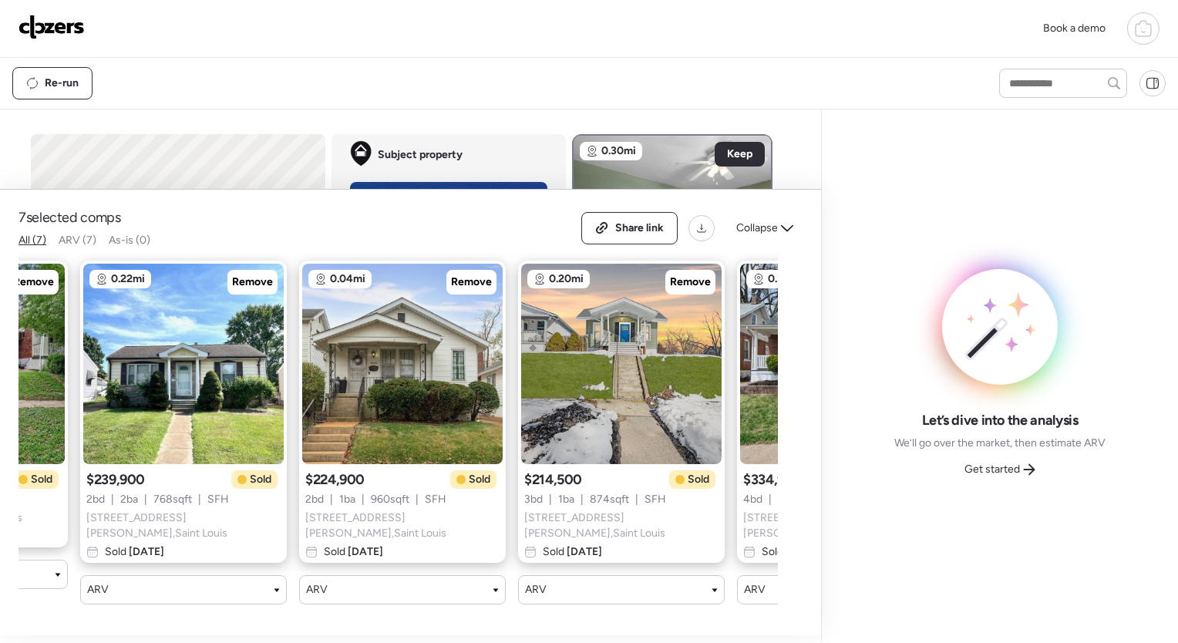
click at [768, 615] on div "0.36mi Remove $217,000 Sold 2 bd | 1 ba | 708 sqft | SFH [STREET_ADDRESS] Sold …" at bounding box center [399, 432] width 760 height 369
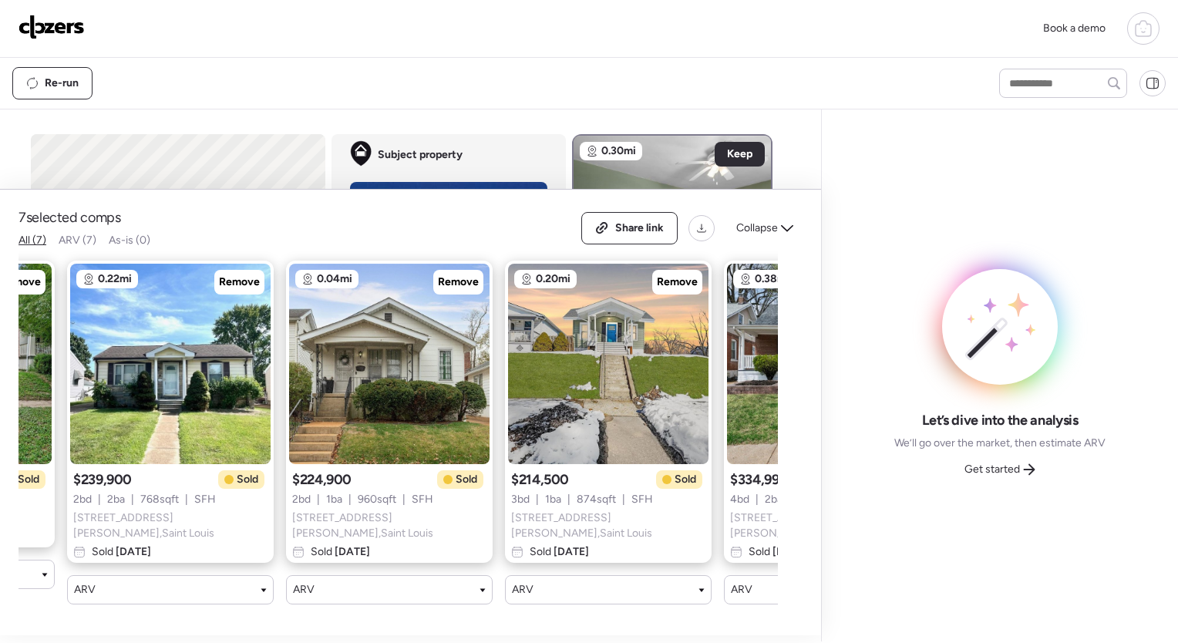
click at [768, 615] on div "0.36mi Remove $217,000 Sold 2 bd | 1 ba | 708 sqft | SFH [STREET_ADDRESS] Sold …" at bounding box center [399, 432] width 760 height 369
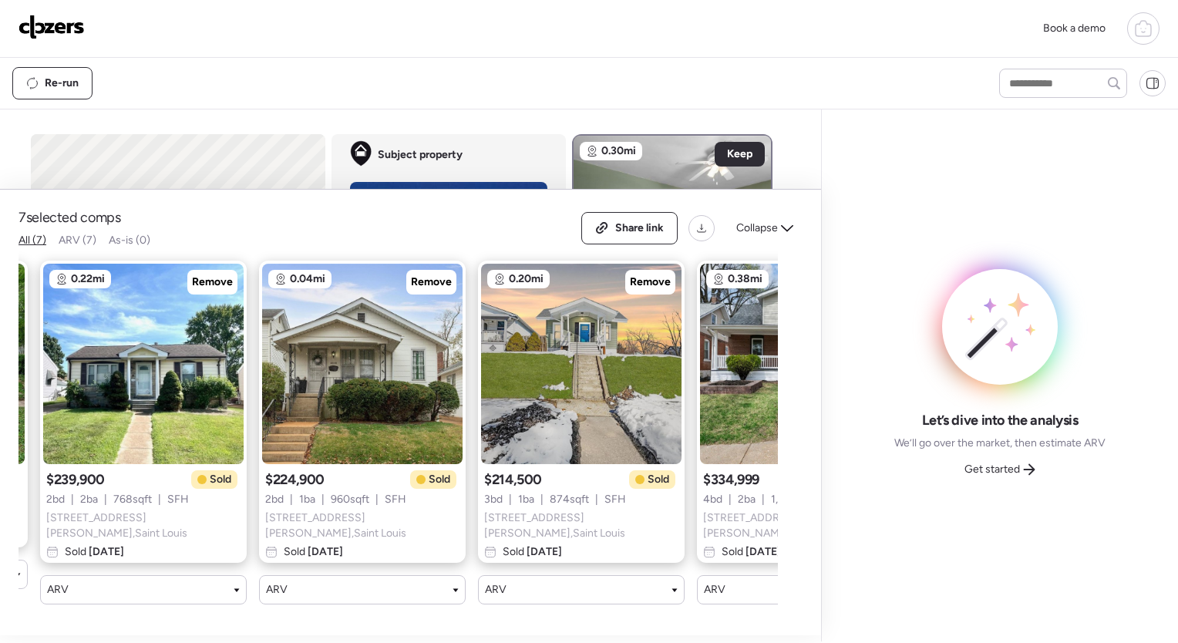
scroll to position [0, 679]
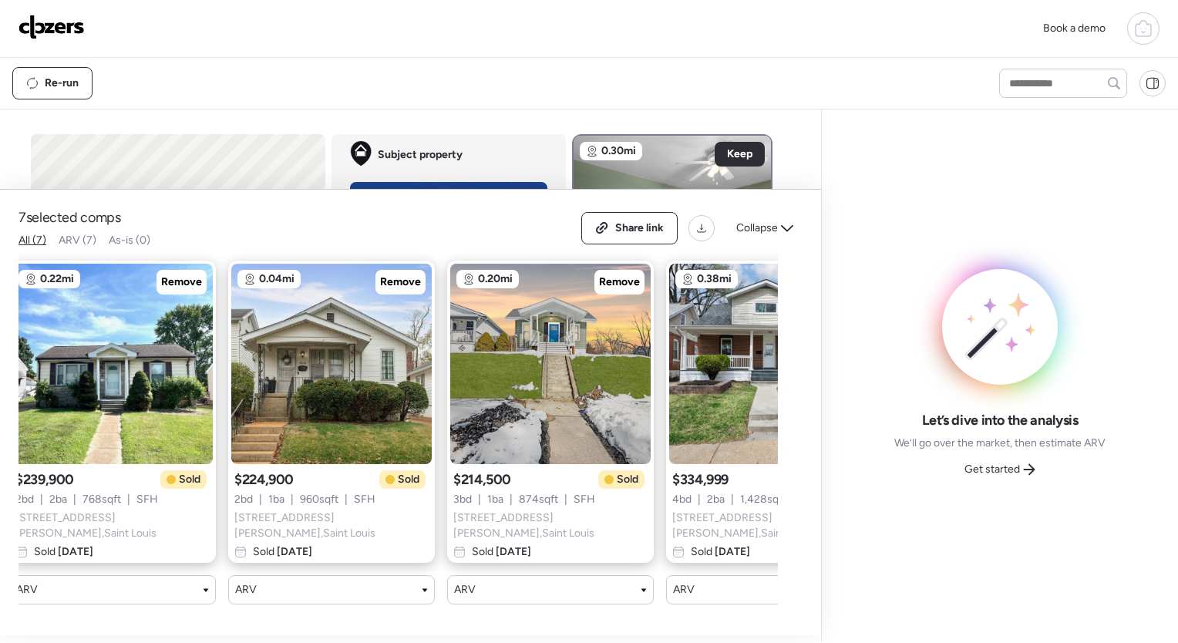
click at [768, 615] on div "0.36mi Remove $217,000 Sold 2 bd | 1 ba | 708 sqft | SFH [STREET_ADDRESS] Sold …" at bounding box center [399, 432] width 760 height 369
click at [615, 289] on span "Remove" at bounding box center [619, 282] width 41 height 15
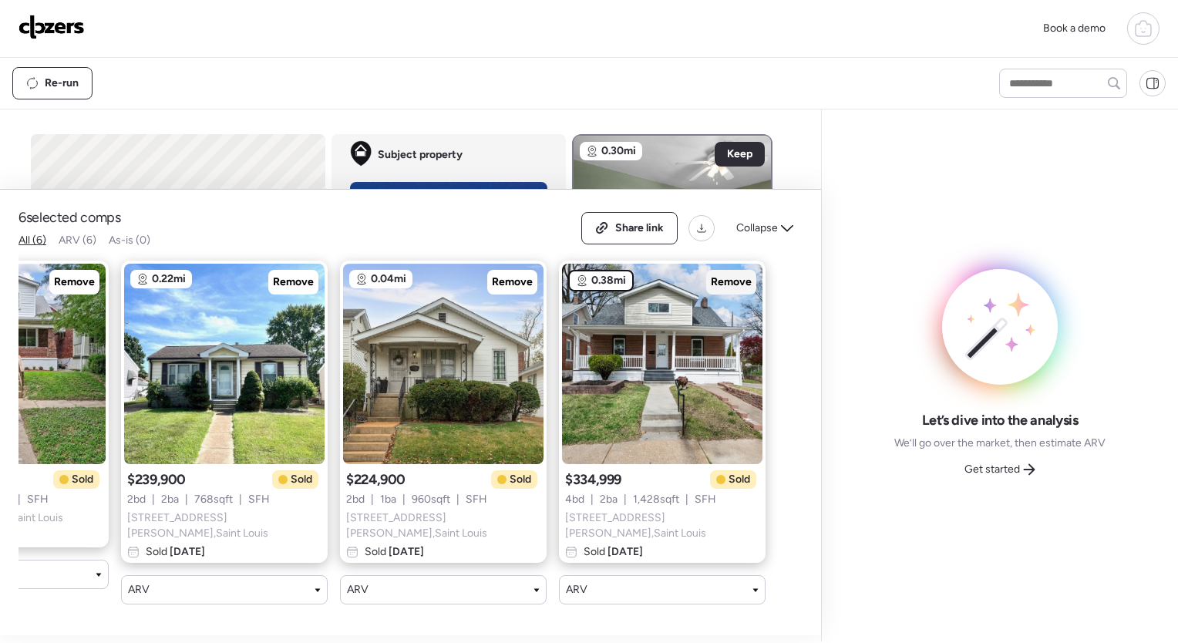
scroll to position [0, 566]
click at [730, 288] on span "Remove" at bounding box center [732, 282] width 41 height 15
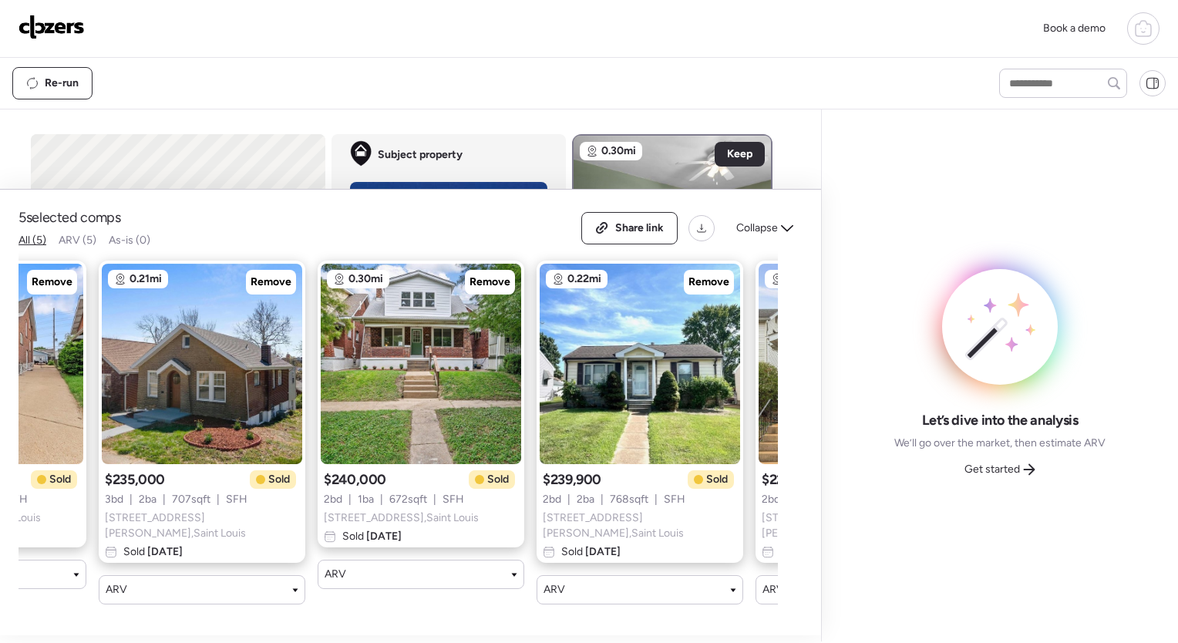
scroll to position [0, 0]
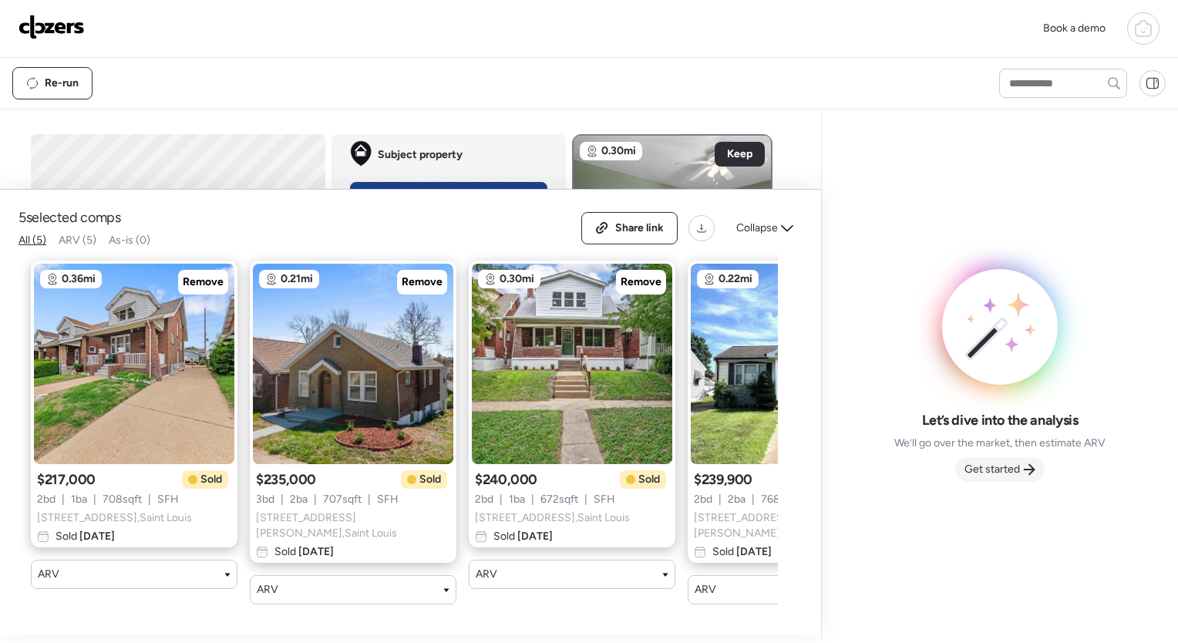
click at [1018, 474] on span "Get started" at bounding box center [993, 469] width 56 height 15
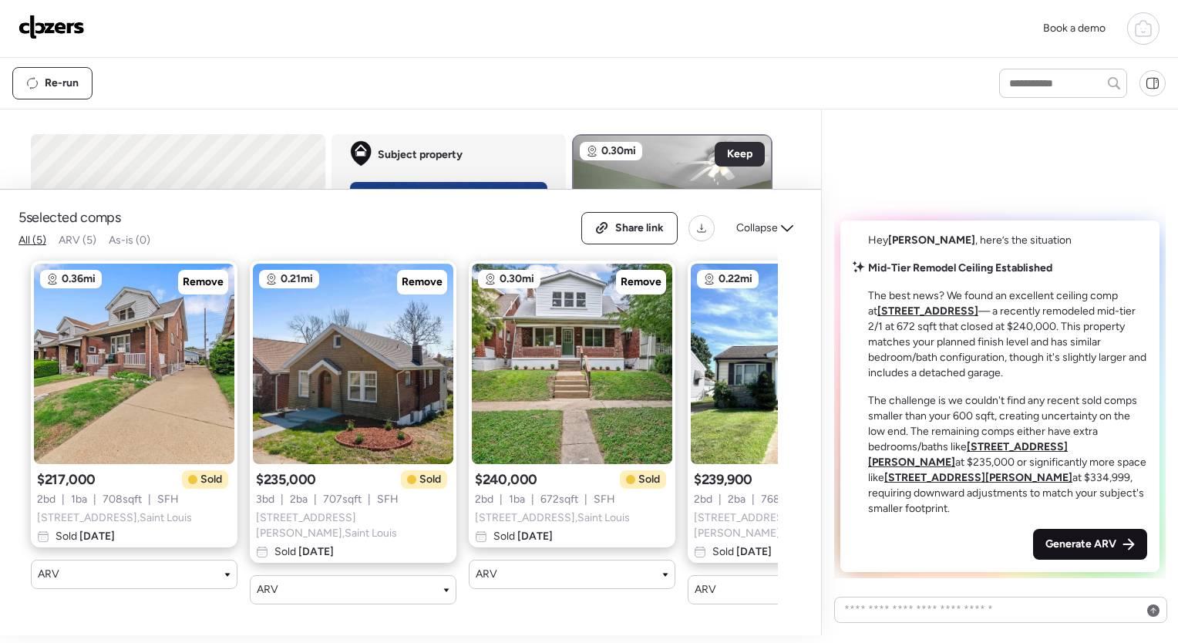
click at [1108, 541] on span "Generate ARV" at bounding box center [1081, 544] width 71 height 15
